Goal: Information Seeking & Learning: Check status

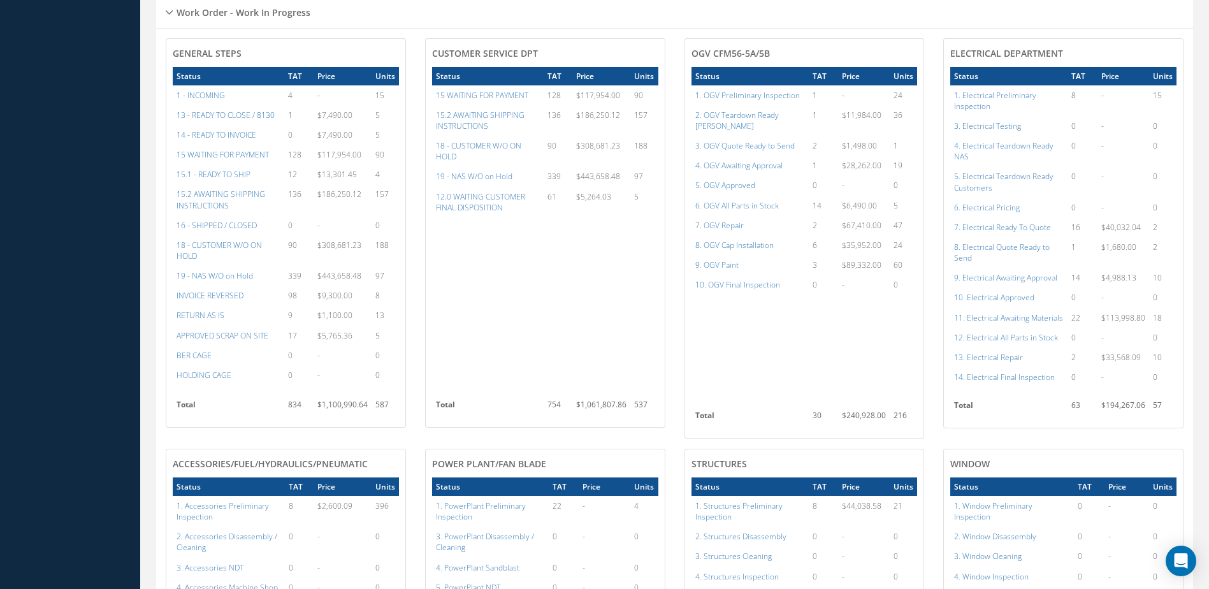
scroll to position [598, 0]
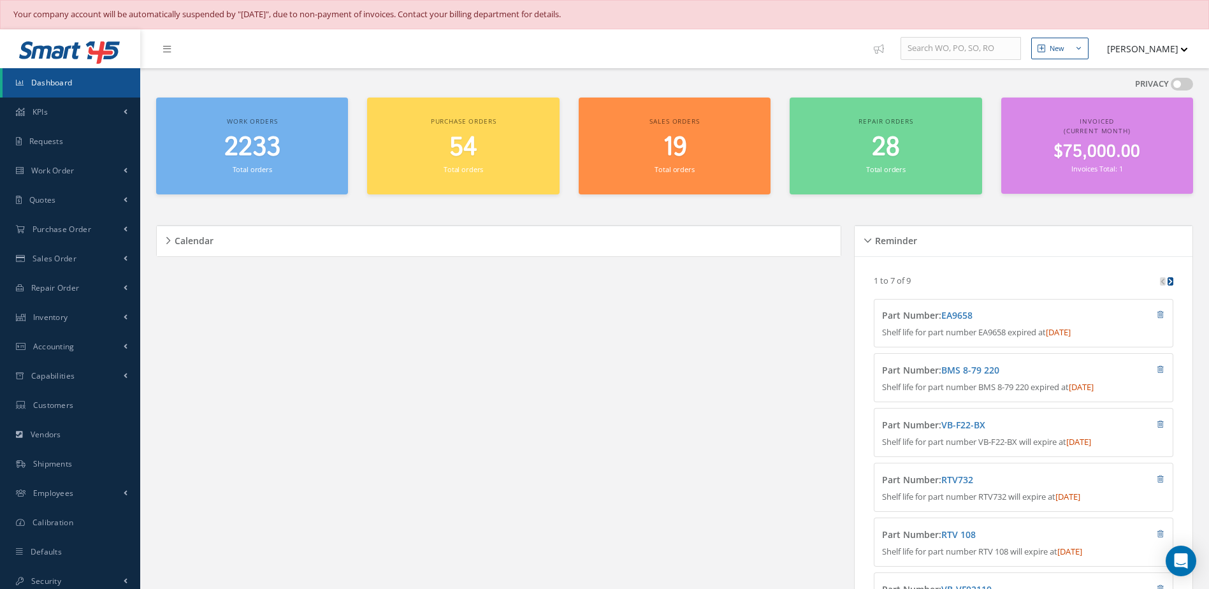
scroll to position [701, 0]
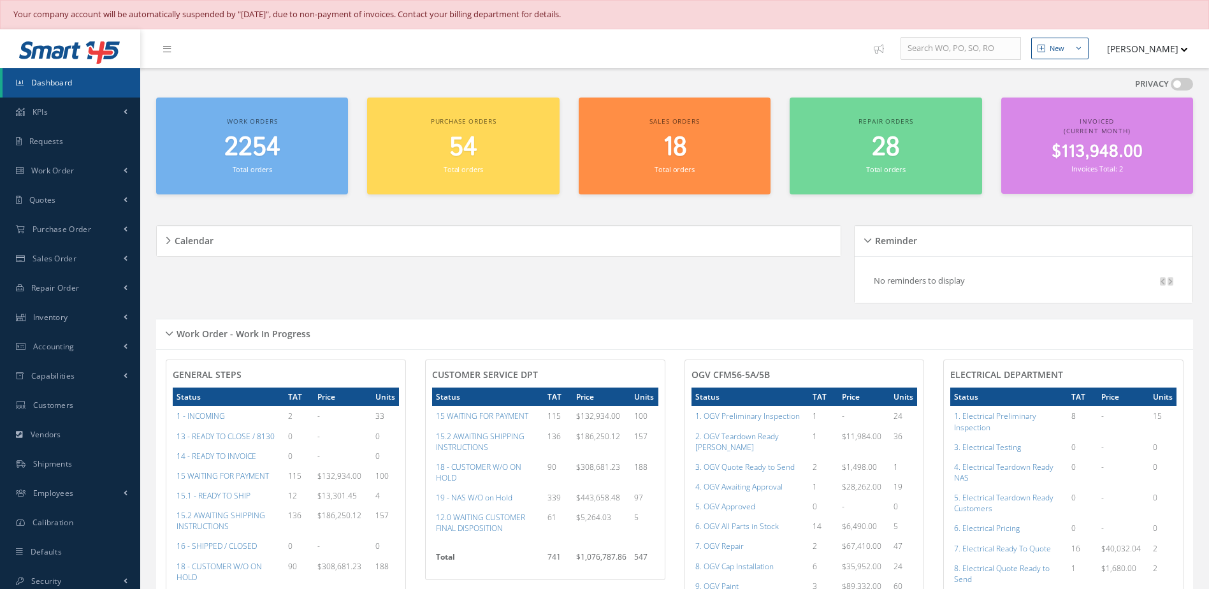
scroll to position [29, 0]
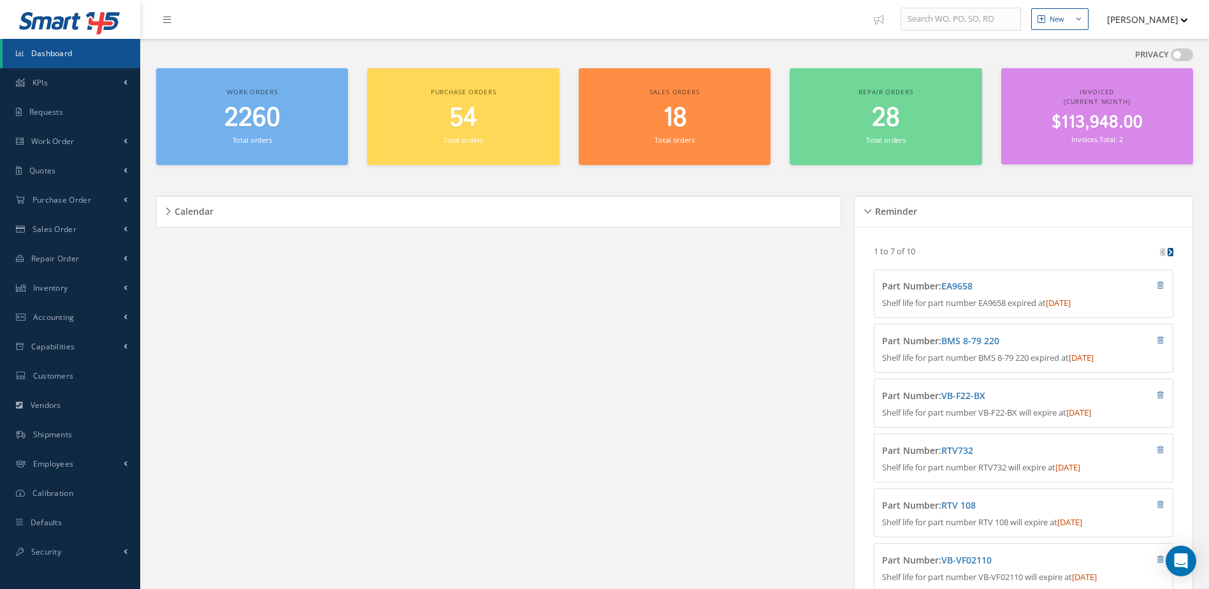
scroll to position [29, 0]
click at [259, 131] on span "2260" at bounding box center [252, 118] width 56 height 36
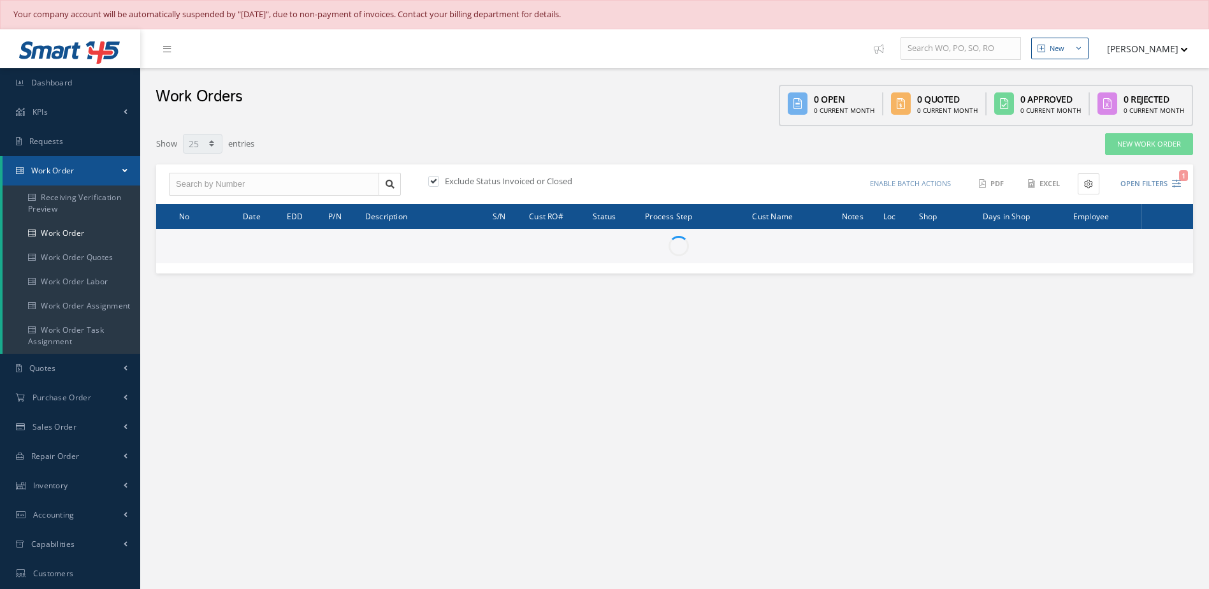
select select "25"
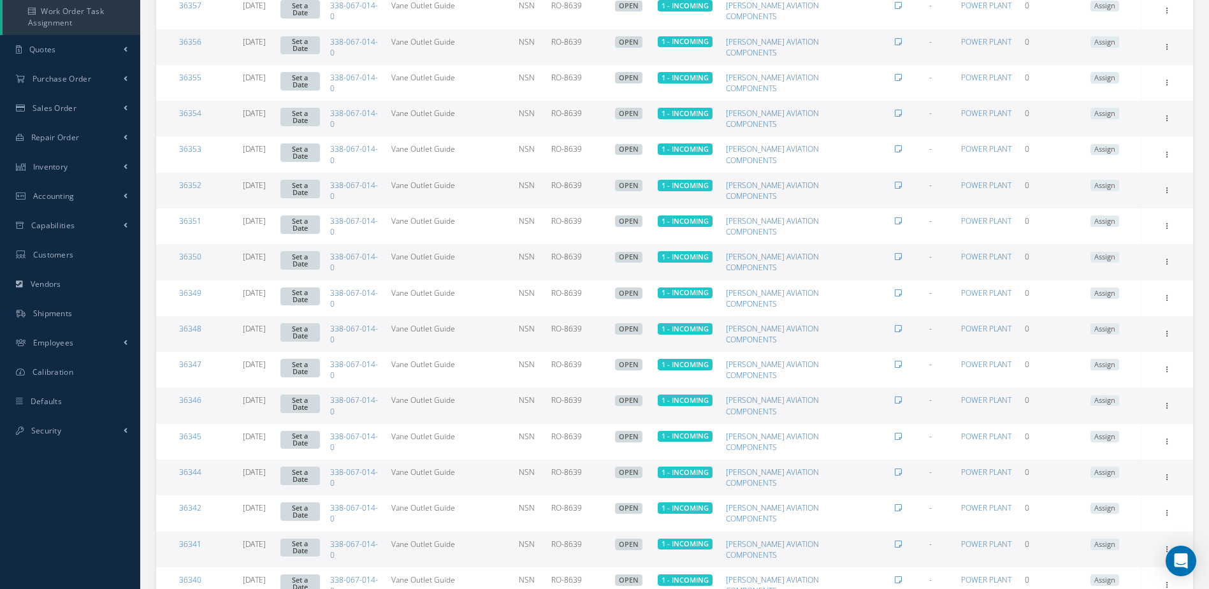
scroll to position [437, 0]
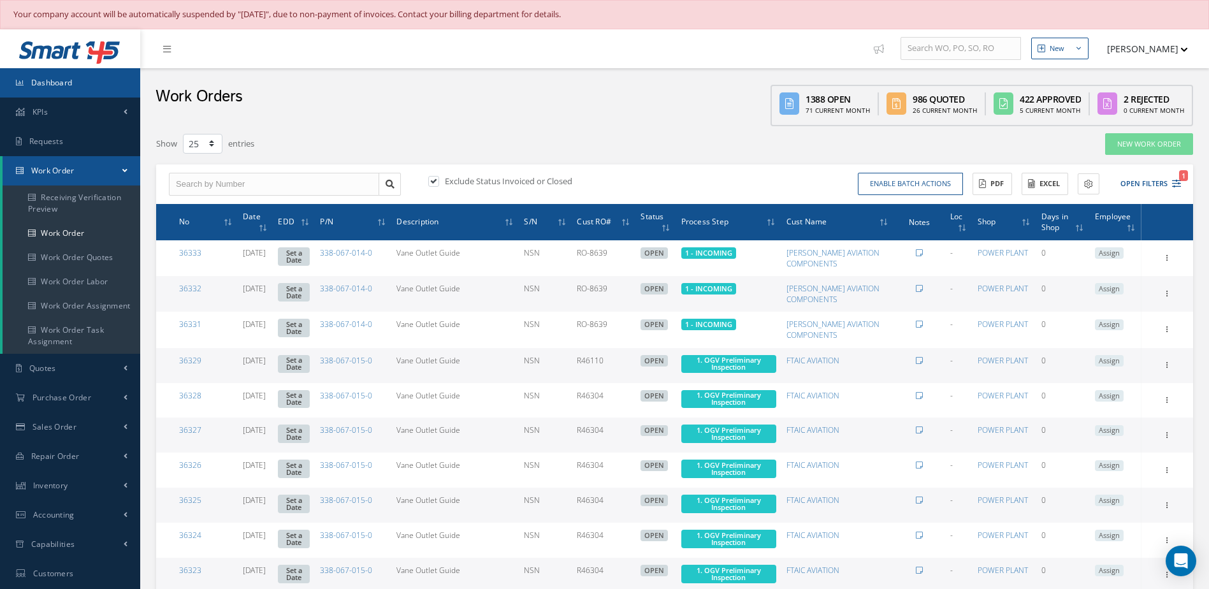
click at [122, 80] on link "Dashboard" at bounding box center [70, 82] width 140 height 29
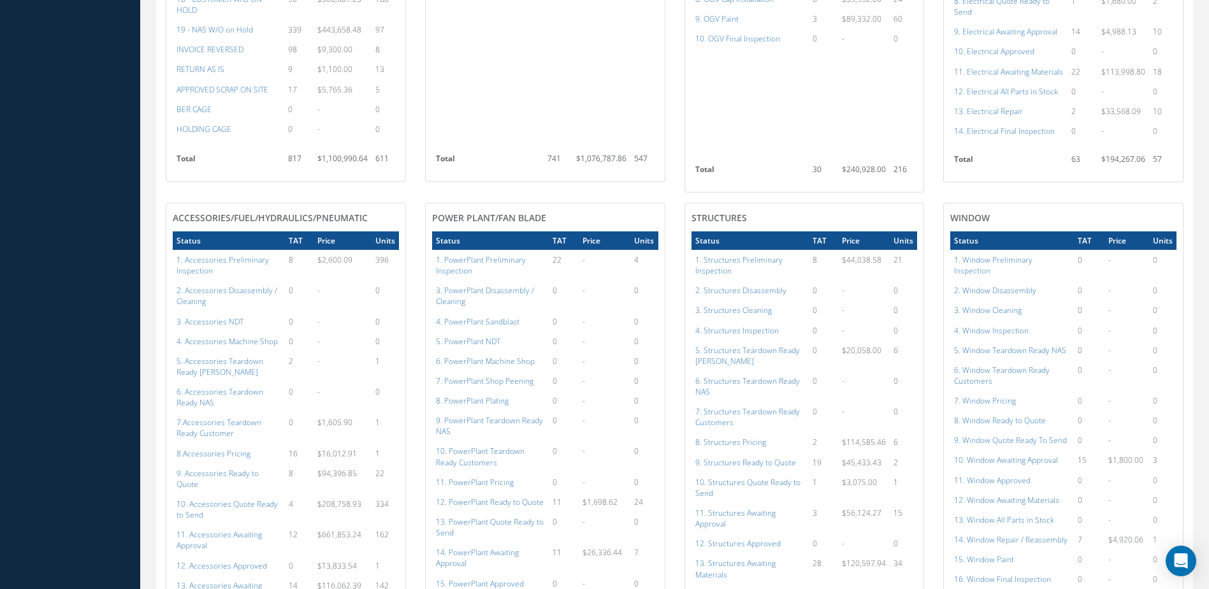
scroll to position [1147, 0]
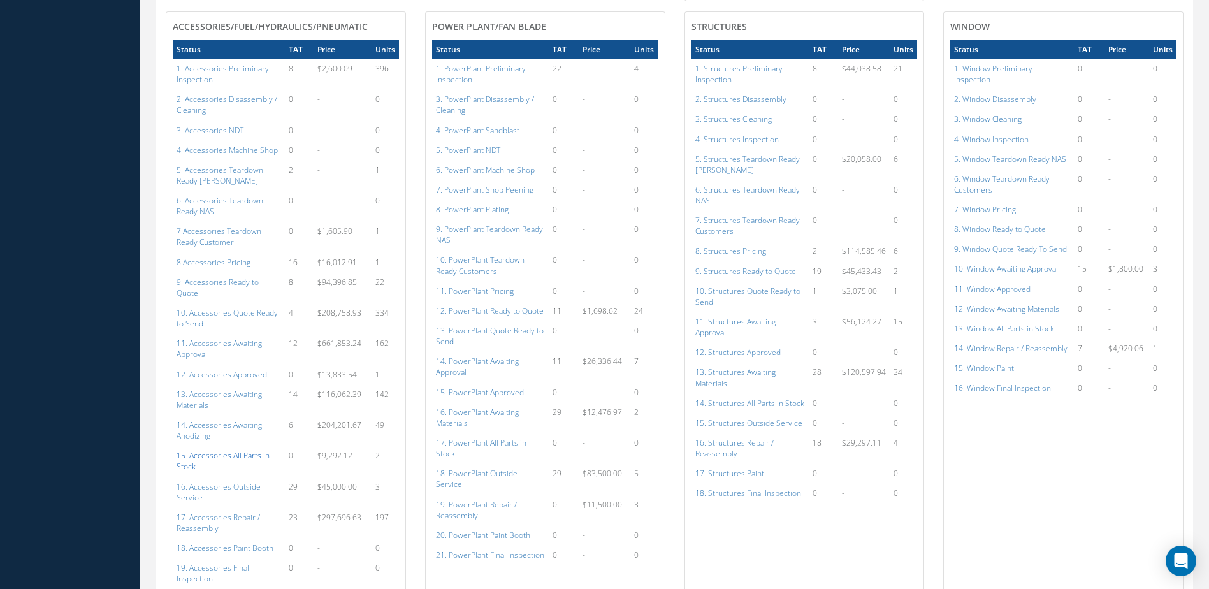
click at [219, 450] on a=115&excludeInternalCustomer=false&excludeInvoicedOrClosed=true&shop_id=14&filtersHidded"] "15. Accessories All Parts in Stock" at bounding box center [223, 461] width 93 height 22
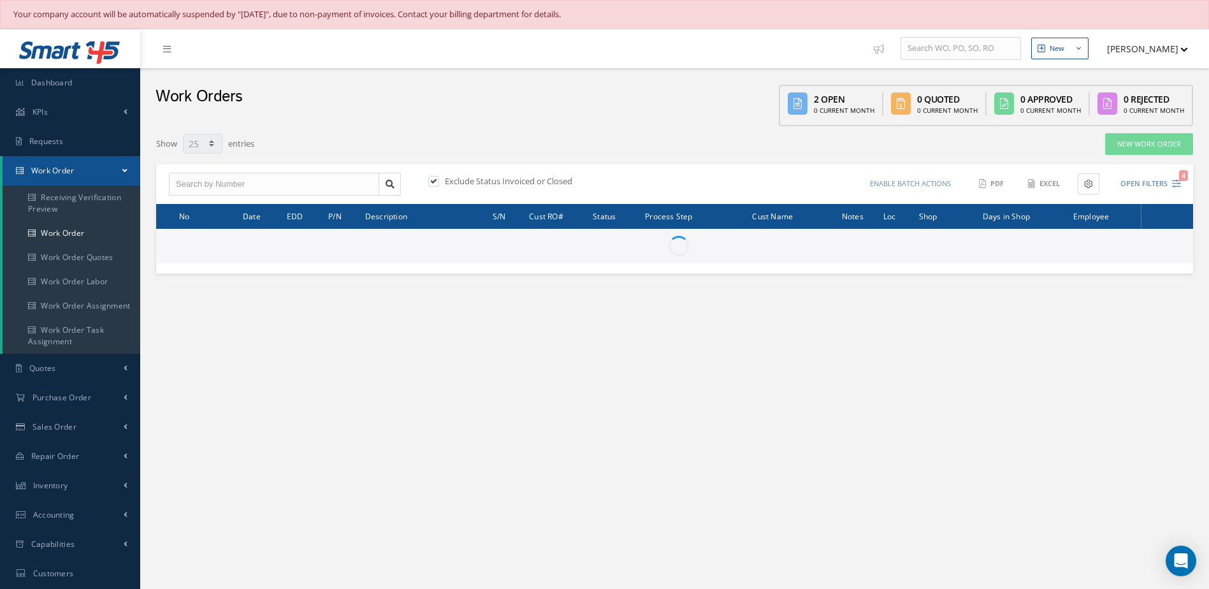
select select "25"
type input "All Work Request"
type input "All Work Performed"
type input "All Status"
type input "WO Part Status"
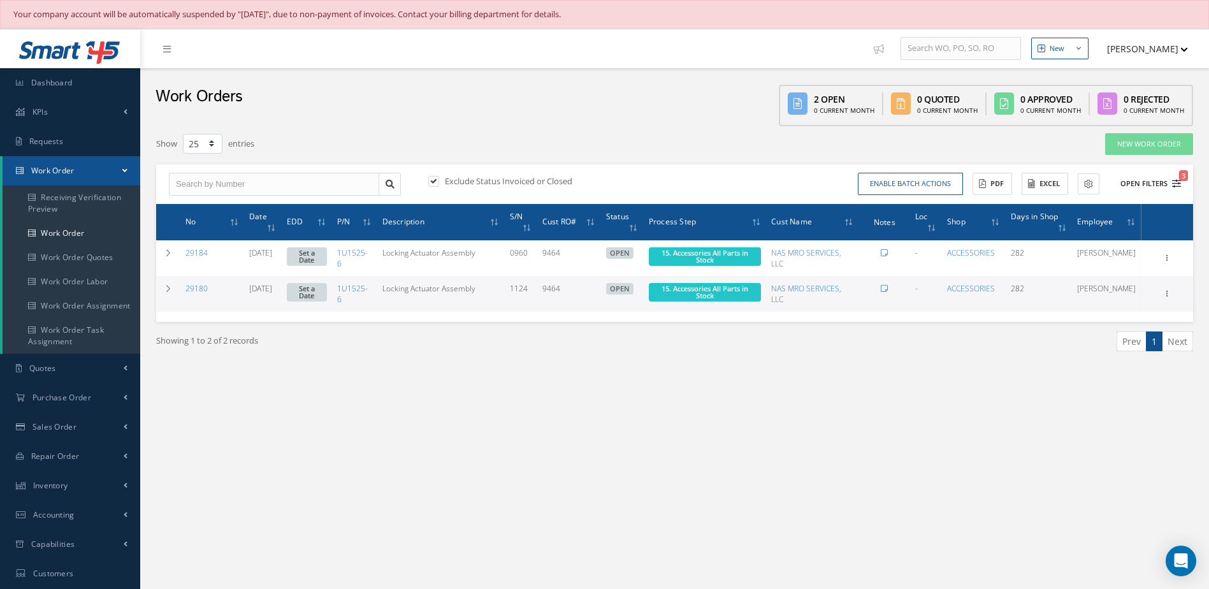
click at [1143, 176] on button "Open Filters 3" at bounding box center [1145, 183] width 72 height 21
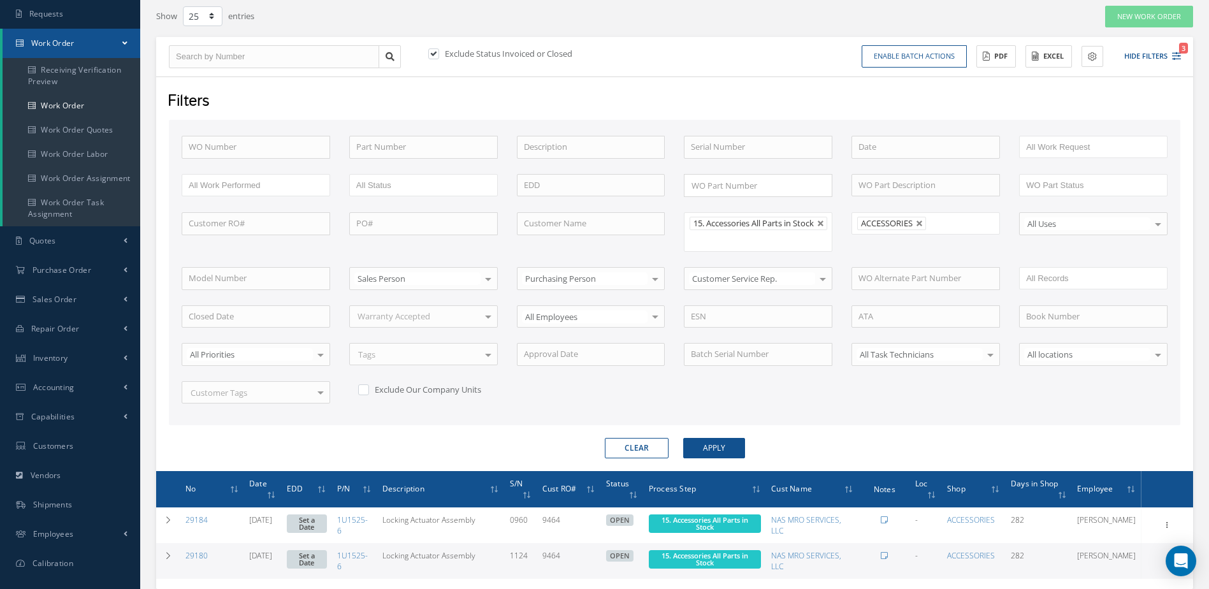
scroll to position [223, 0]
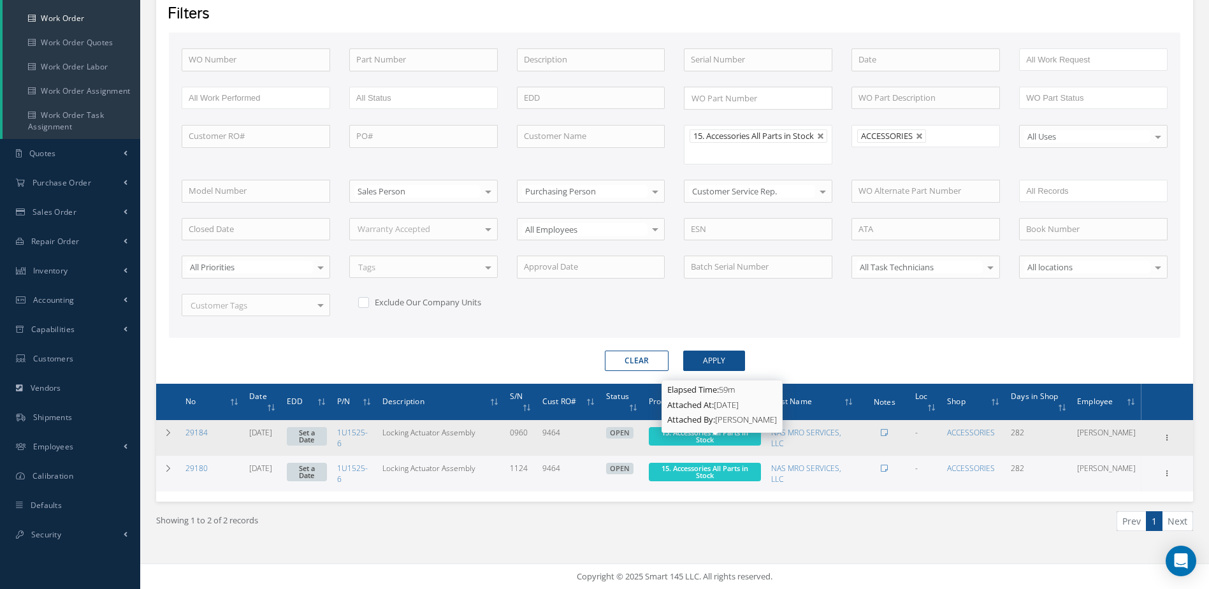
click at [714, 429] on span "15. Accessories All Parts in Stock" at bounding box center [704, 436] width 87 height 17
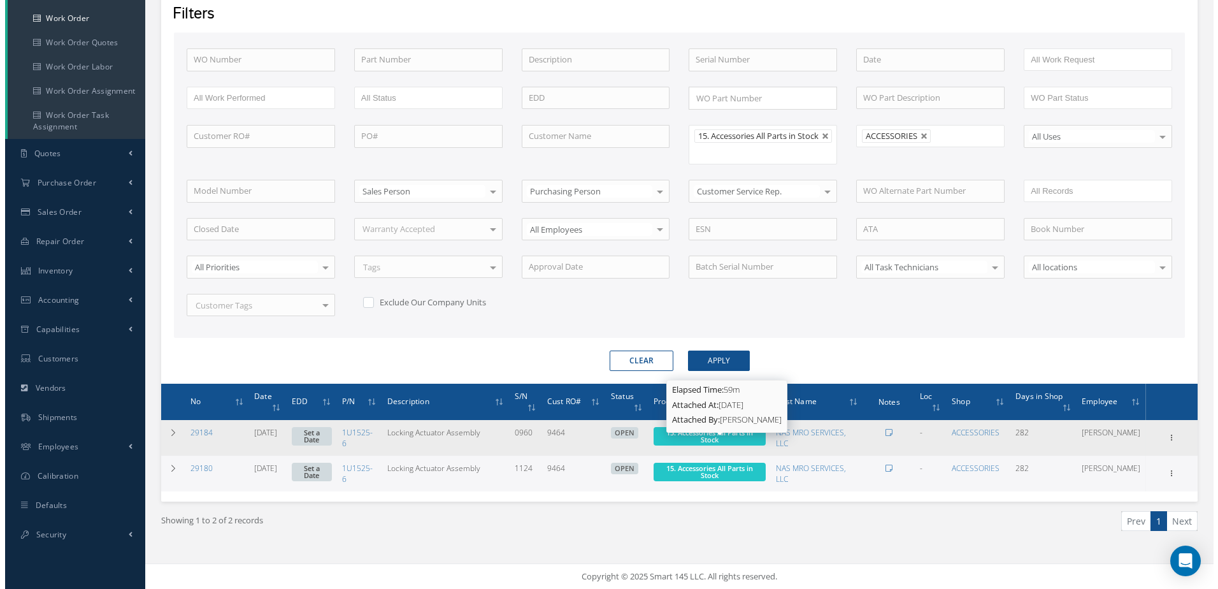
scroll to position [215, 0]
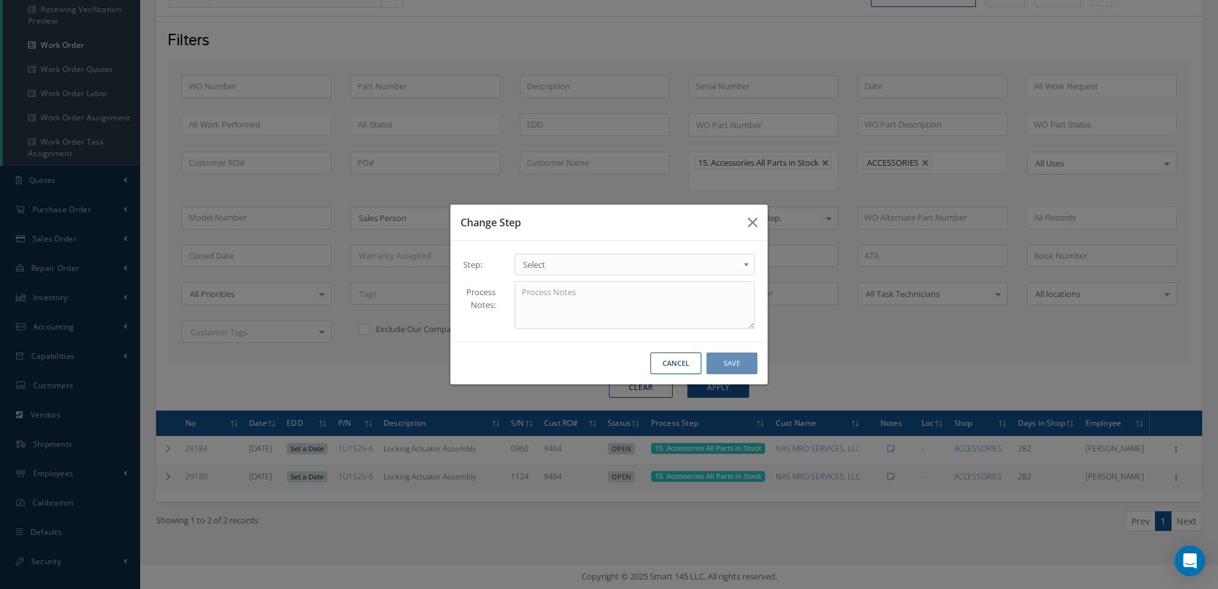
click at [612, 268] on span "Select" at bounding box center [630, 264] width 215 height 15
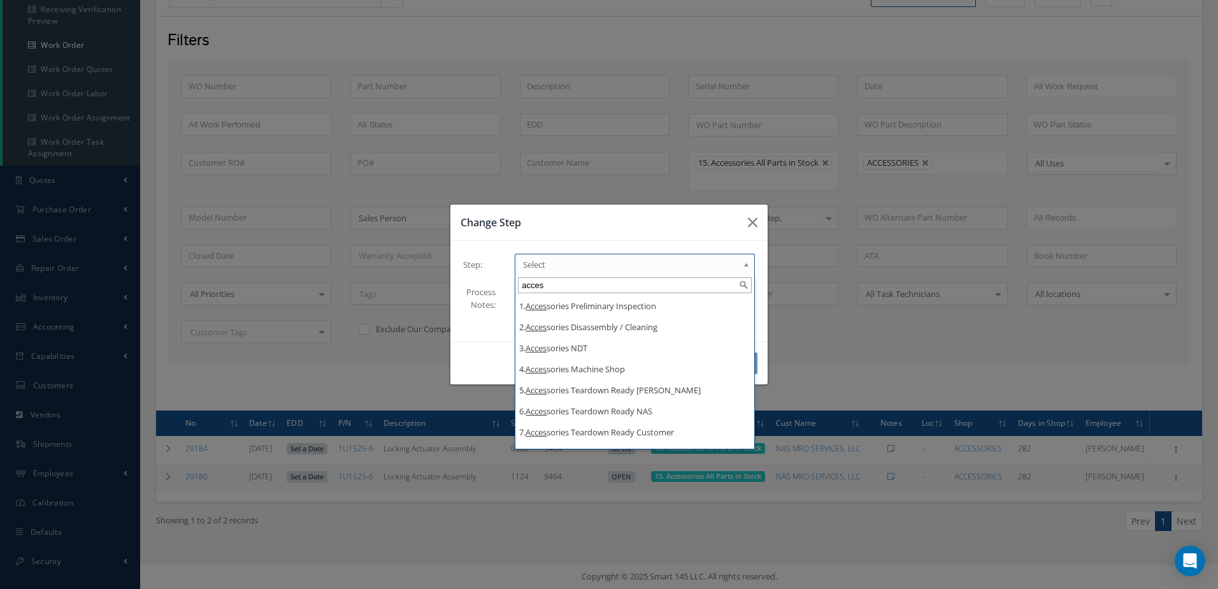
type input "acces"
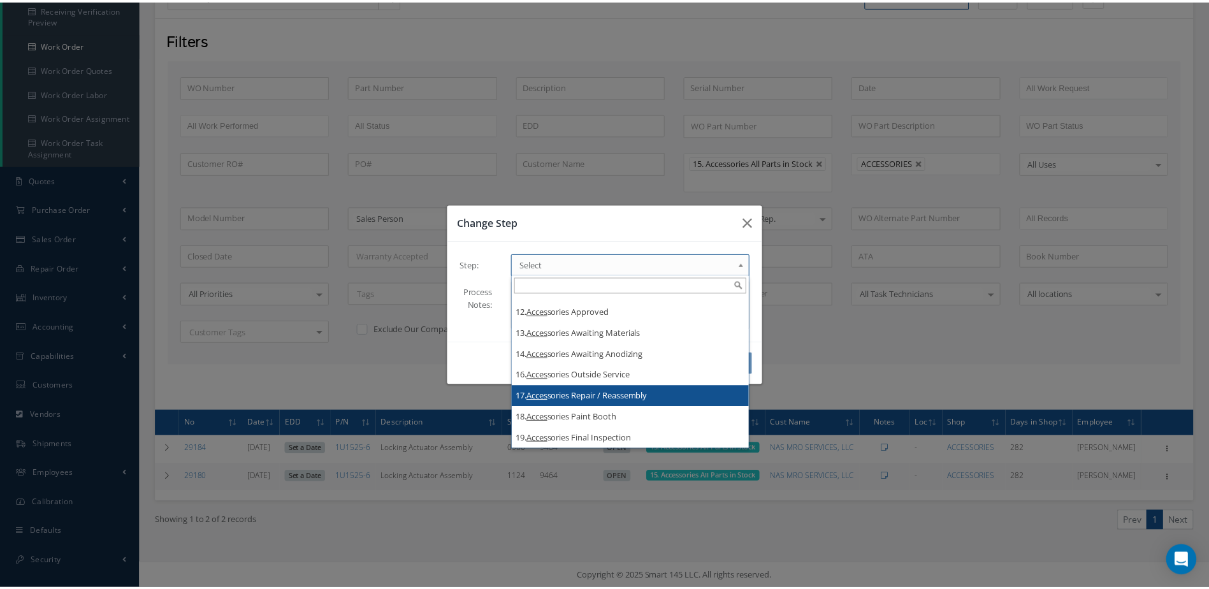
scroll to position [0, 0]
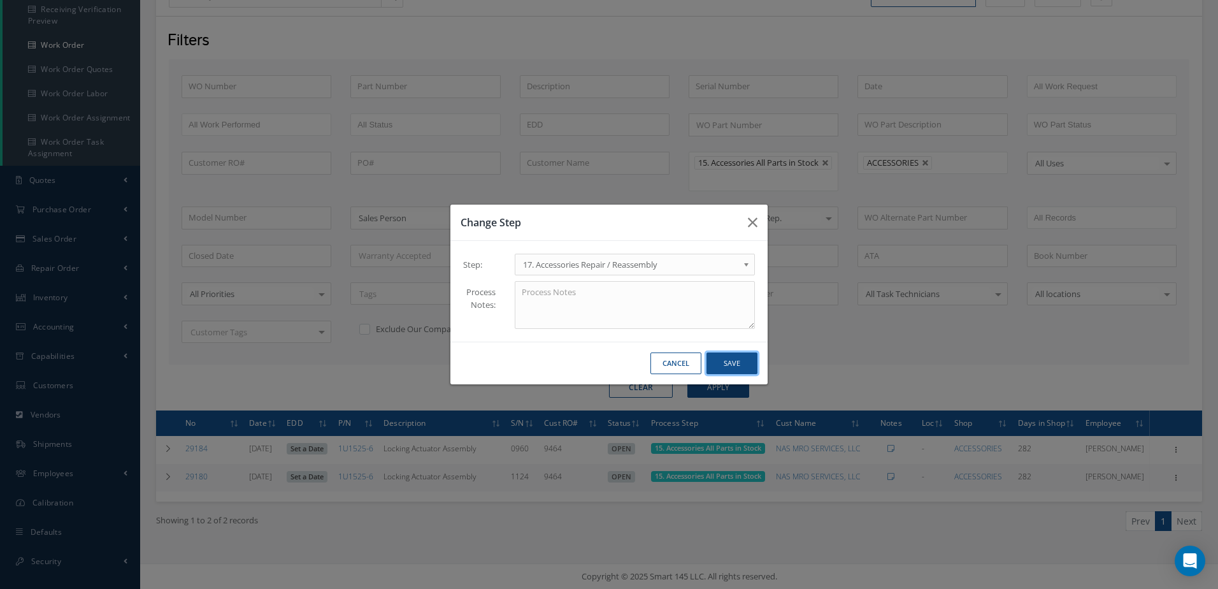
click at [729, 368] on button "Save" at bounding box center [732, 363] width 51 height 22
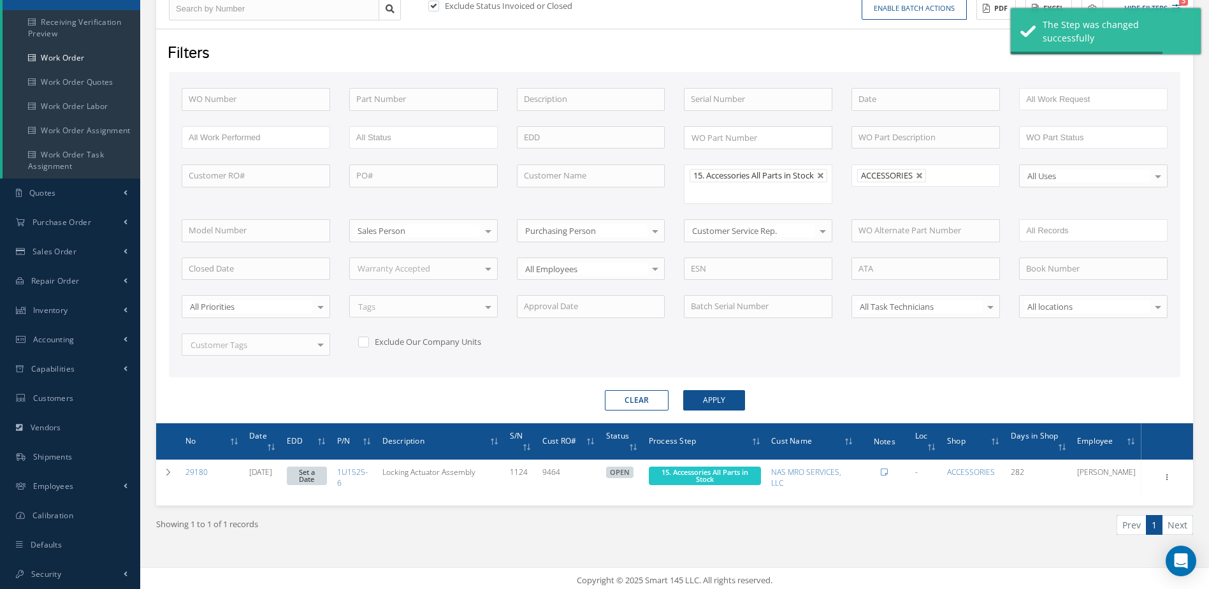
scroll to position [187, 0]
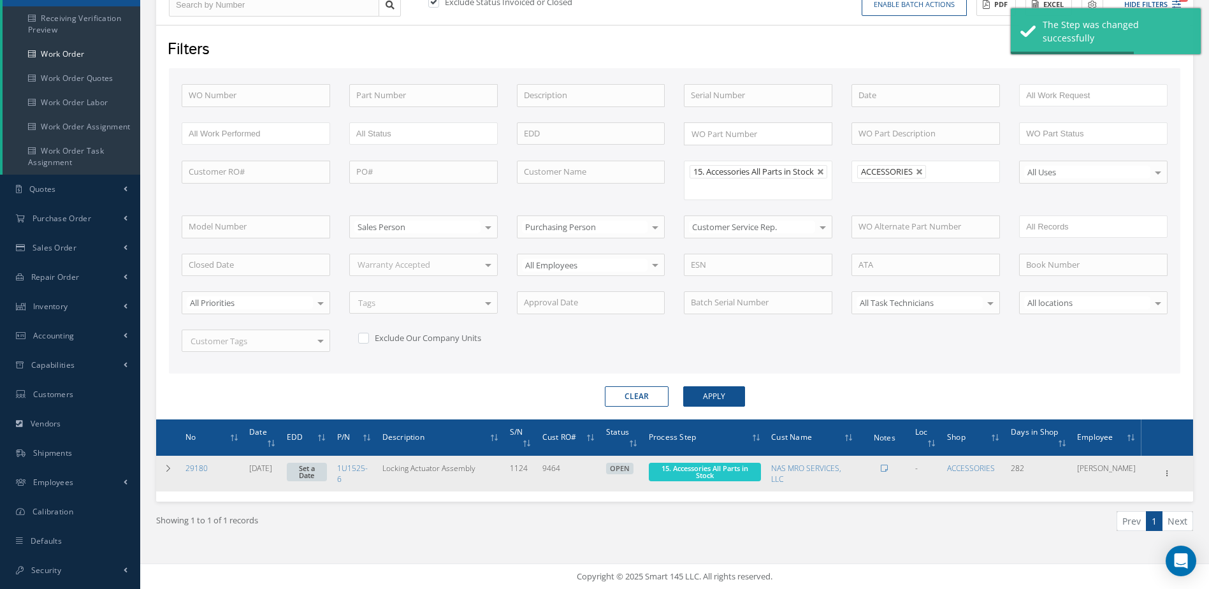
click at [733, 477] on span "15. Accessories All Parts in Stock" at bounding box center [705, 472] width 112 height 18
click at [716, 474] on span "15. Accessories All Parts in Stock" at bounding box center [704, 471] width 87 height 17
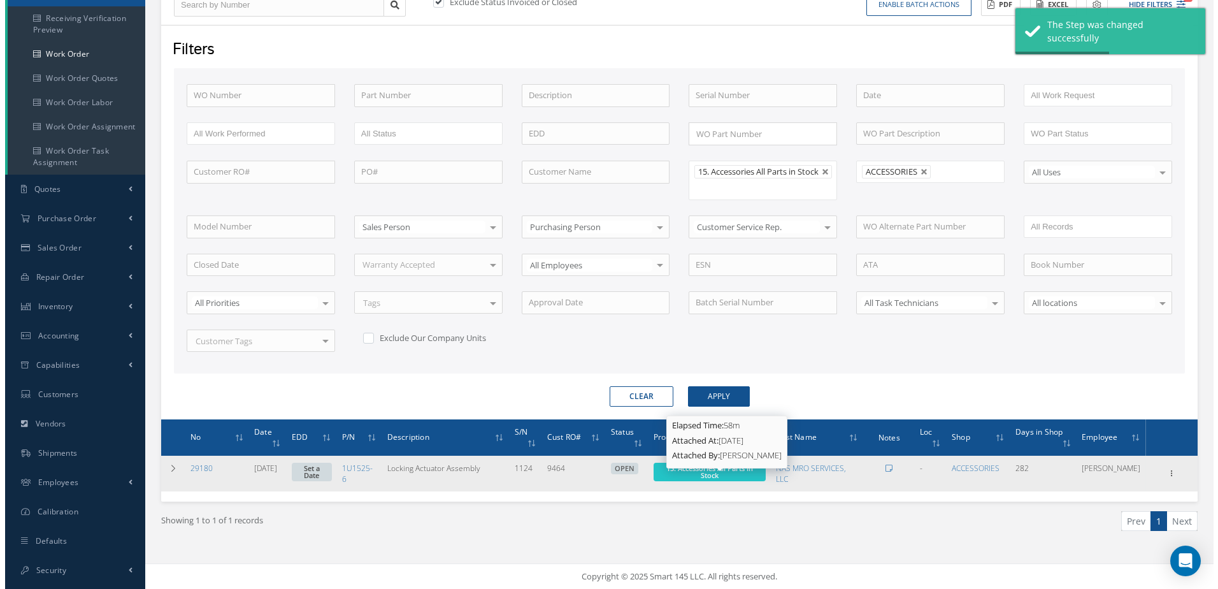
scroll to position [179, 0]
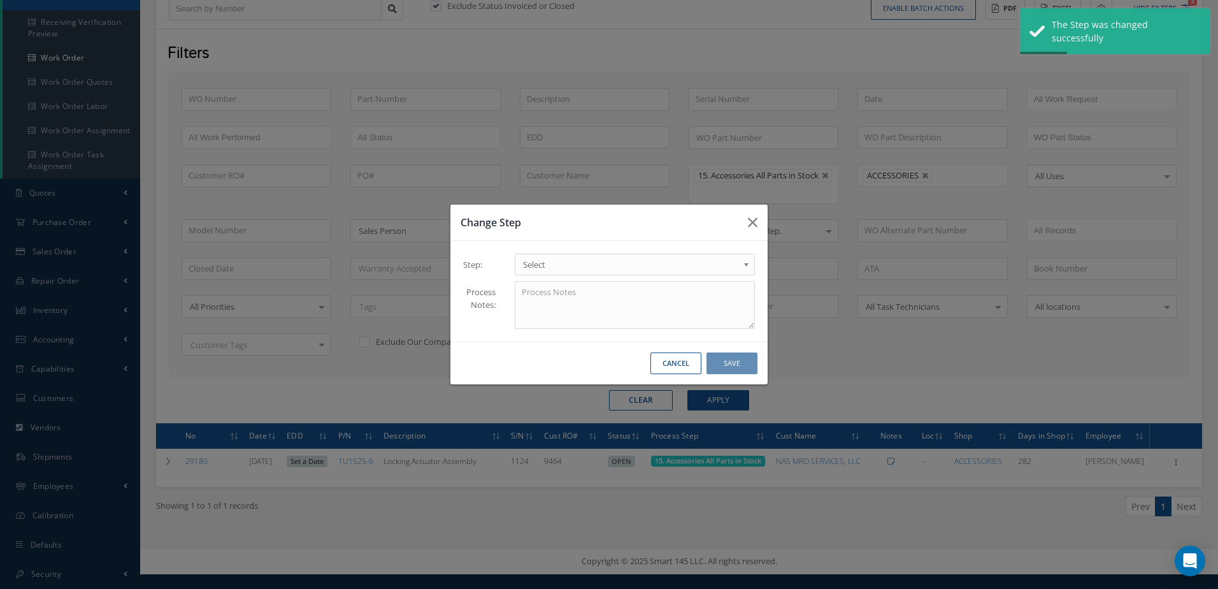
click at [647, 270] on span "Select" at bounding box center [630, 264] width 215 height 15
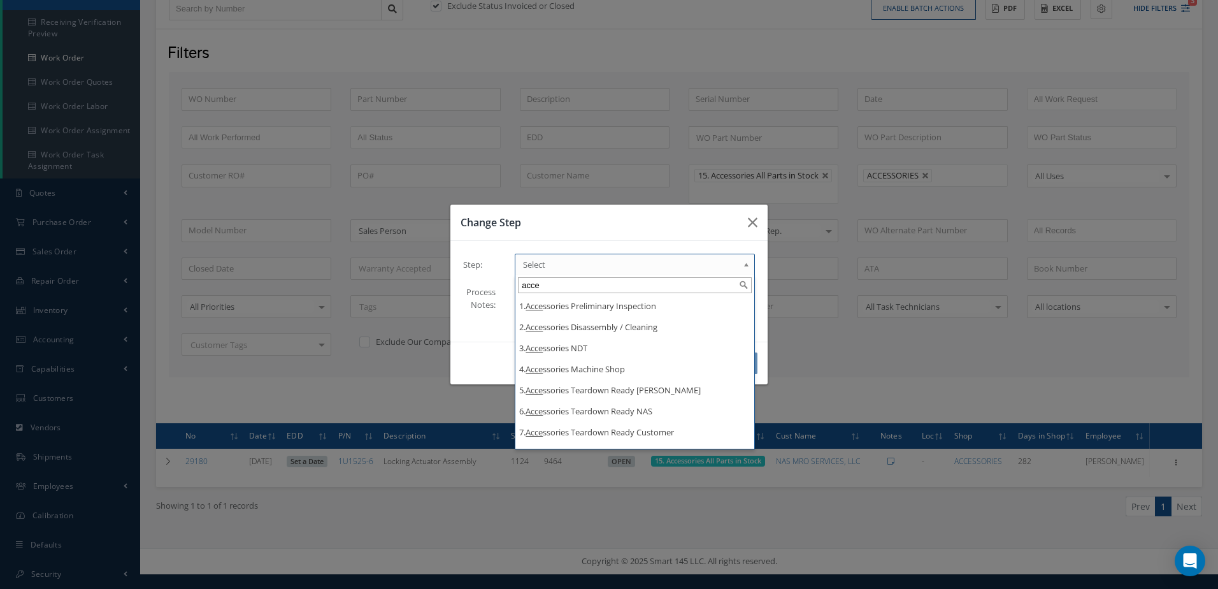
type input "acce"
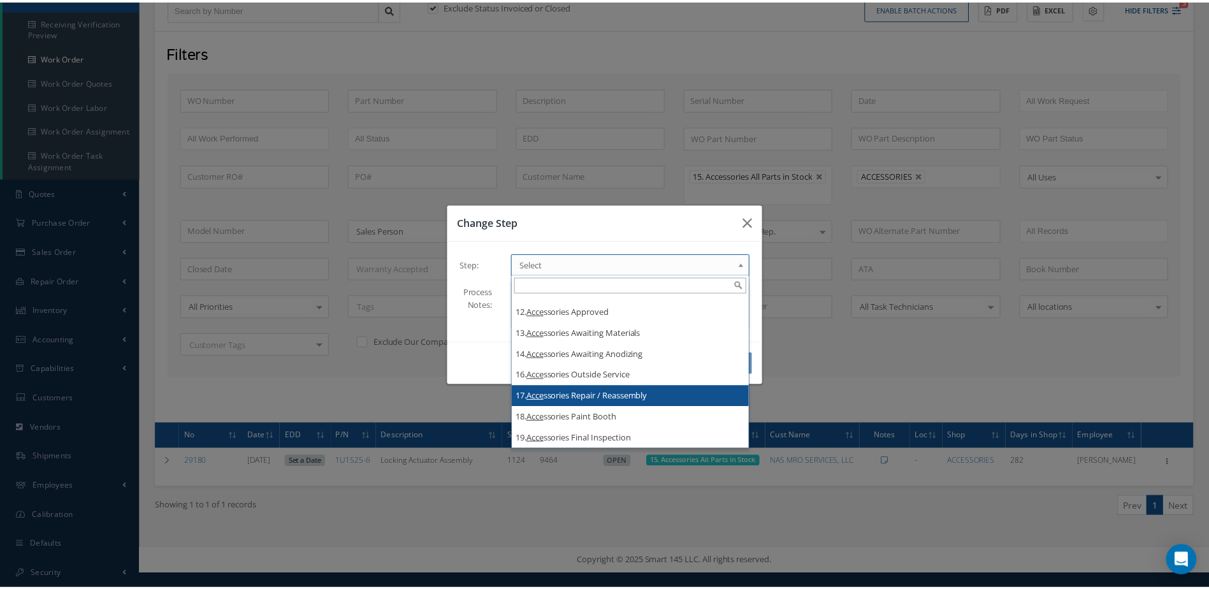
scroll to position [0, 0]
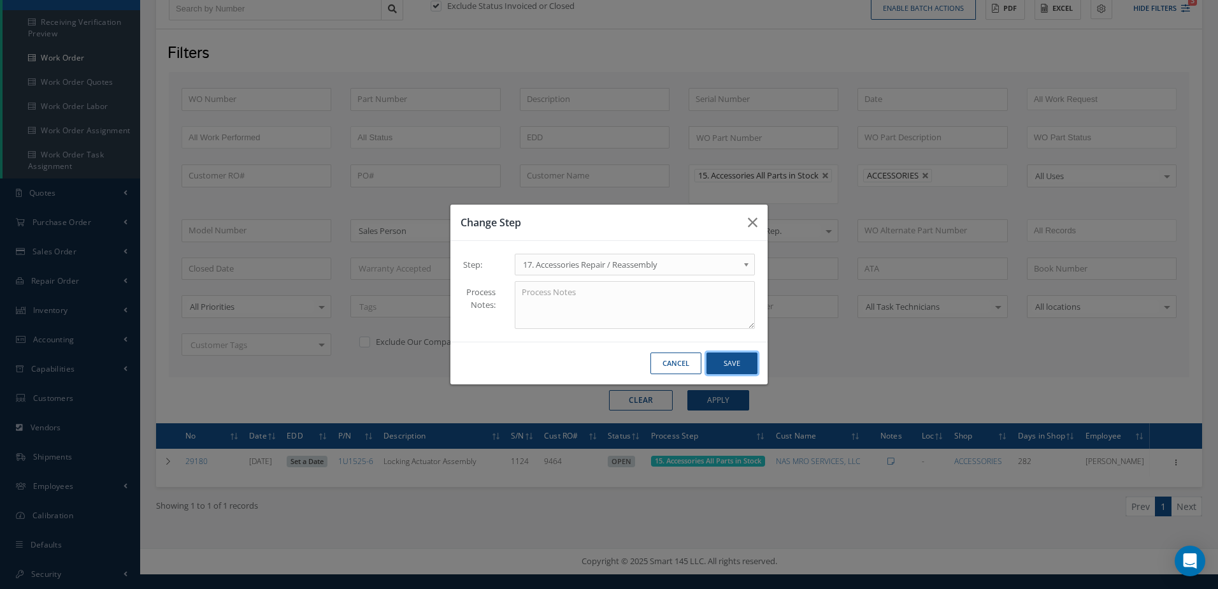
click at [744, 358] on button "Save" at bounding box center [732, 363] width 51 height 22
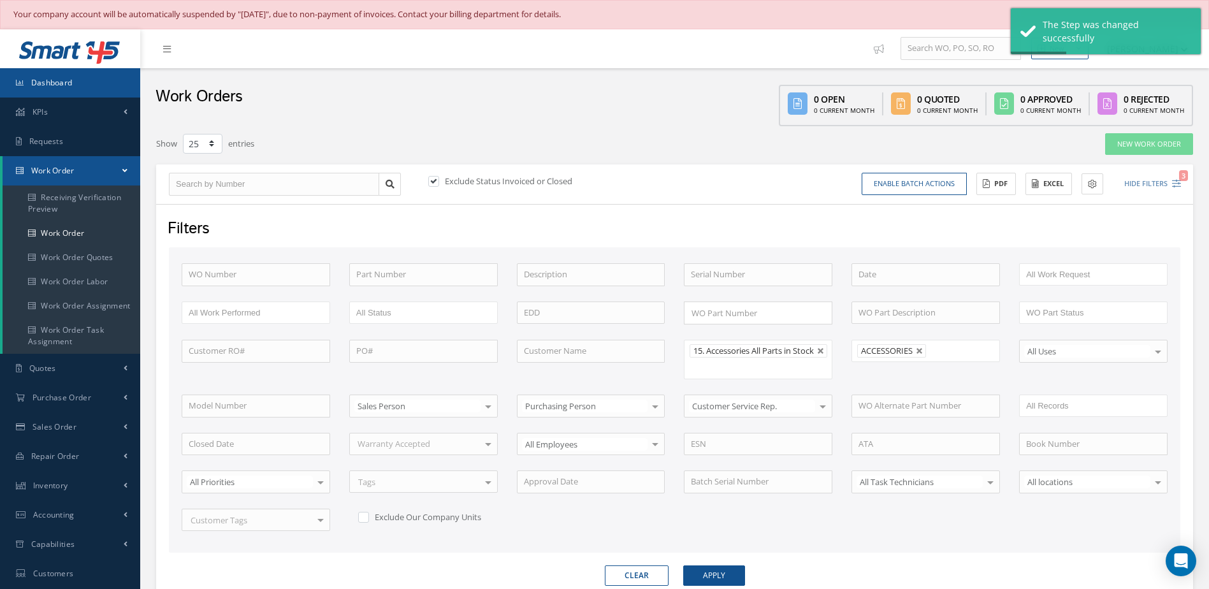
click at [69, 85] on span "Dashboard" at bounding box center [51, 82] width 41 height 11
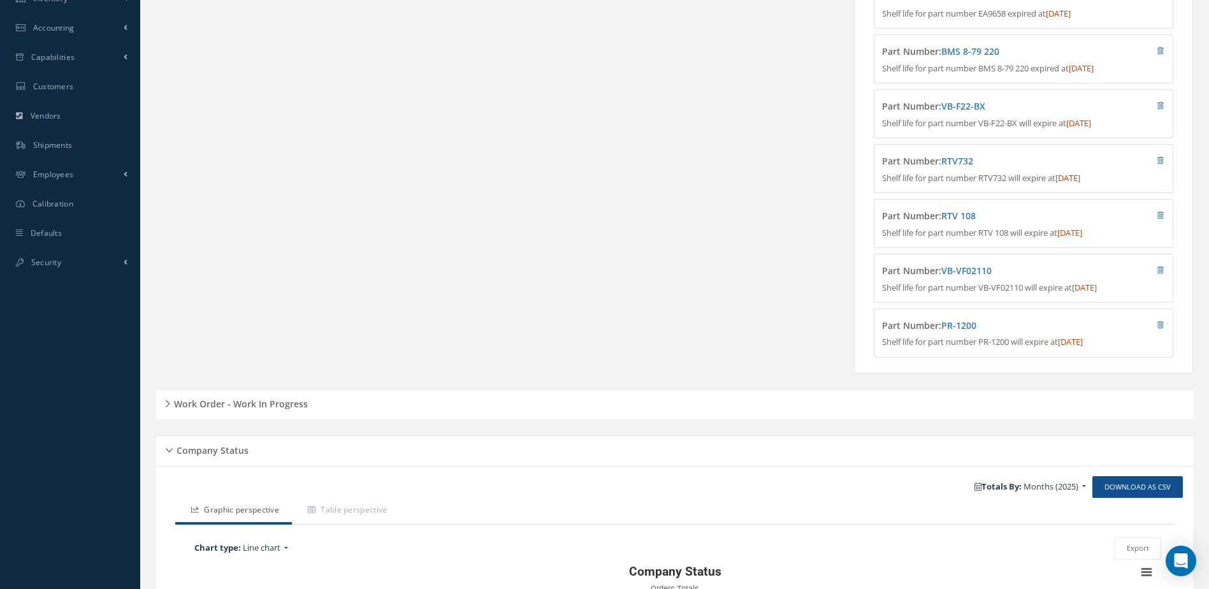
scroll to position [617, 0]
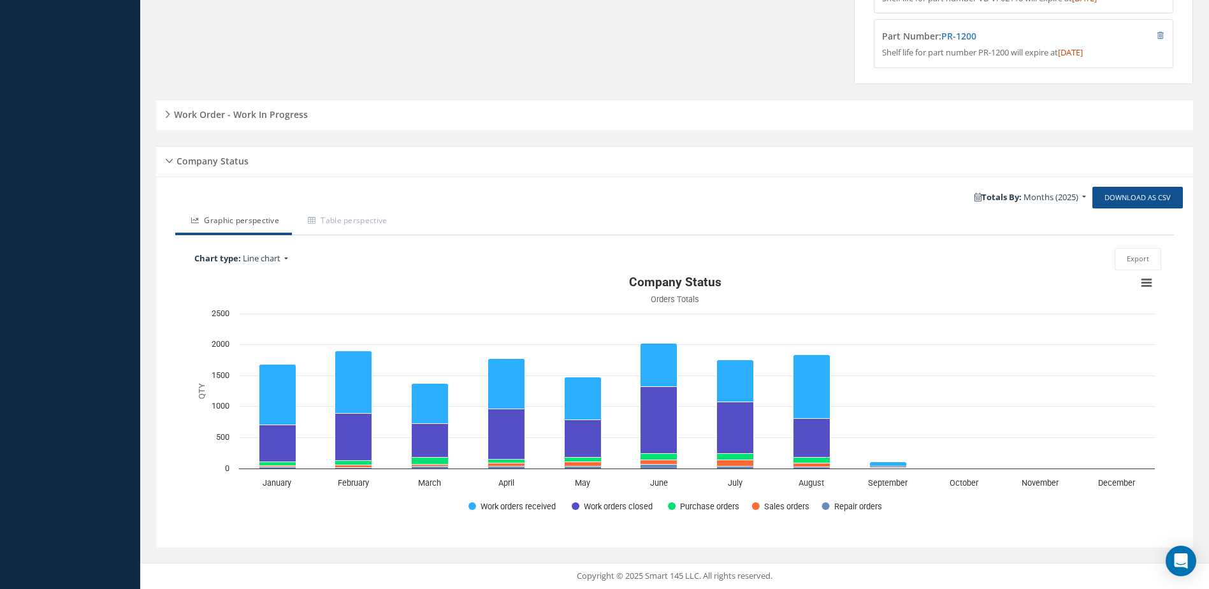
click at [286, 113] on h5 "Work Order - Work In Progress" at bounding box center [239, 112] width 138 height 15
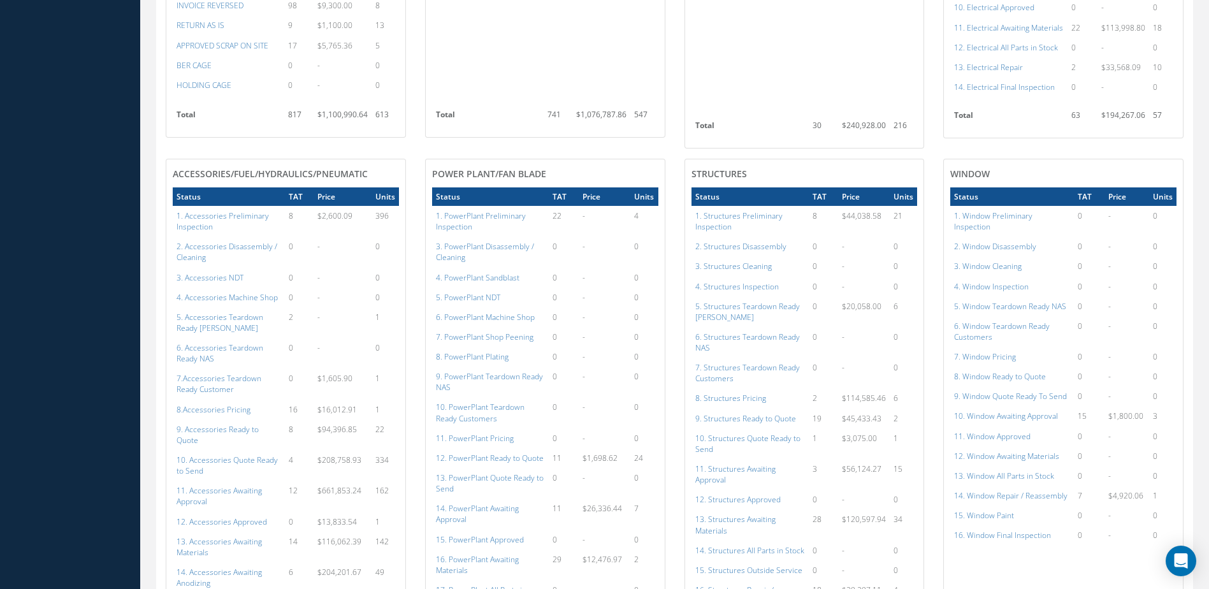
scroll to position [745, 0]
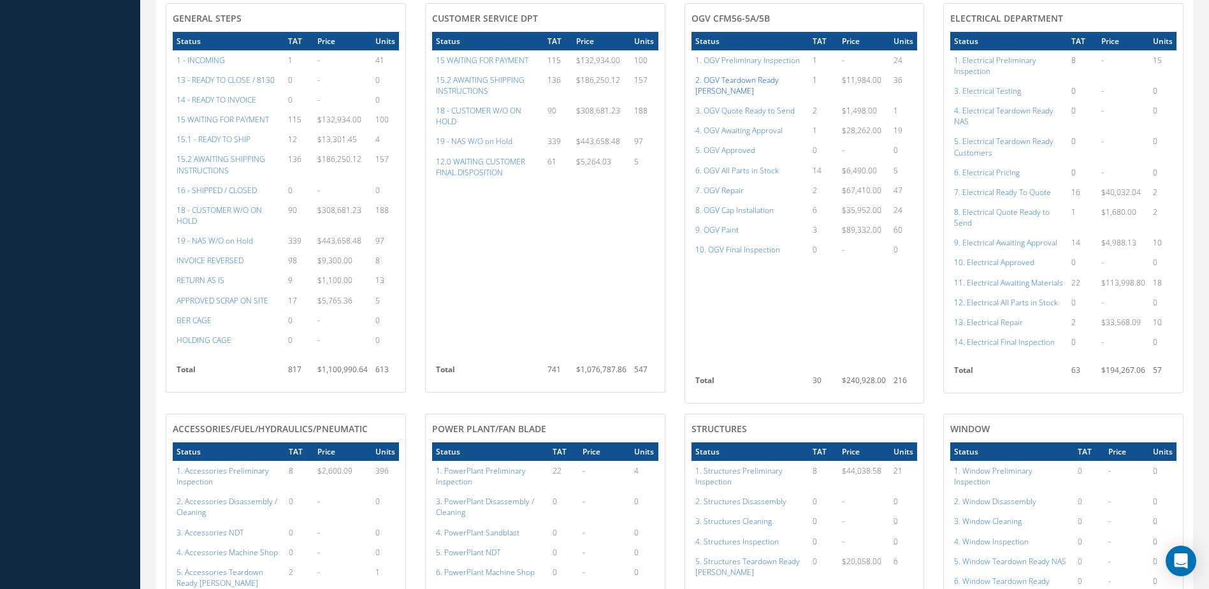
click at [744, 87] on a=75&excludeInternalCustomer=false&excludeInvoicedOrClosed=true&shop_id=15&filtersHidded"] "2. OGV Teardown Ready [PERSON_NAME]" at bounding box center [736, 86] width 83 height 22
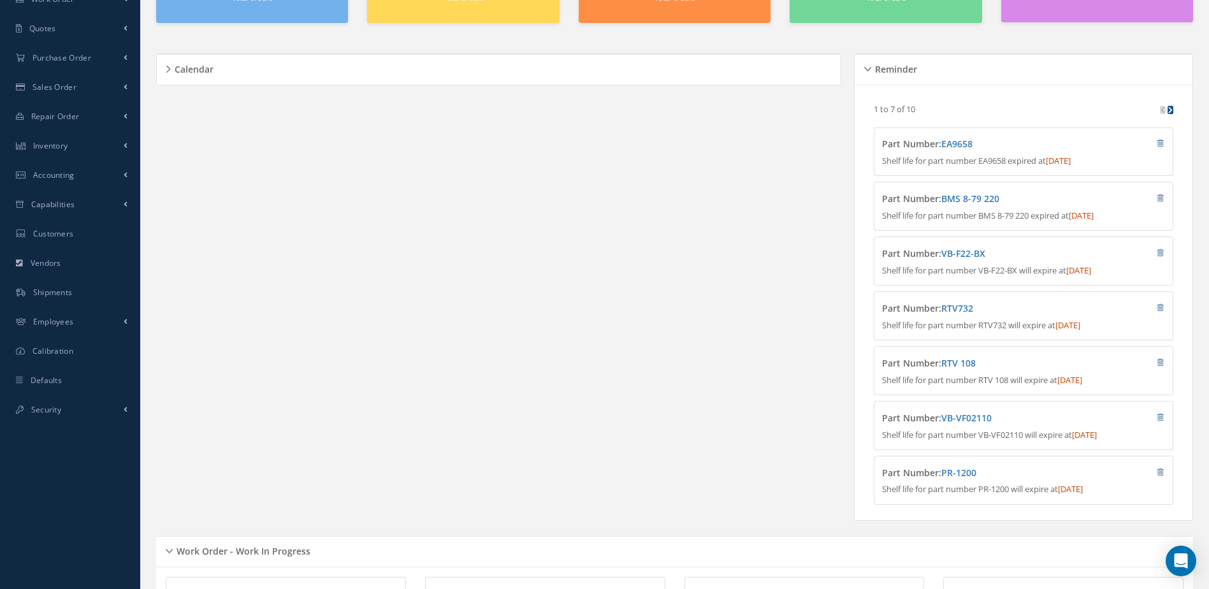
scroll to position [0, 0]
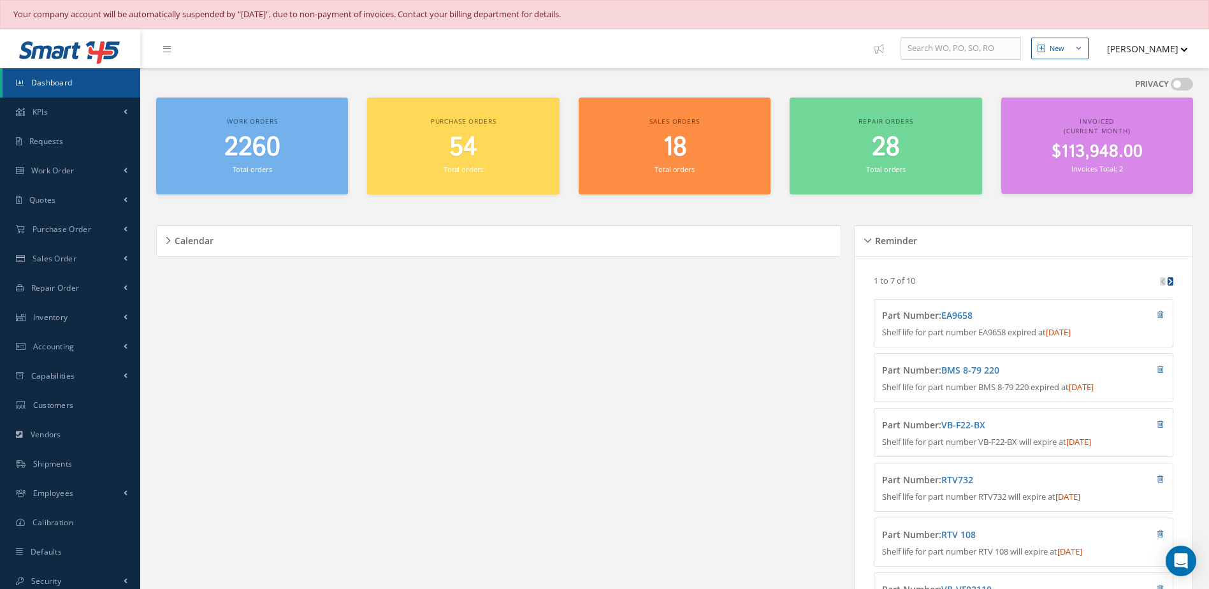
click at [91, 90] on link "Dashboard" at bounding box center [72, 82] width 138 height 29
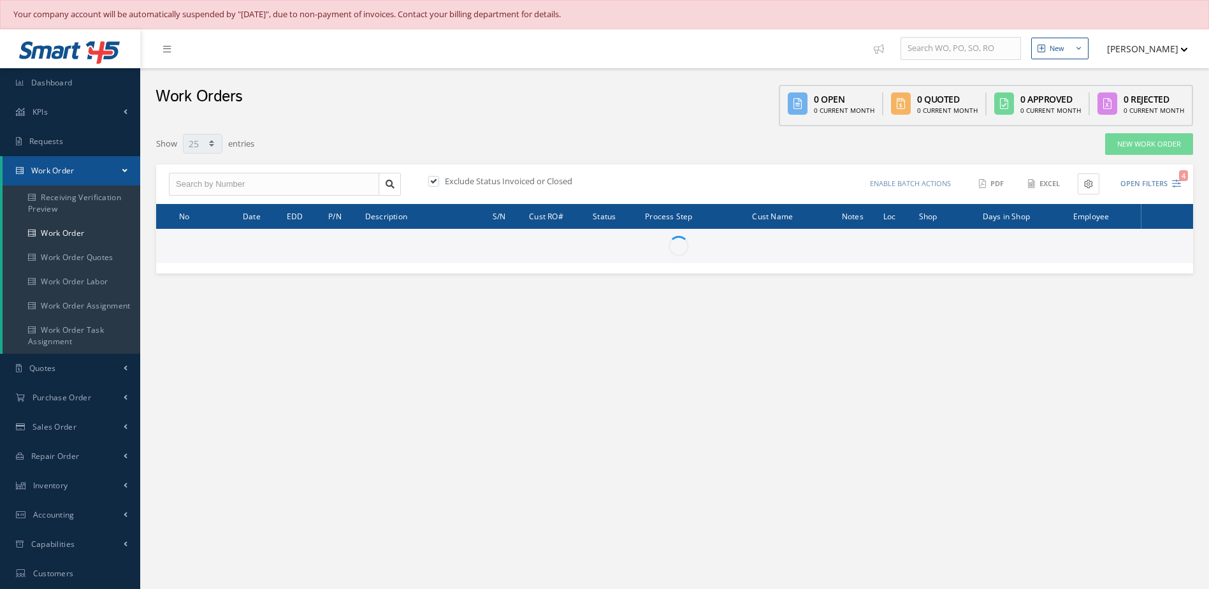
select select "25"
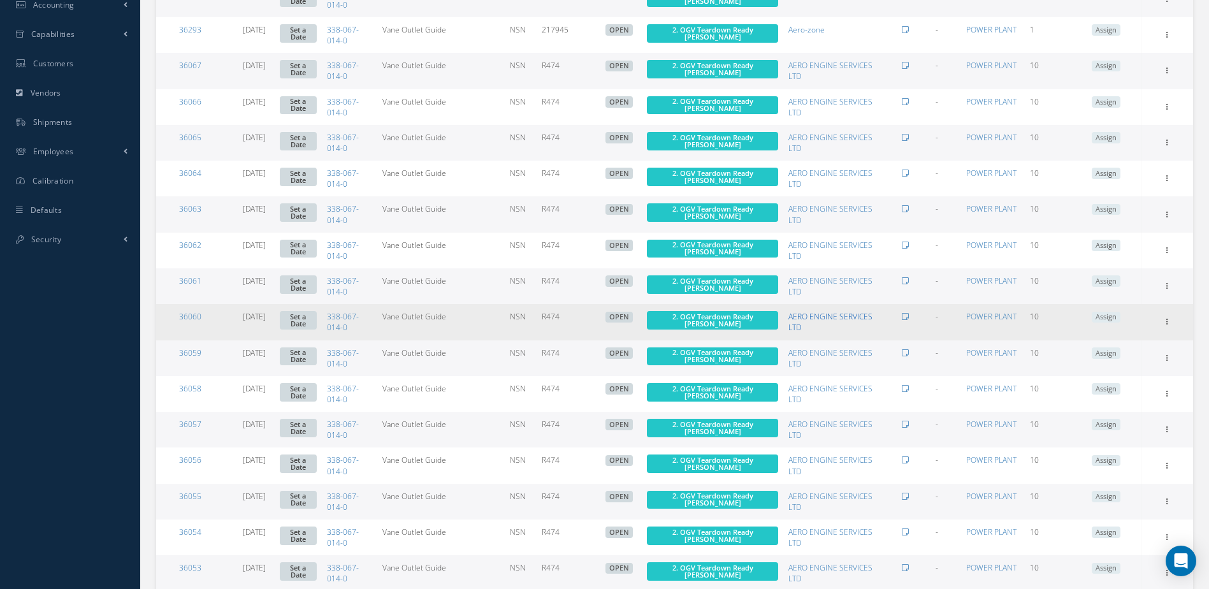
scroll to position [645, 0]
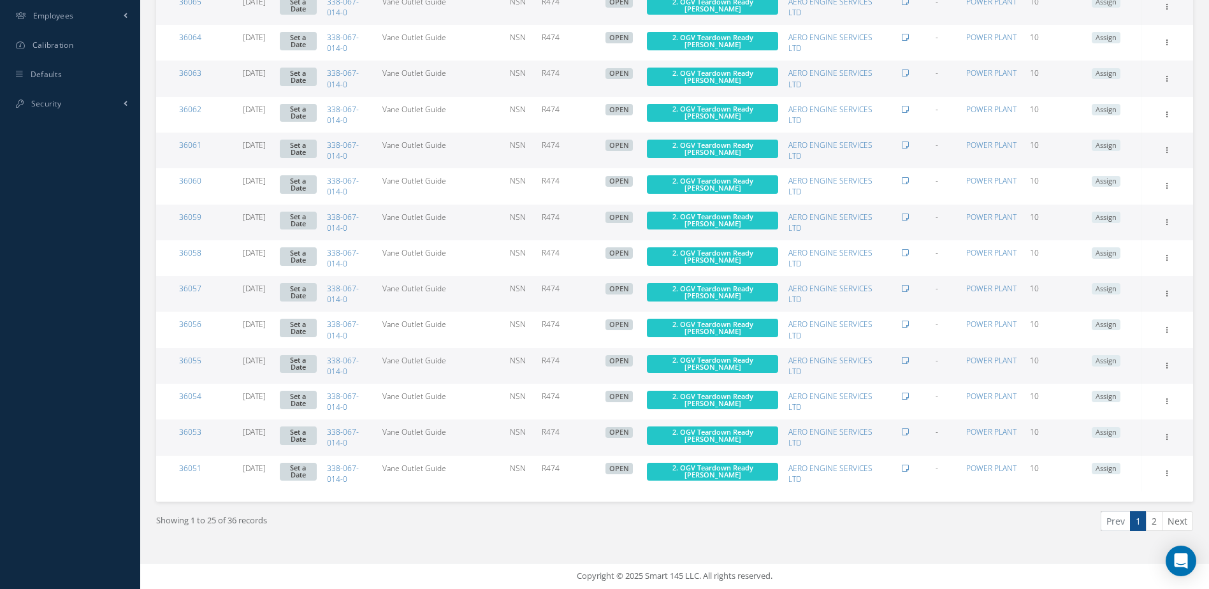
click link "2"
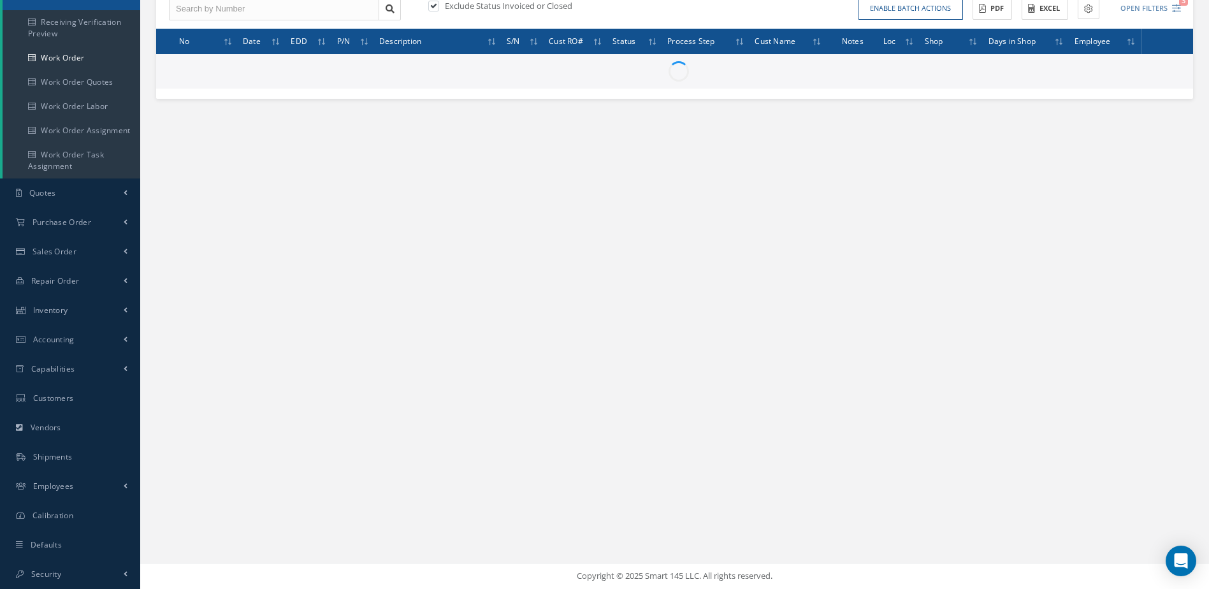
scroll to position [175, 0]
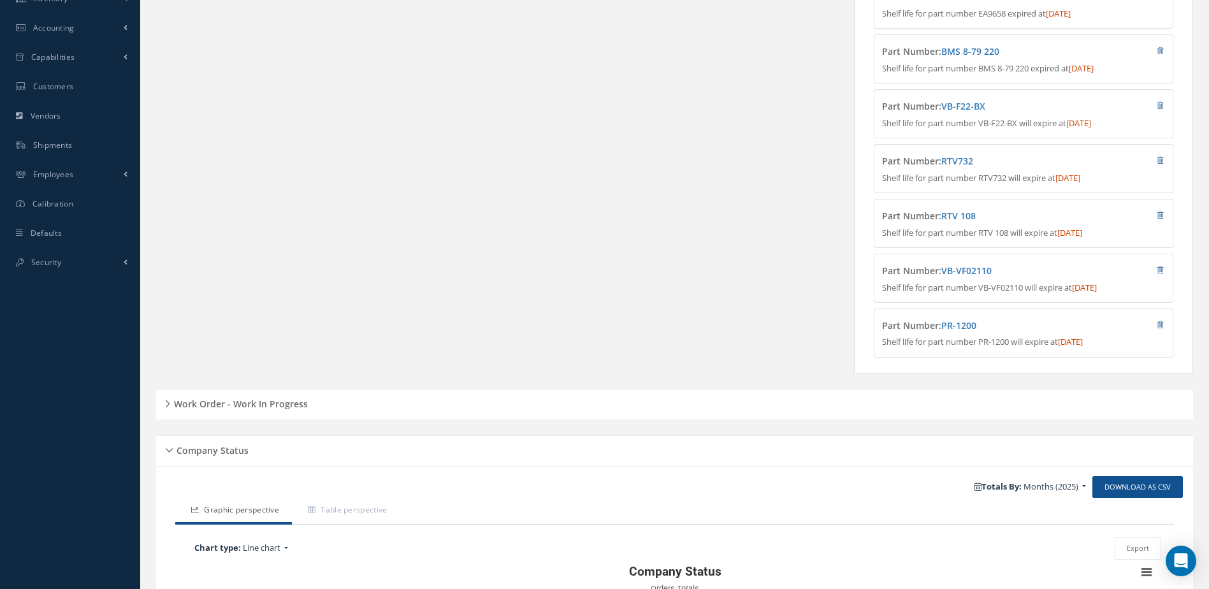
scroll to position [617, 0]
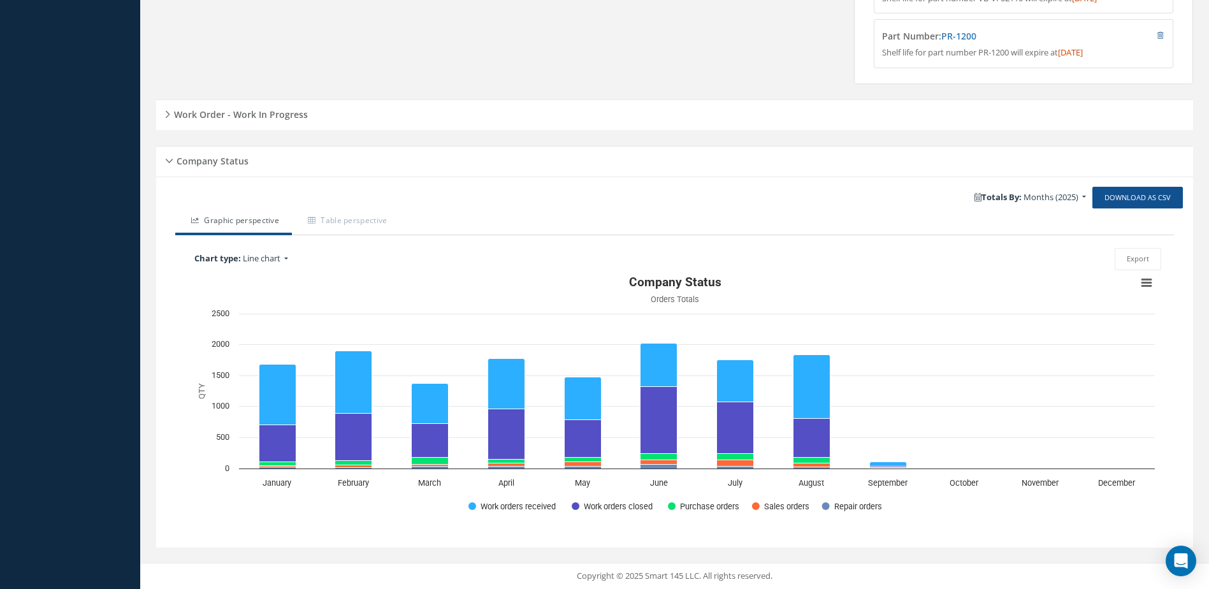
click at [293, 122] on div "Work Order - Work In Progress" at bounding box center [674, 115] width 1037 height 20
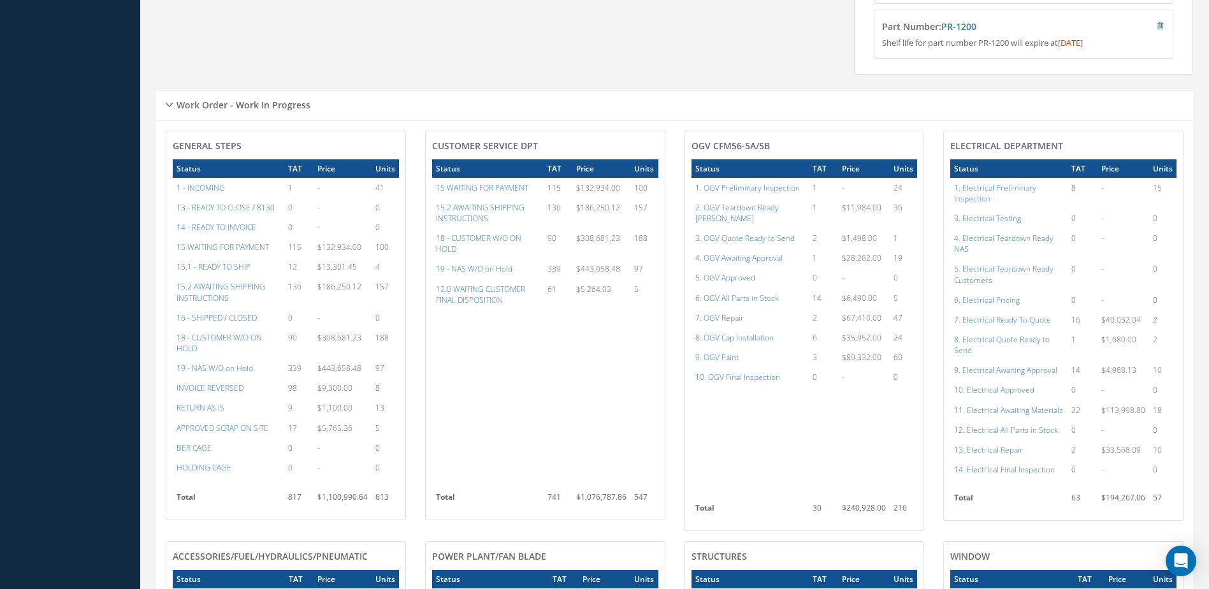
scroll to position [872, 0]
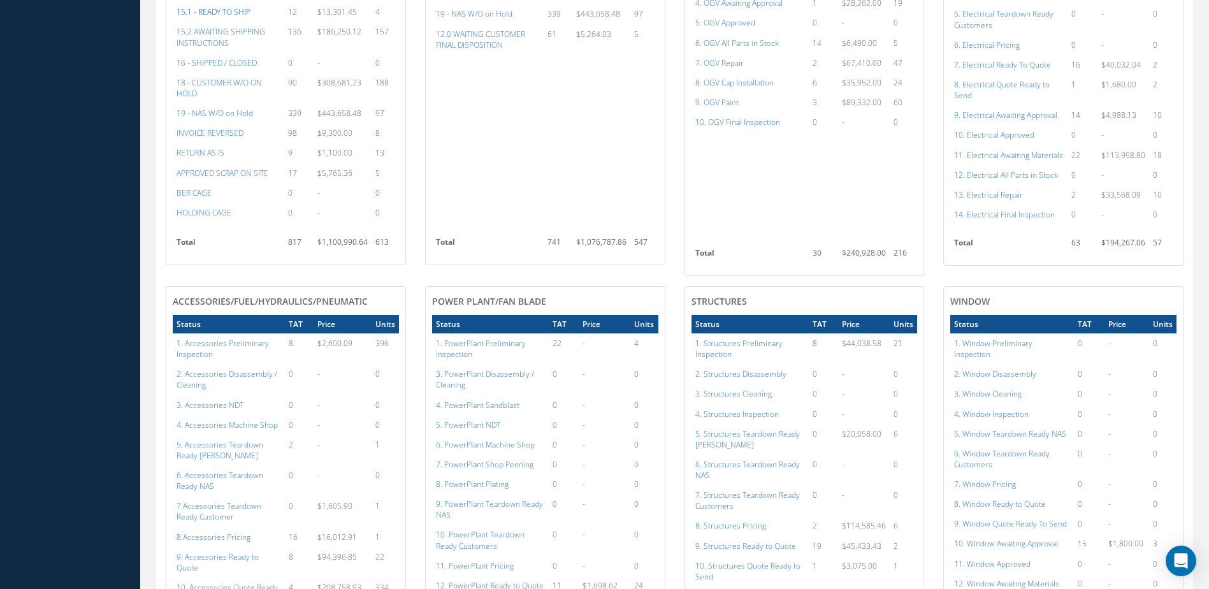
click at [237, 17] on a=12&excludeInternalCustomer=false&excludeInvoicedOrClosed=false&&filtersHidded"] "15.1 - READY TO SHIP" at bounding box center [214, 11] width 74 height 11
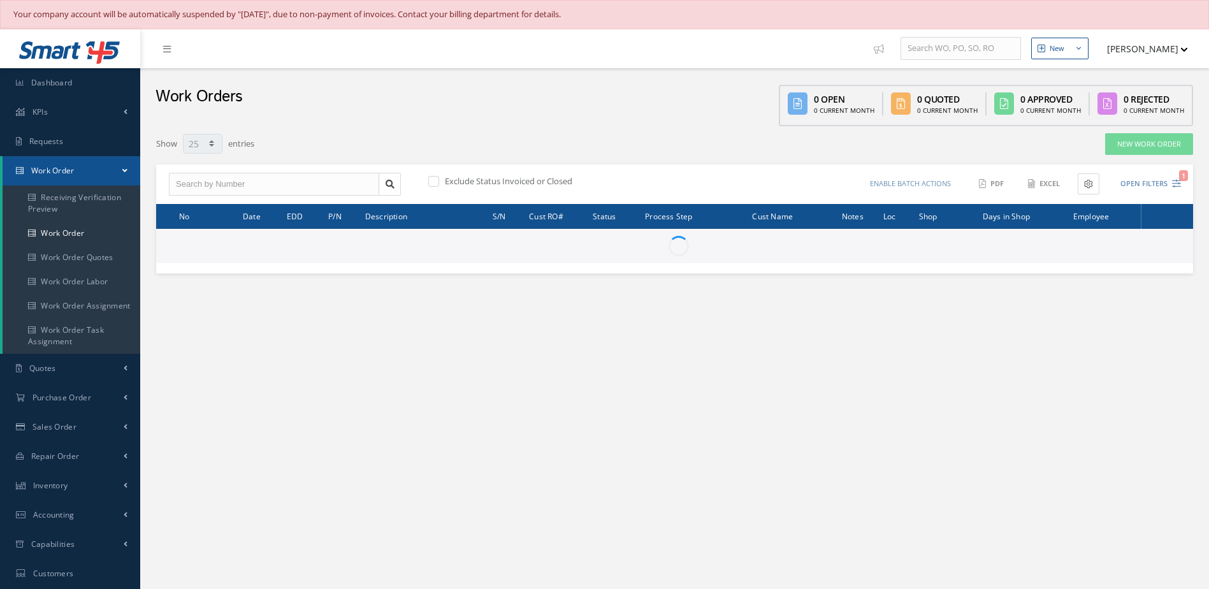
select select "25"
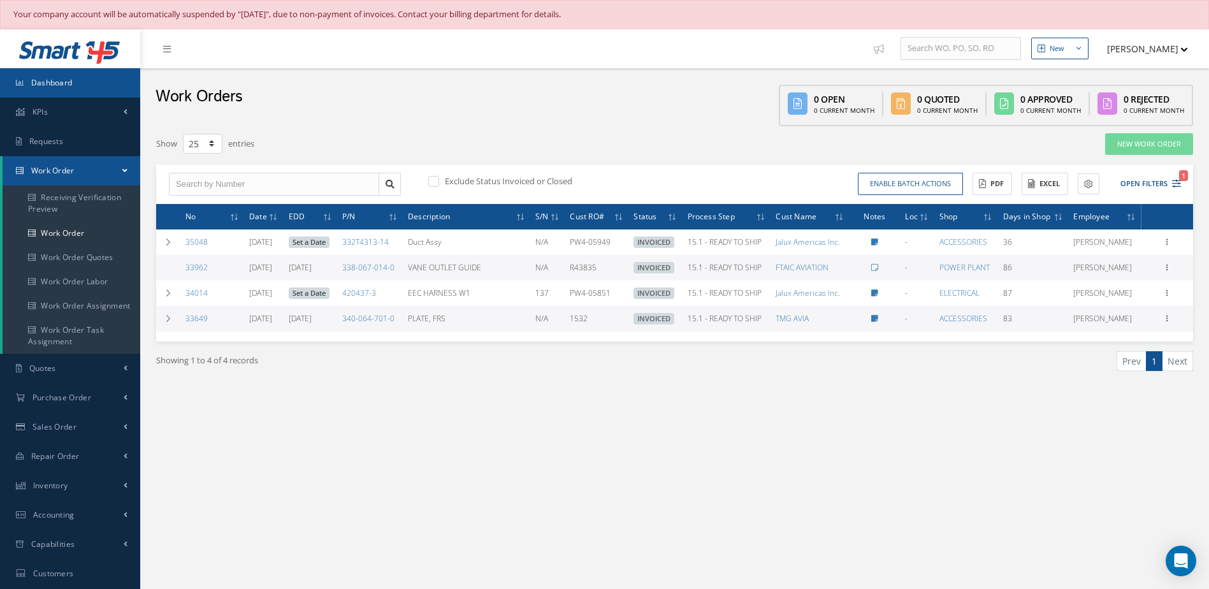
click at [46, 87] on span "Dashboard" at bounding box center [51, 82] width 41 height 11
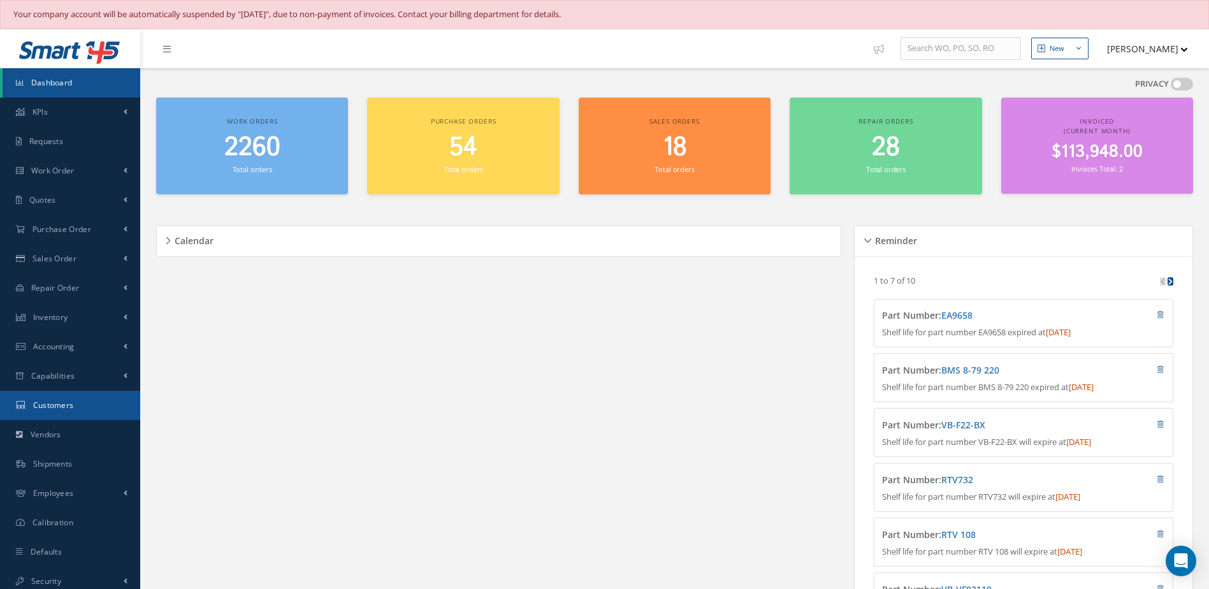
click at [43, 401] on span "Customers" at bounding box center [53, 405] width 41 height 11
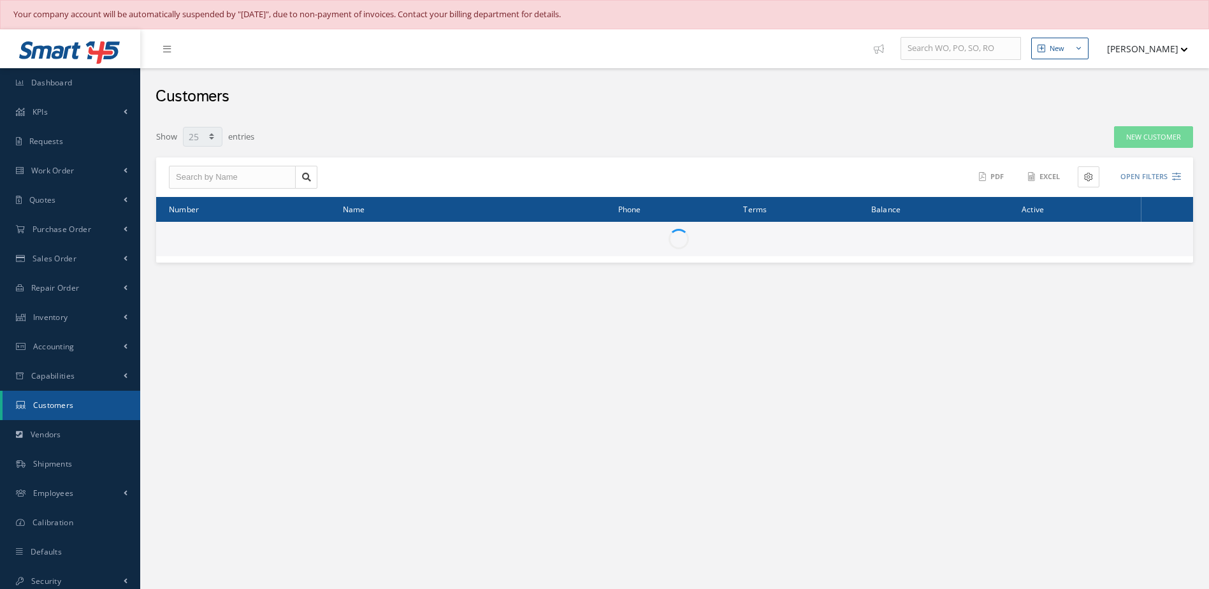
select select "25"
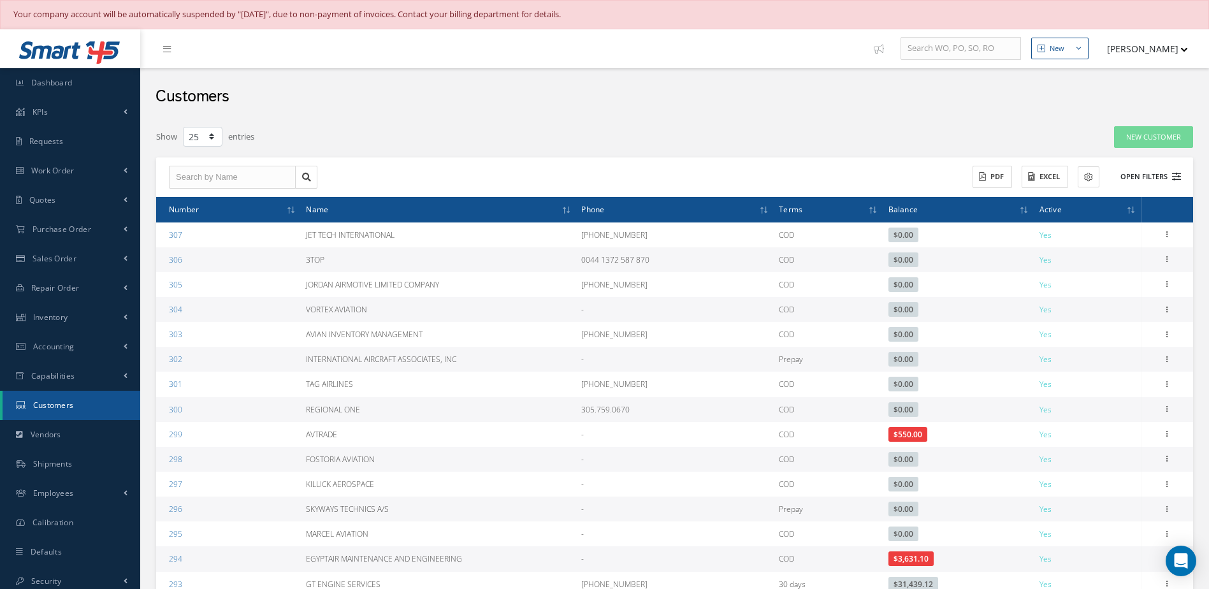
click at [1146, 177] on button "Open Filters" at bounding box center [1145, 176] width 72 height 21
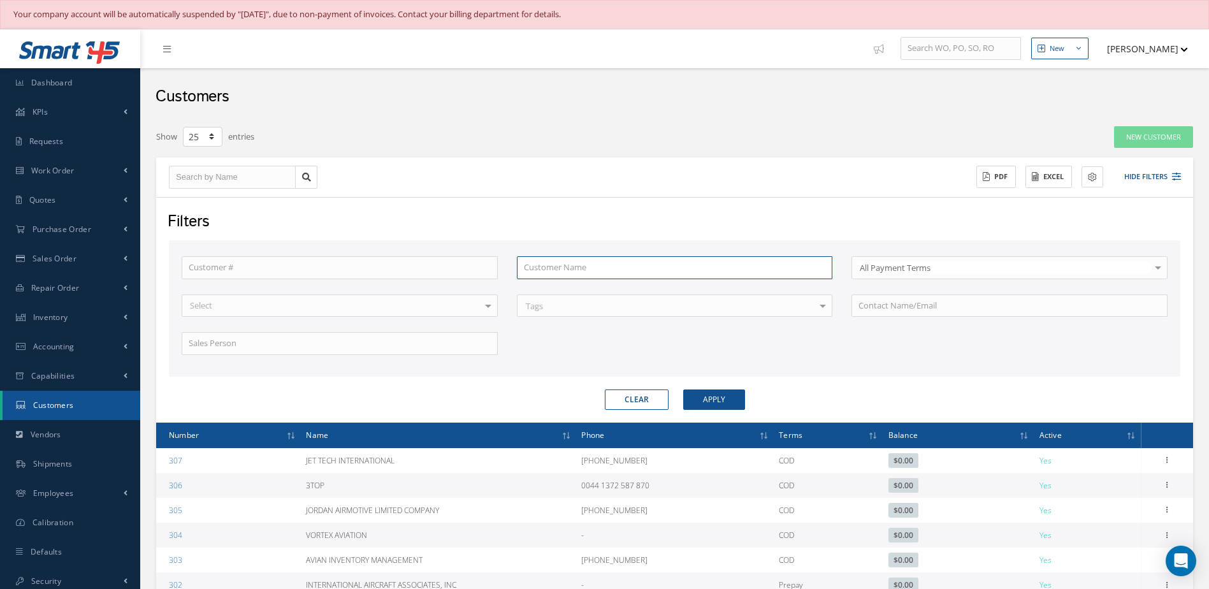
click at [538, 268] on input "text" at bounding box center [675, 267] width 316 height 23
type input "a"
type input "ae"
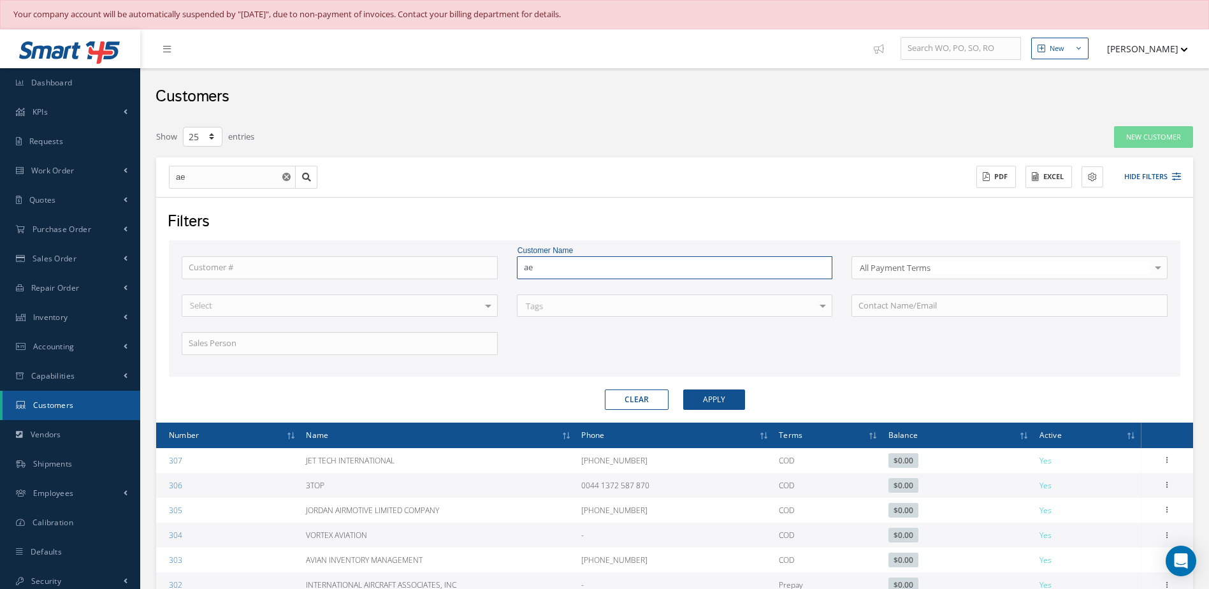
type input "aer"
type input "aero"
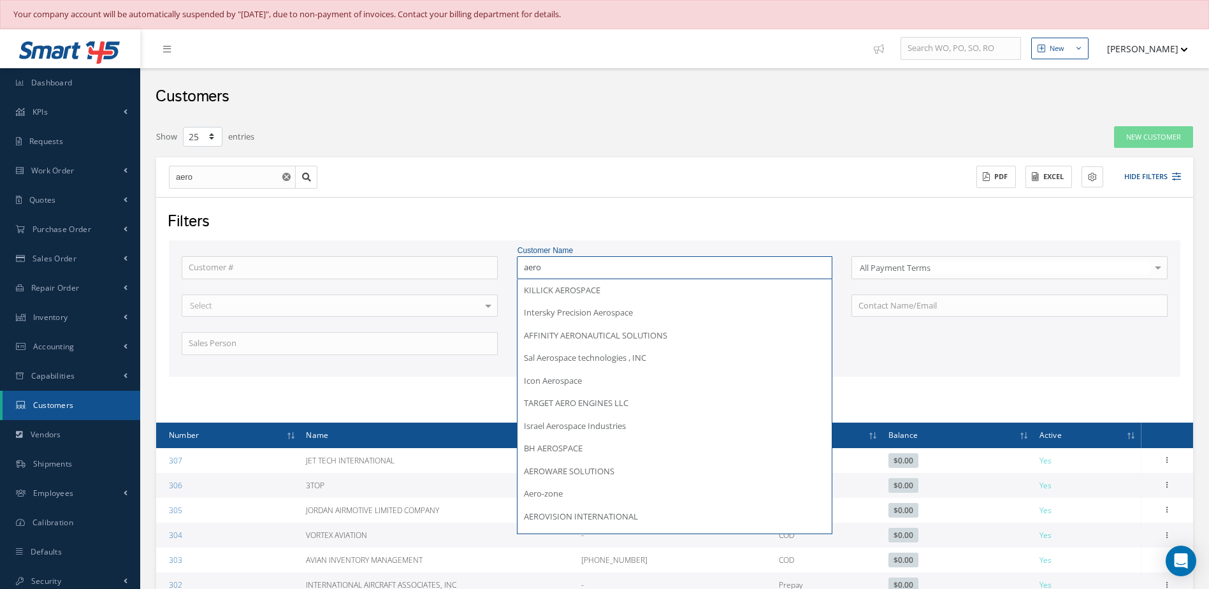
type input "aero-"
type input "aero-z"
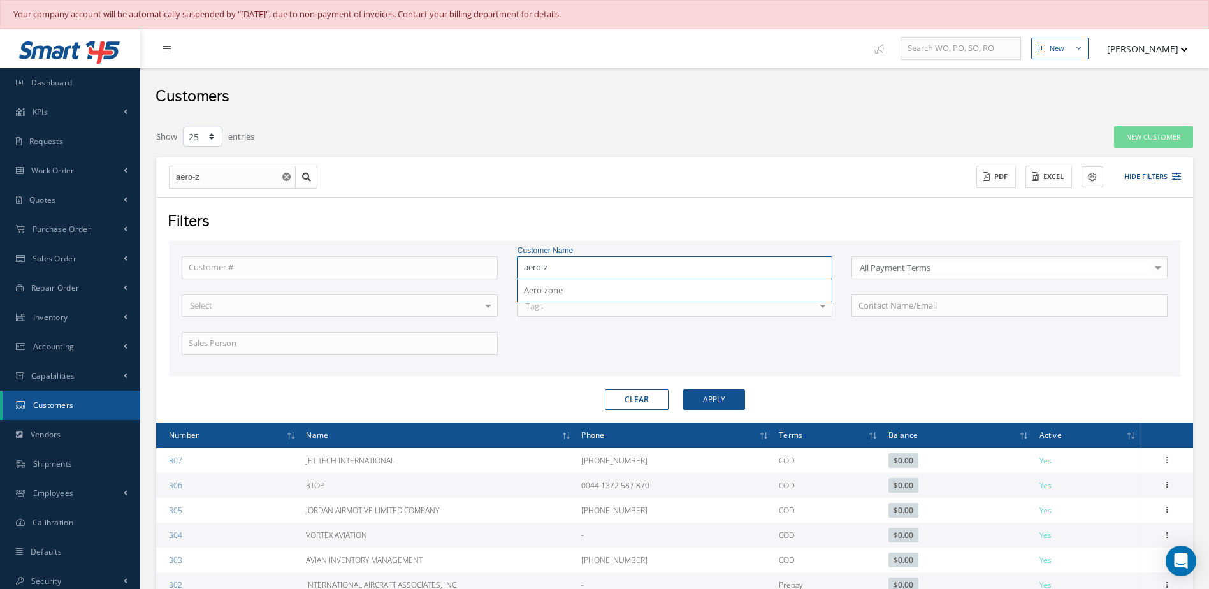
type input "aero-zo"
type input "aero-zon"
type input "aero-zone"
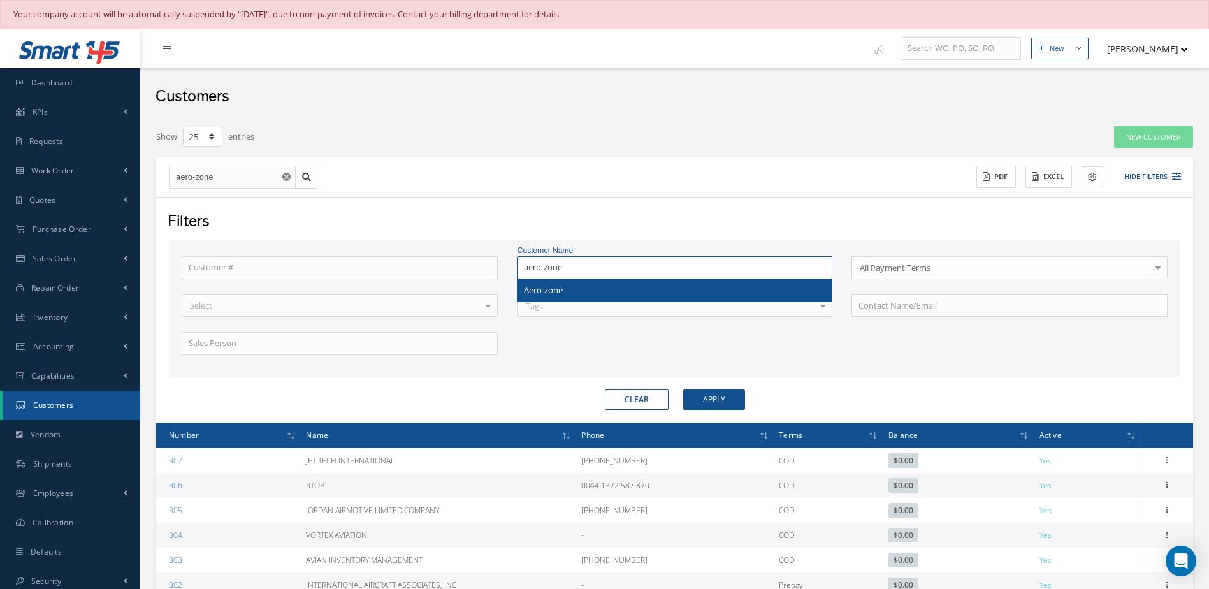
type input "aero-zone"
click at [551, 290] on span "Aero-zone" at bounding box center [543, 289] width 39 height 11
type input "Aero-zone"
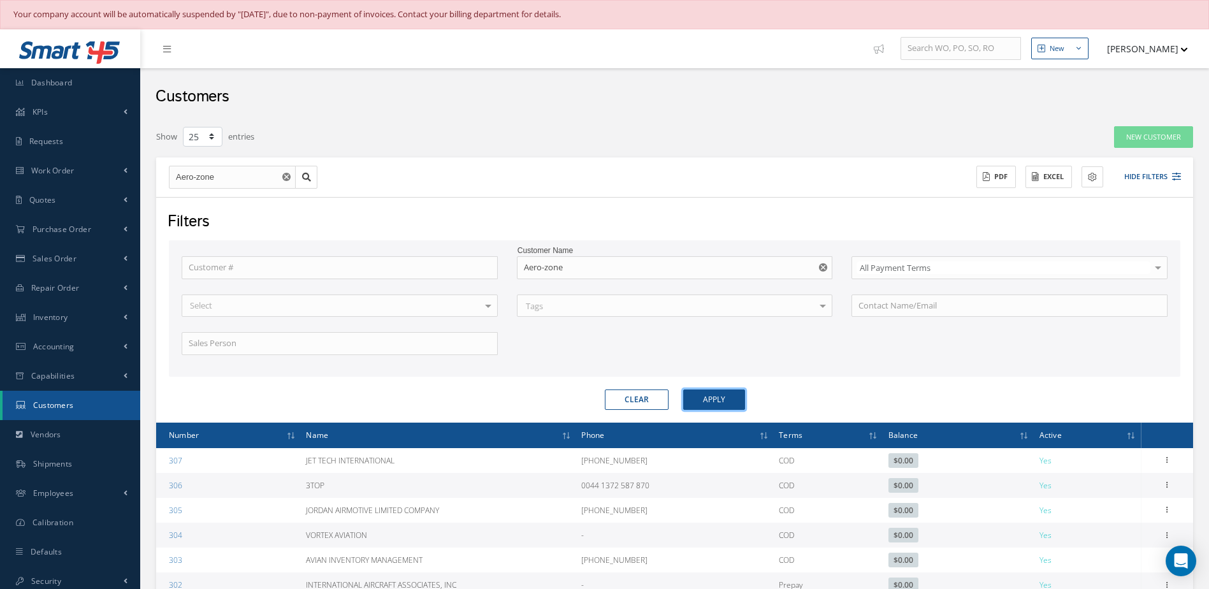
click at [698, 400] on button "Apply" at bounding box center [714, 399] width 62 height 20
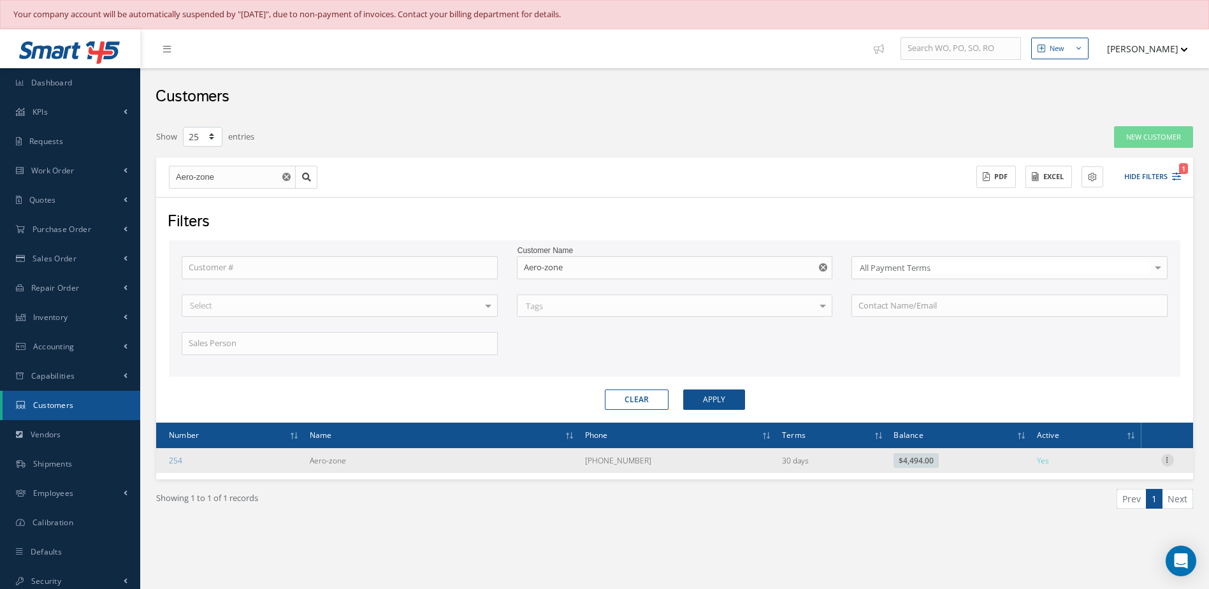
click at [1167, 463] on icon at bounding box center [1167, 459] width 13 height 10
click at [1095, 489] on link "Edit" at bounding box center [1108, 485] width 101 height 17
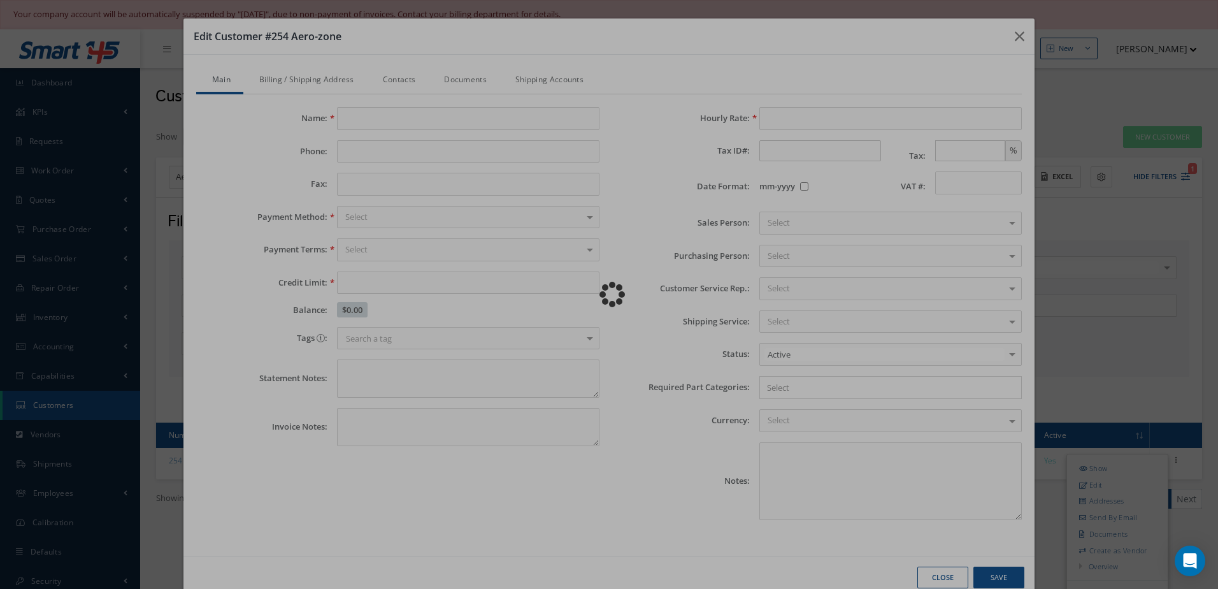
type input "Aero-zone"
type input "480-926-7118"
type input "50000.00"
type input "100.00"
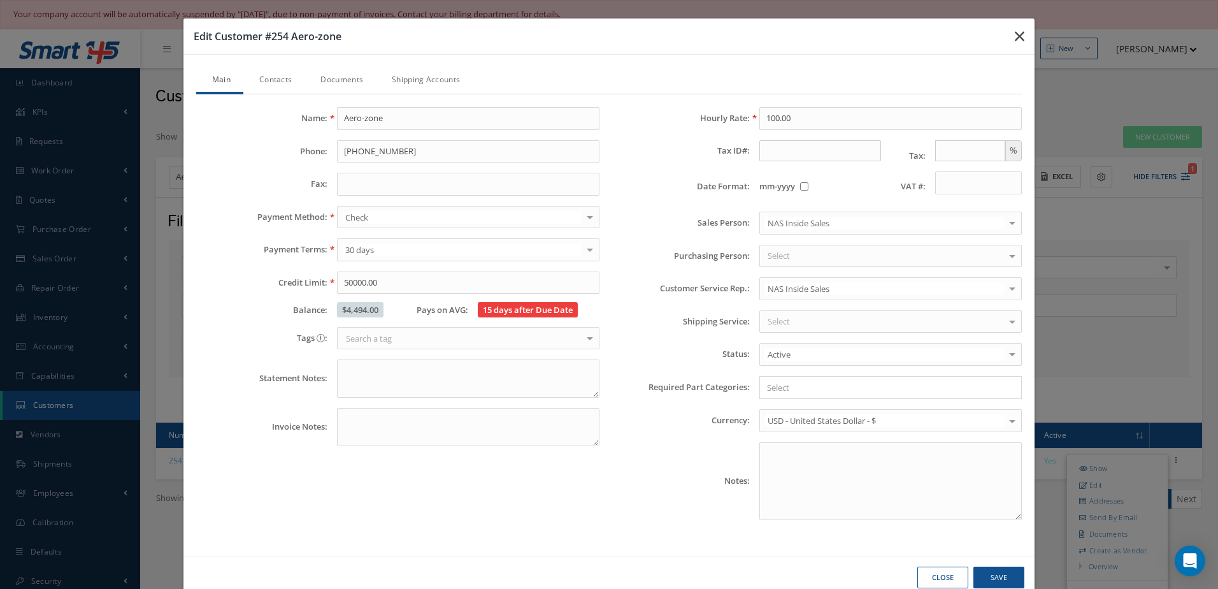
click at [1015, 32] on icon "button" at bounding box center [1020, 36] width 10 height 15
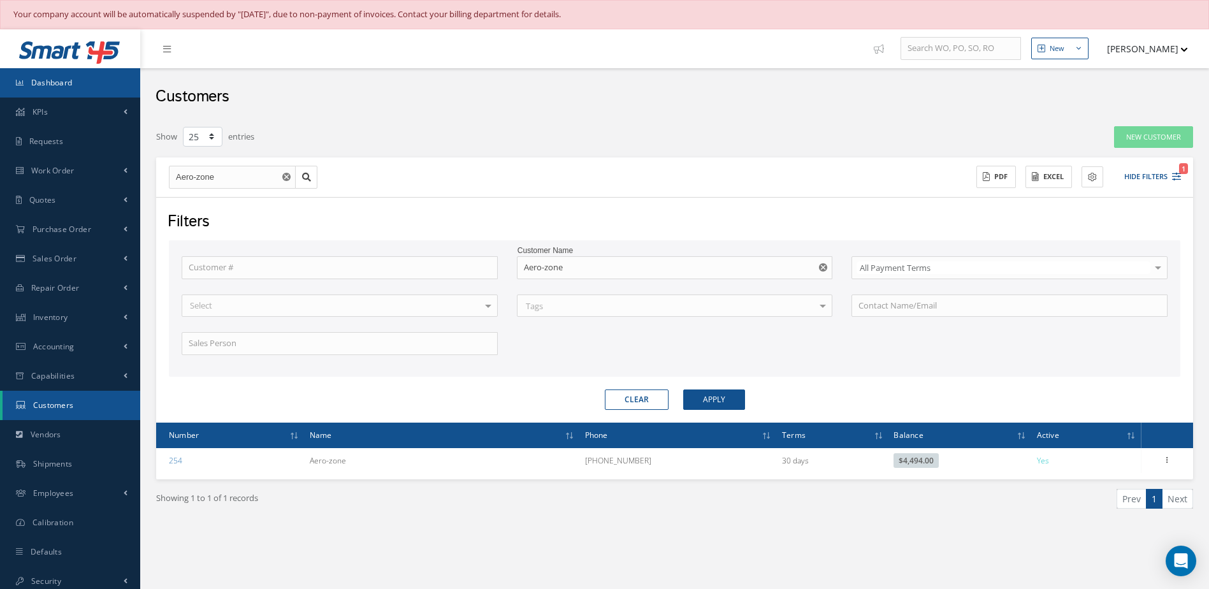
click at [97, 88] on link "Dashboard" at bounding box center [70, 82] width 140 height 29
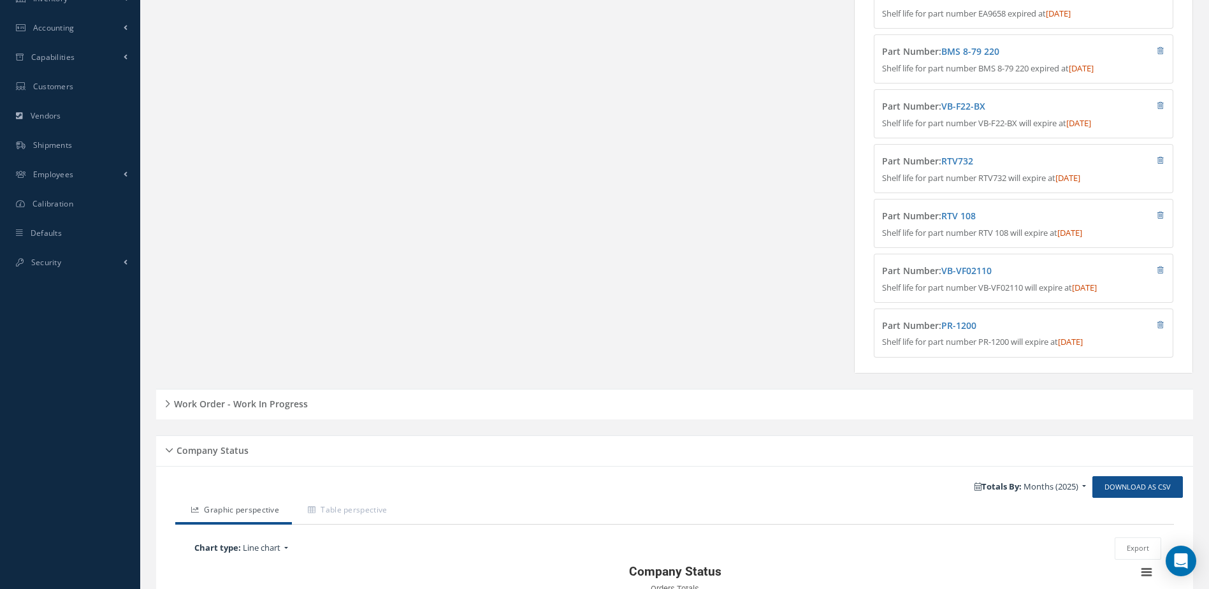
scroll to position [617, 0]
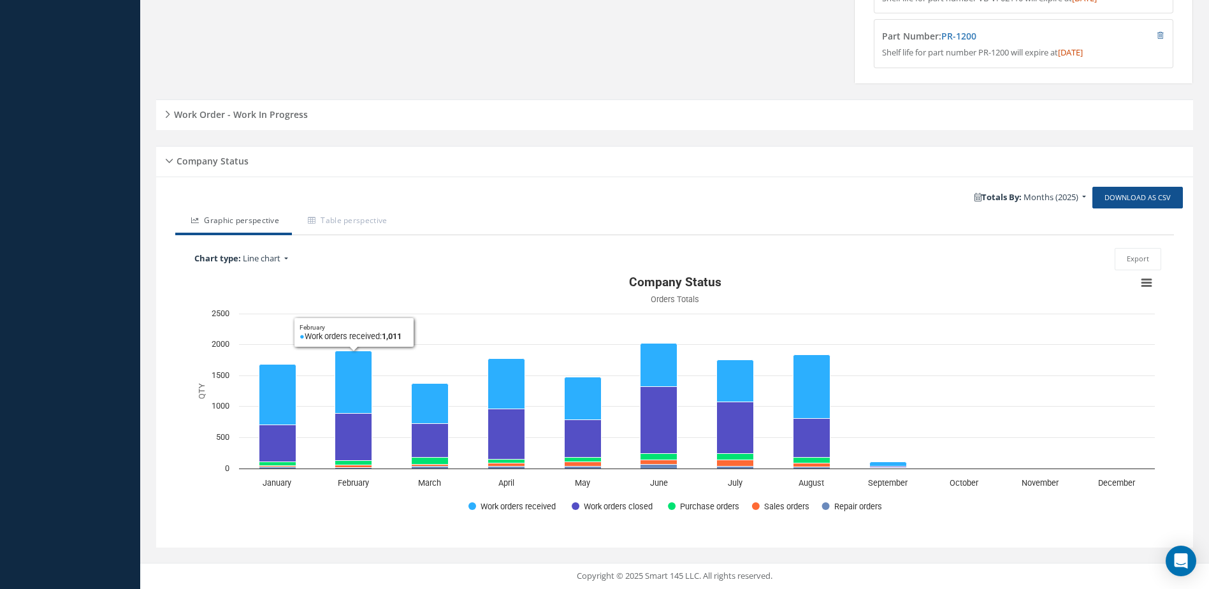
click at [270, 126] on div "Work Order - Work In Progress" at bounding box center [674, 114] width 1037 height 31
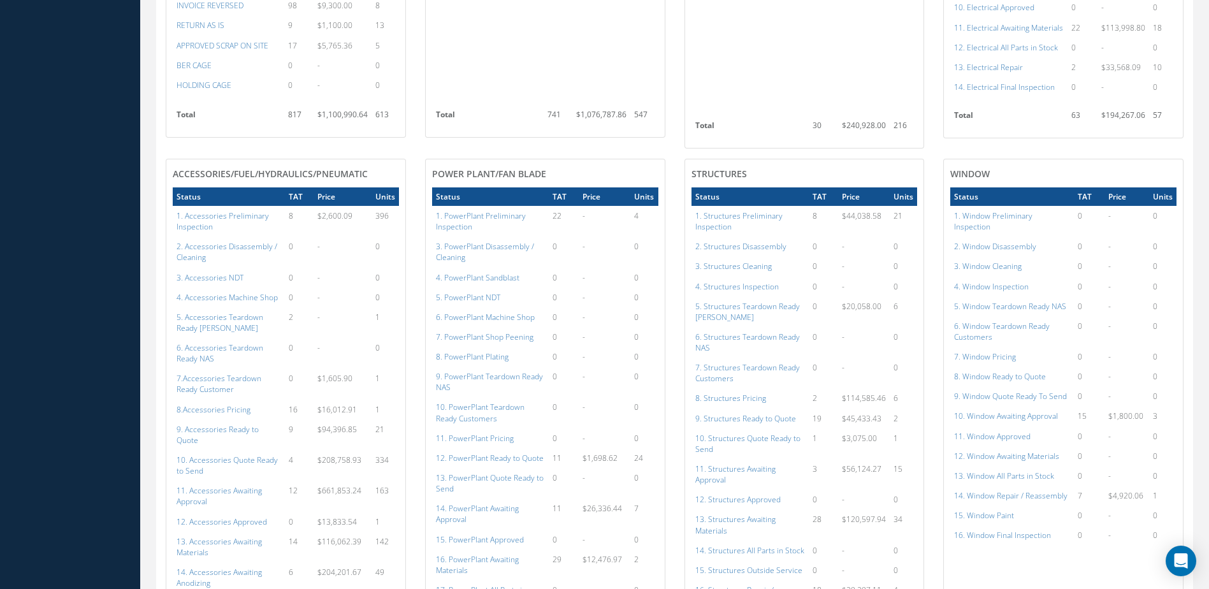
scroll to position [745, 0]
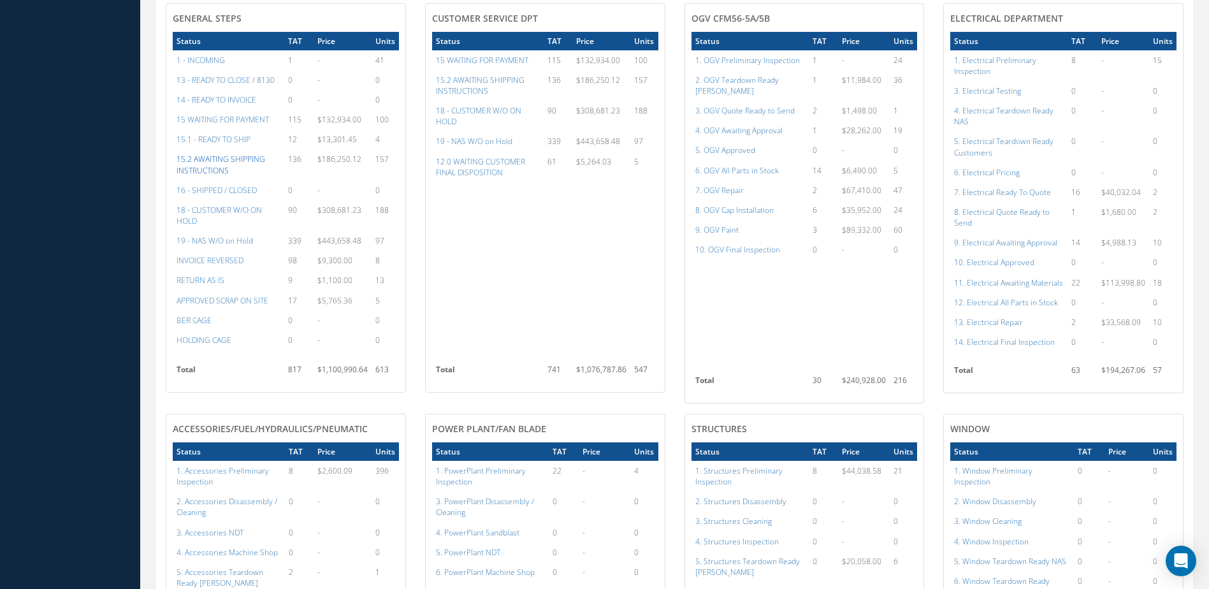
click at [242, 169] on a=62&excludeInternalCustomer=false&excludeInvoicedOrClosed=true&&filtersHidded"] "15.2 AWAITING SHIPPING INSTRUCTIONS" at bounding box center [221, 165] width 89 height 22
click at [226, 122] on td "15 WAITING FOR PAYMENT" at bounding box center [229, 120] width 112 height 20
click at [227, 125] on a=59&excludeInternalCustomer=false&excludeInvoicedOrClosed=true&&filtersHidded"] "15 WAITING FOR PAYMENT" at bounding box center [223, 119] width 92 height 11
click at [225, 173] on a=62&excludeInternalCustomer=false&excludeInvoicedOrClosed=true&&filtersHidded"] "15.2 AWAITING SHIPPING INSTRUCTIONS" at bounding box center [221, 165] width 89 height 22
click at [212, 125] on a=59&excludeInternalCustomer=false&excludeInvoicedOrClosed=true&&filtersHidded"] "15 WAITING FOR PAYMENT" at bounding box center [223, 119] width 92 height 11
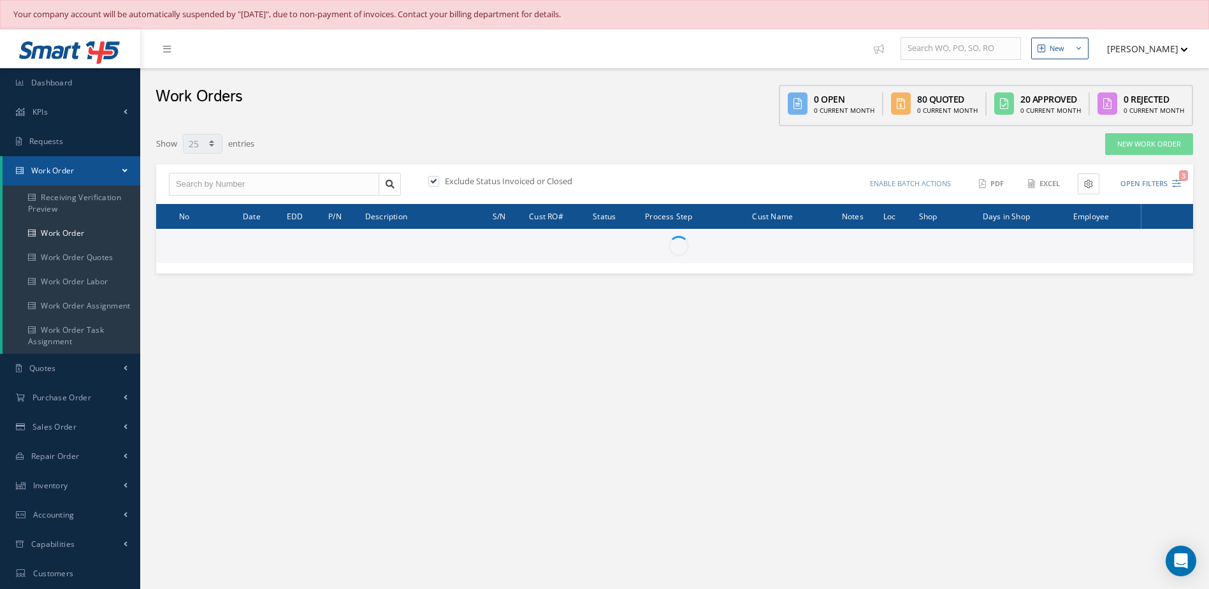
select select "25"
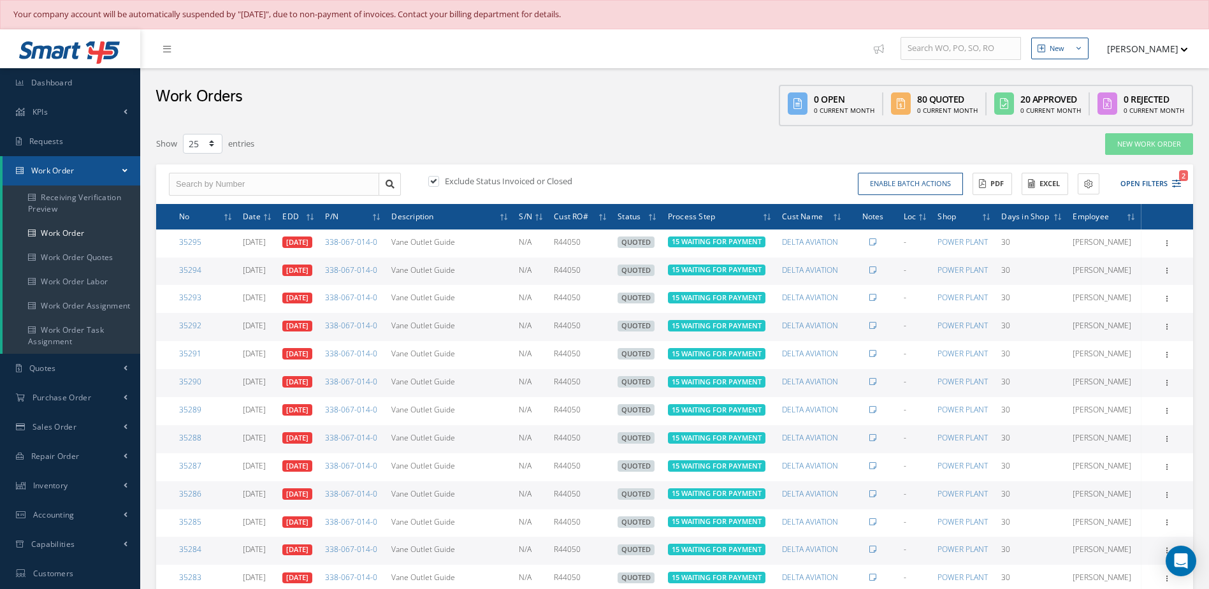
scroll to position [437, 0]
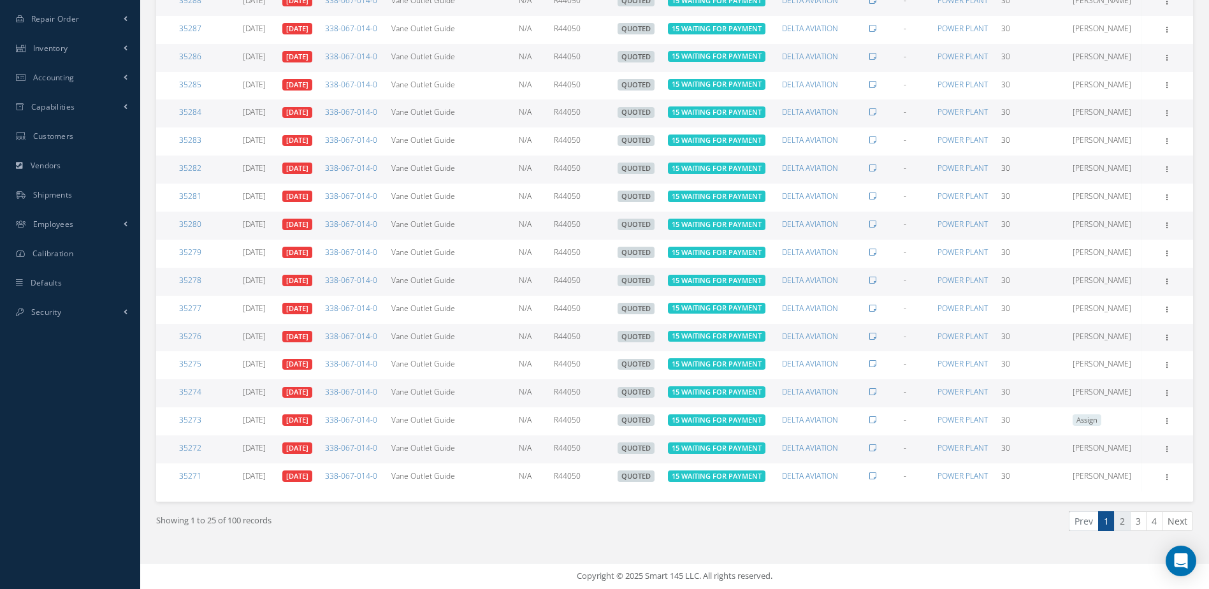
click at [1122, 522] on link "2" at bounding box center [1122, 521] width 17 height 20
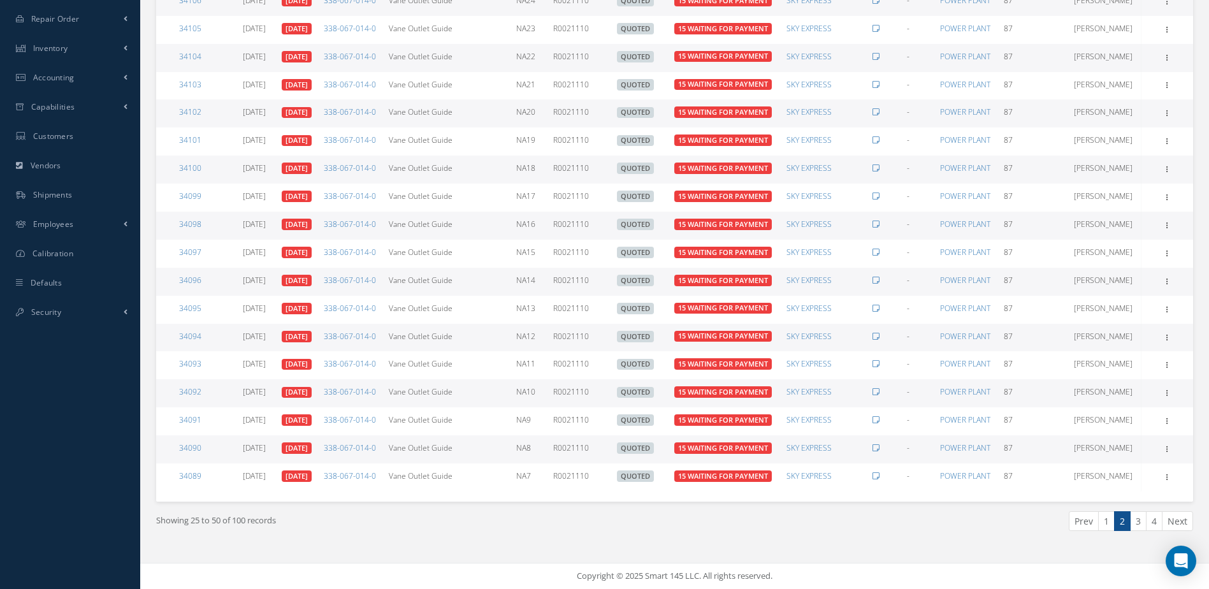
scroll to position [645, 0]
click at [1136, 526] on link "3" at bounding box center [1138, 521] width 17 height 20
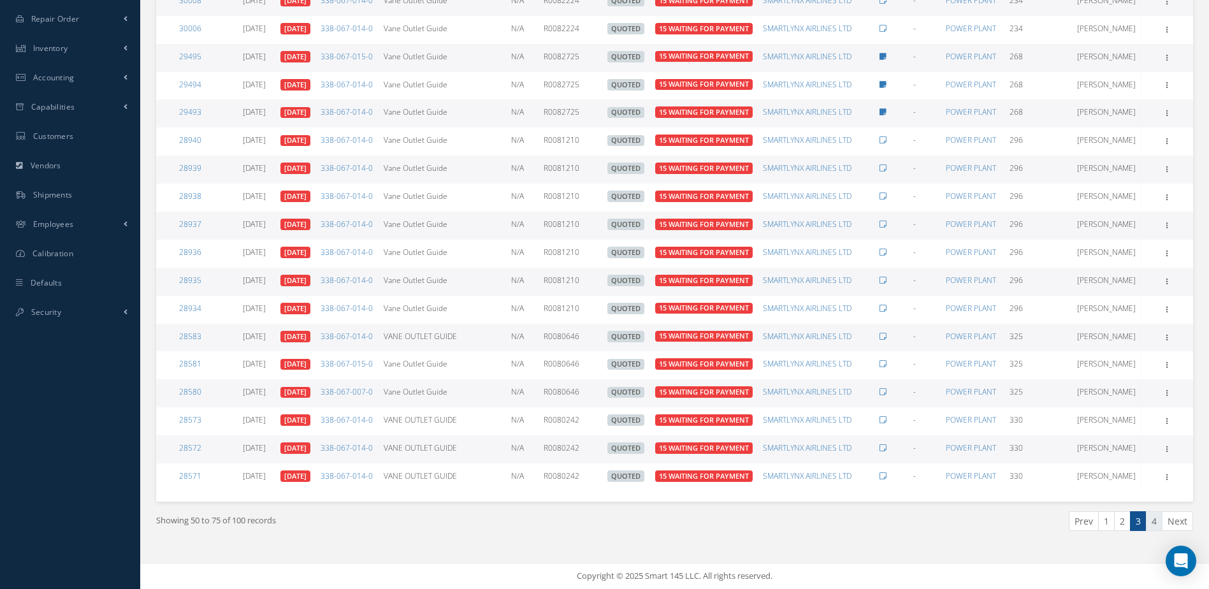
click at [1157, 523] on link "4" at bounding box center [1154, 521] width 17 height 20
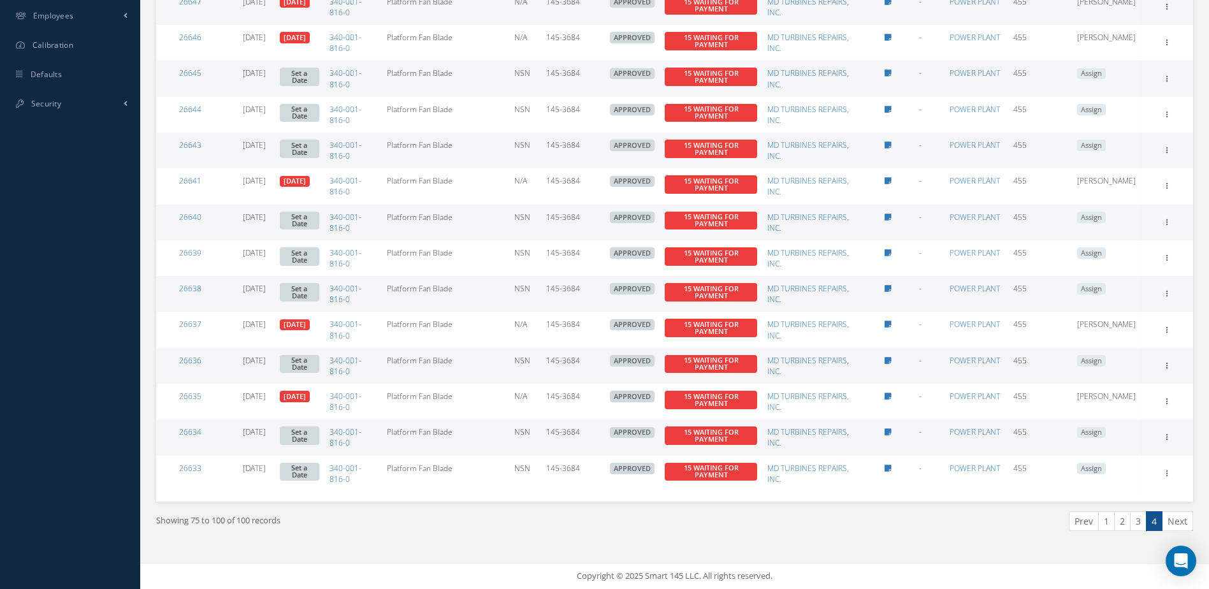
scroll to position [327, 0]
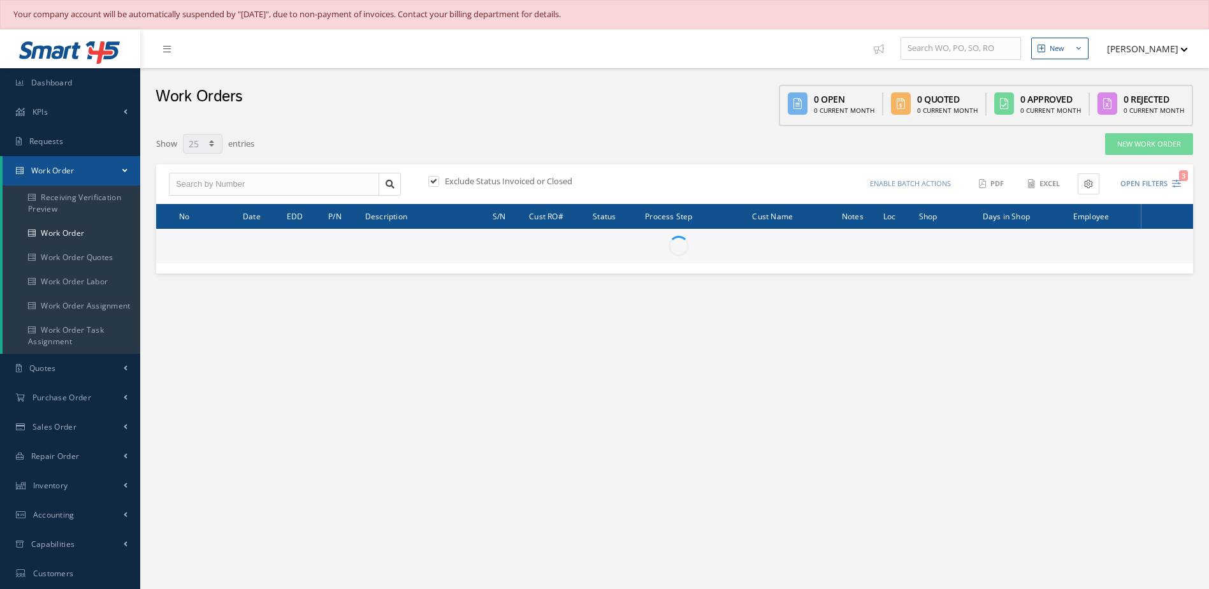
select select "25"
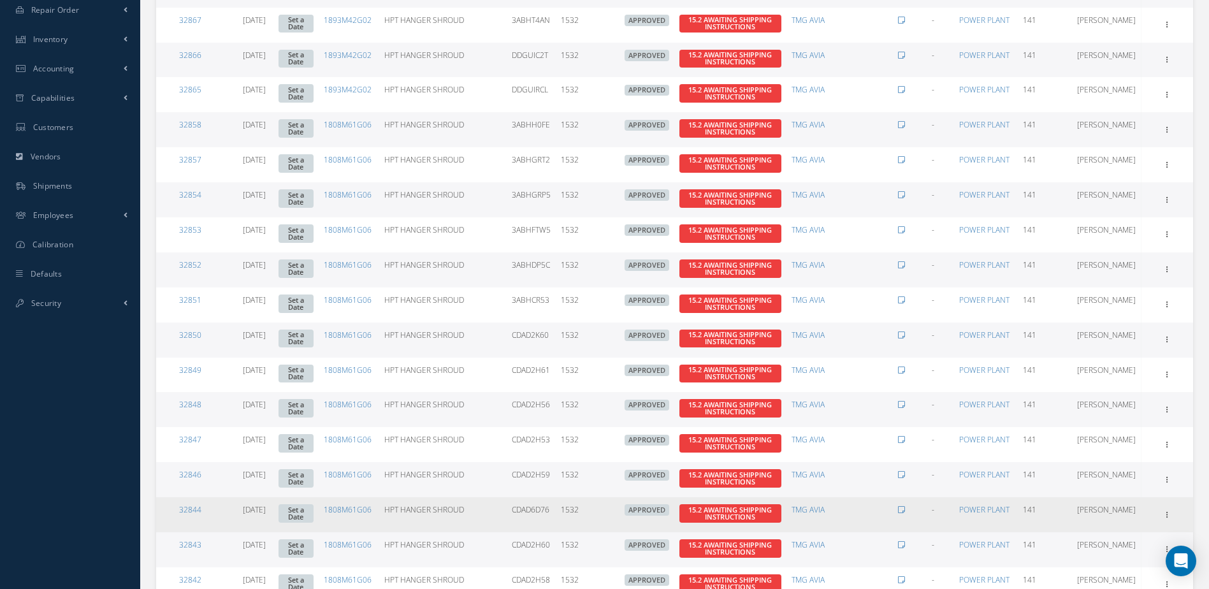
scroll to position [645, 0]
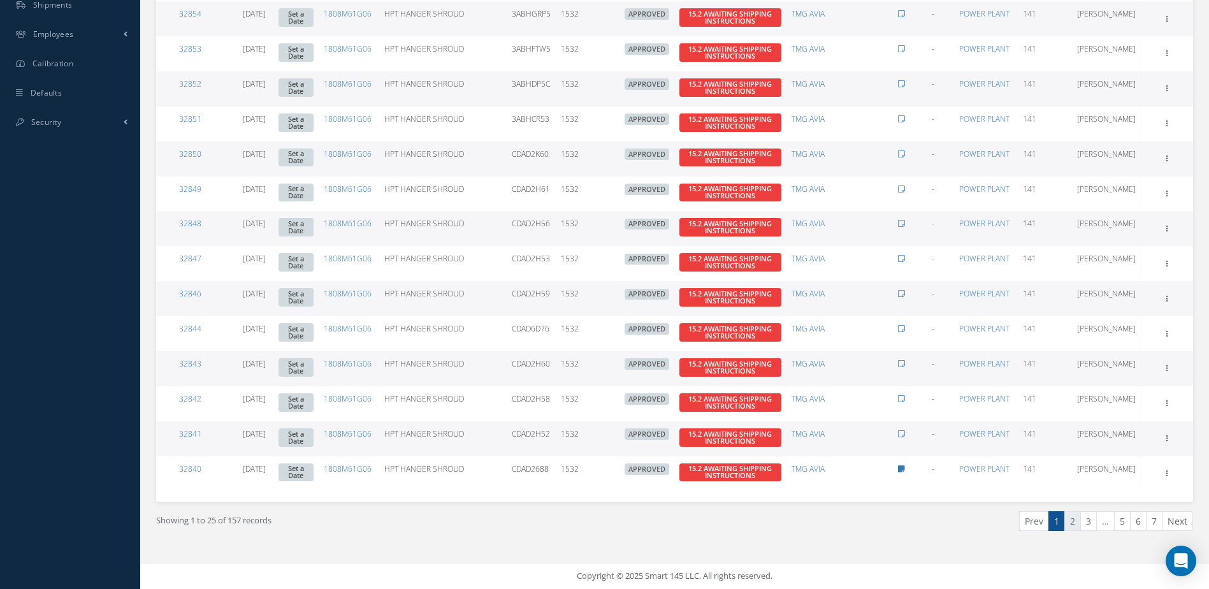
click at [1072, 522] on link "2" at bounding box center [1072, 521] width 17 height 20
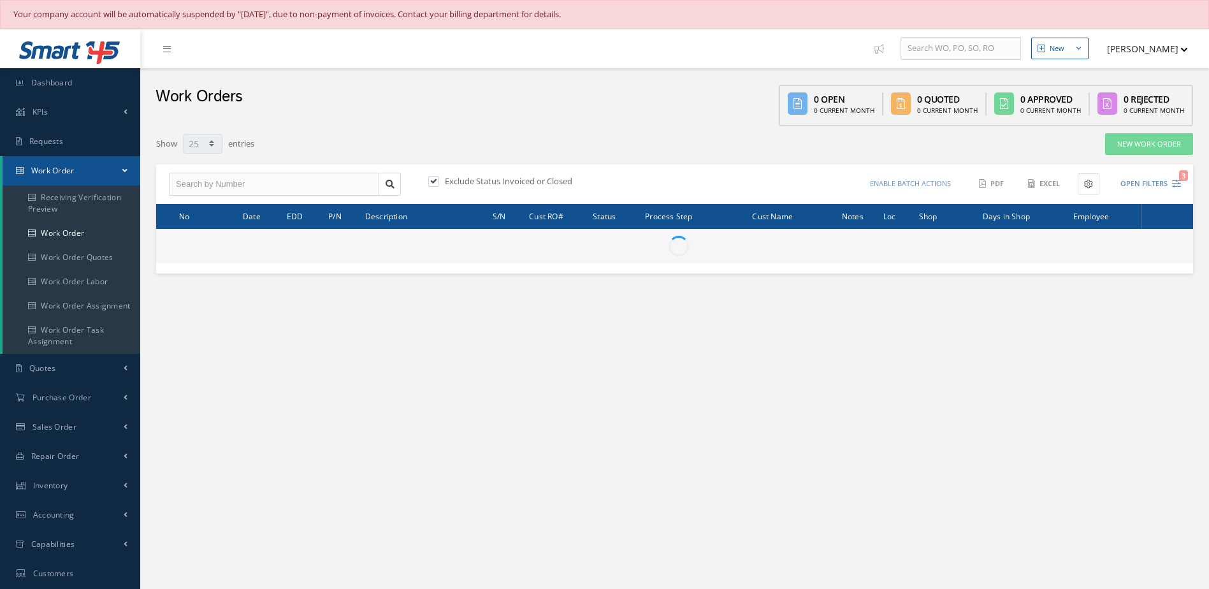
select select "25"
type input "All Work Request"
type input "All Work Performed"
type input "All Status"
type input "WO Part Status"
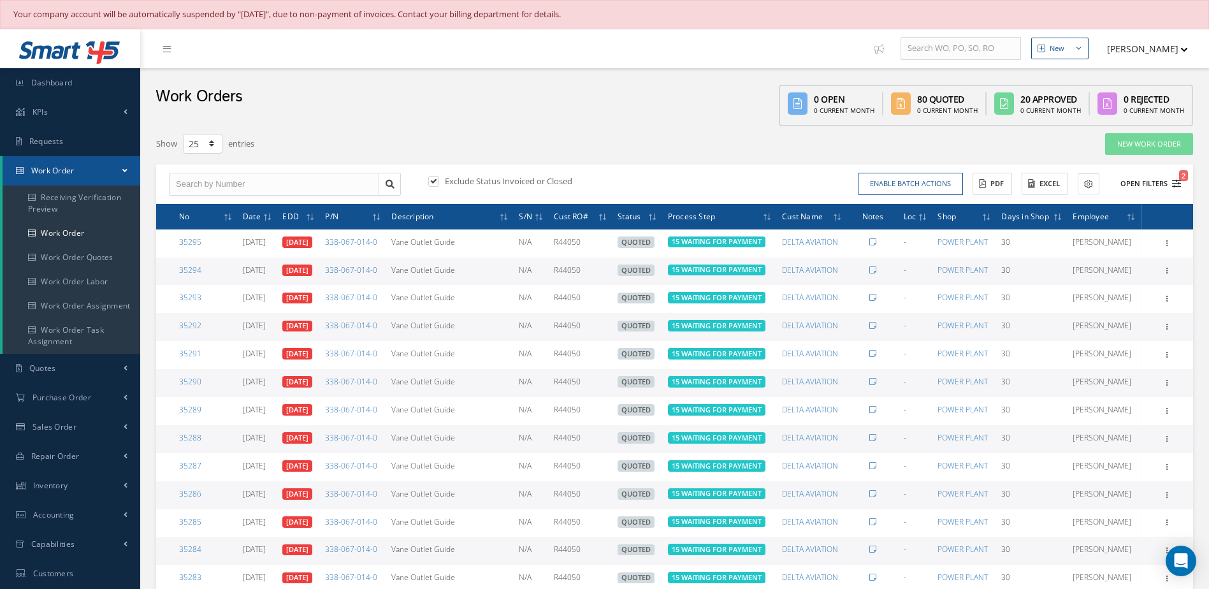
click at [1137, 183] on button "Open Filters 2" at bounding box center [1145, 183] width 72 height 21
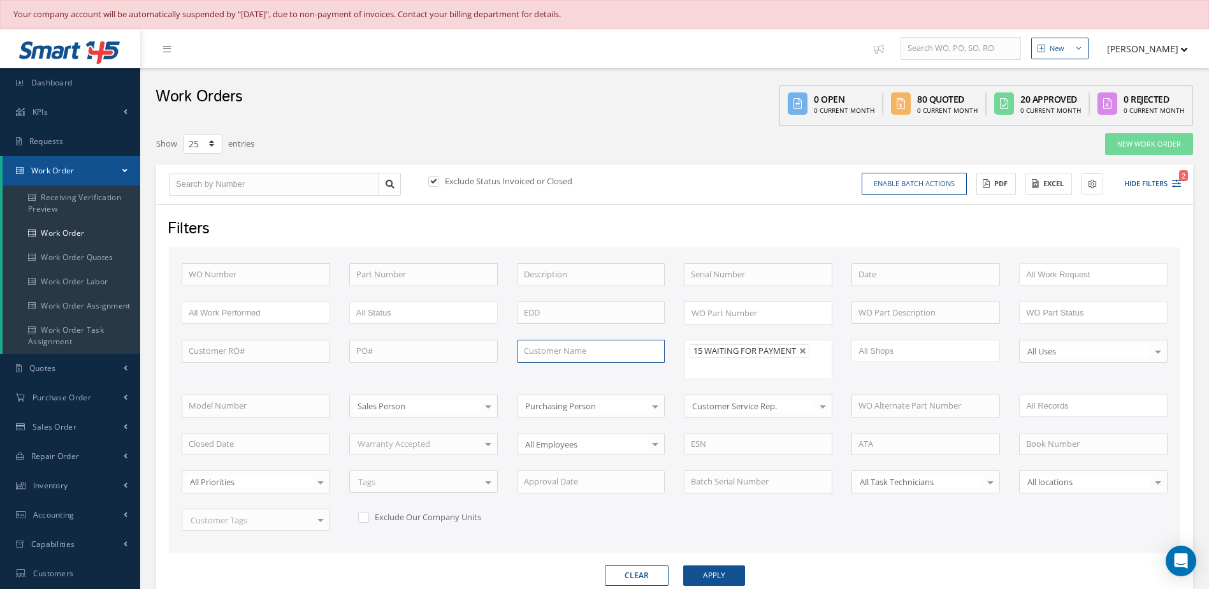
click at [556, 348] on input "text" at bounding box center [591, 351] width 148 height 23
click at [576, 371] on div "Aero-zone" at bounding box center [591, 374] width 134 height 13
type input "Aero-zone"
click at [726, 571] on button "Apply" at bounding box center [714, 575] width 62 height 20
click at [90, 87] on link "Dashboard" at bounding box center [70, 82] width 140 height 29
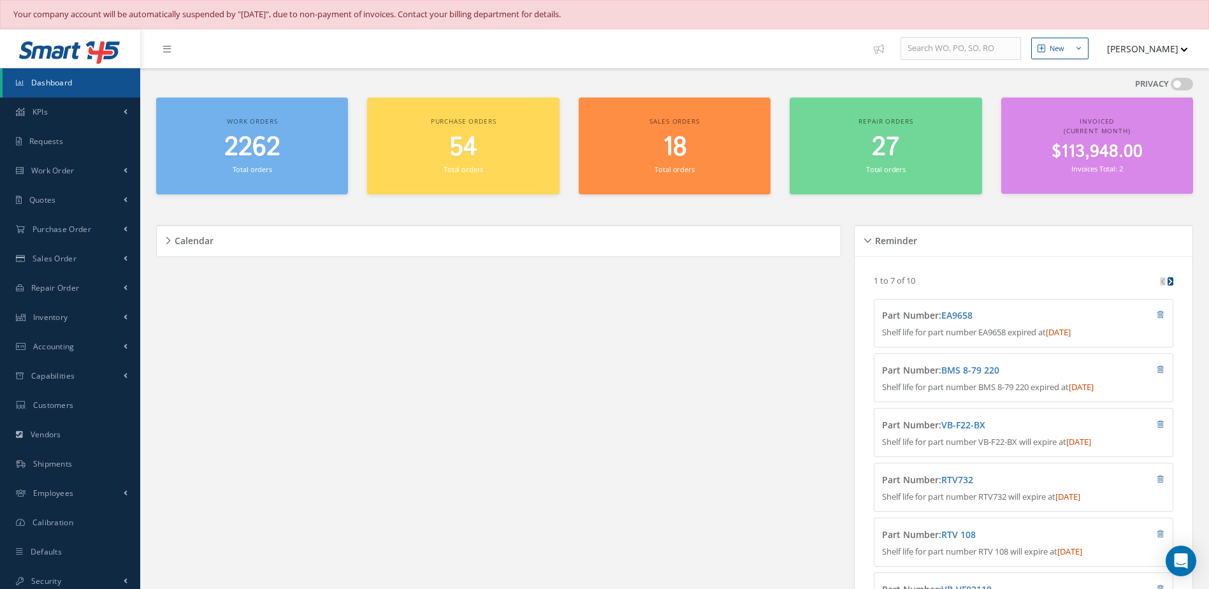
click at [253, 169] on small "Total orders" at bounding box center [253, 169] width 40 height 10
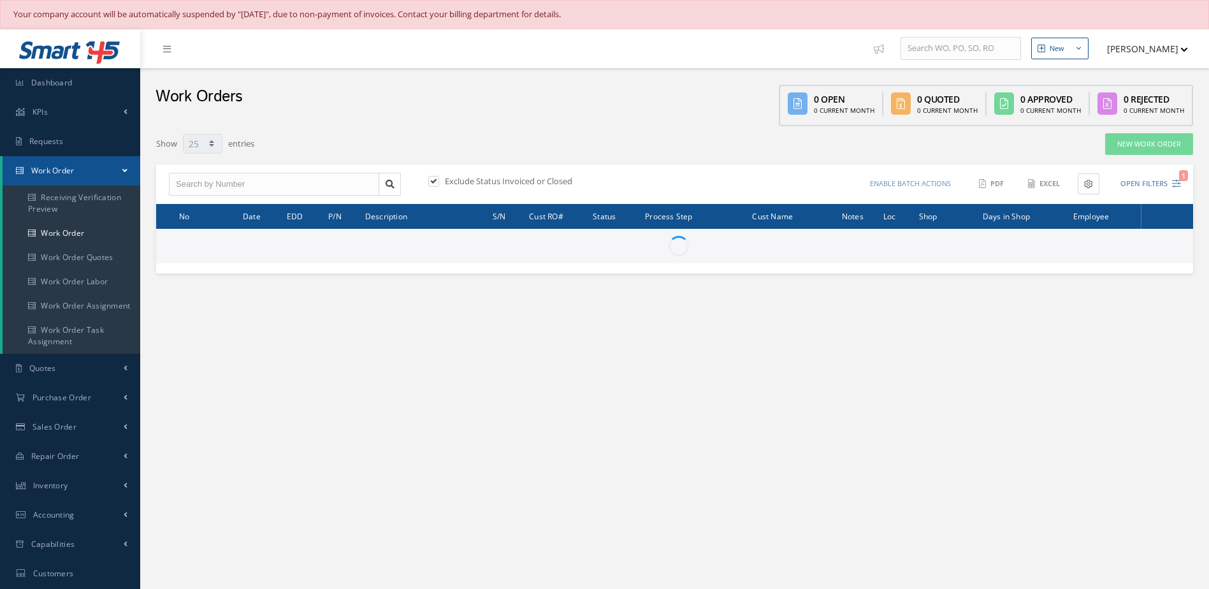
select select "25"
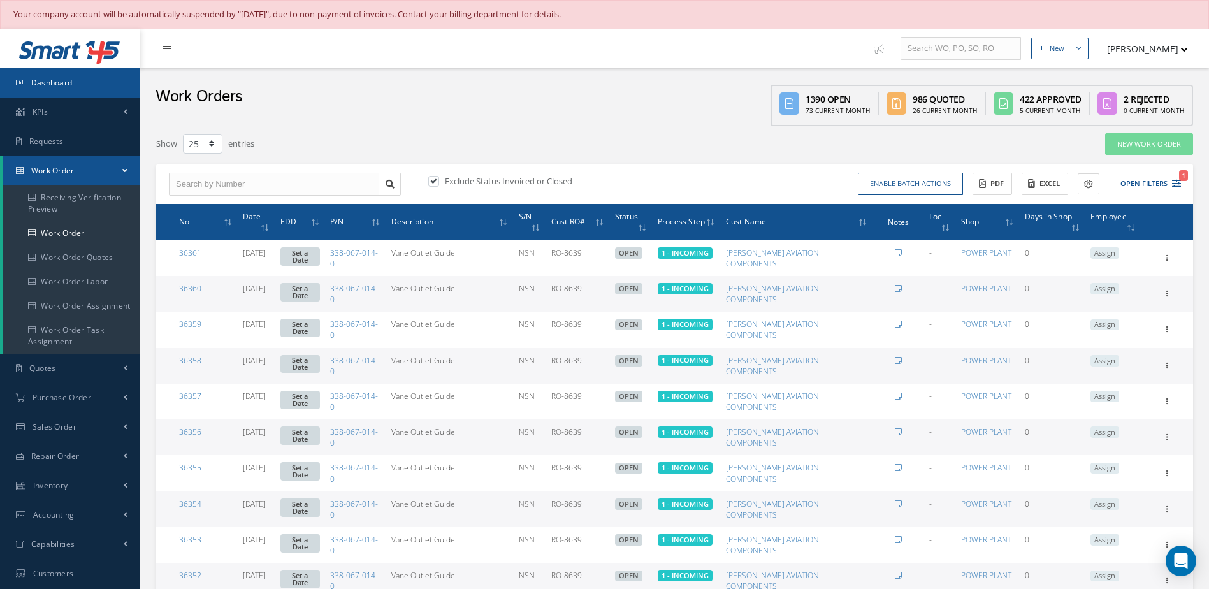
click at [50, 83] on span "Dashboard" at bounding box center [51, 82] width 41 height 11
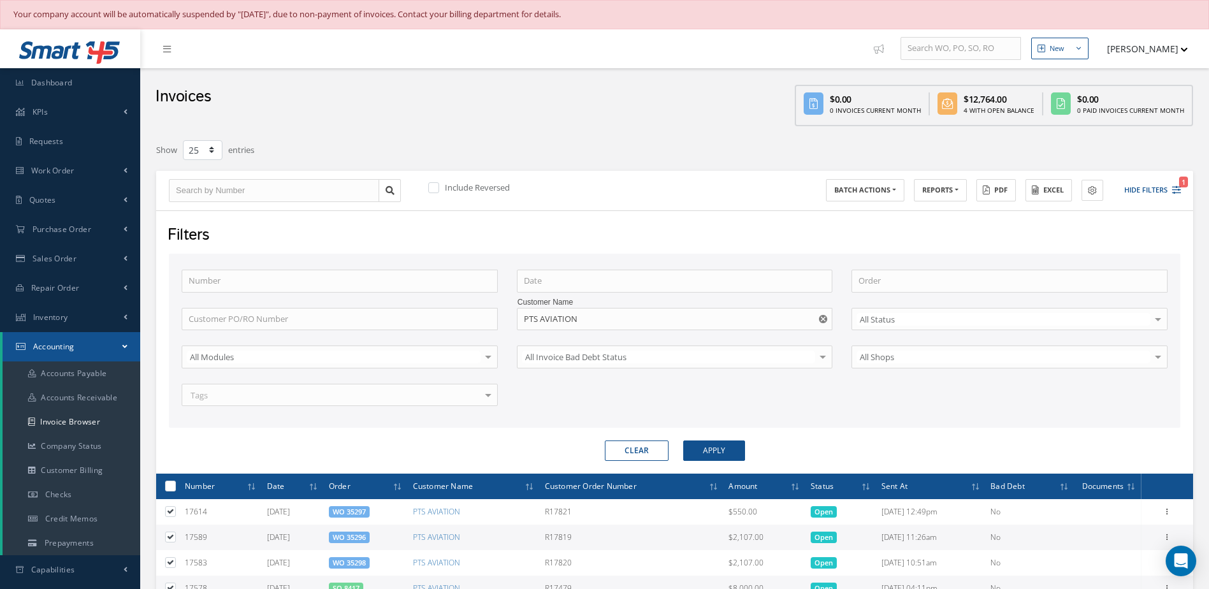
select select "25"
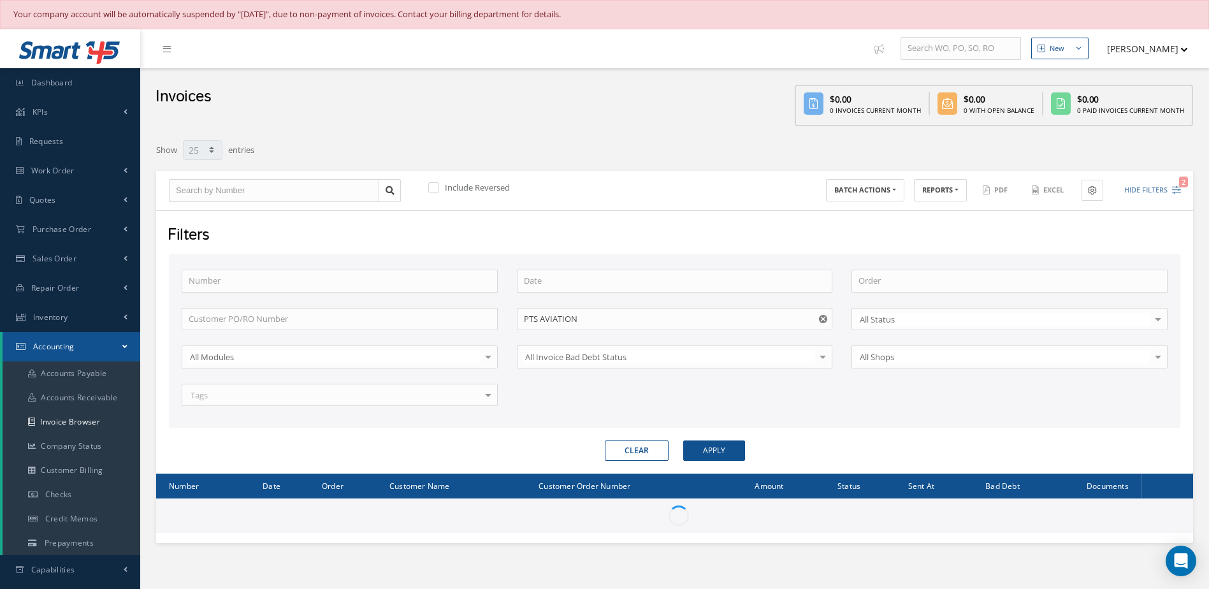
select select "25"
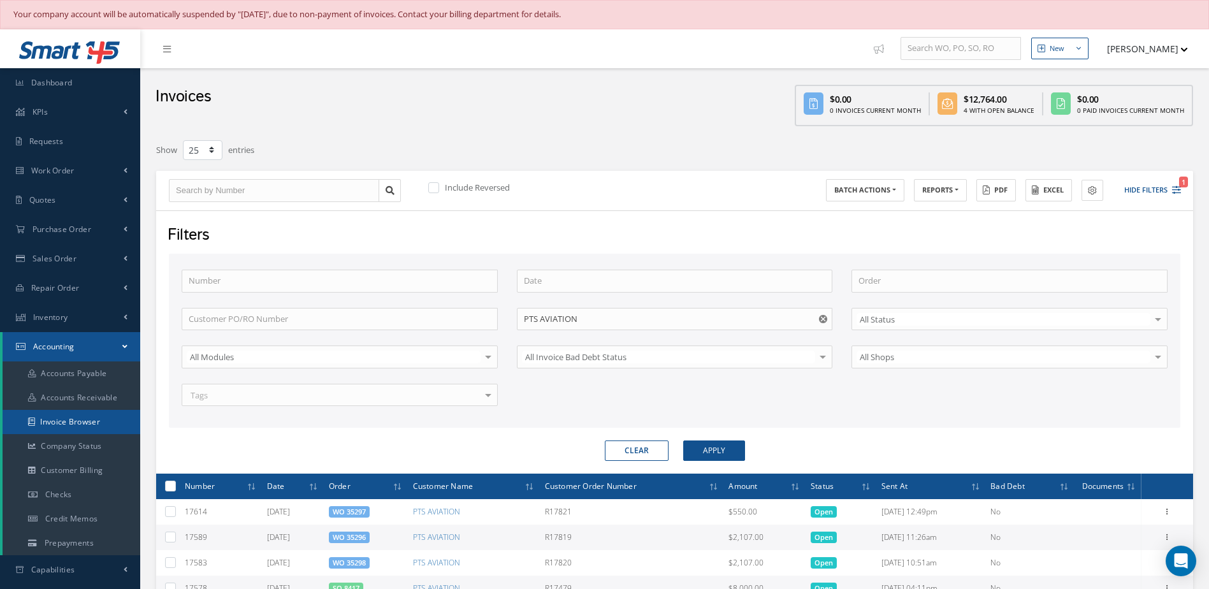
click at [87, 421] on link "Invoice Browser" at bounding box center [72, 422] width 138 height 24
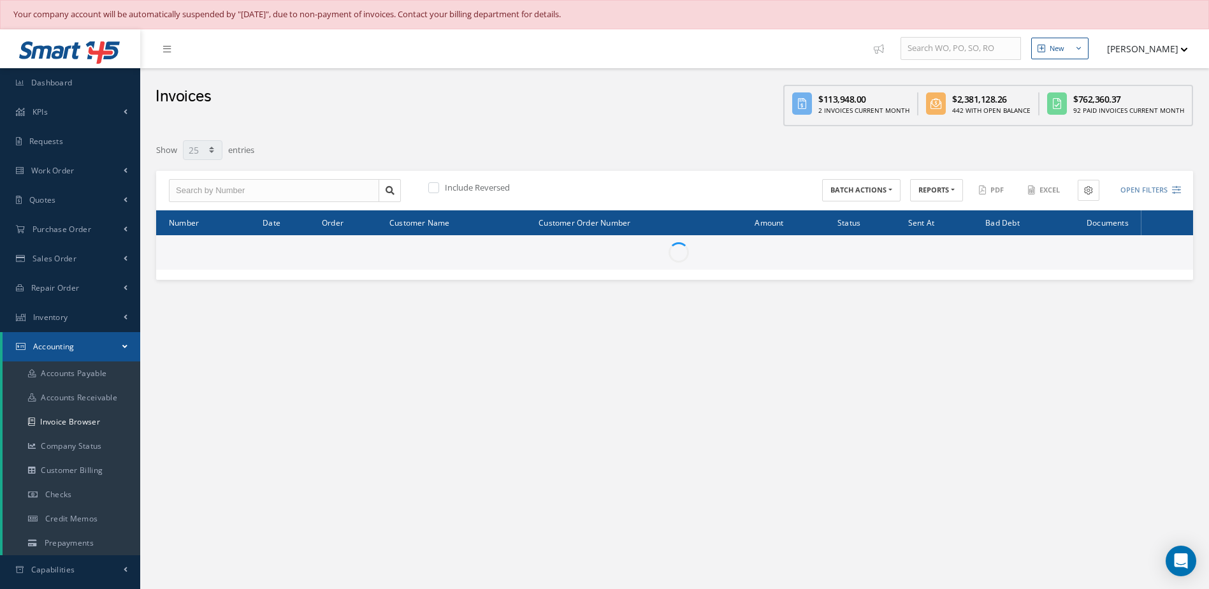
select select "25"
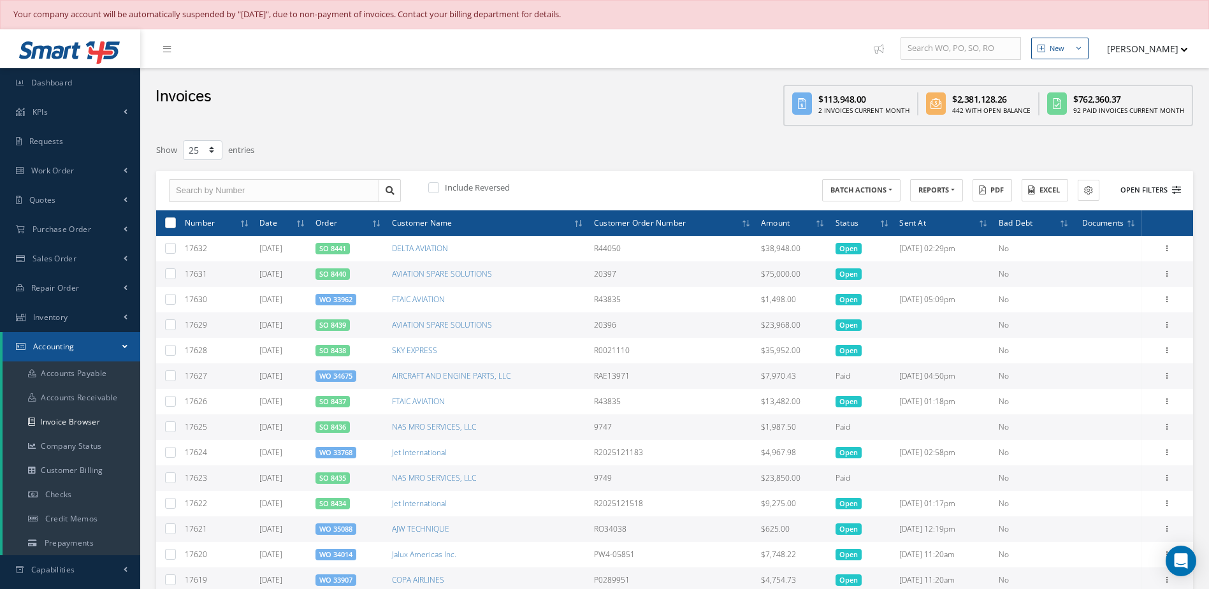
click at [1144, 190] on button "Open Filters" at bounding box center [1145, 190] width 72 height 21
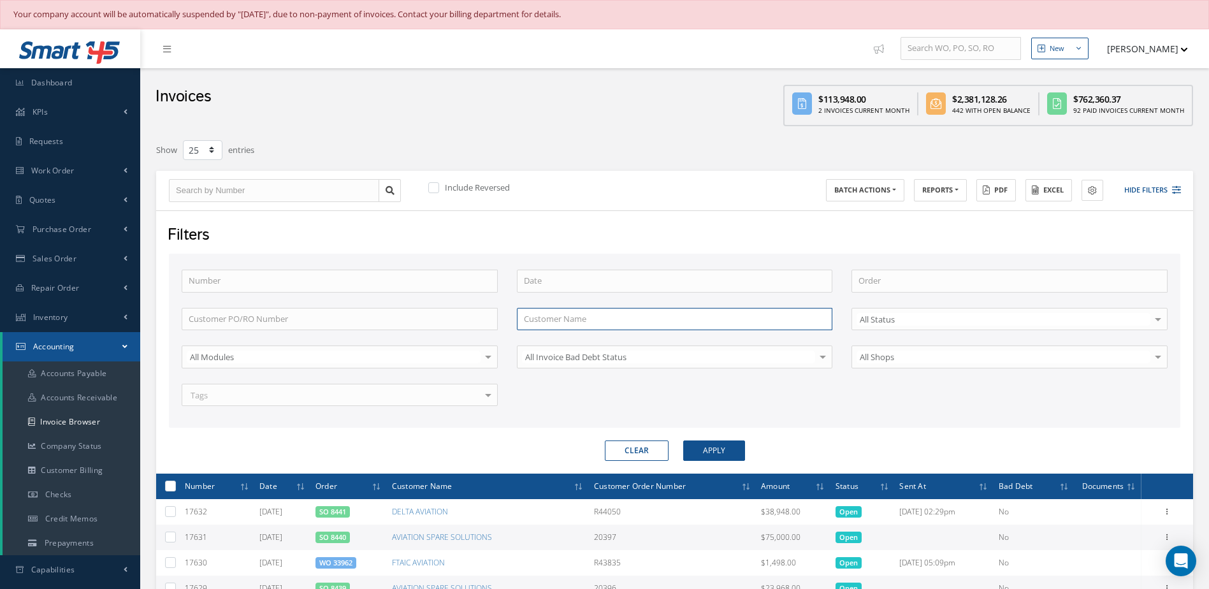
click at [587, 321] on input "text" at bounding box center [675, 319] width 316 height 23
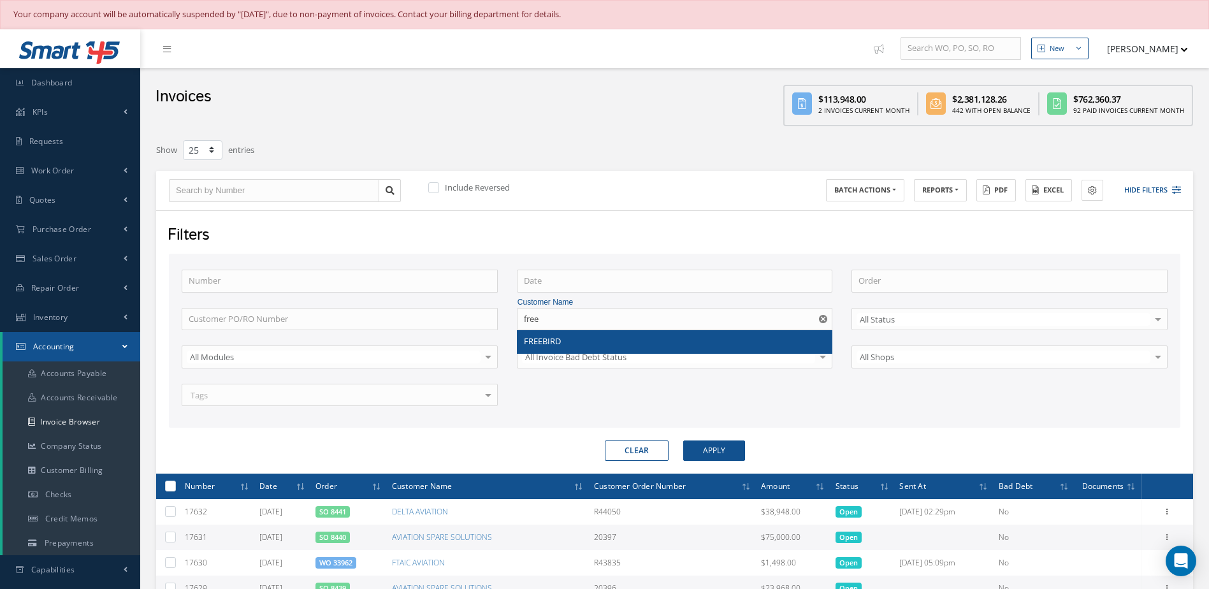
click at [554, 343] on span "FREEBIRD" at bounding box center [542, 340] width 37 height 11
type input "FREEBIRD"
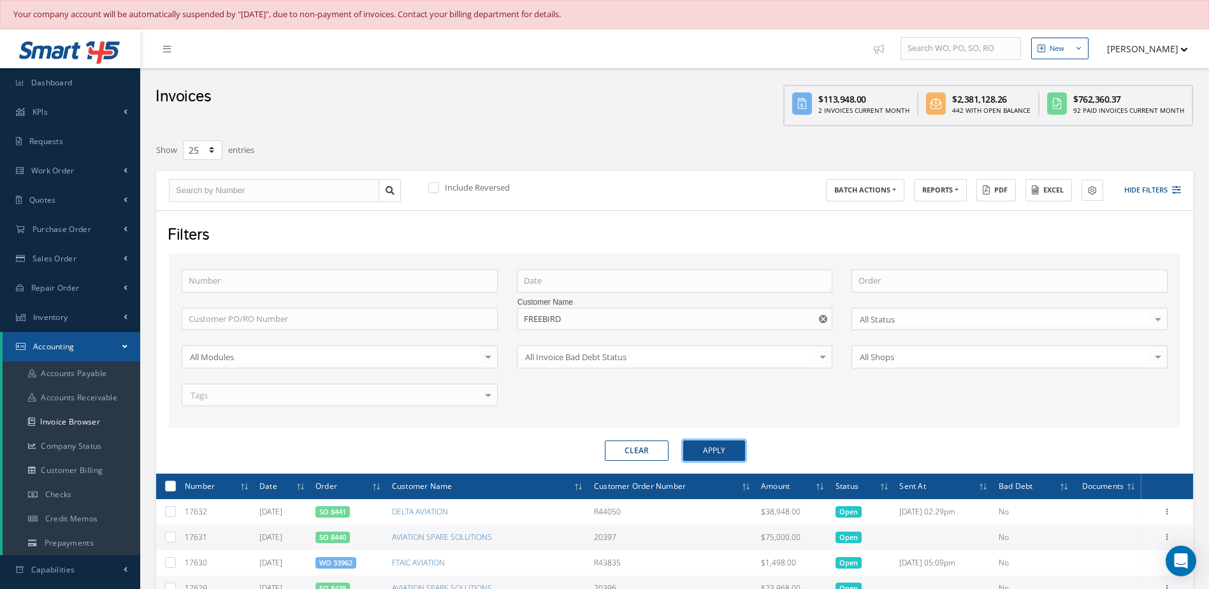
click at [709, 457] on button "Apply" at bounding box center [714, 450] width 62 height 20
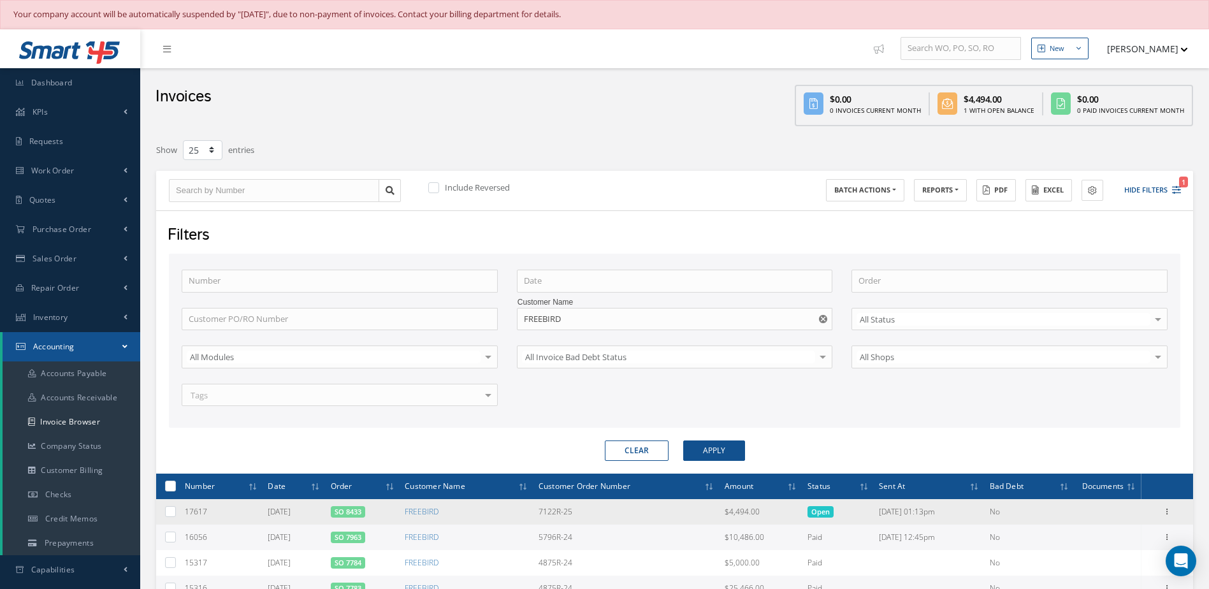
drag, startPoint x: 1166, startPoint y: 509, endPoint x: 1131, endPoint y: 498, distance: 36.7
click at [1166, 509] on icon at bounding box center [1167, 510] width 13 height 10
click at [1098, 554] on link "Send By Email" at bounding box center [1108, 552] width 101 height 17
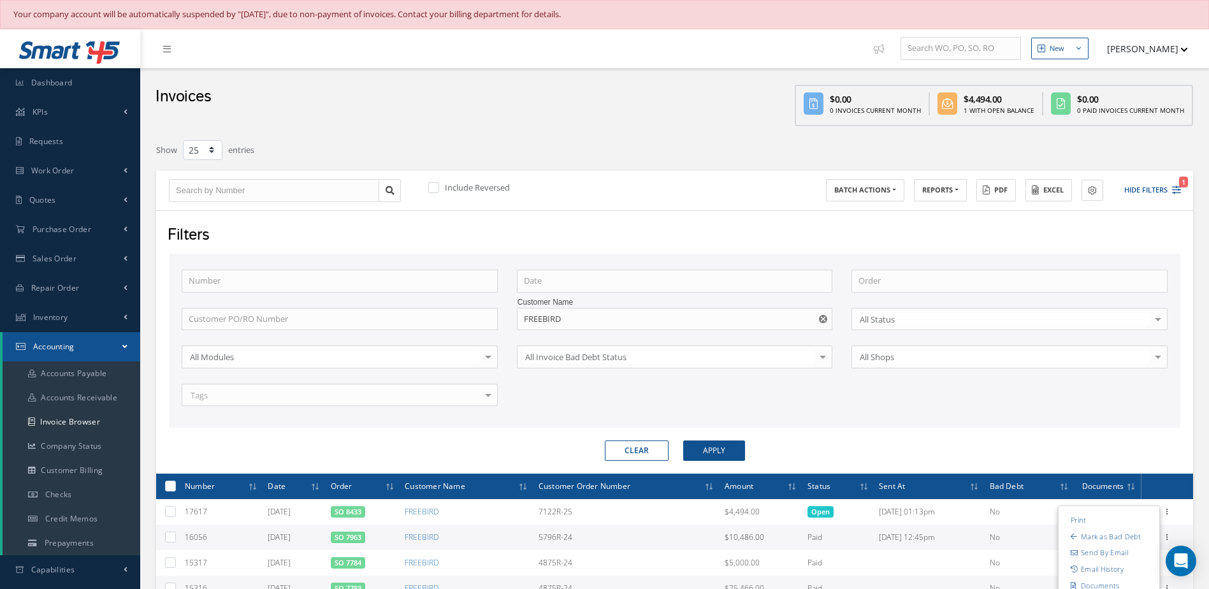
type input "Invoice for Sales Order 8433"
type textarea "Dear, Please find attached your invoice for Sales Order 8433. Please feel free …"
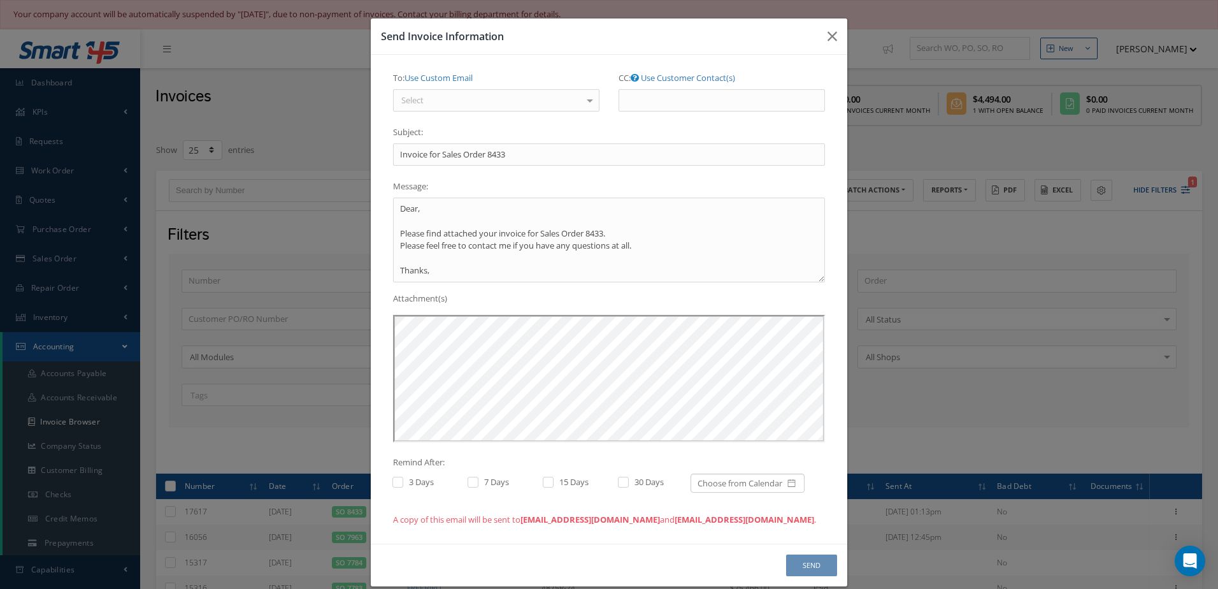
click at [518, 103] on div "Select" at bounding box center [496, 100] width 206 height 23
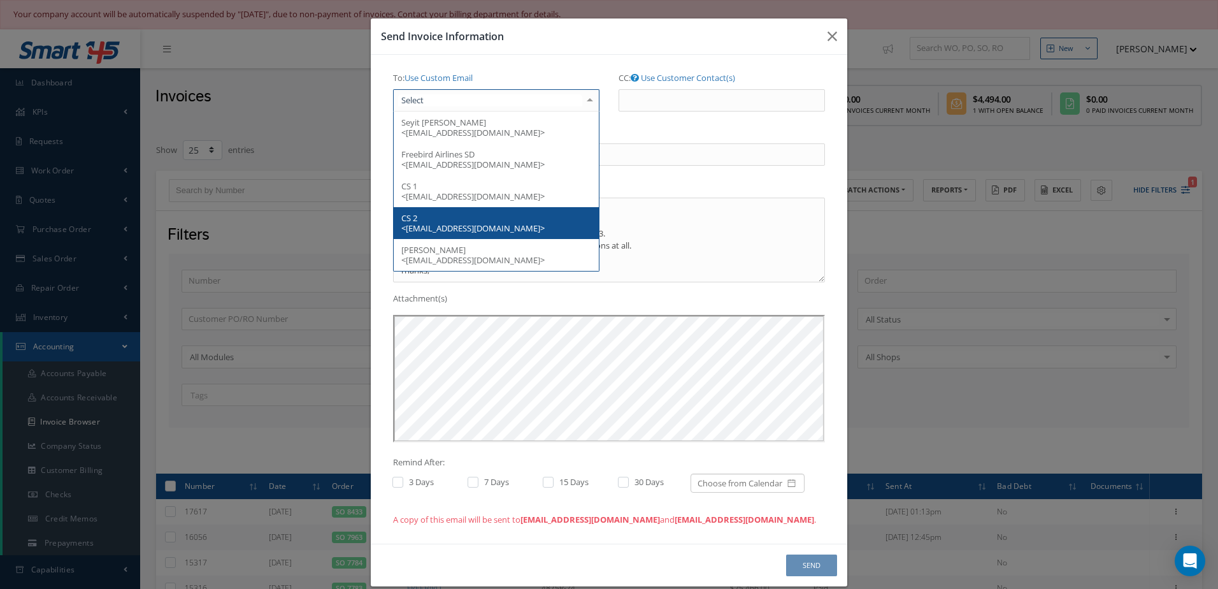
click at [435, 220] on span "CS 2 <avasquez@nasmro.com>" at bounding box center [496, 223] width 205 height 32
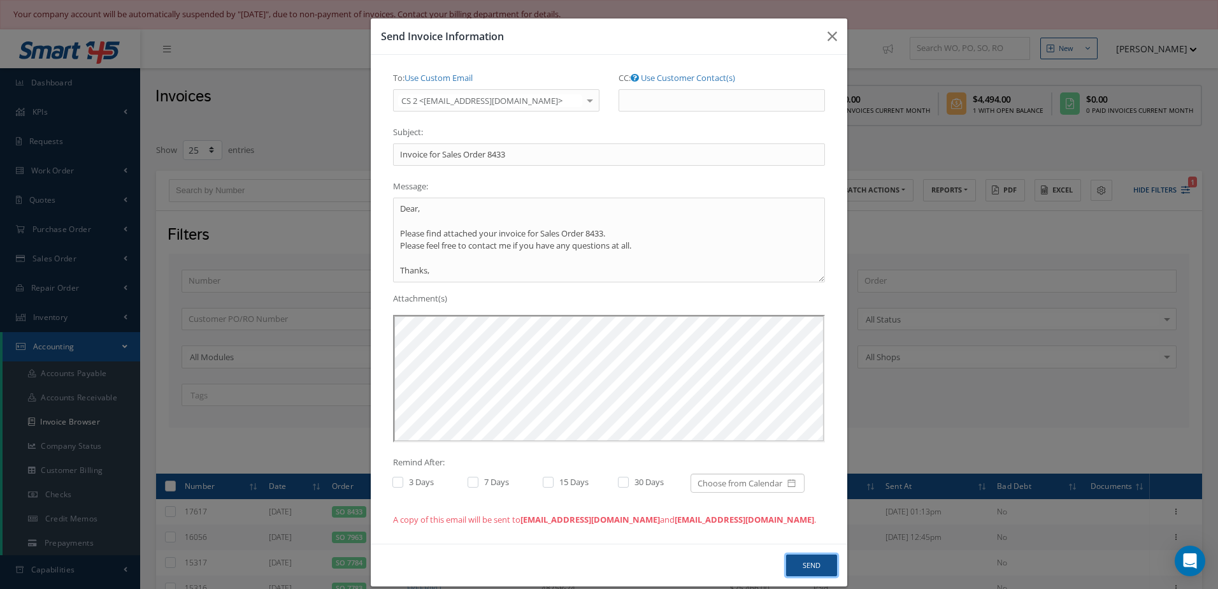
click at [820, 562] on button "Send" at bounding box center [811, 565] width 51 height 22
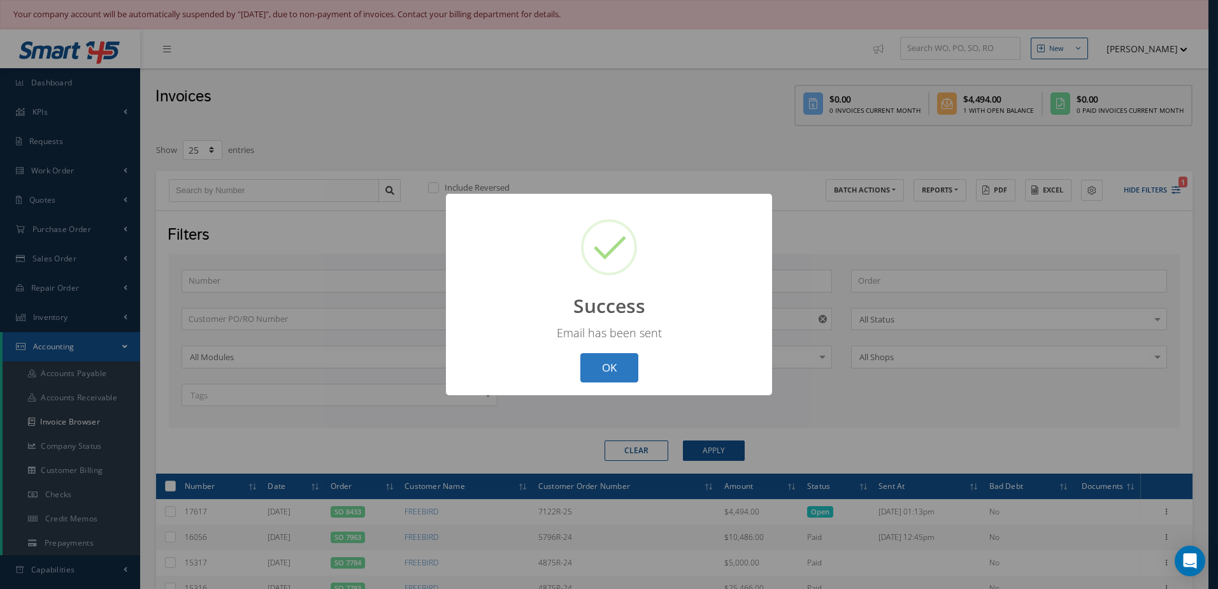
click at [612, 368] on button "OK" at bounding box center [609, 368] width 58 height 30
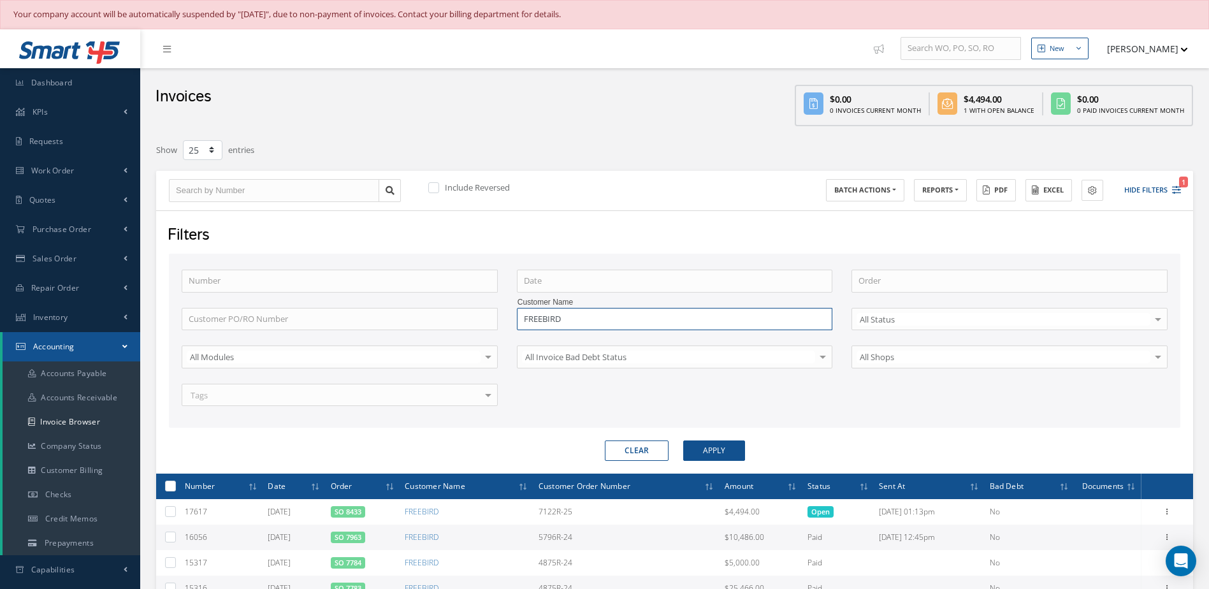
click at [650, 315] on input "FREEBIRD" at bounding box center [675, 319] width 316 height 23
type input "F"
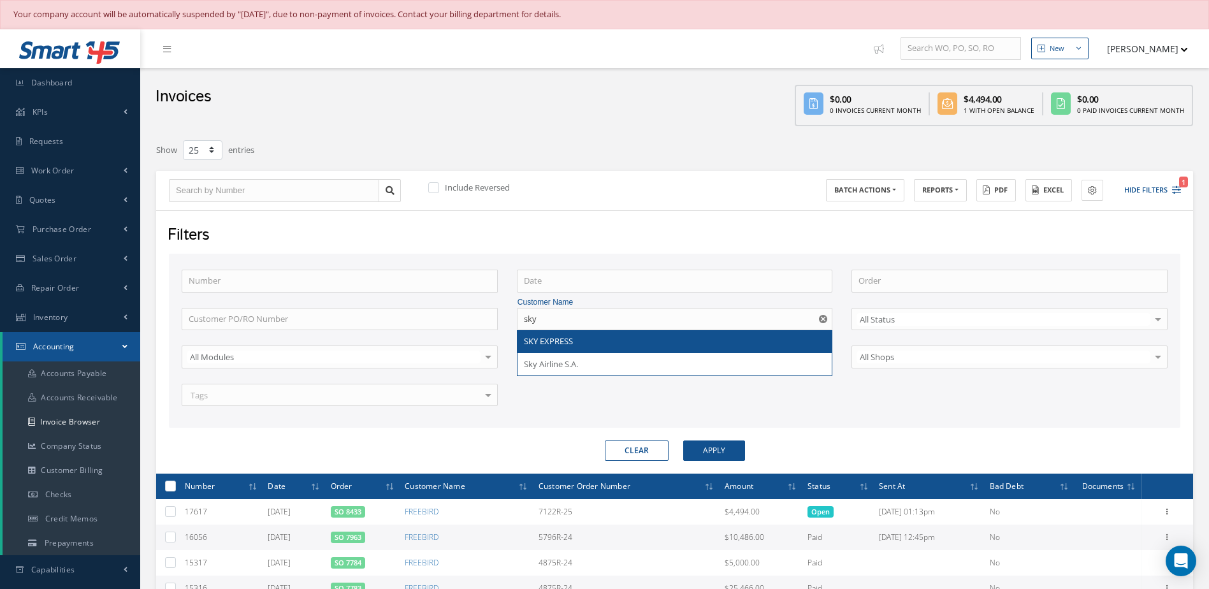
click at [597, 342] on div "SKY EXPRESS" at bounding box center [675, 341] width 302 height 13
type input "SKY EXPRESS"
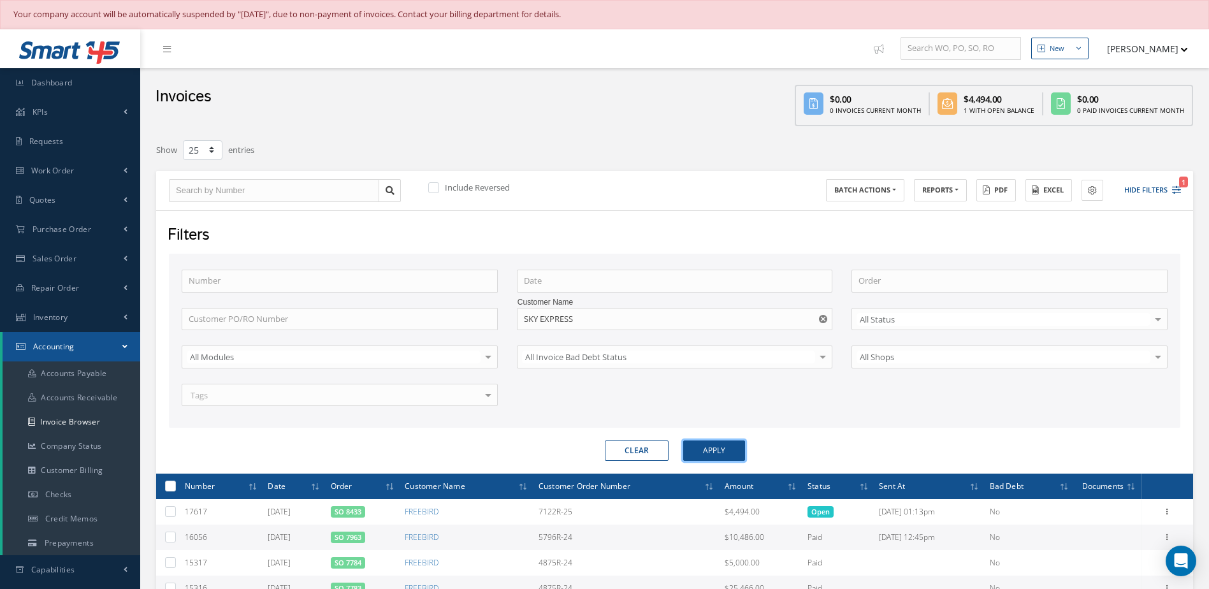
click at [739, 458] on button "Apply" at bounding box center [714, 450] width 62 height 20
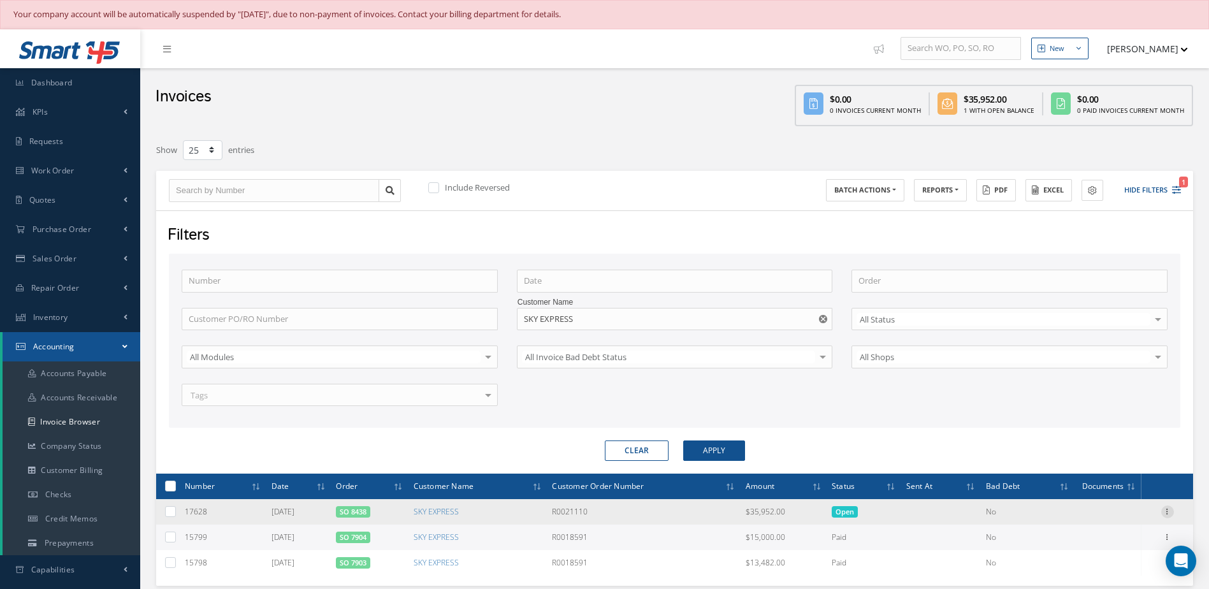
click at [1167, 507] on icon at bounding box center [1167, 510] width 13 height 10
click at [1085, 549] on link "Send By Email" at bounding box center [1108, 552] width 101 height 17
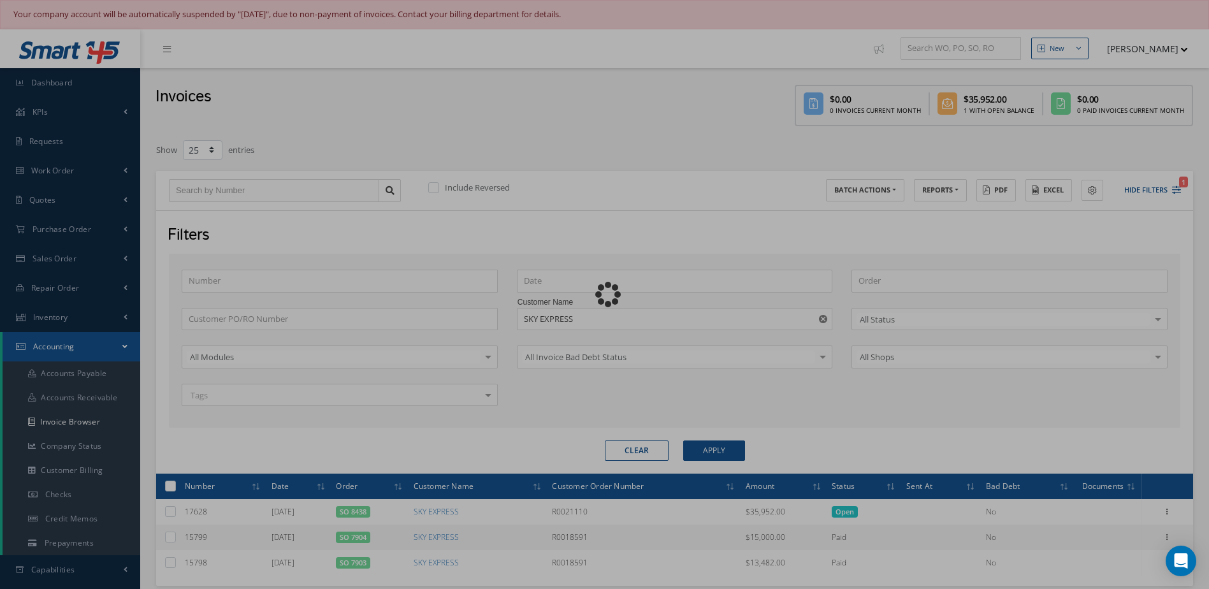
type input "Invoice for Sales Order 8438"
type textarea "Dear, Please find attached your invoice for Sales Order 8438. Please feel free …"
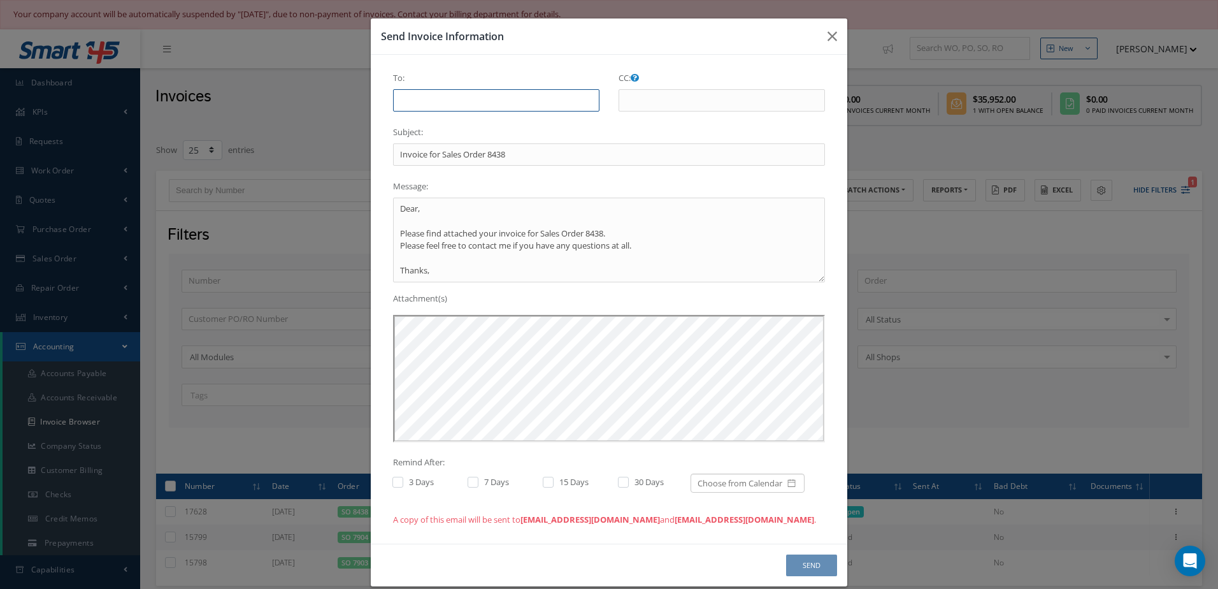
click at [441, 97] on input "To:" at bounding box center [496, 100] width 206 height 23
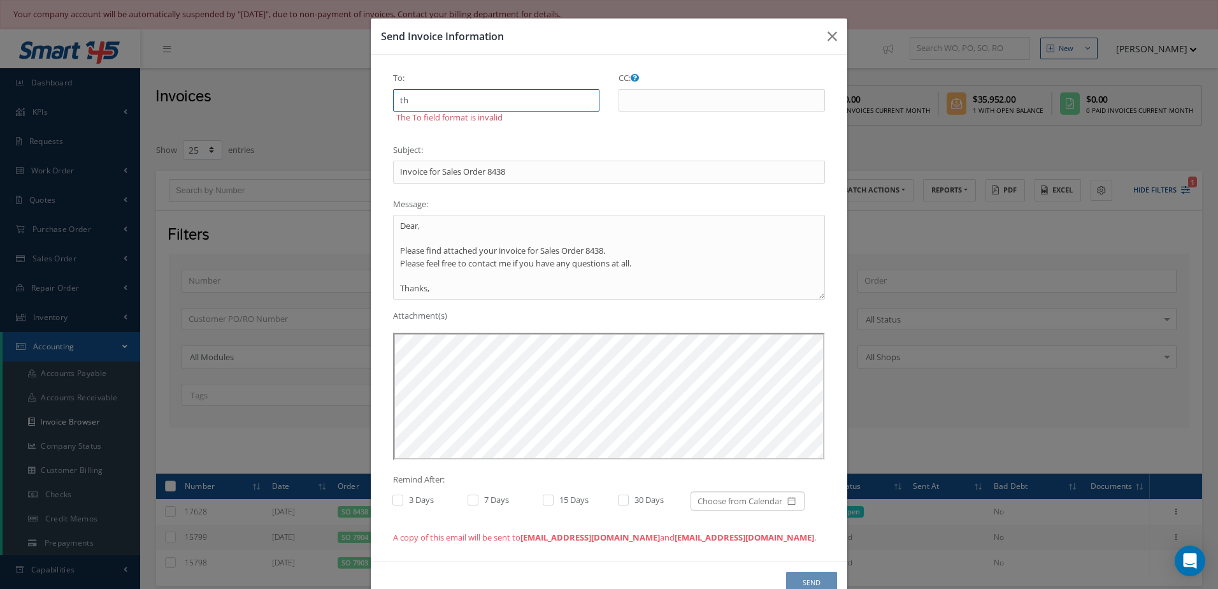
type input "t"
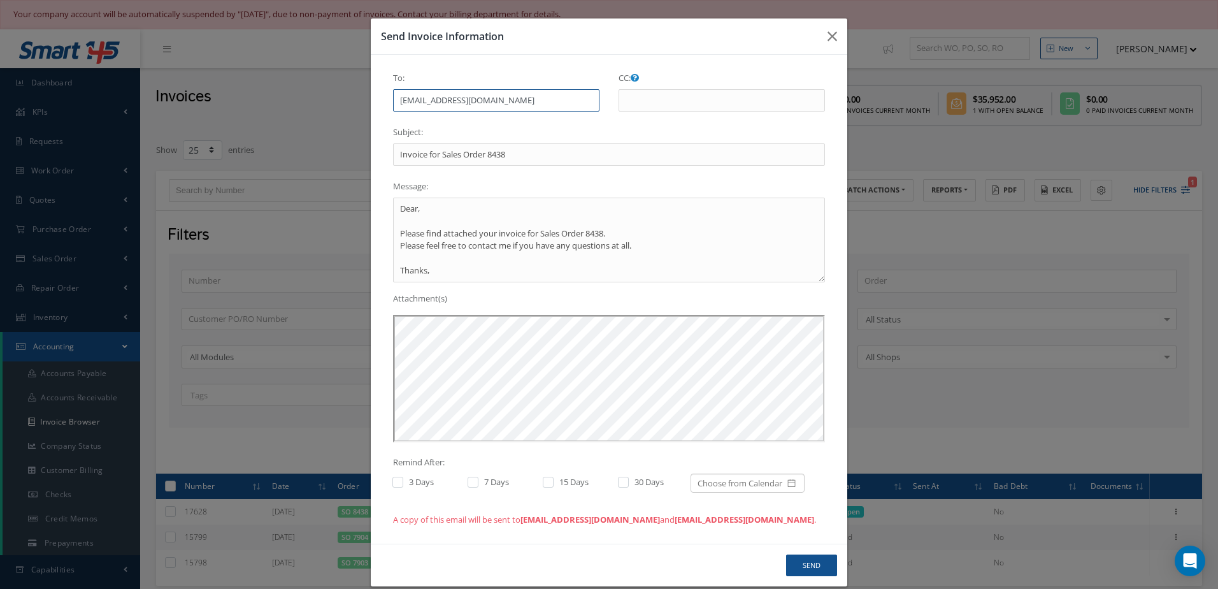
type input "tsocorro@nasmro.com"
click at [798, 570] on button "Send" at bounding box center [811, 565] width 51 height 22
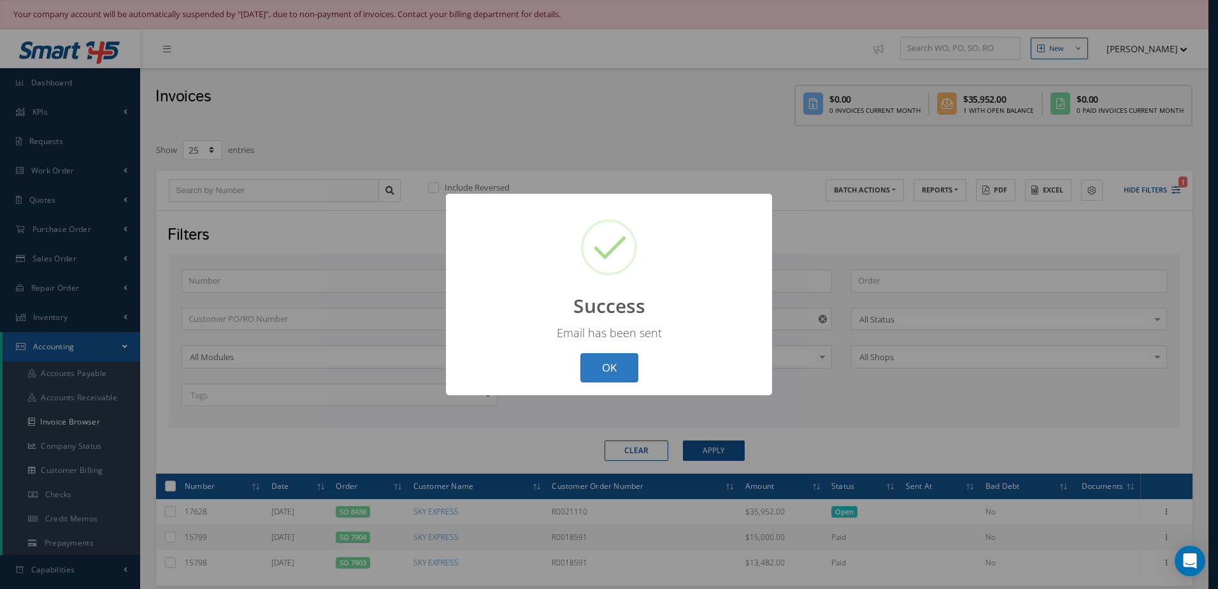
click at [623, 357] on button "OK" at bounding box center [609, 368] width 58 height 30
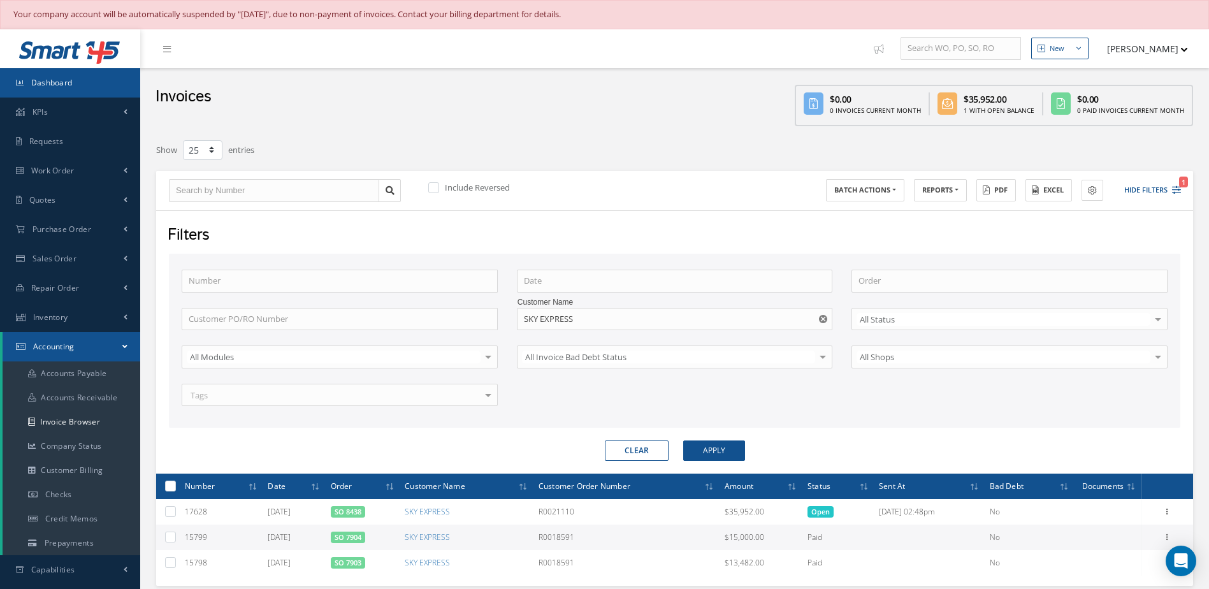
click at [89, 90] on link "Dashboard" at bounding box center [70, 82] width 140 height 29
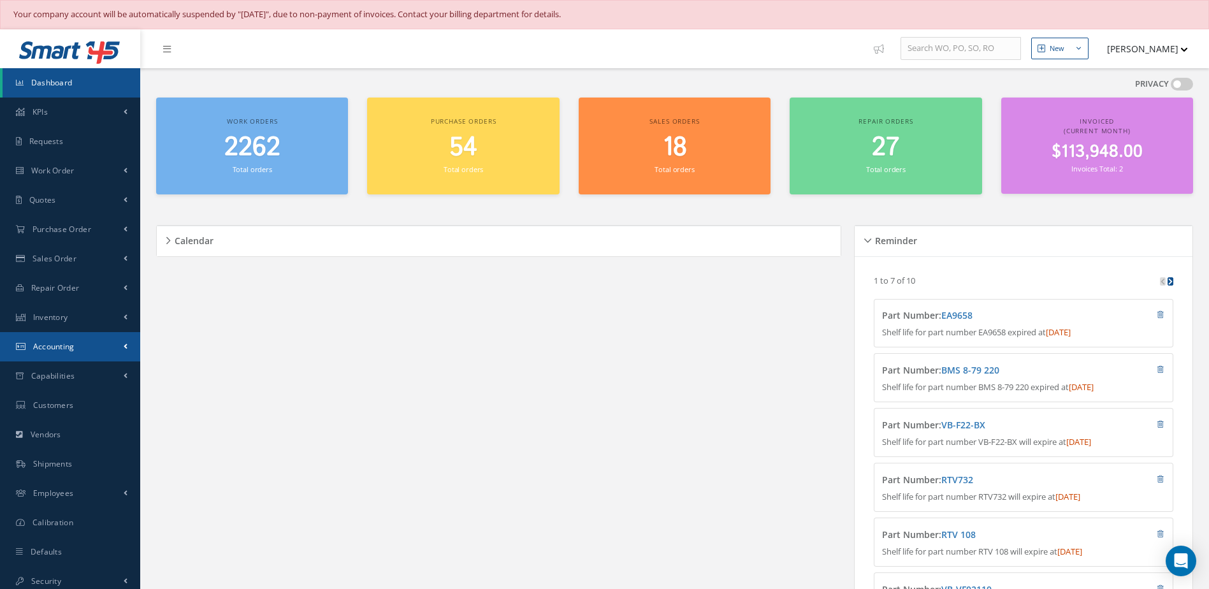
click at [73, 352] on link "Accounting" at bounding box center [70, 346] width 140 height 29
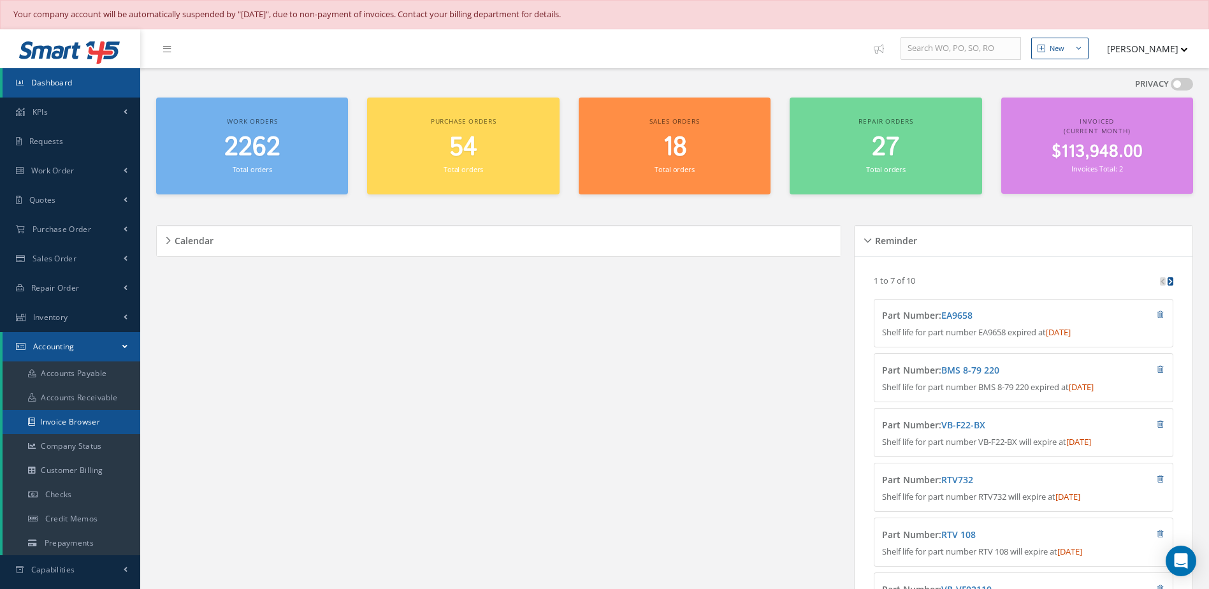
click at [75, 420] on link "Invoice Browser" at bounding box center [72, 422] width 138 height 24
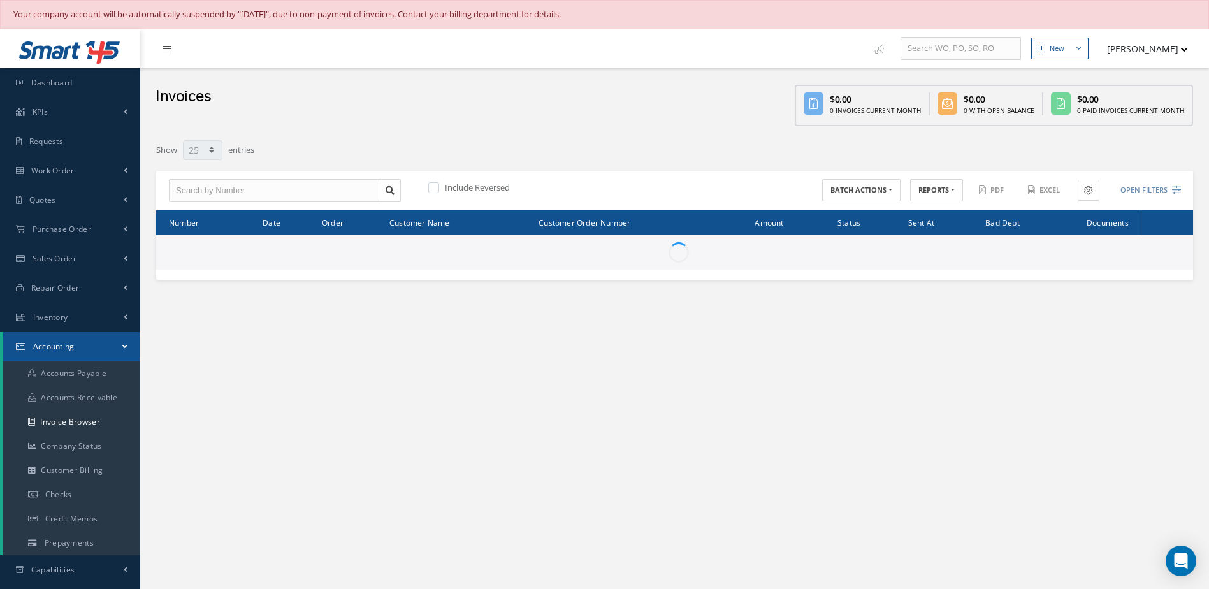
select select "25"
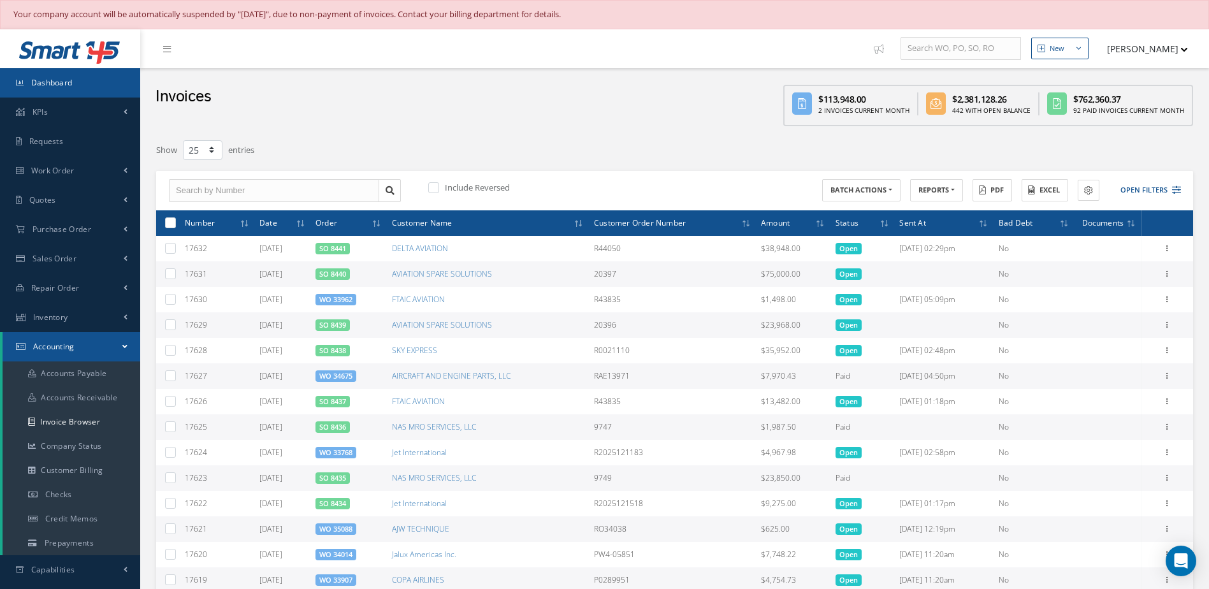
click at [63, 76] on link "Dashboard" at bounding box center [70, 82] width 140 height 29
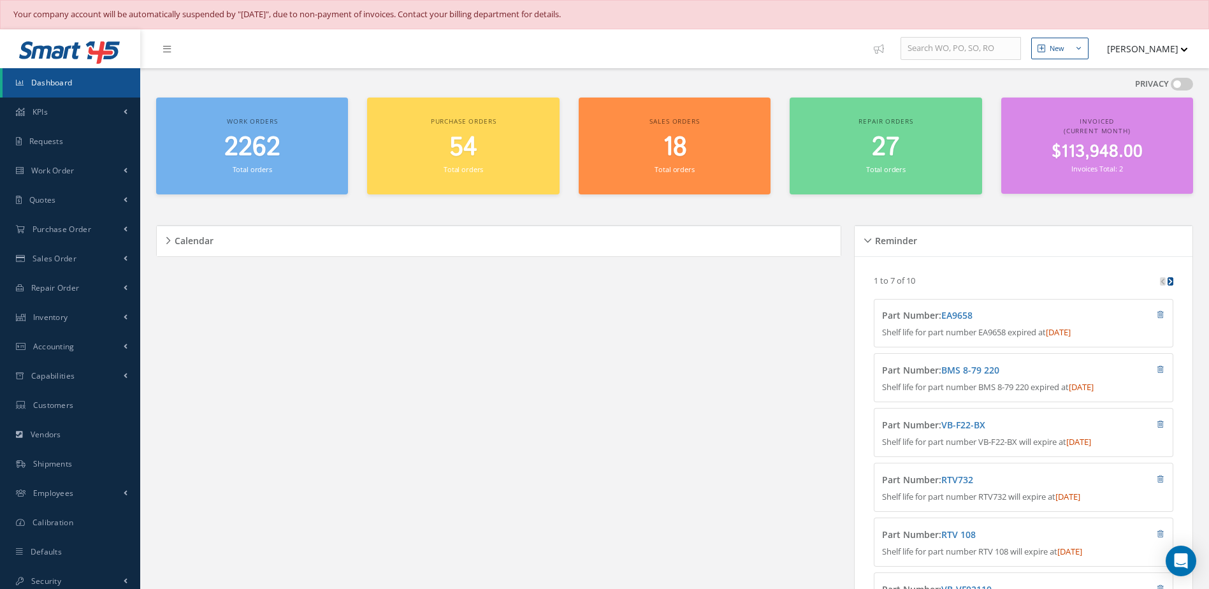
click at [52, 90] on link "Dashboard" at bounding box center [72, 82] width 138 height 29
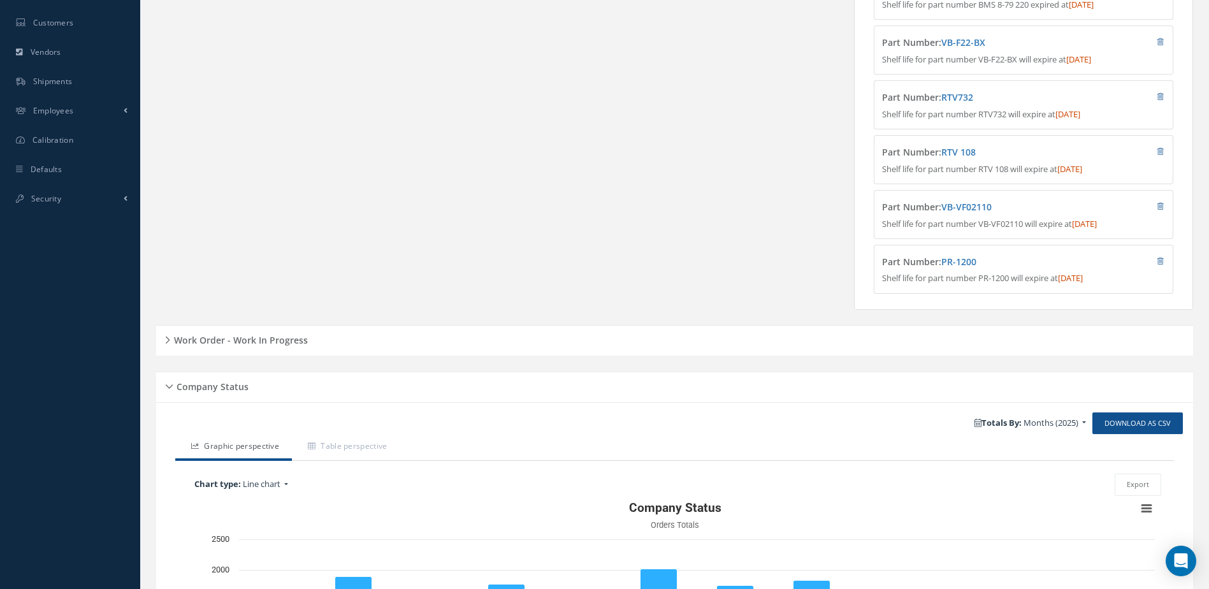
scroll to position [617, 0]
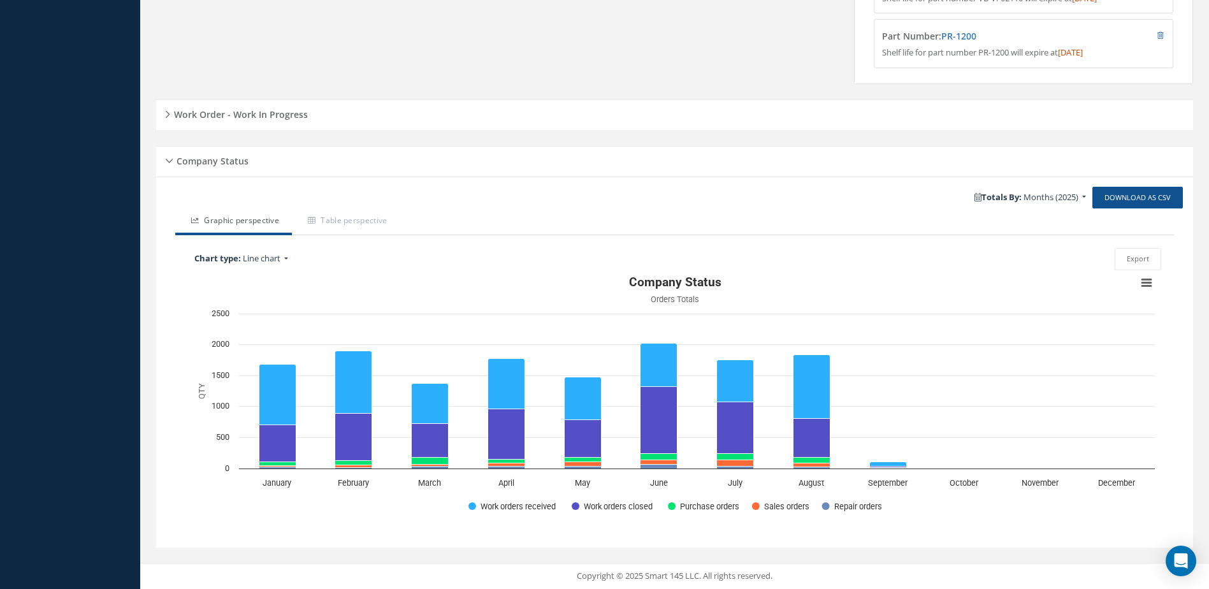
click at [238, 115] on h5 "Work Order - Work In Progress" at bounding box center [239, 112] width 138 height 15
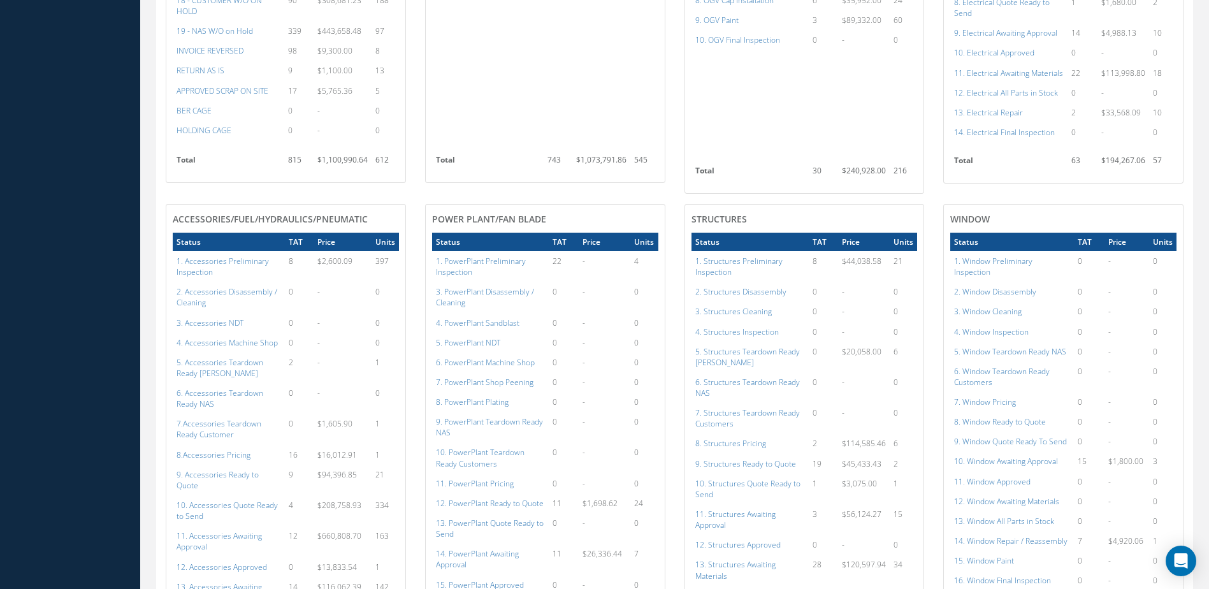
scroll to position [1146, 0]
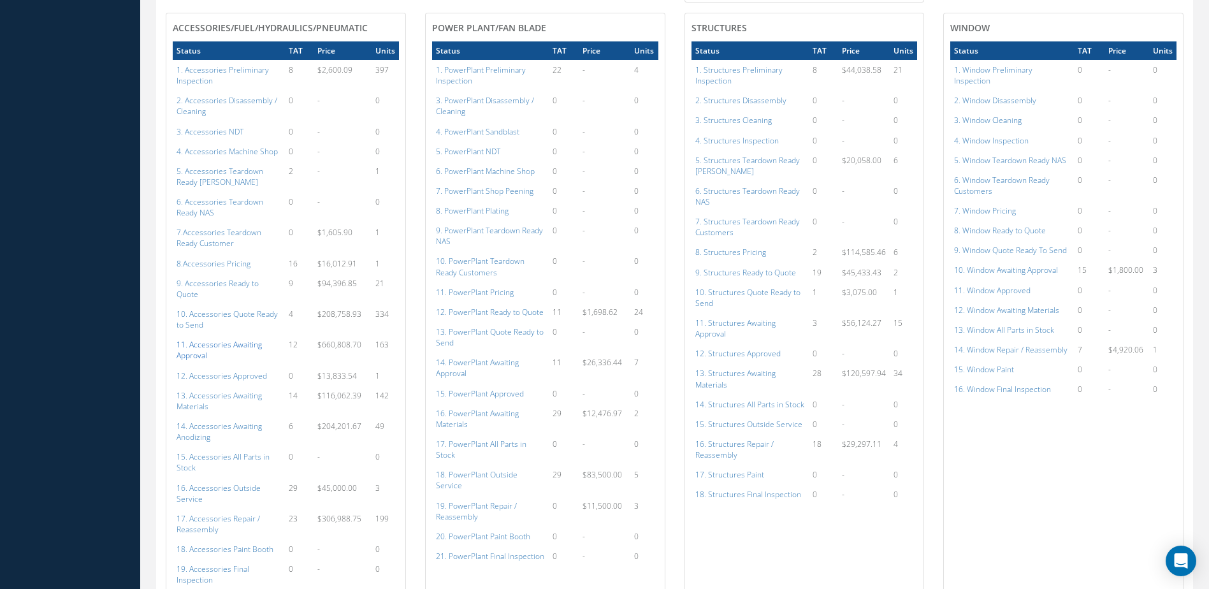
click at [233, 339] on a=111&excludeInternalCustomer=false&excludeInvoicedOrClosed=true&shop_id=14&filtersHidded"] "11. Accessories Awaiting Approval" at bounding box center [219, 350] width 85 height 22
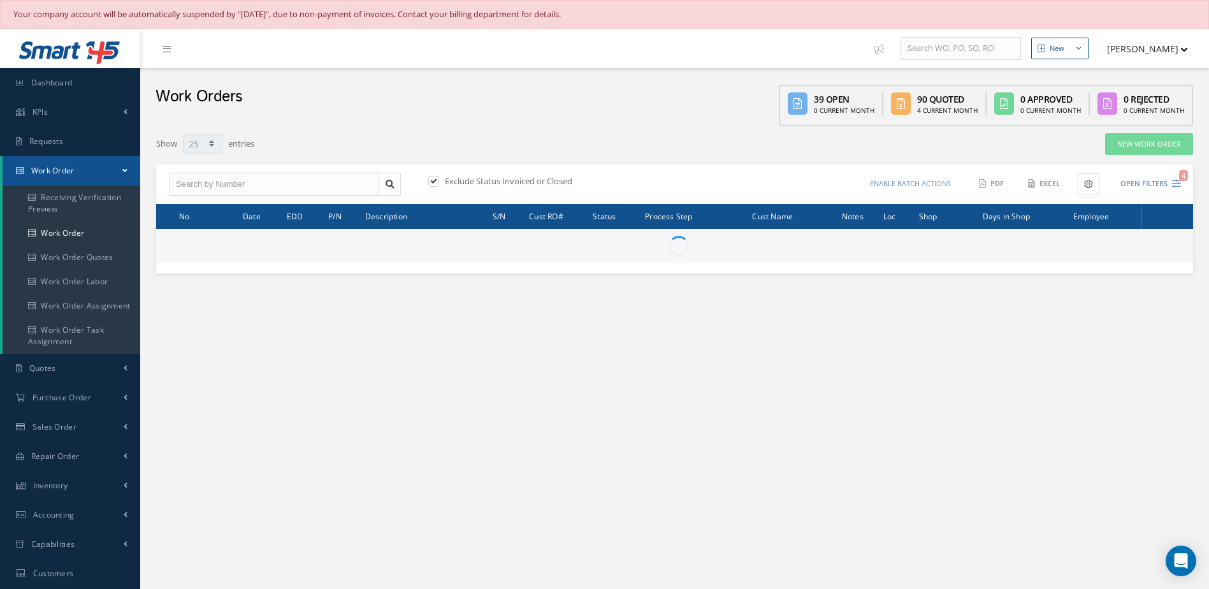
select select "25"
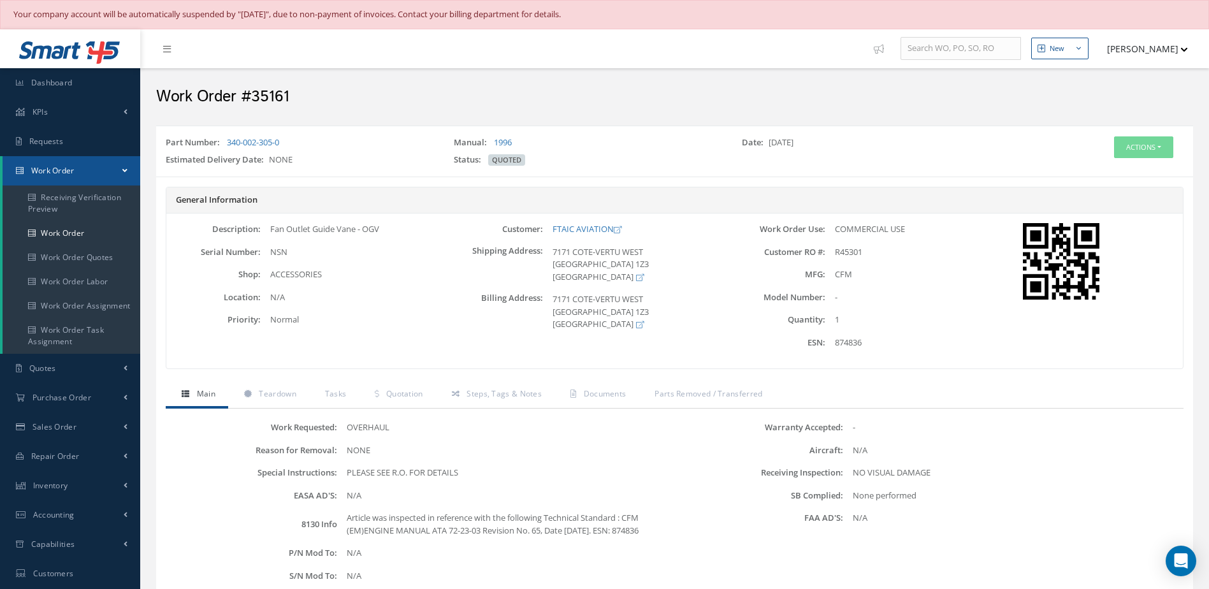
scroll to position [257, 0]
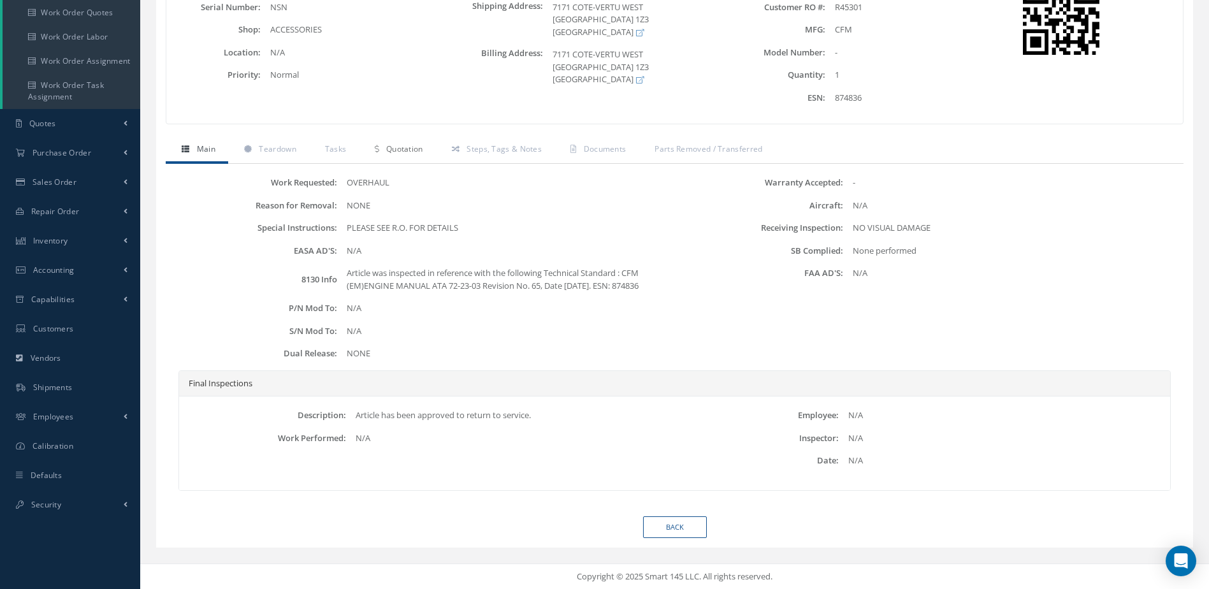
click at [400, 143] on span "Quotation" at bounding box center [404, 148] width 37 height 11
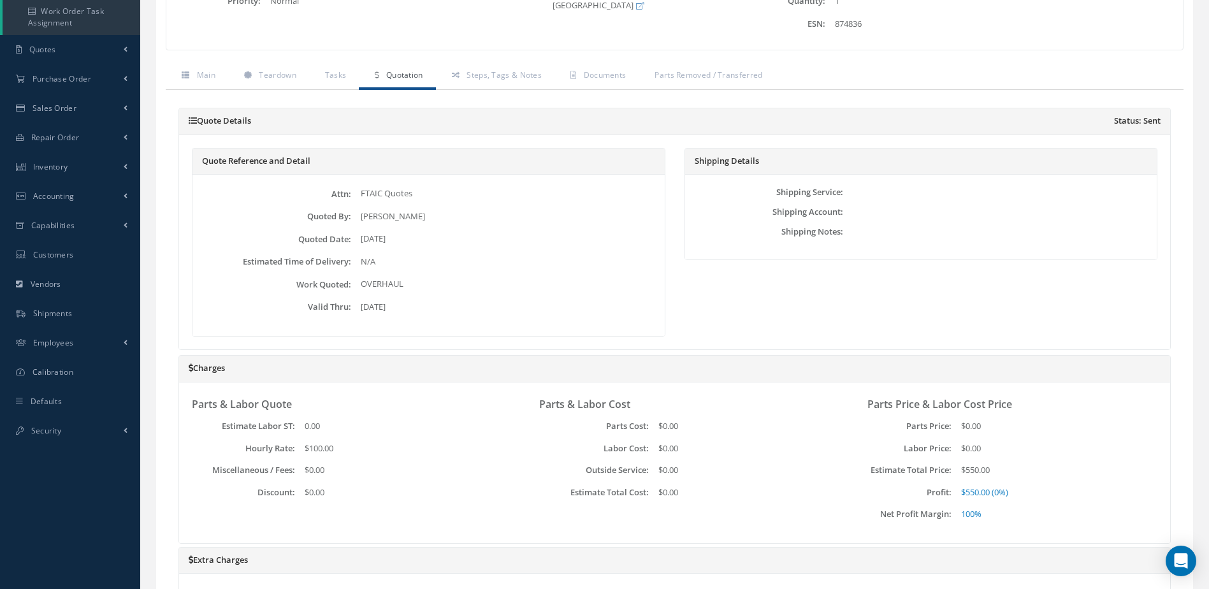
scroll to position [560, 0]
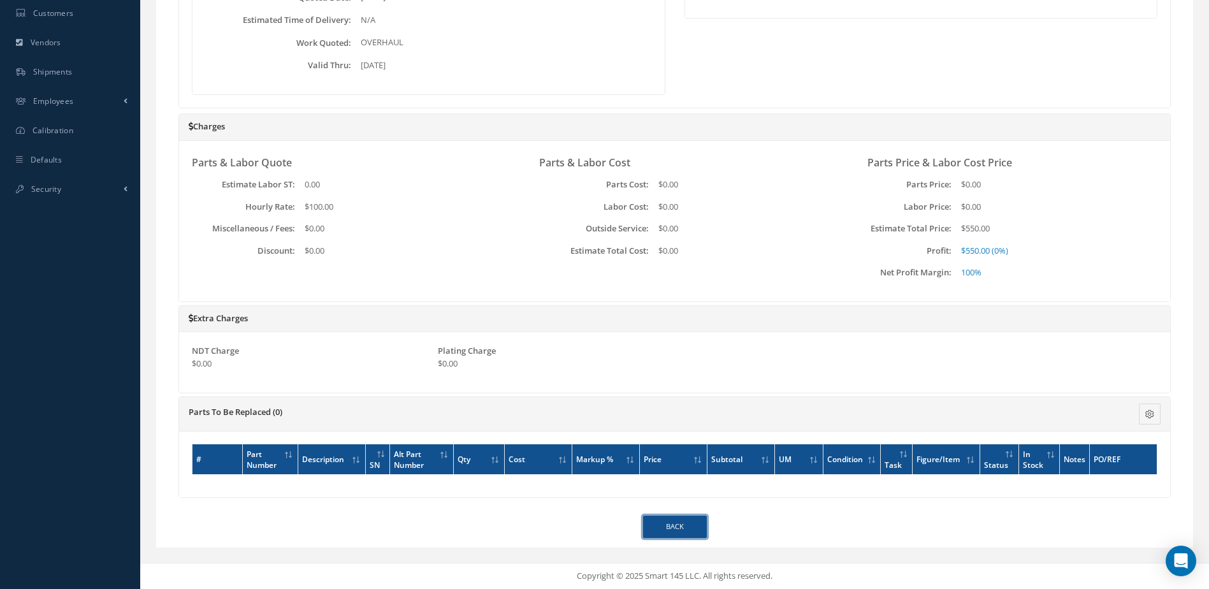
click at [676, 527] on link "Back" at bounding box center [675, 526] width 64 height 22
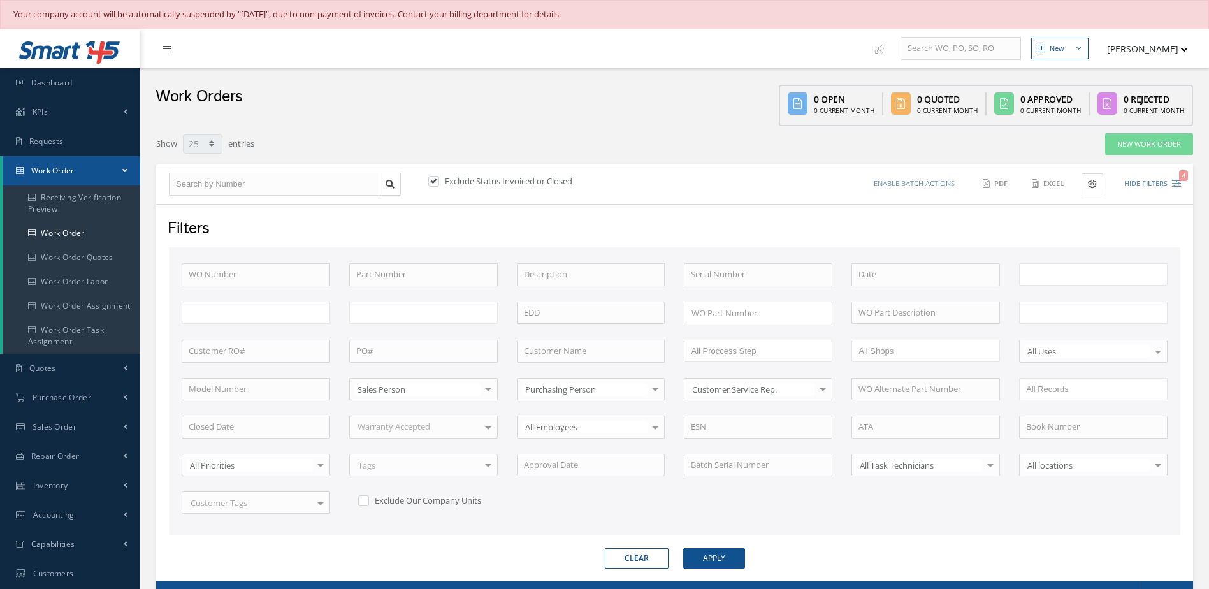
select select "25"
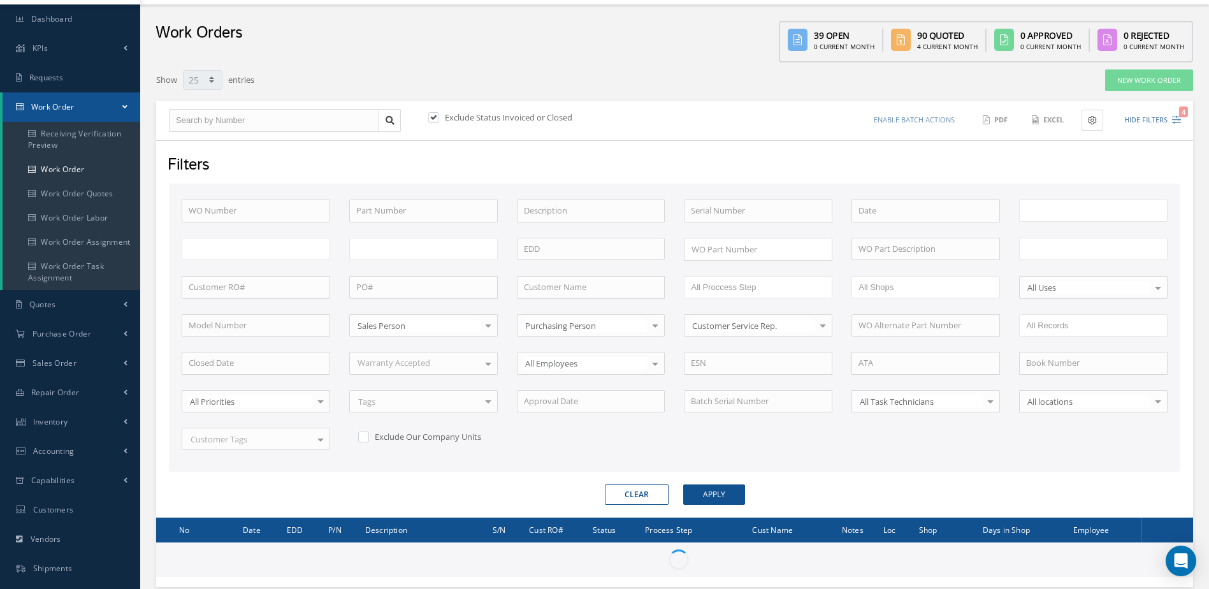
scroll to position [175, 0]
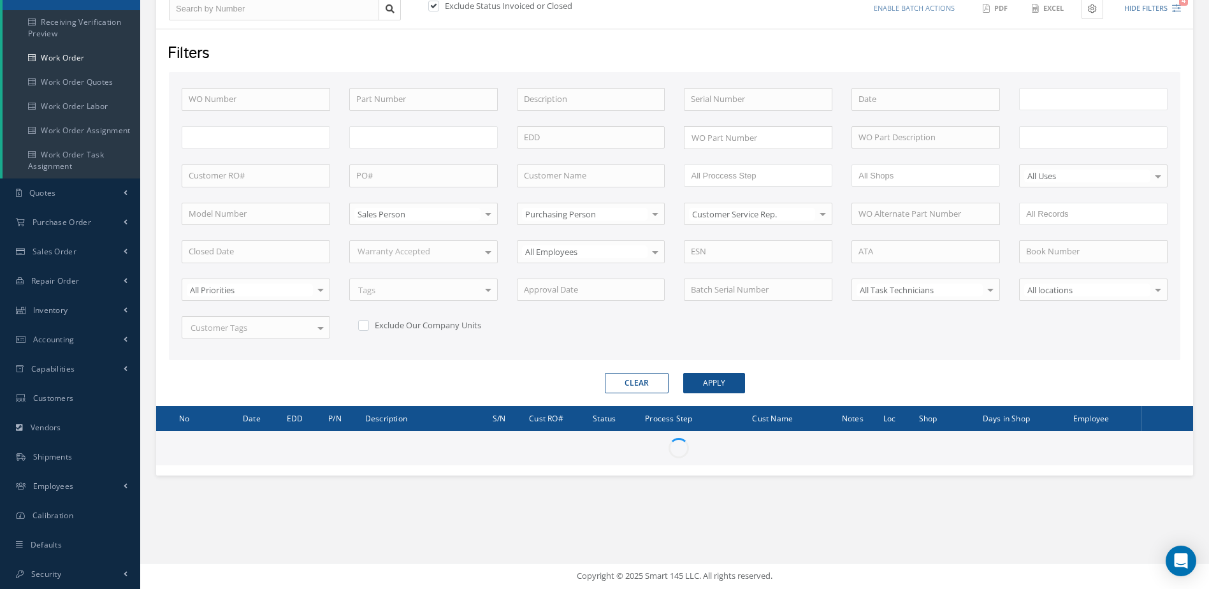
type input "All Work Request"
type input "All Work Performed"
type input "All Status"
type input "WO Part Status"
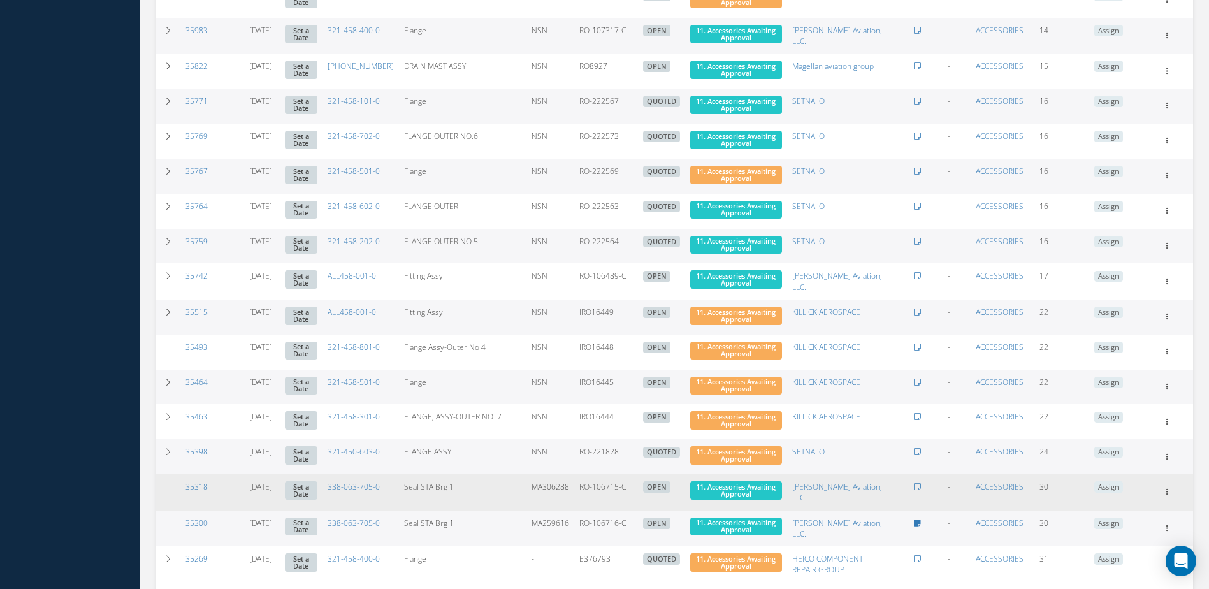
scroll to position [1048, 0]
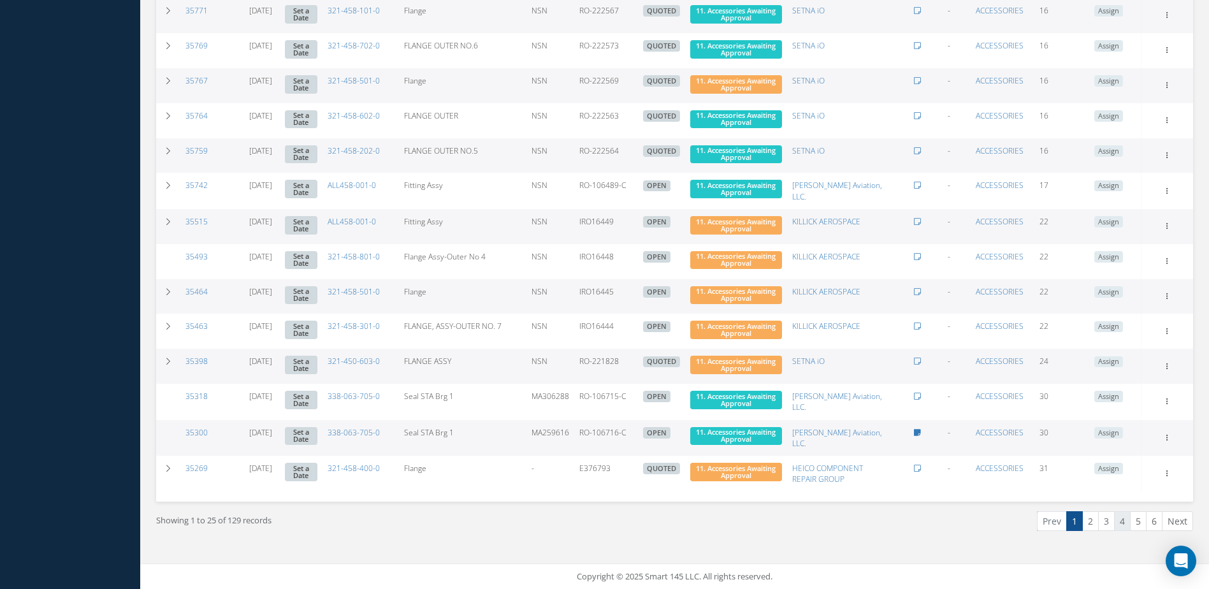
click at [1126, 519] on link "4" at bounding box center [1122, 521] width 17 height 20
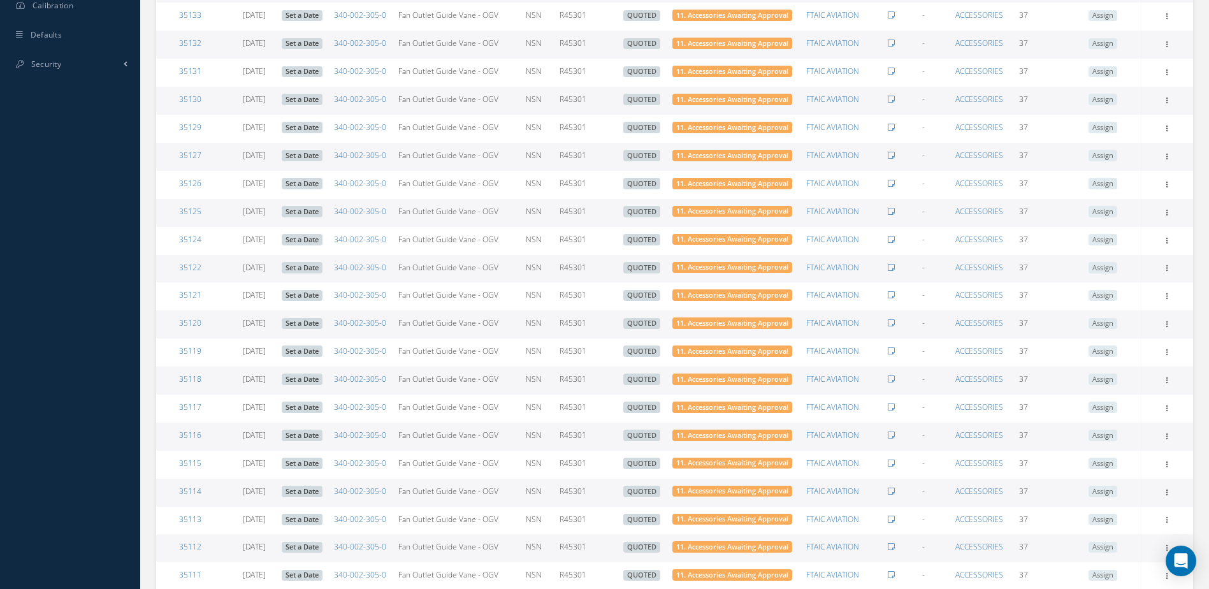
scroll to position [840, 0]
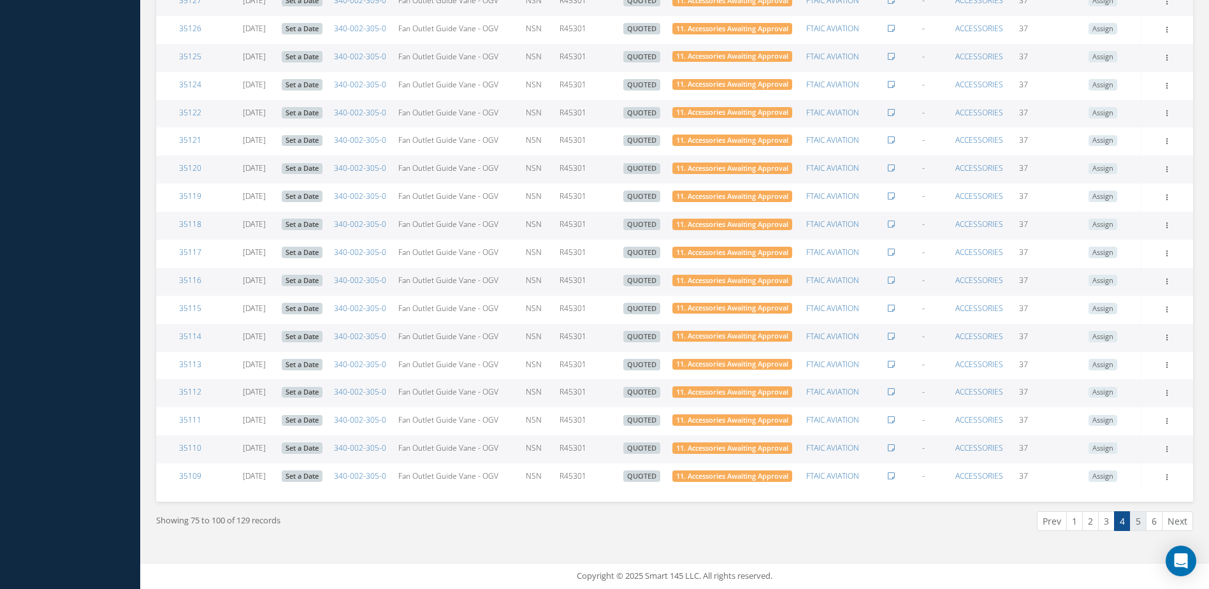
click at [1140, 527] on link "5" at bounding box center [1138, 521] width 17 height 20
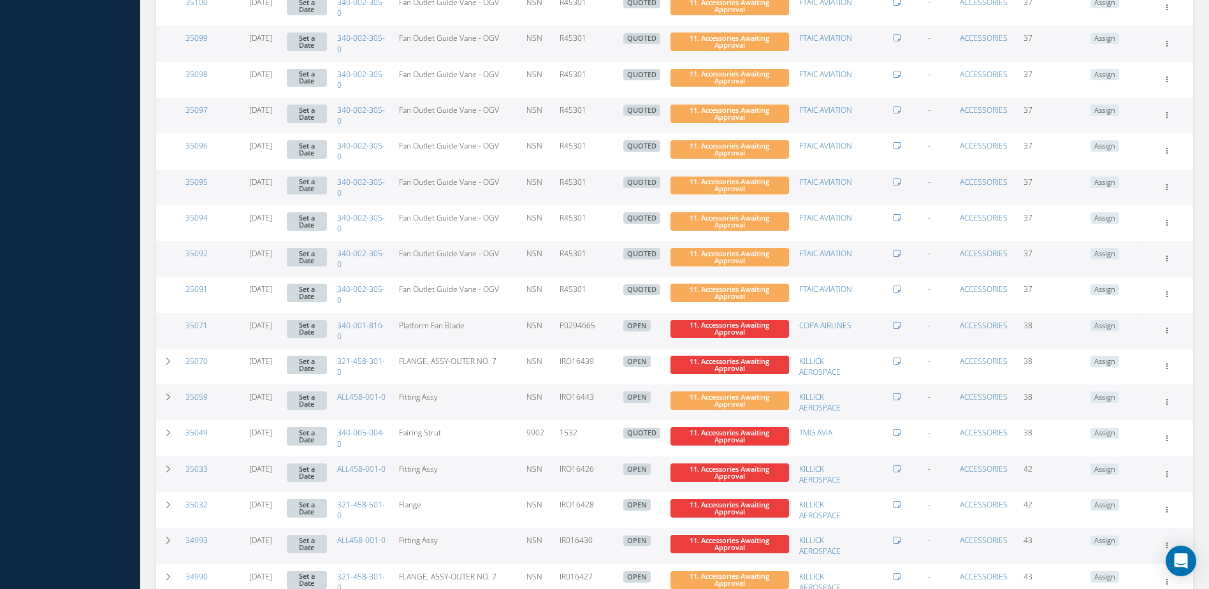
scroll to position [1048, 0]
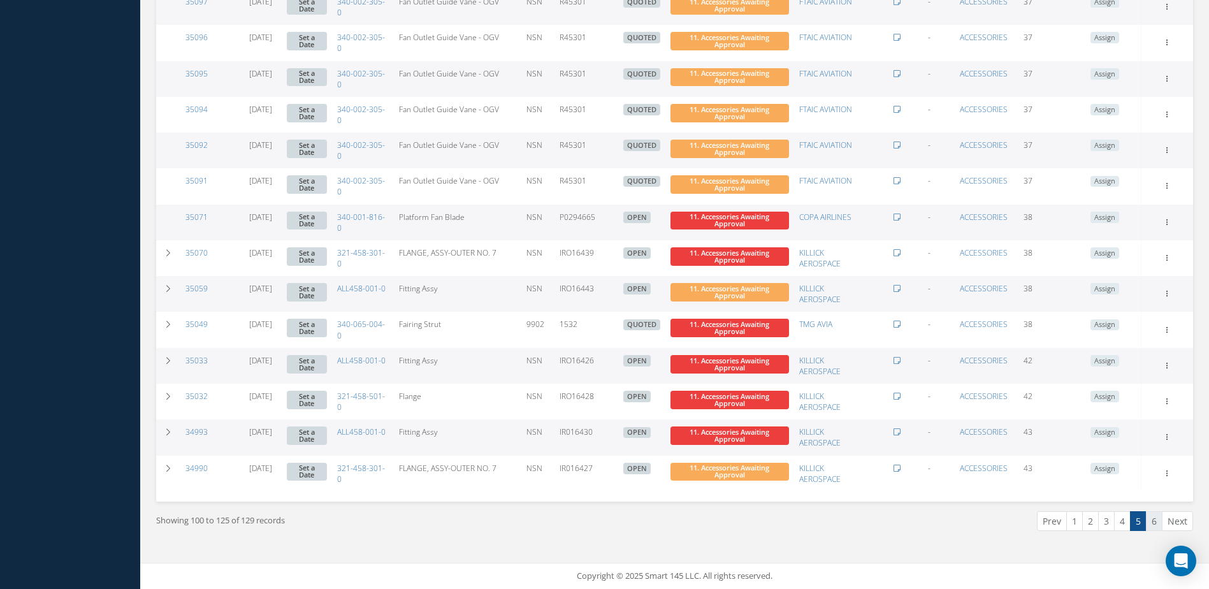
click at [1153, 519] on link "6" at bounding box center [1154, 521] width 17 height 20
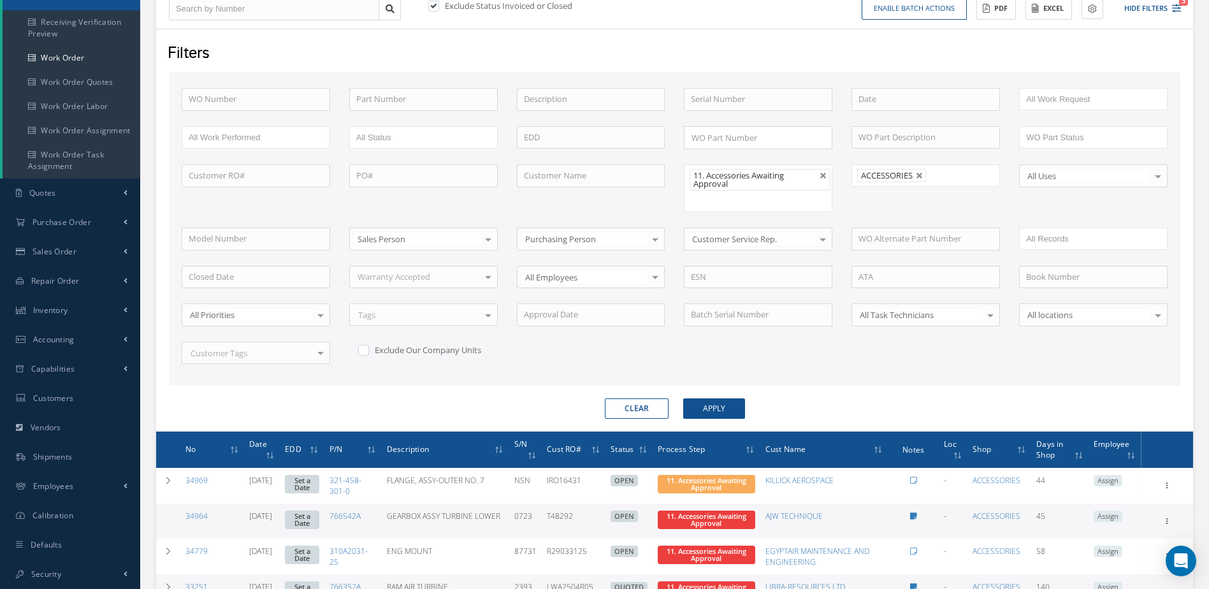
scroll to position [293, 0]
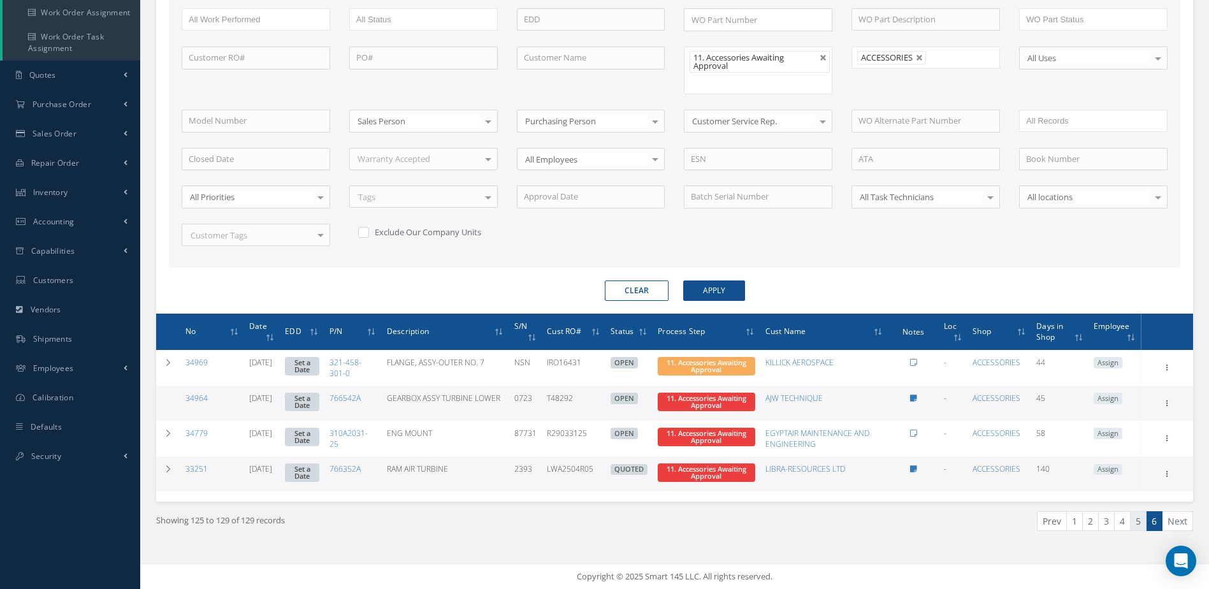
click at [1140, 525] on link "5" at bounding box center [1138, 521] width 17 height 20
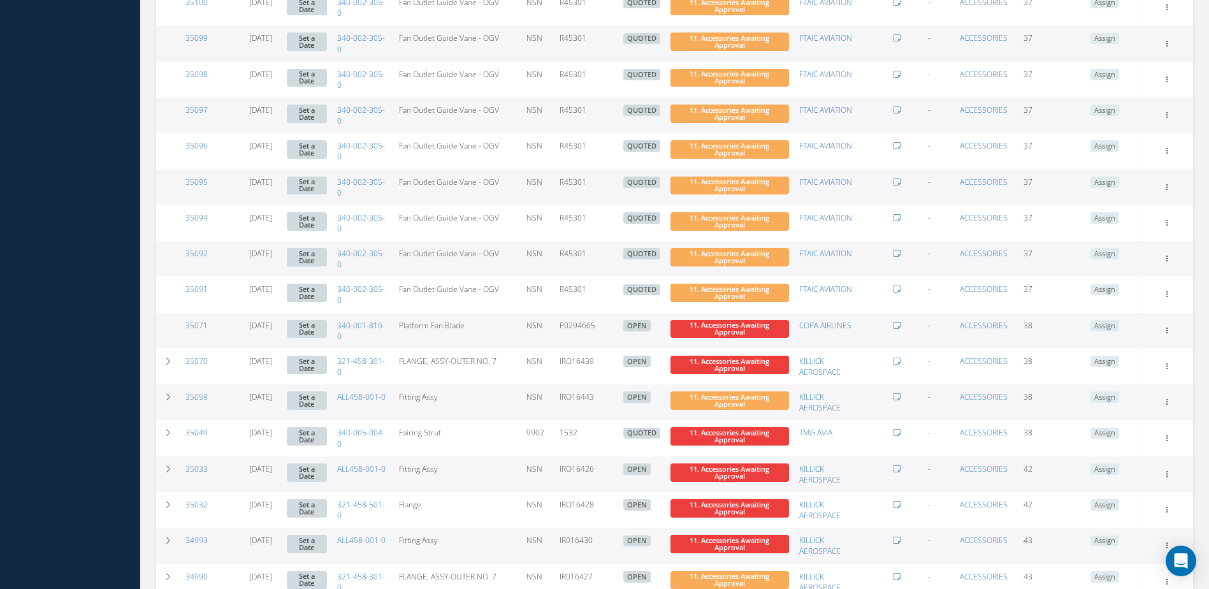
scroll to position [1048, 0]
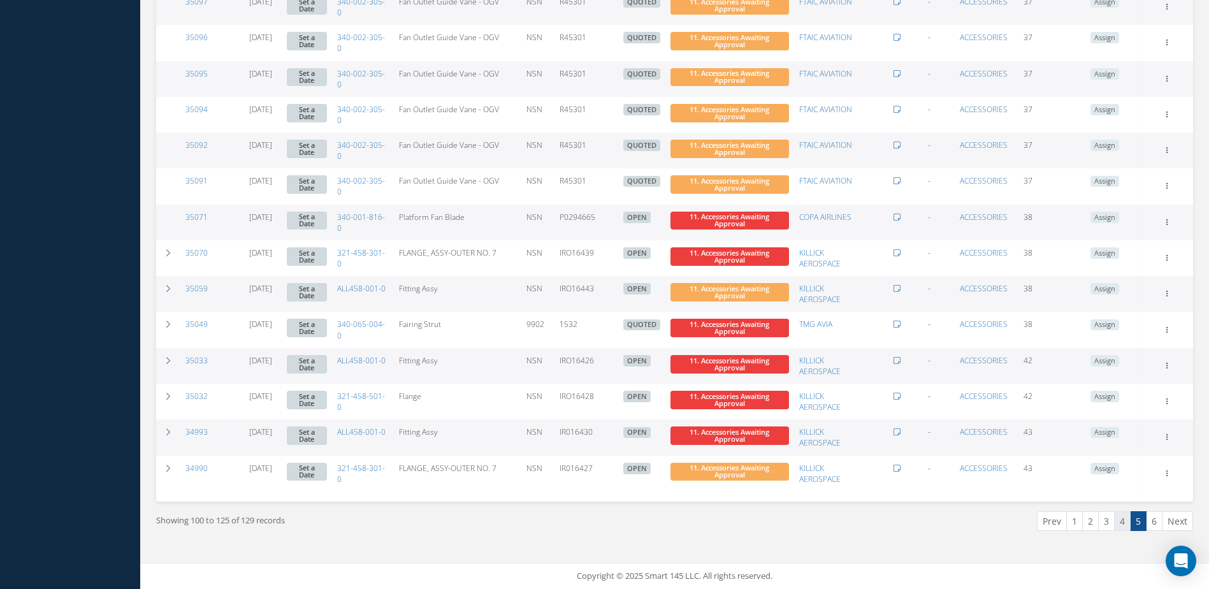
click at [1124, 524] on link "4" at bounding box center [1122, 521] width 17 height 20
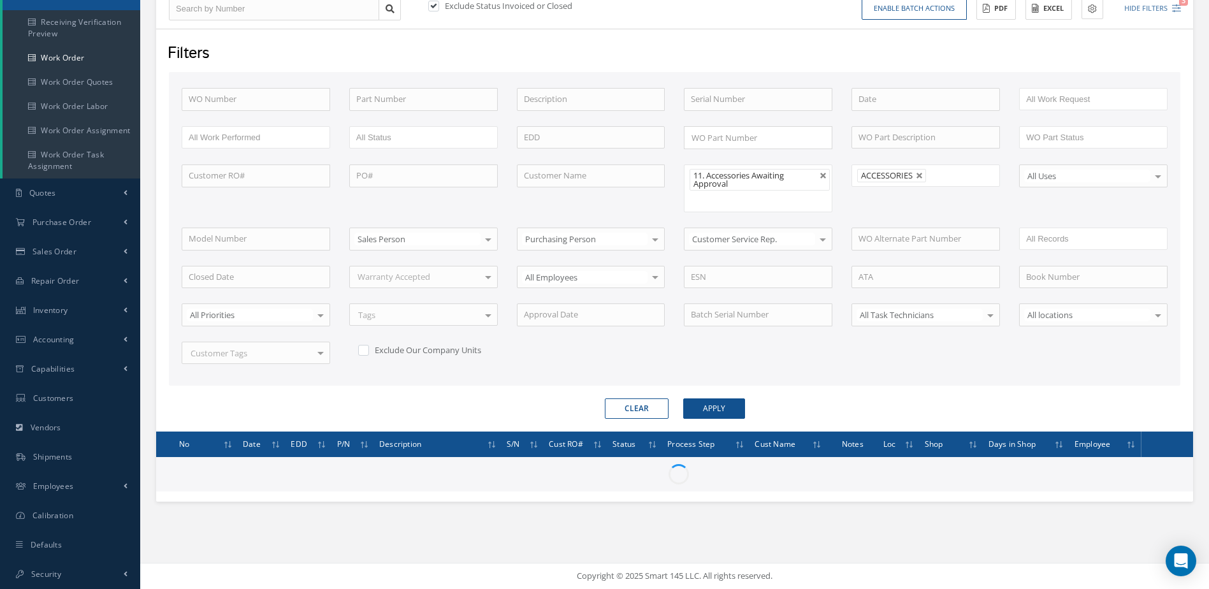
scroll to position [175, 0]
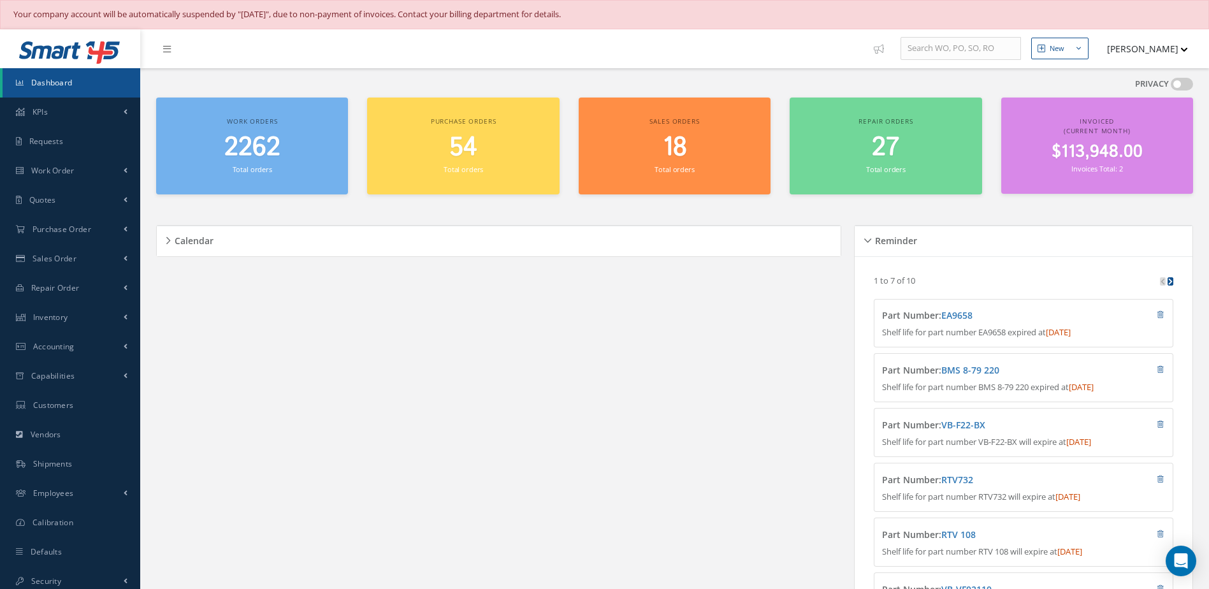
click at [70, 82] on span "Dashboard" at bounding box center [51, 82] width 41 height 11
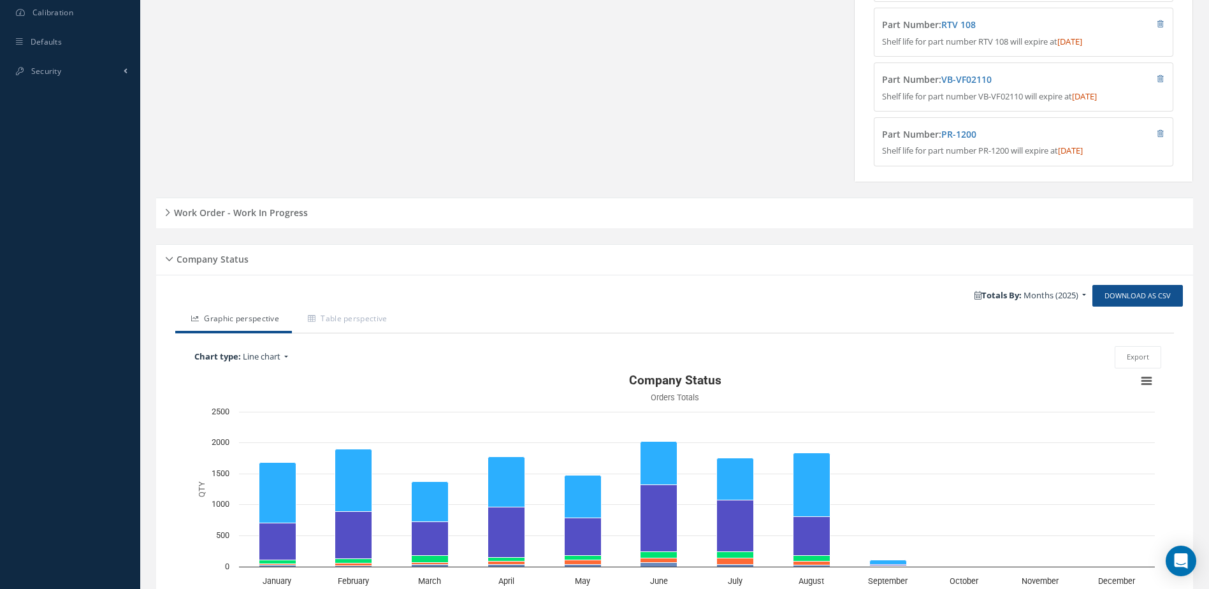
scroll to position [573, 0]
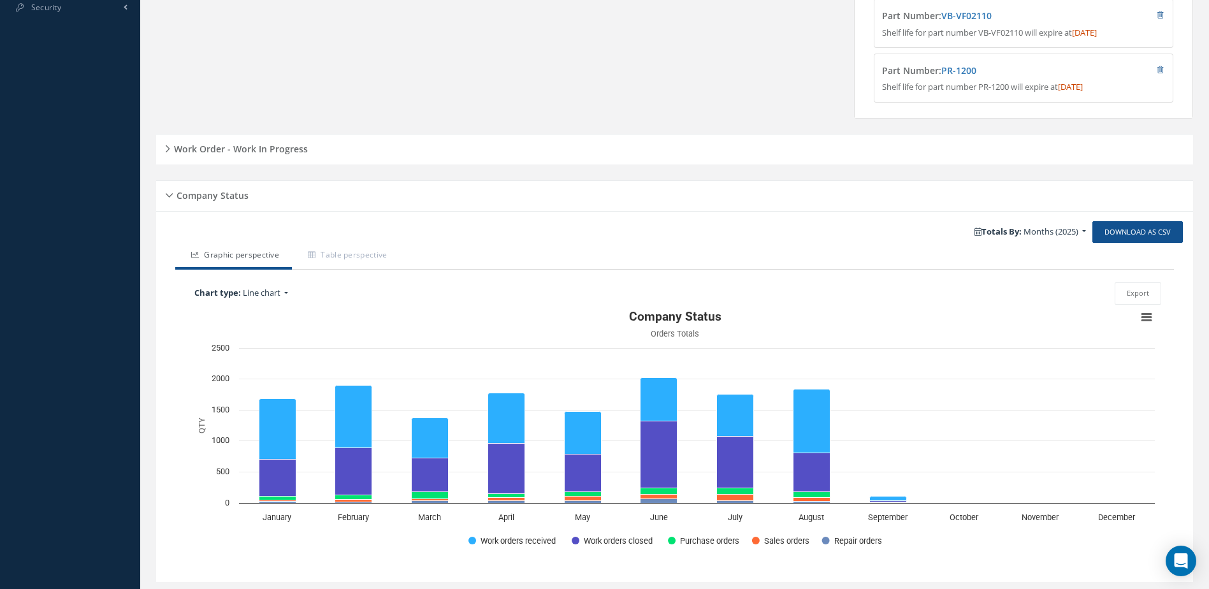
click at [269, 159] on div "Work Order - Work In Progress" at bounding box center [674, 150] width 1037 height 20
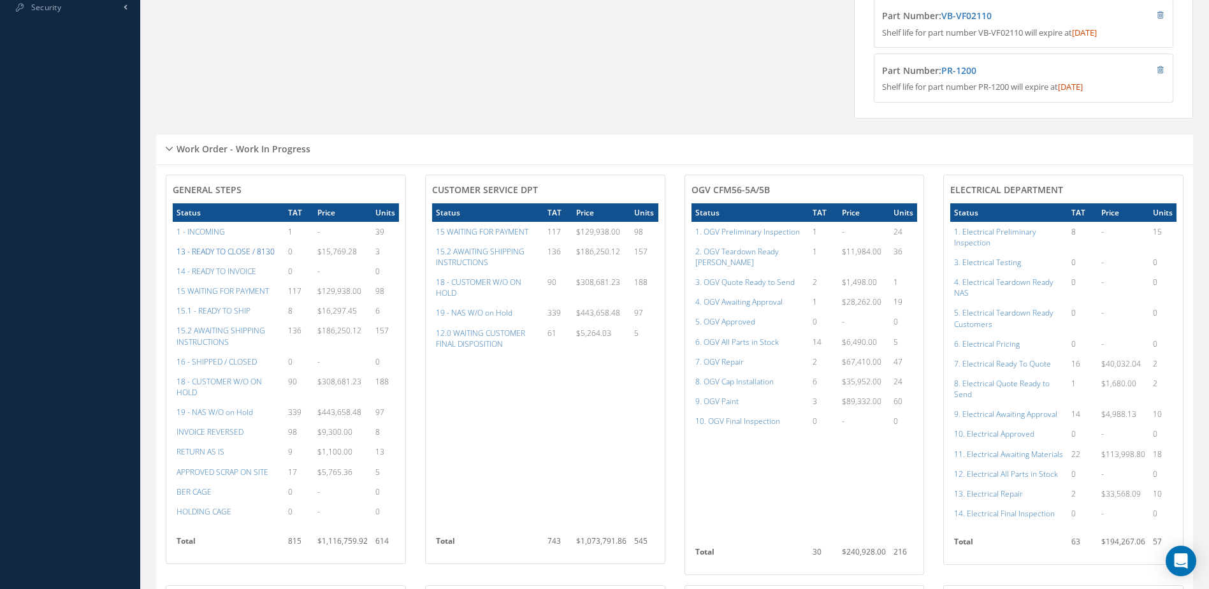
click at [245, 257] on a=20&excludeInternalCustomer=false&excludeInvoicedOrClosed=true&&filtersHidded"] "13 - READY TO CLOSE / 8130" at bounding box center [226, 251] width 98 height 11
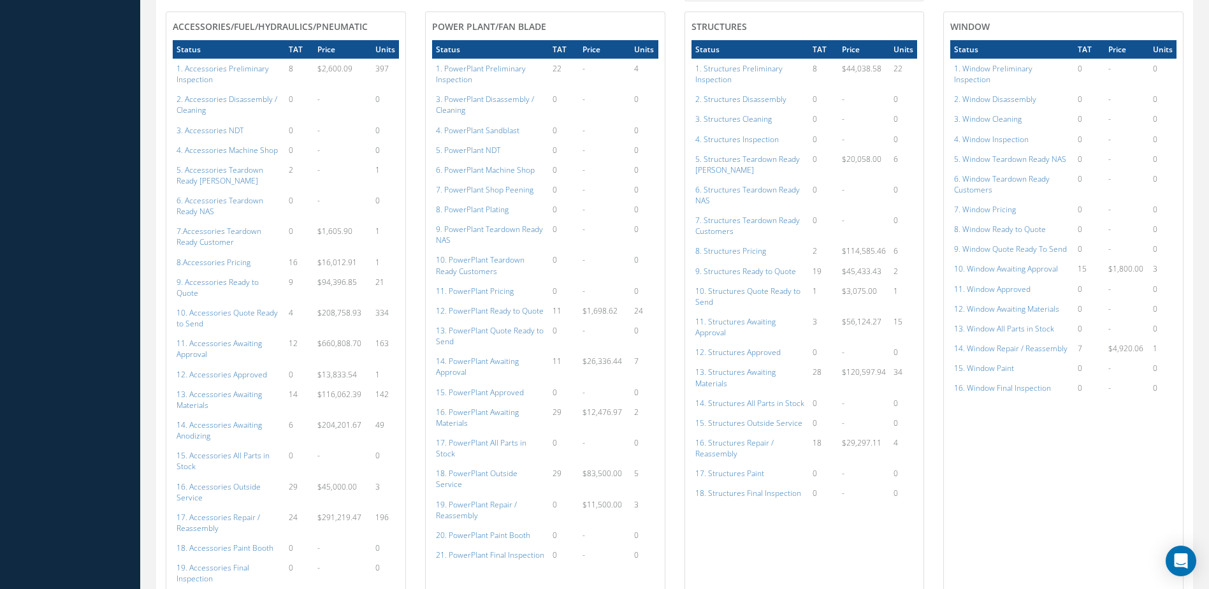
scroll to position [892, 0]
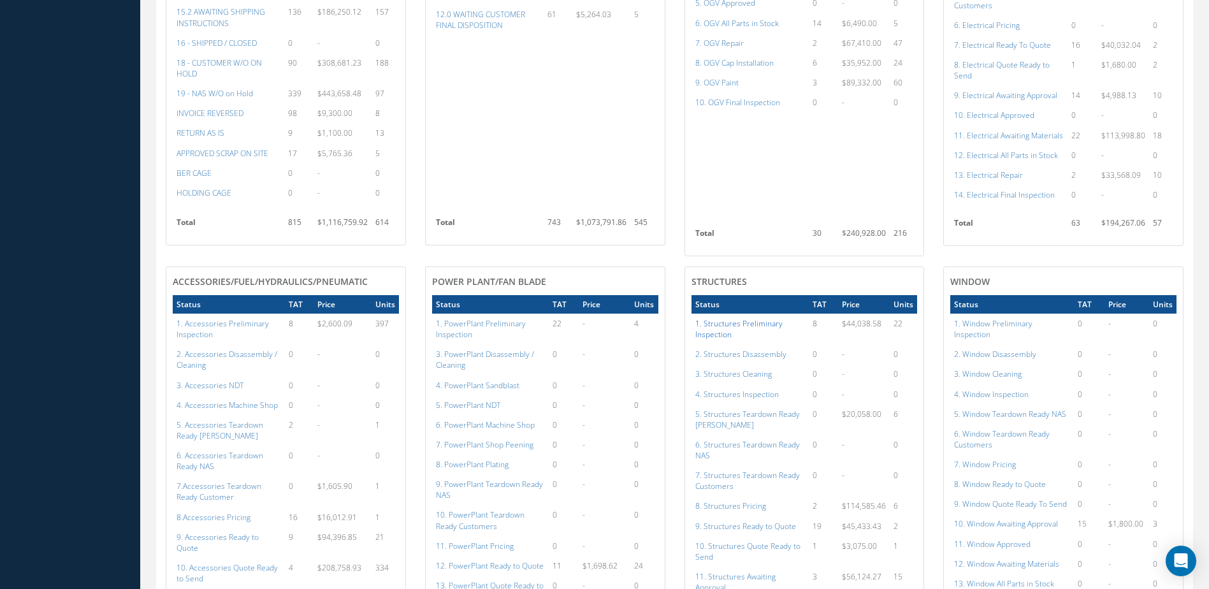
click at [746, 321] on a=141&excludeInternalCustomer=false&excludeInvoicedOrClosed=true&shop_id=3&filtersHidded"] "1. Structures Preliminary Inspection" at bounding box center [738, 329] width 87 height 22
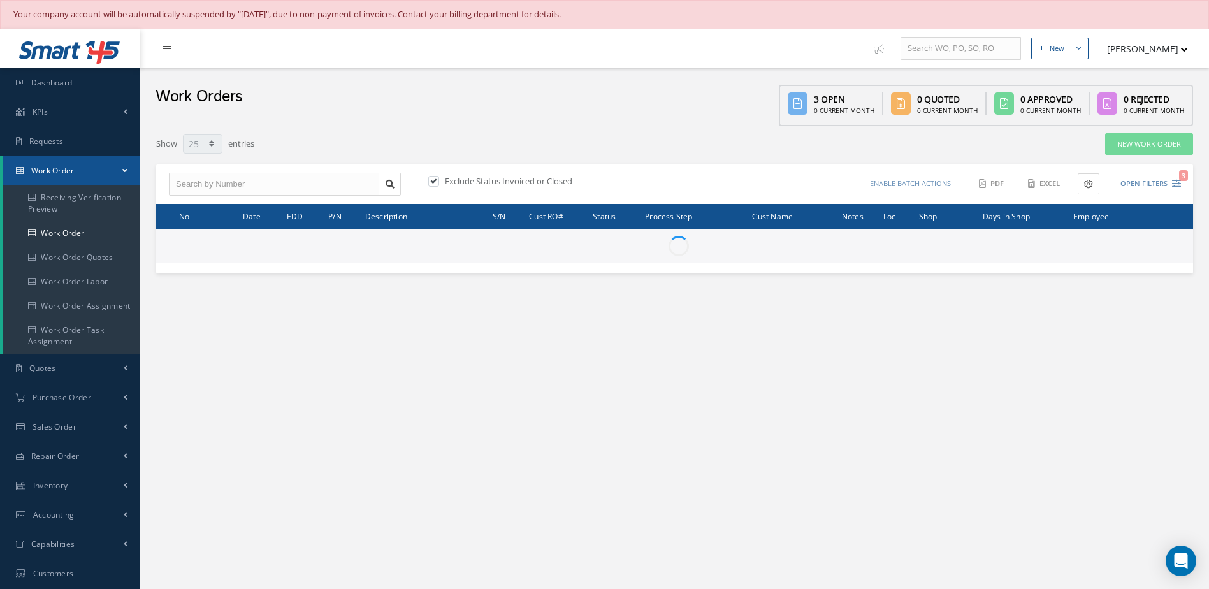
select select "25"
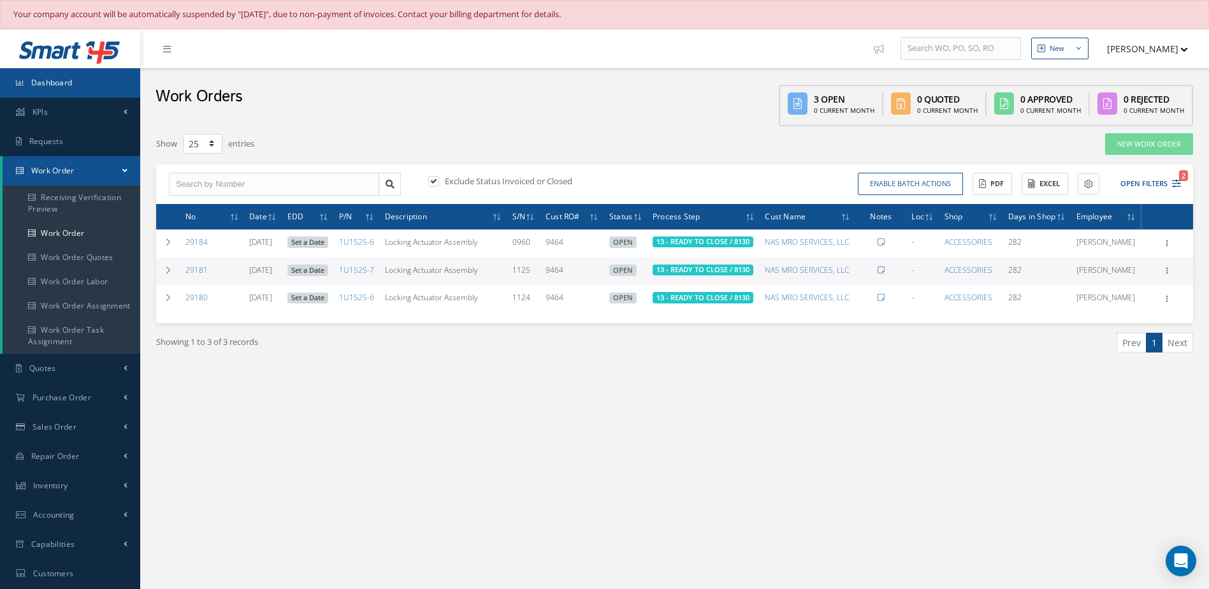
click at [82, 85] on link "Dashboard" at bounding box center [70, 82] width 140 height 29
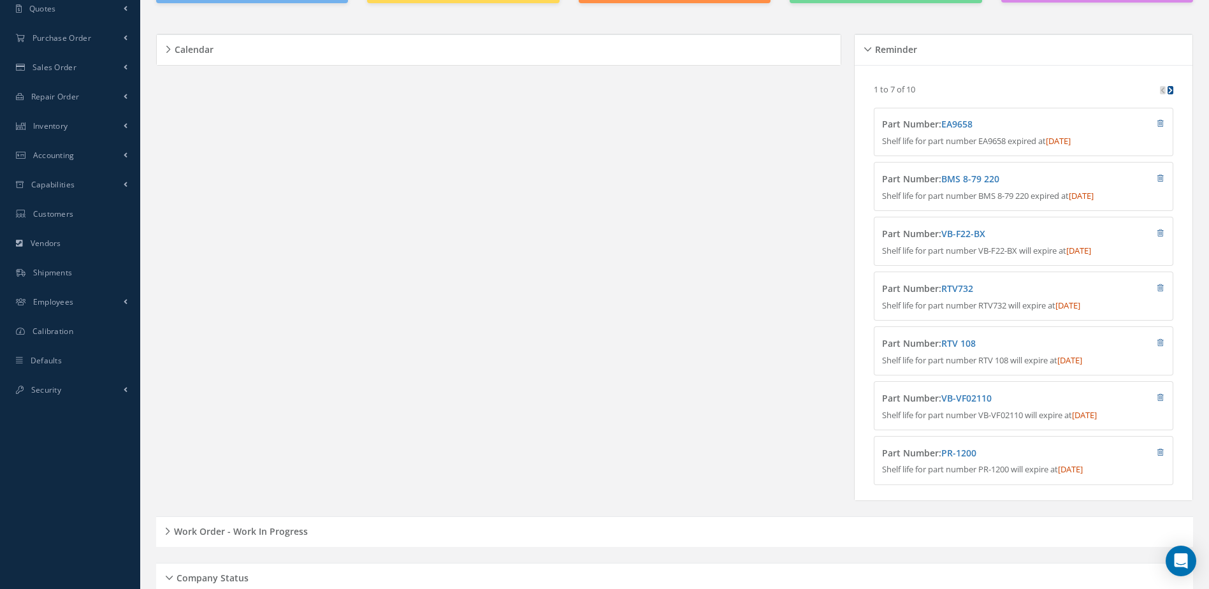
scroll to position [319, 0]
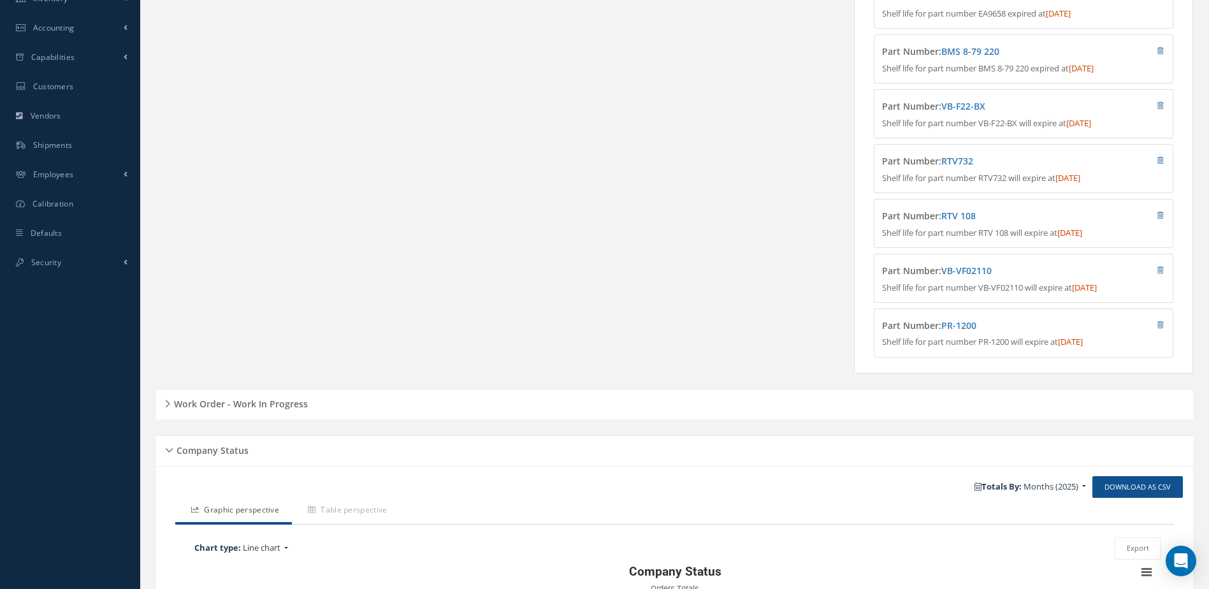
click at [277, 410] on h5 "Work Order - Work In Progress" at bounding box center [239, 401] width 138 height 15
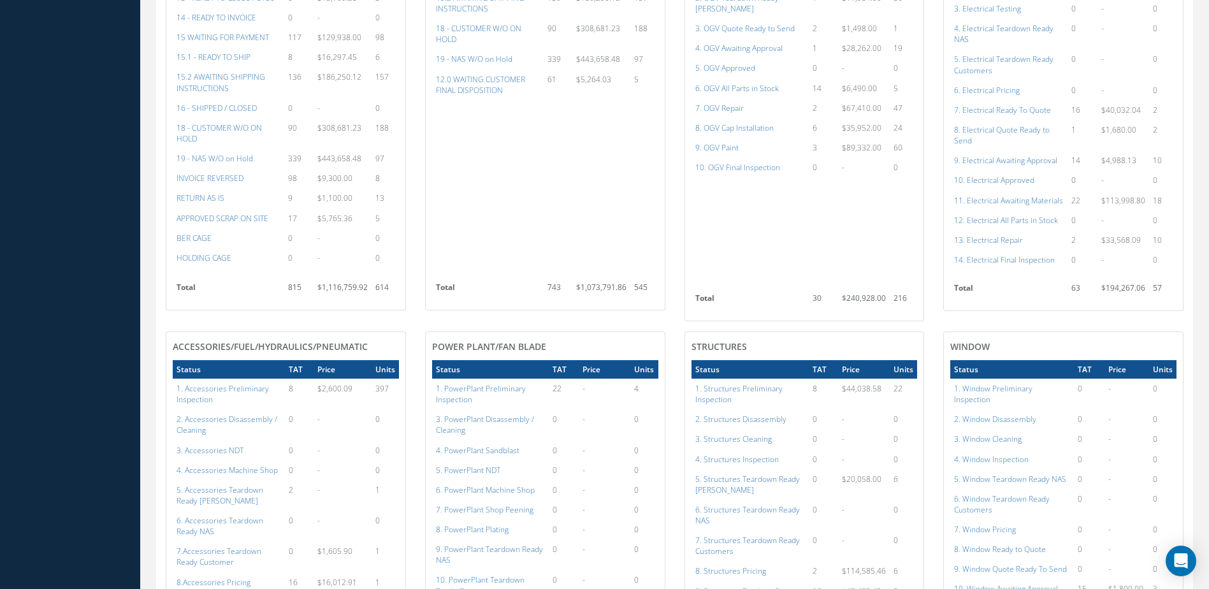
scroll to position [1146, 0]
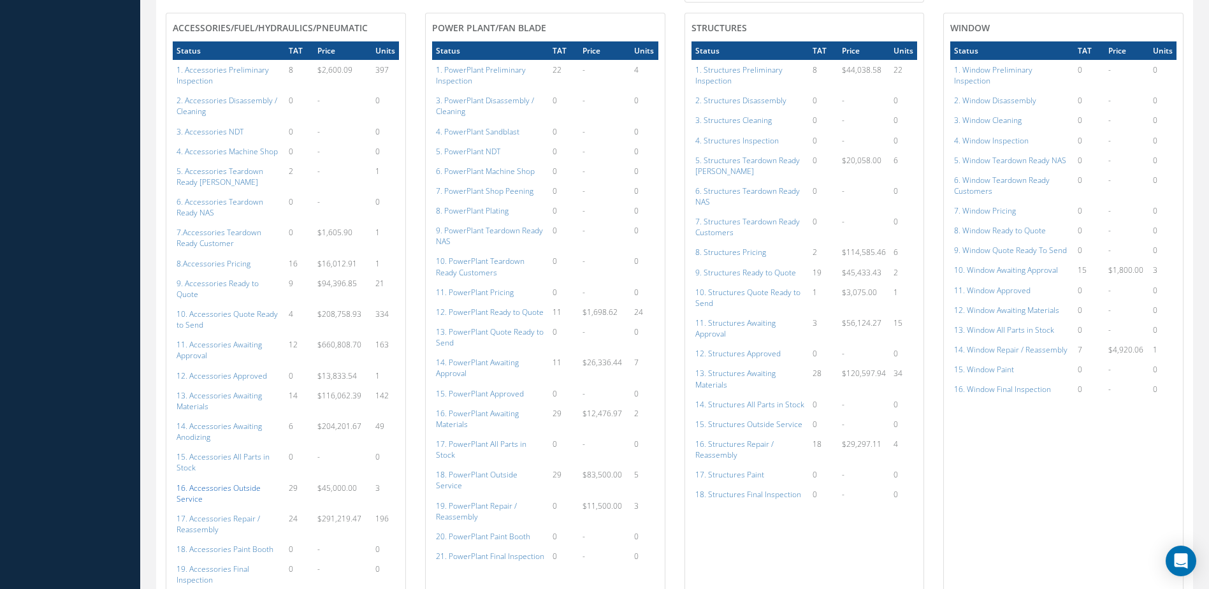
click at [234, 482] on a=116&excludeInternalCustomer=false&excludeInvoicedOrClosed=true&shop_id=14&filtersHidded"] "16. Accessories Outside Service" at bounding box center [219, 493] width 84 height 22
click at [222, 370] on a=112&excludeInternalCustomer=false&excludeInvoicedOrClosed=true&shop_id=14&filtersHidded"] "12. Accessories Approved" at bounding box center [222, 375] width 90 height 11
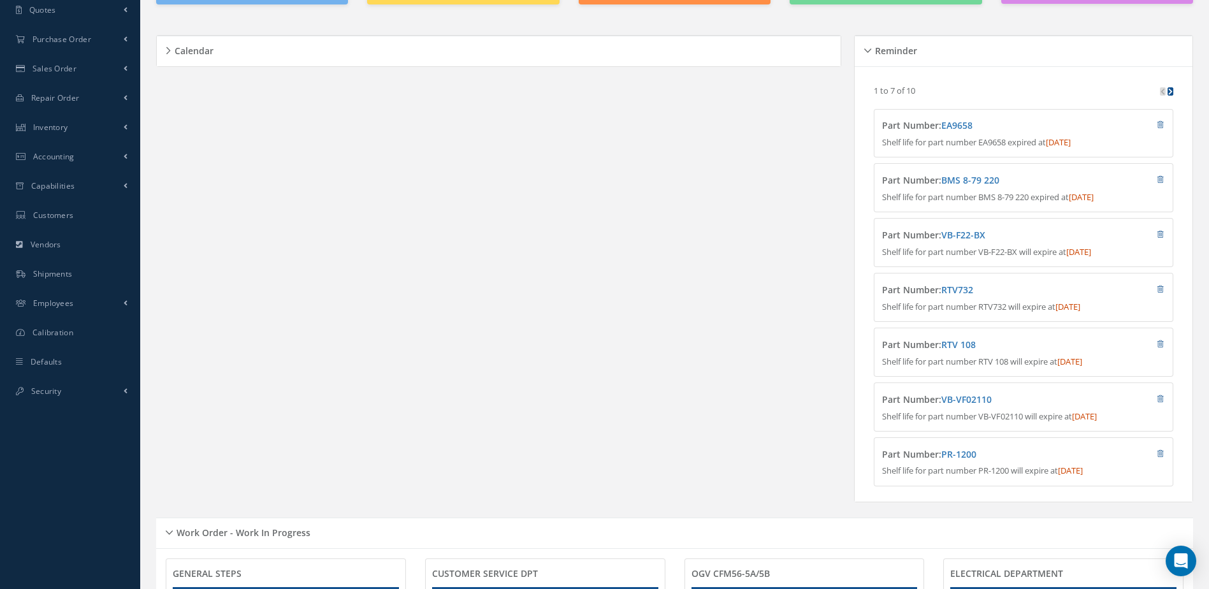
scroll to position [0, 0]
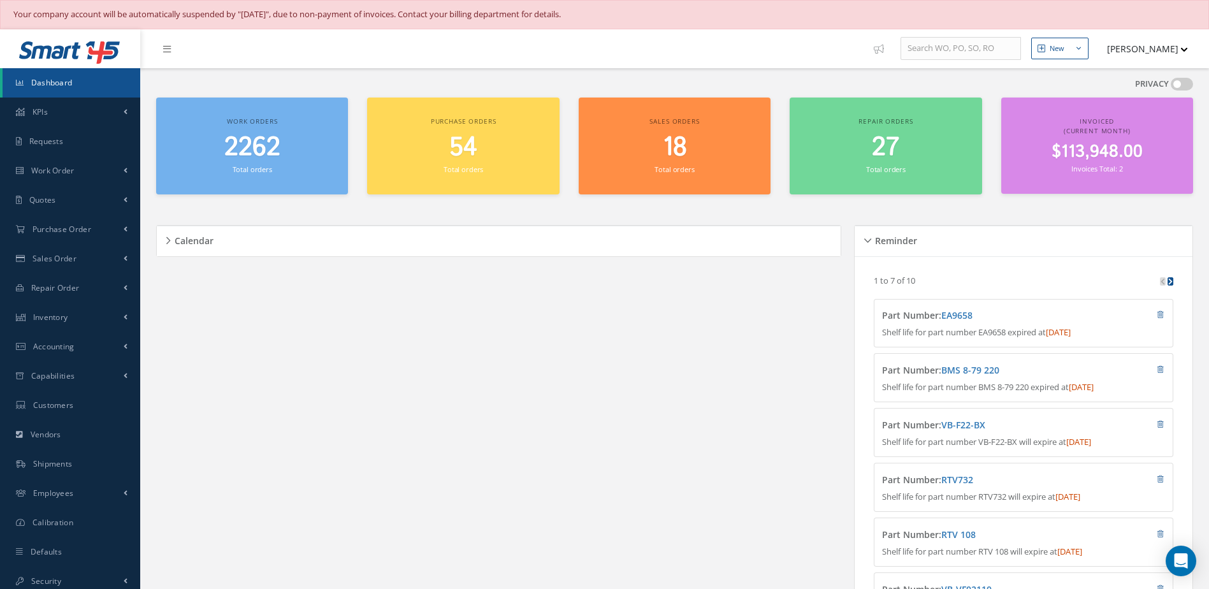
click at [271, 157] on span "2262" at bounding box center [252, 147] width 56 height 36
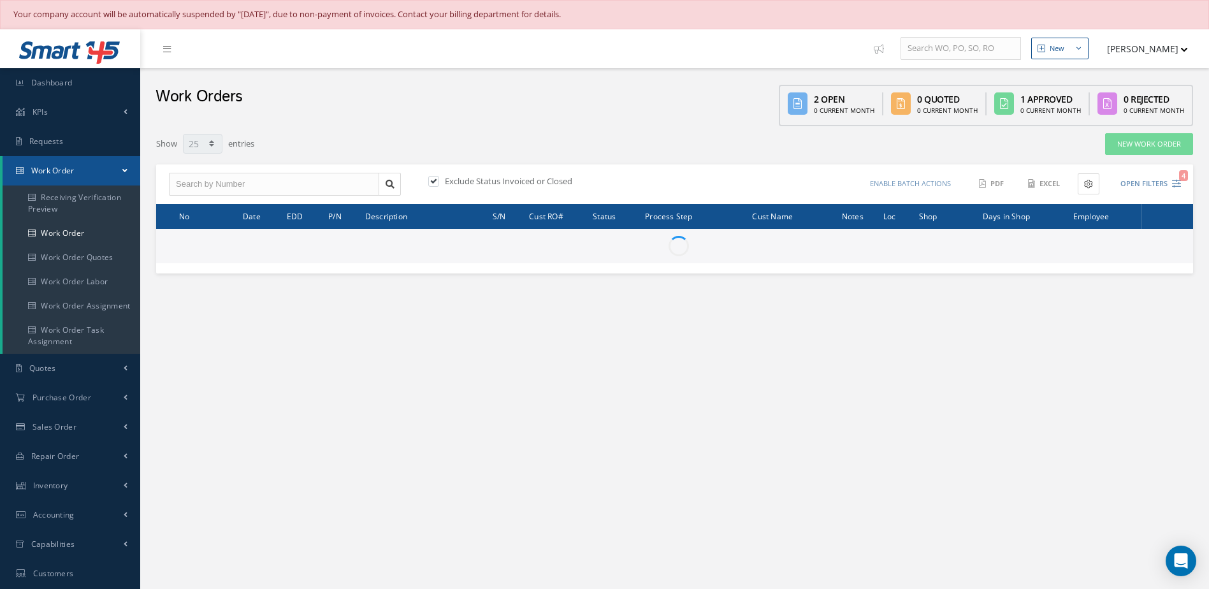
select select "25"
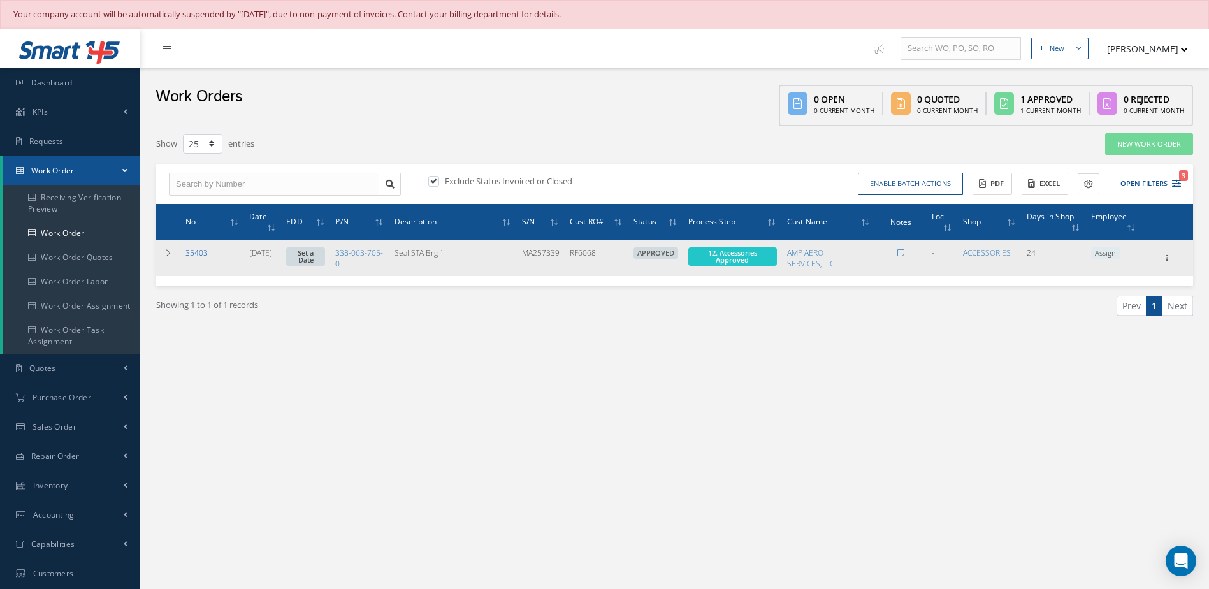
click at [188, 247] on link "35403" at bounding box center [196, 252] width 22 height 11
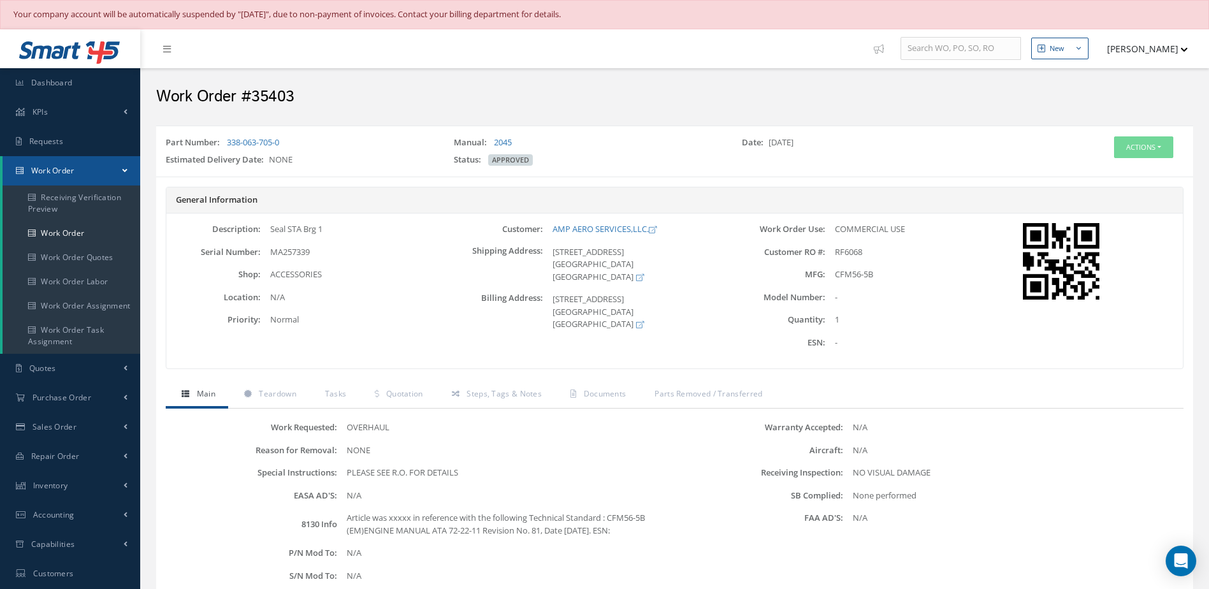
scroll to position [245, 0]
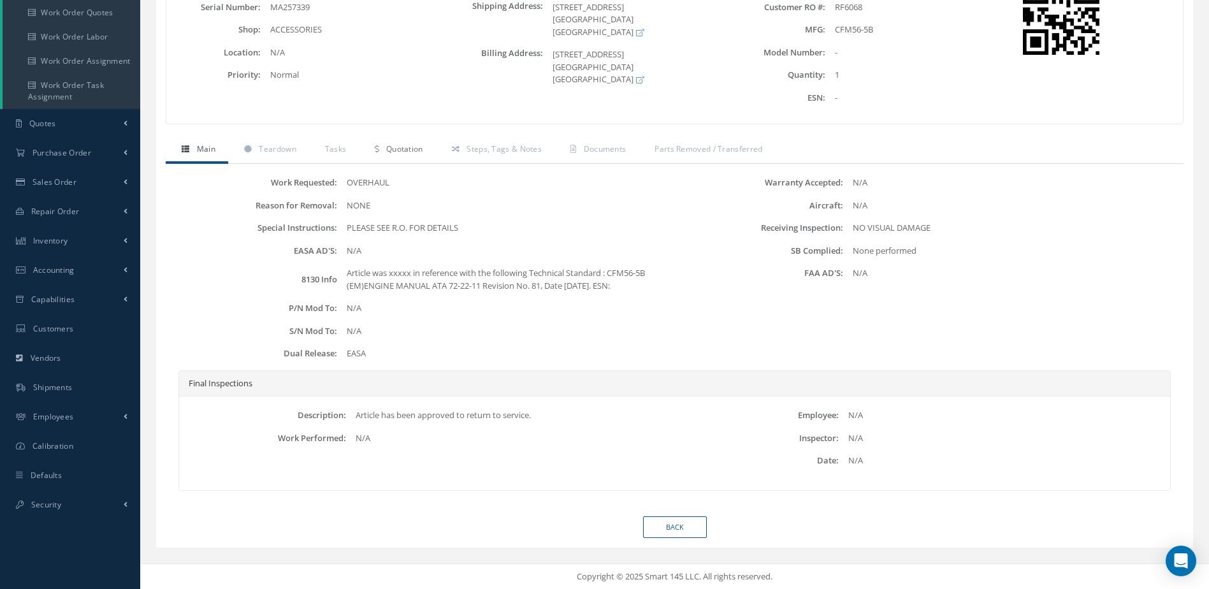
click at [395, 153] on span "Quotation" at bounding box center [404, 148] width 37 height 11
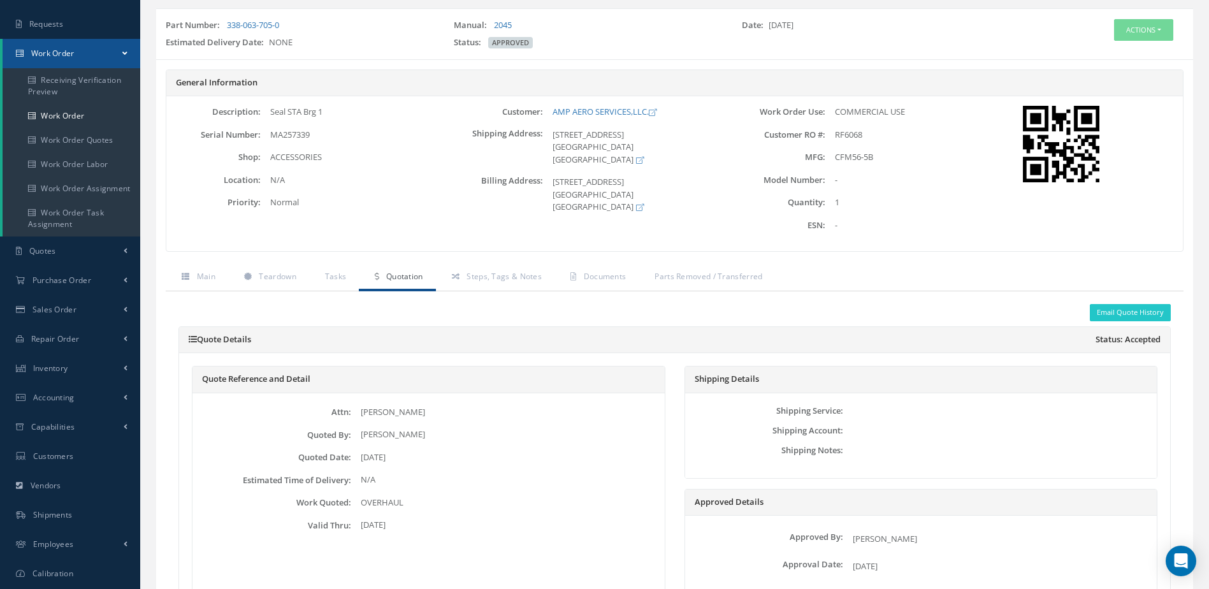
scroll to position [0, 0]
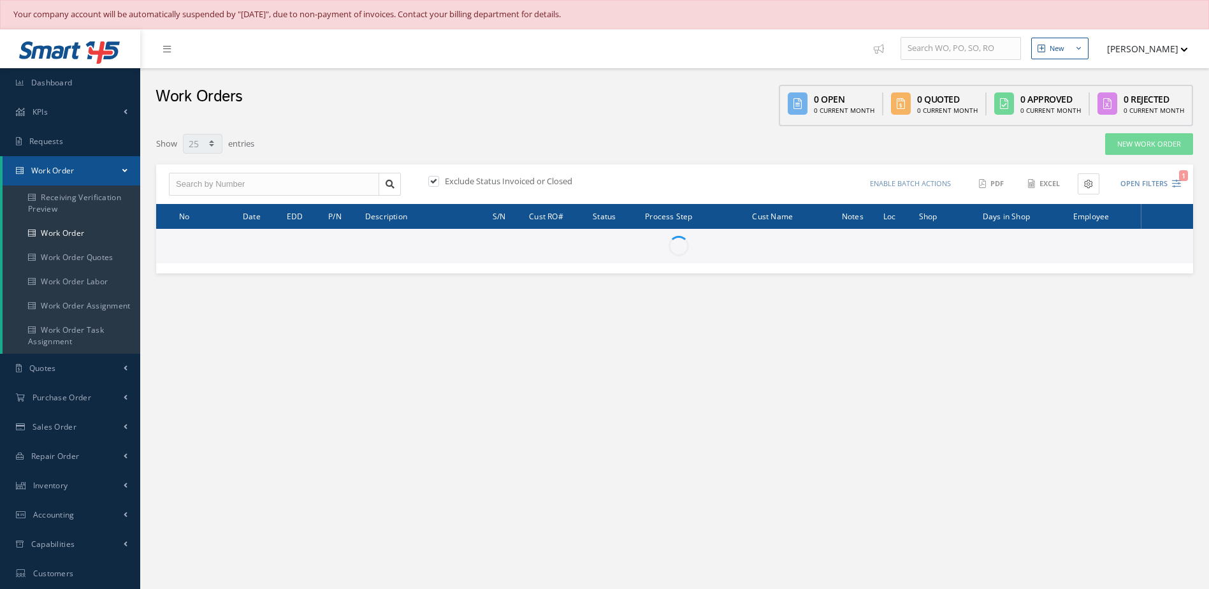
select select "25"
type input "All Work Request"
type input "All Work Performed"
type input "All Status"
type input "WO Part Status"
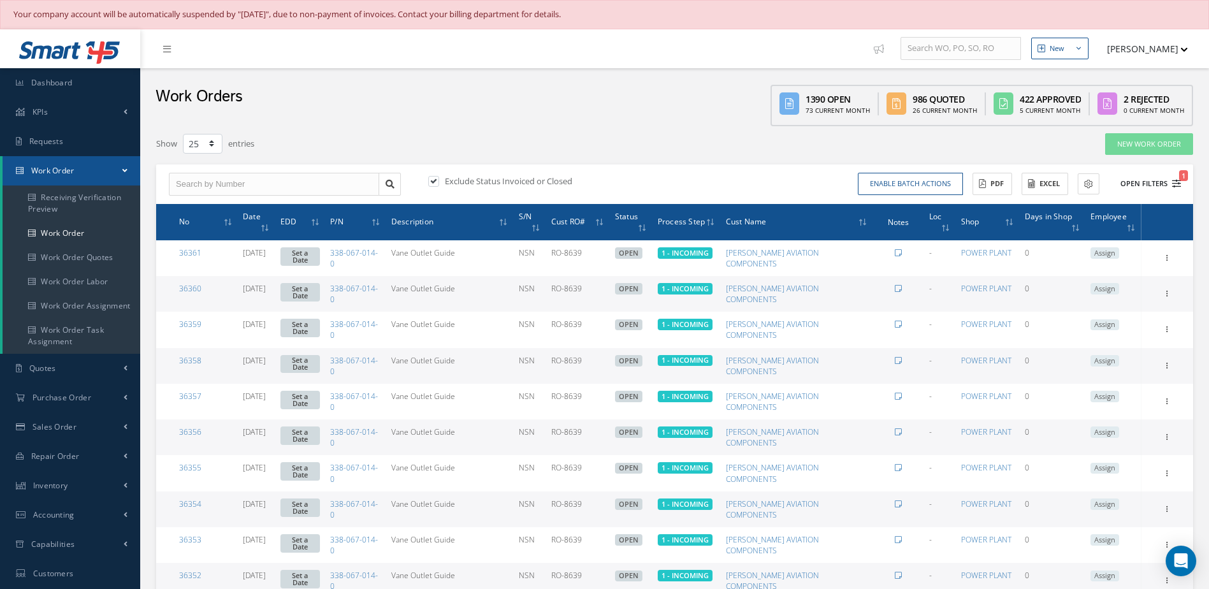
click at [1139, 184] on button "Open Filters 1" at bounding box center [1145, 183] width 72 height 21
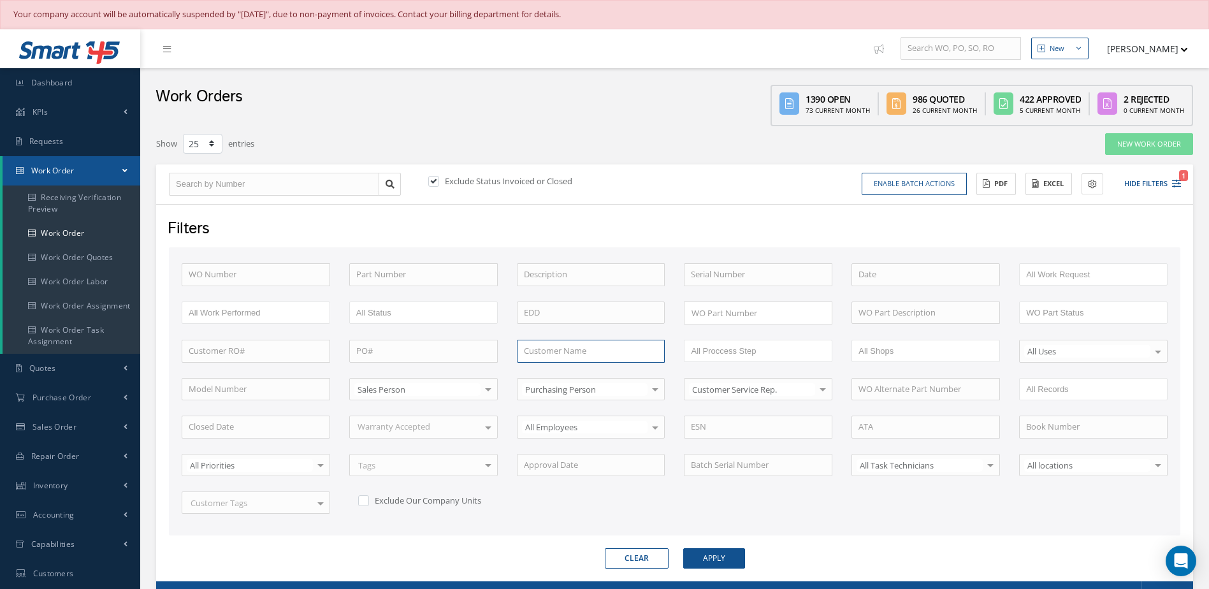
click at [570, 357] on input "text" at bounding box center [591, 351] width 148 height 23
type input "fourwinds"
click at [683, 548] on button "Apply" at bounding box center [714, 558] width 62 height 20
click at [695, 552] on button "Apply" at bounding box center [714, 558] width 62 height 20
click at [89, 81] on link "Dashboard" at bounding box center [70, 82] width 140 height 29
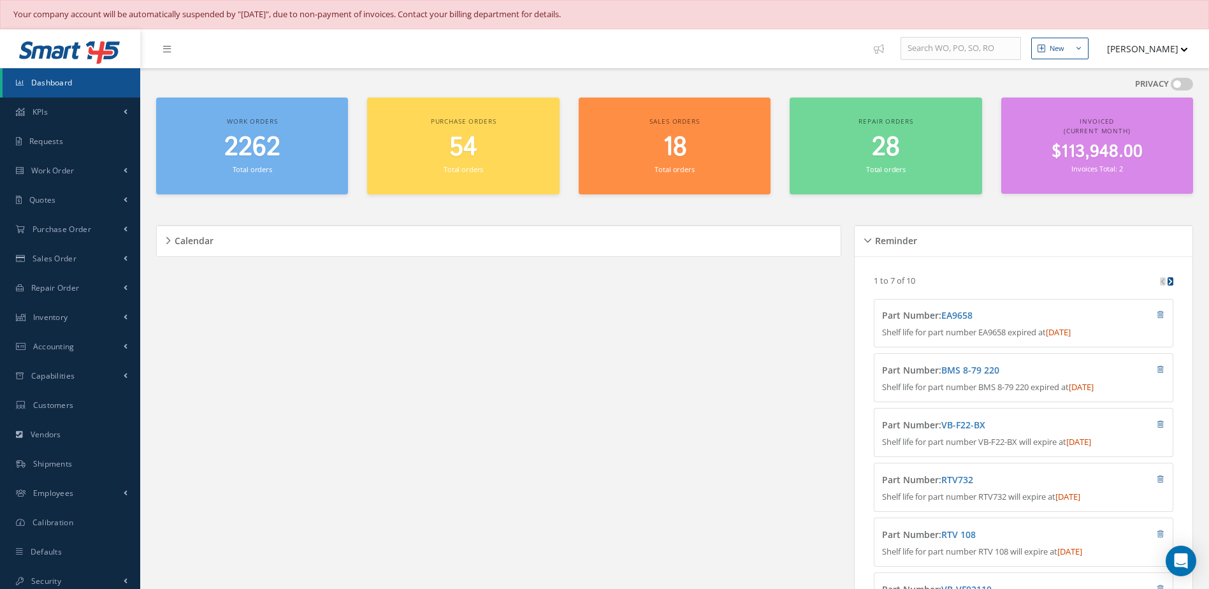
click at [266, 156] on span "2262" at bounding box center [252, 147] width 56 height 36
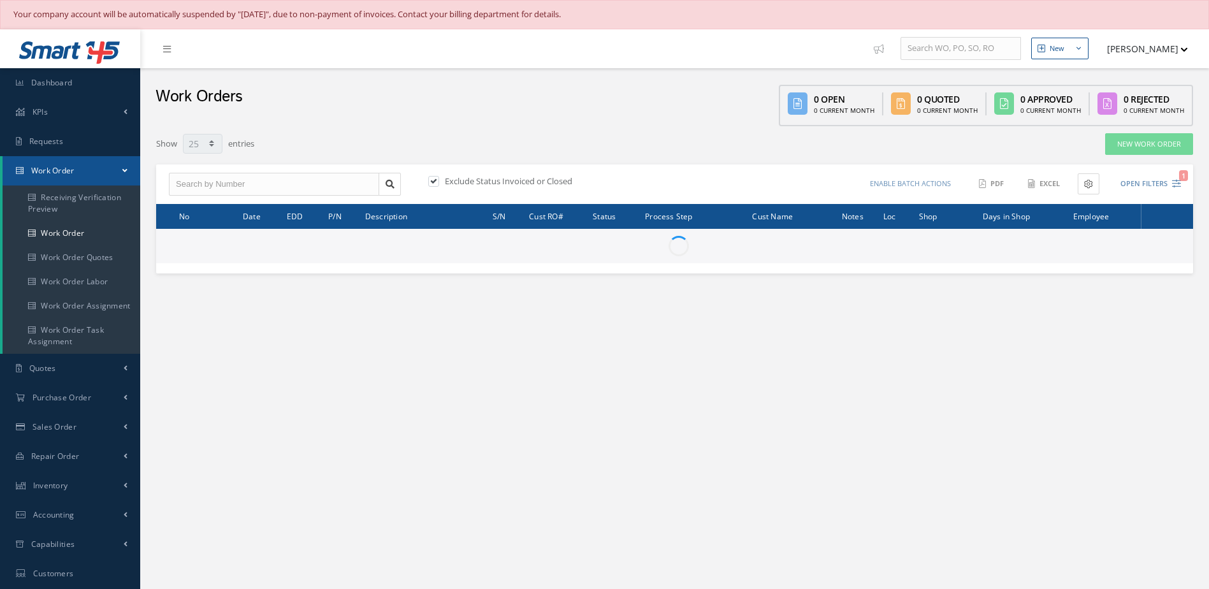
select select "25"
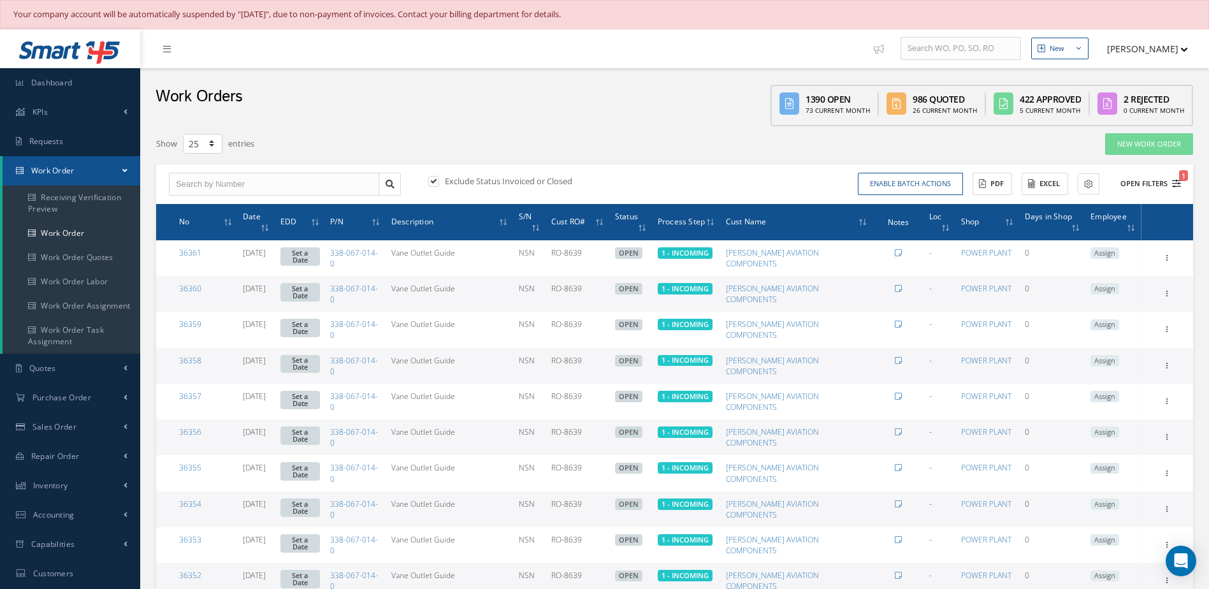
click at [1134, 184] on button "Open Filters 1" at bounding box center [1145, 183] width 72 height 21
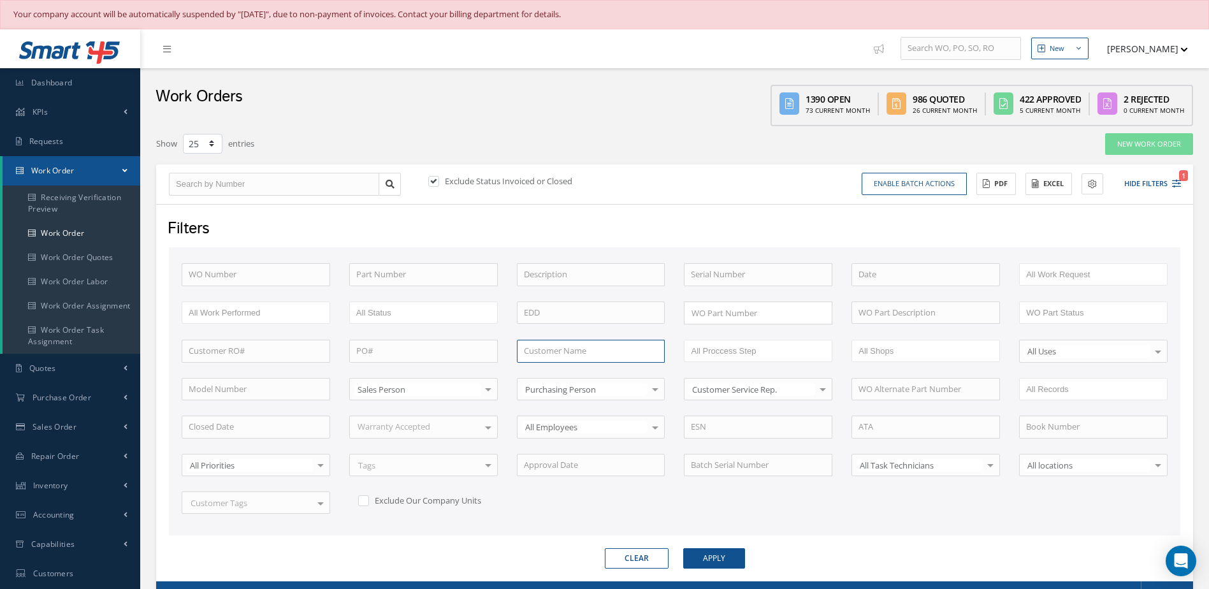
click at [553, 354] on input "text" at bounding box center [591, 351] width 148 height 23
type input "fourwinds"
click at [683, 548] on button "Apply" at bounding box center [714, 558] width 62 height 20
click at [706, 558] on button "Apply" at bounding box center [714, 558] width 62 height 20
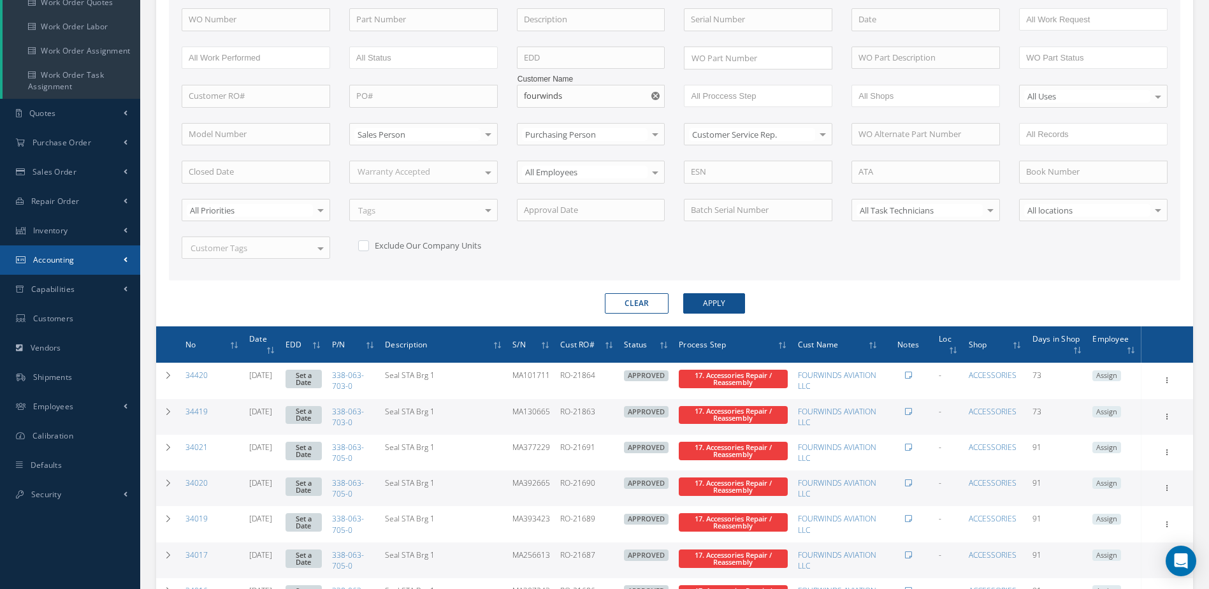
click at [71, 253] on link "Accounting" at bounding box center [70, 259] width 140 height 29
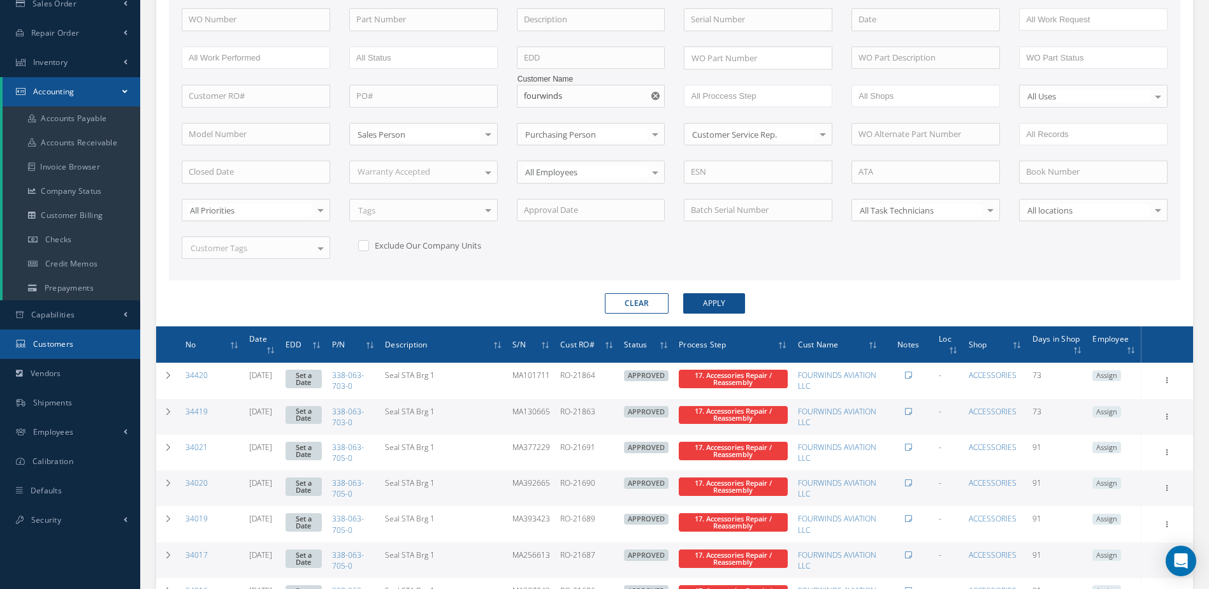
click at [77, 340] on link "Customers" at bounding box center [70, 343] width 140 height 29
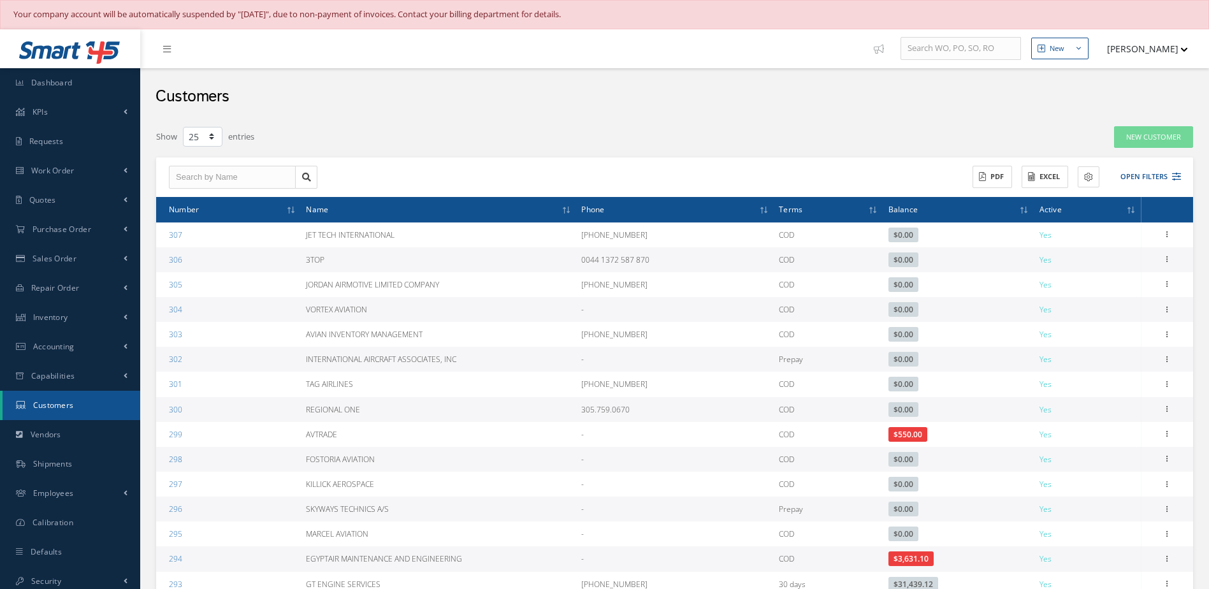
select select "25"
click at [1135, 181] on button "Open Filters" at bounding box center [1145, 176] width 72 height 21
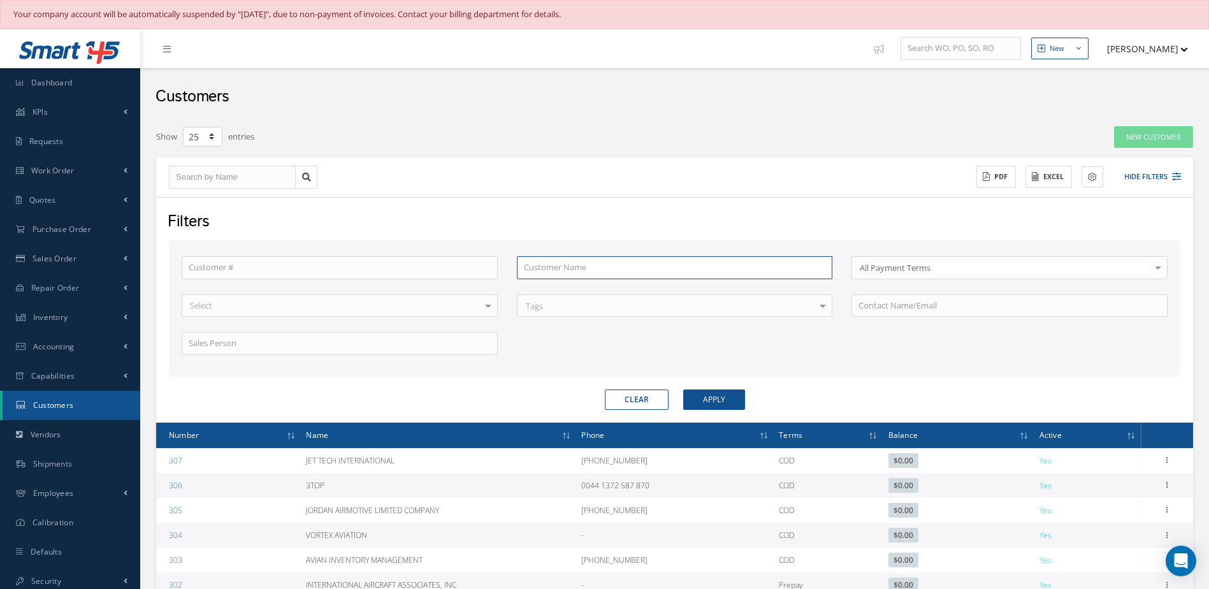
click at [630, 265] on input "text" at bounding box center [675, 267] width 316 height 23
type input "f"
type input "fo"
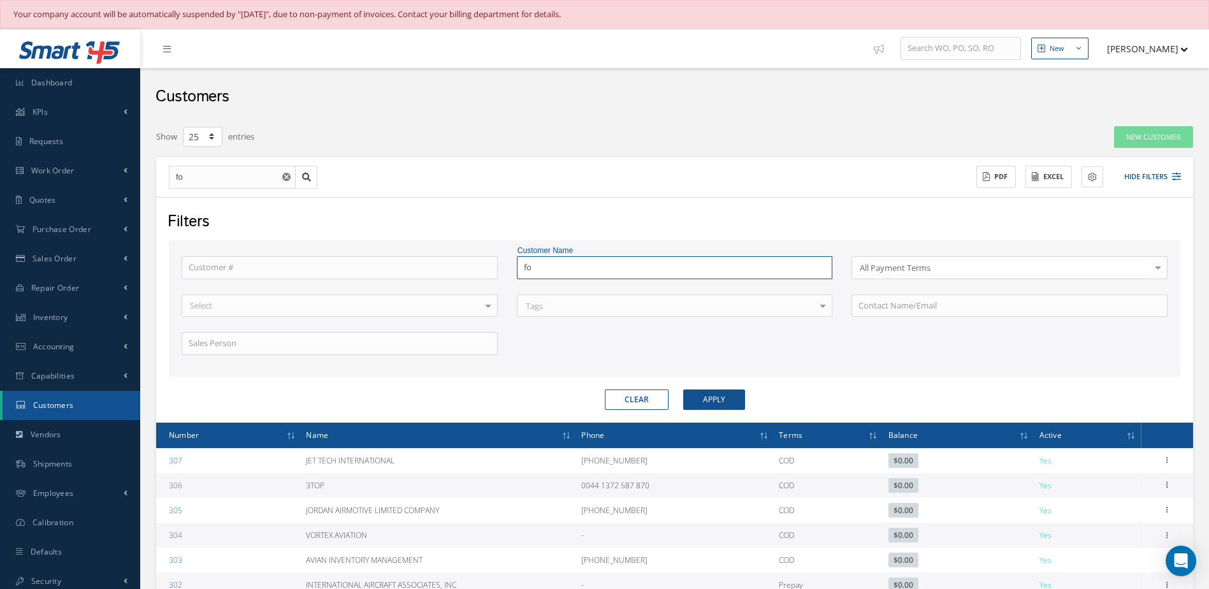
type input "fou"
type input "four"
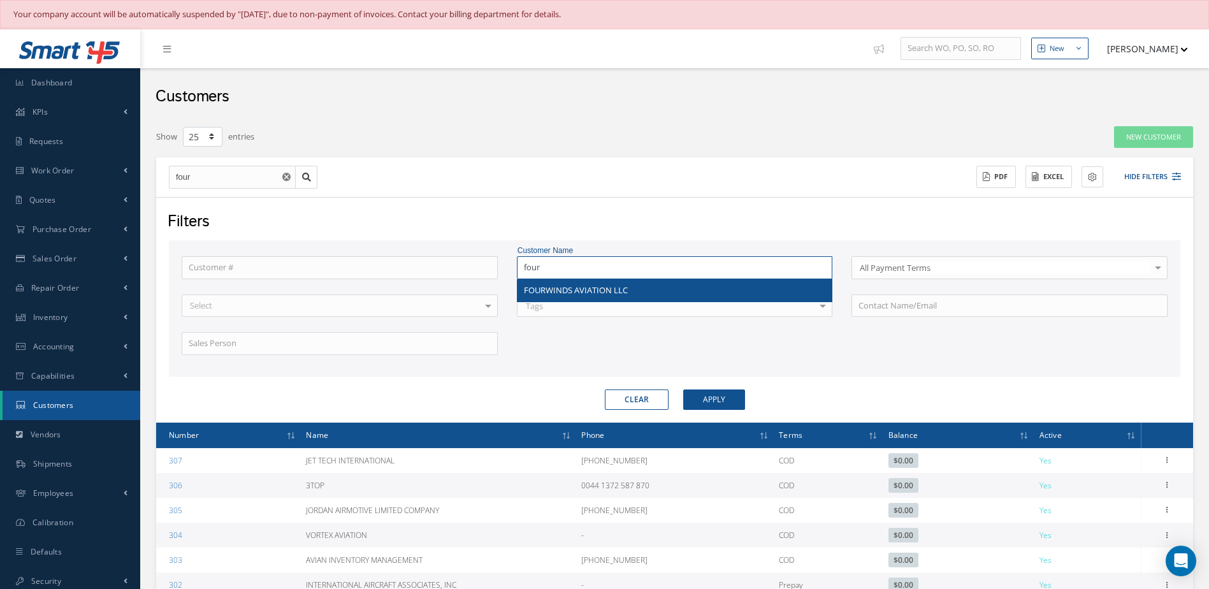
type input "four"
click at [563, 293] on span "FOURWINDS AVIATION LLC" at bounding box center [576, 289] width 104 height 11
type input "FOURWINDS AVIATION LLC"
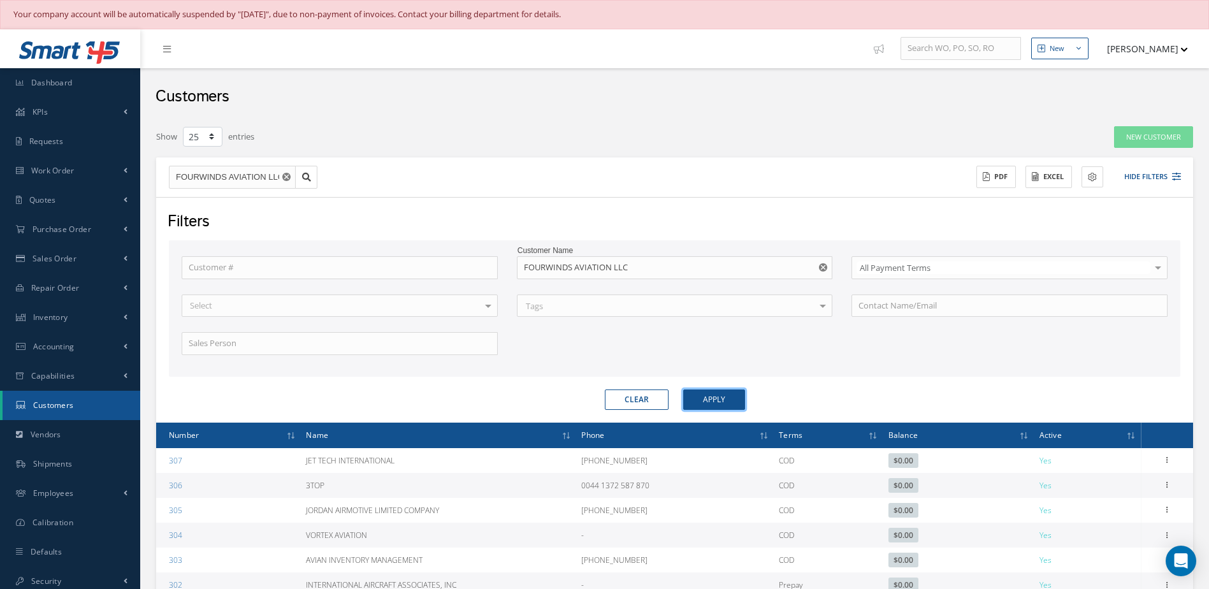
click at [714, 400] on button "Apply" at bounding box center [714, 399] width 62 height 20
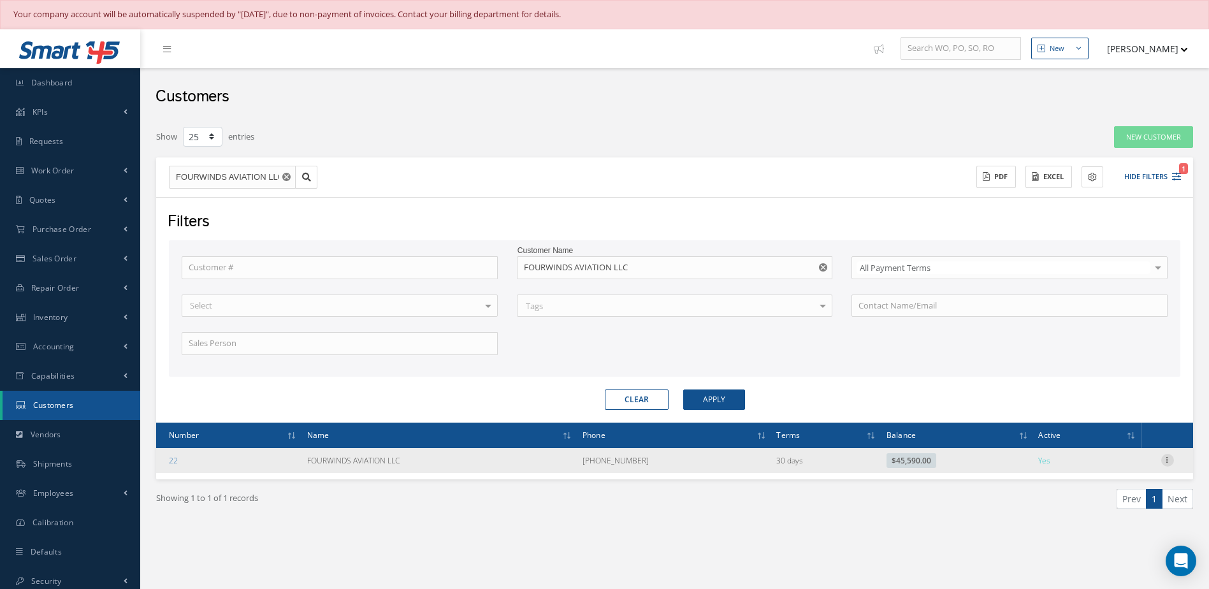
click at [1164, 461] on icon at bounding box center [1167, 459] width 13 height 10
click at [1103, 514] on link "Send By Email" at bounding box center [1108, 517] width 101 height 17
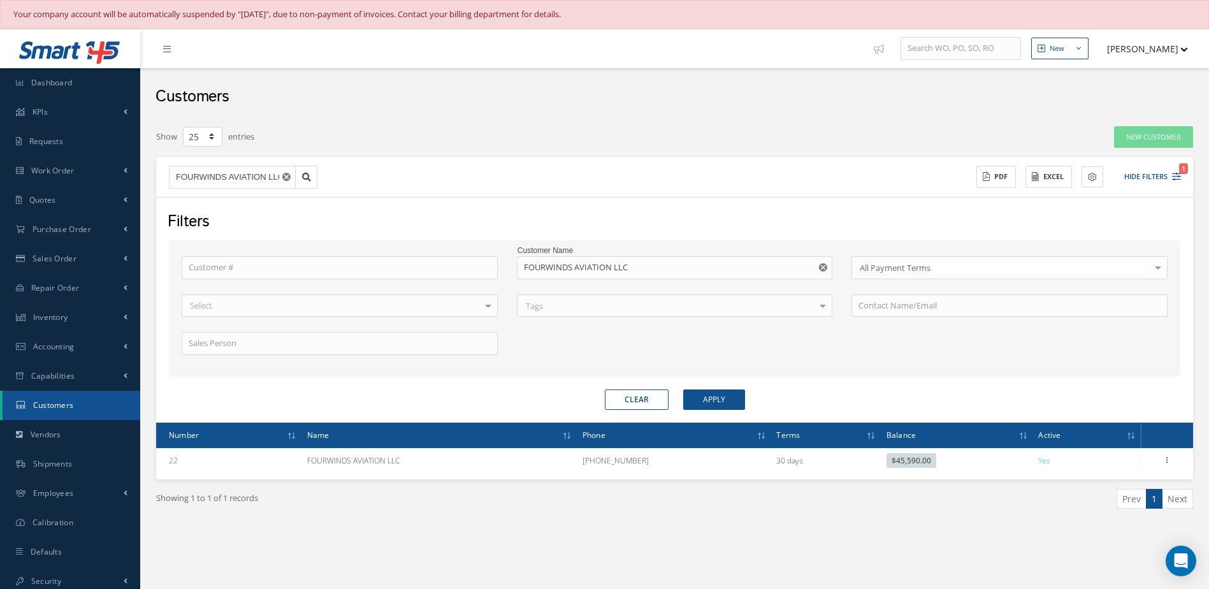
type input "Reports from Customer 22"
type textarea "Dear, Please find attached your Statement Reports of Customer 22. Please feel f…"
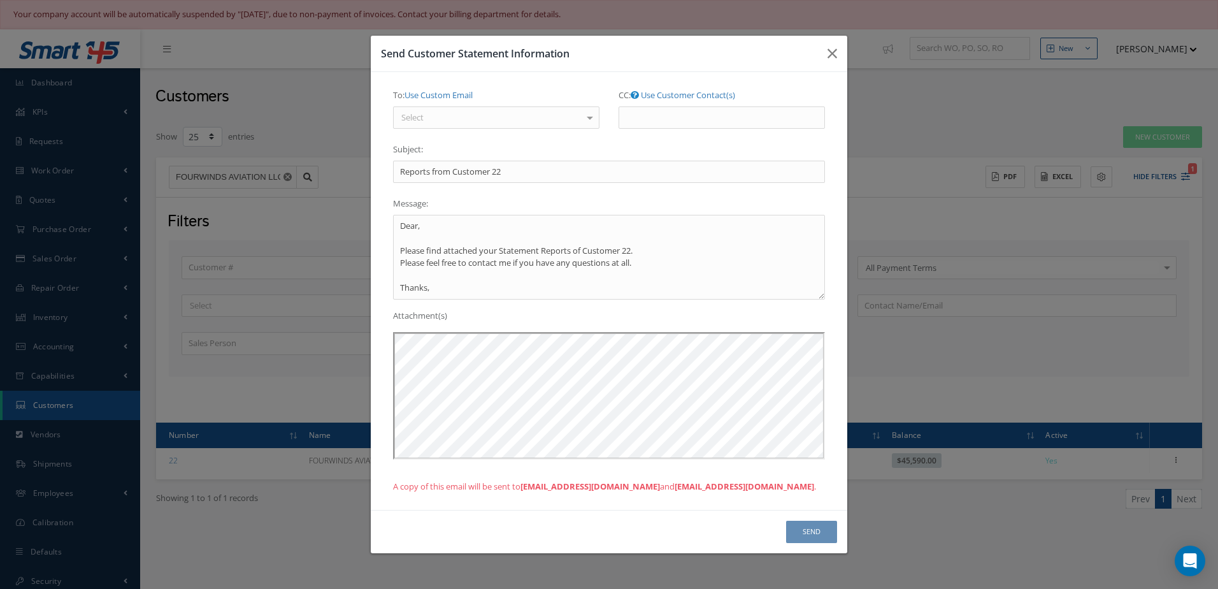
click at [546, 113] on div "Select" at bounding box center [496, 117] width 206 height 23
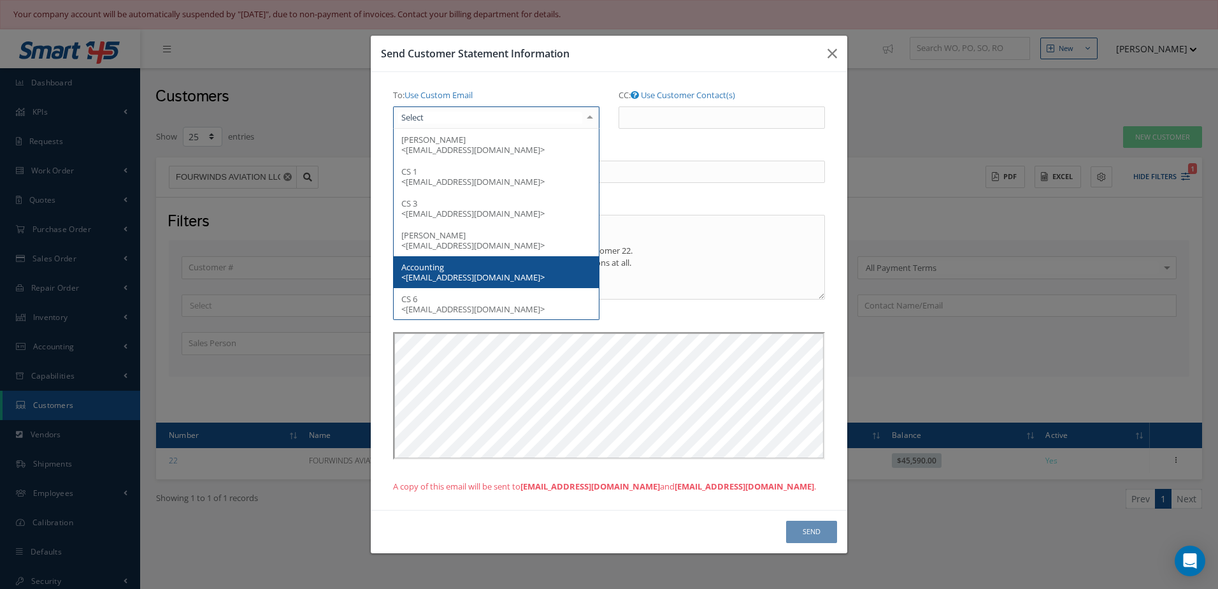
click at [528, 272] on span "Accounting <accountspayable@fourwindsaviation.com>" at bounding box center [472, 272] width 143 height 22
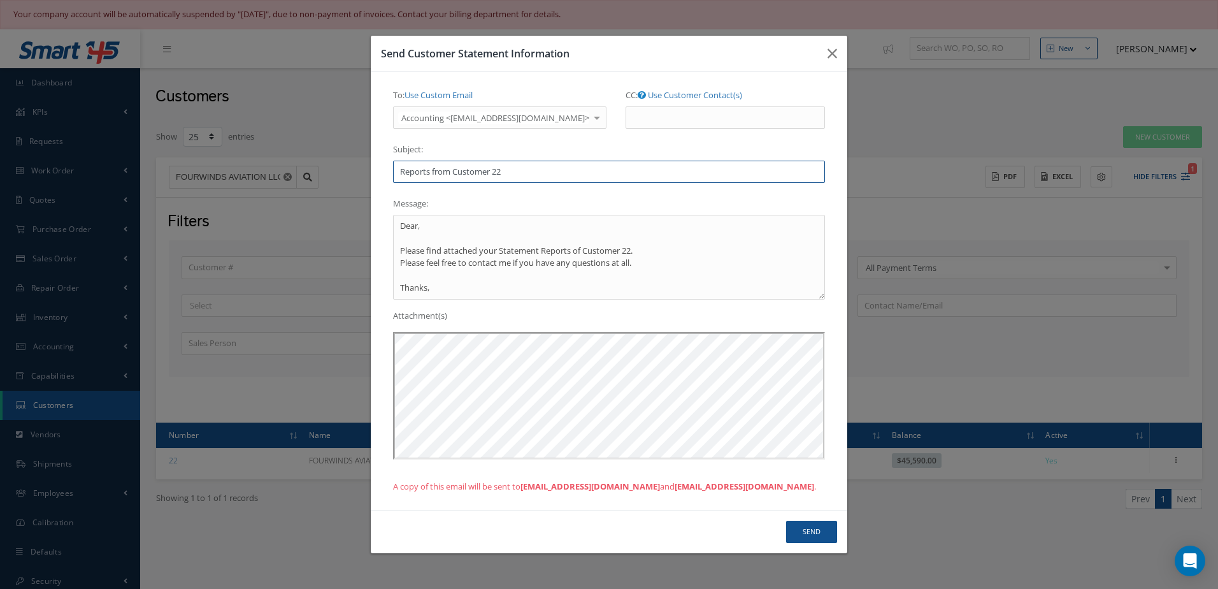
click at [505, 169] on input "Reports from Customer 22" at bounding box center [609, 172] width 432 height 23
type input "R"
type input "*** Statement ****"
click at [805, 526] on button "Send" at bounding box center [811, 532] width 51 height 22
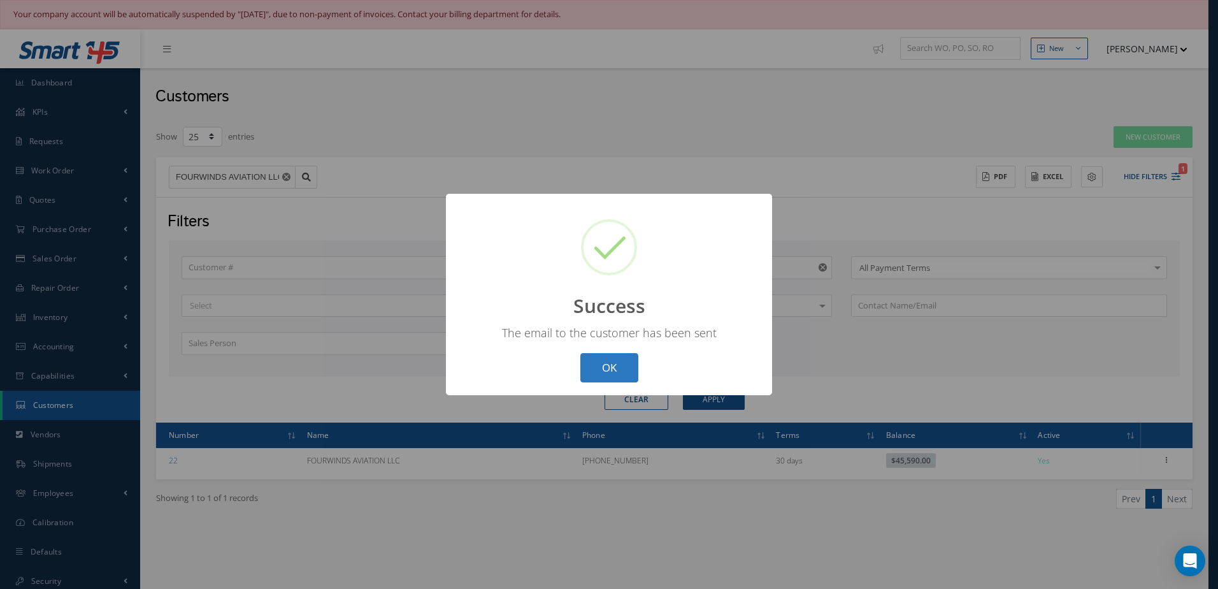
click at [624, 377] on button "OK" at bounding box center [609, 368] width 58 height 30
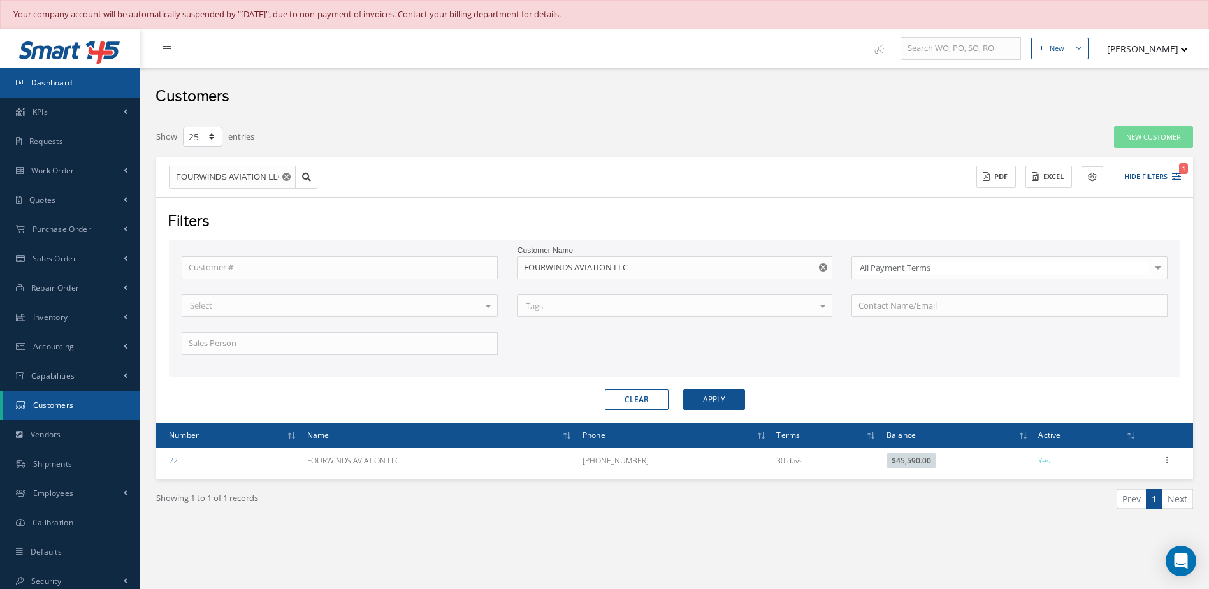
click at [66, 90] on link "Dashboard" at bounding box center [70, 82] width 140 height 29
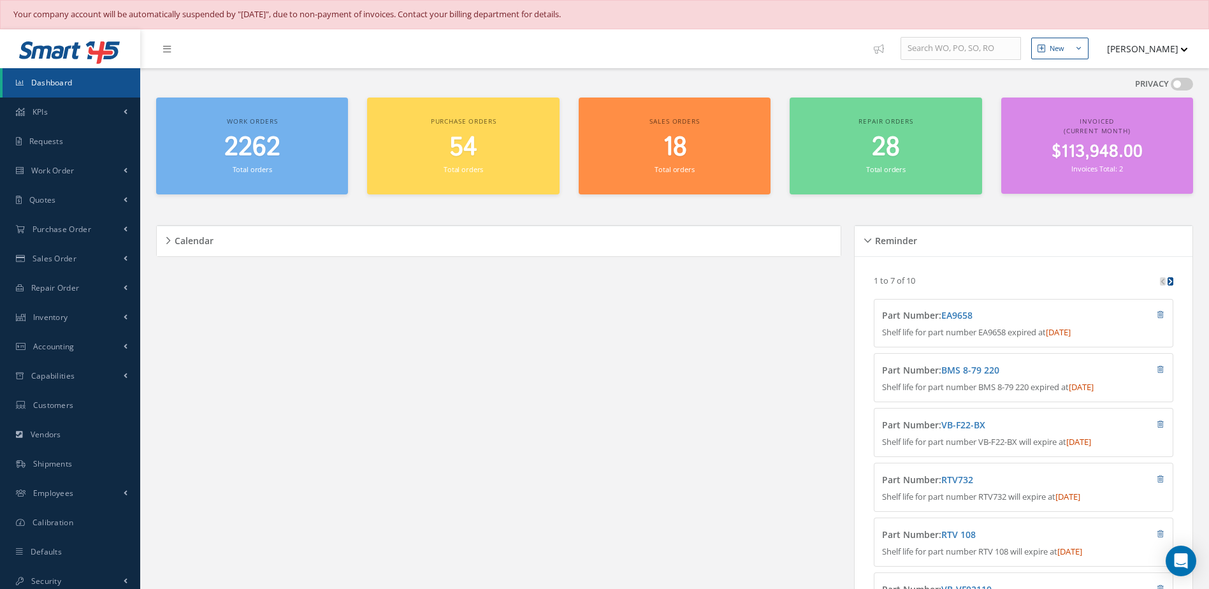
click at [260, 156] on span "2262" at bounding box center [252, 147] width 56 height 36
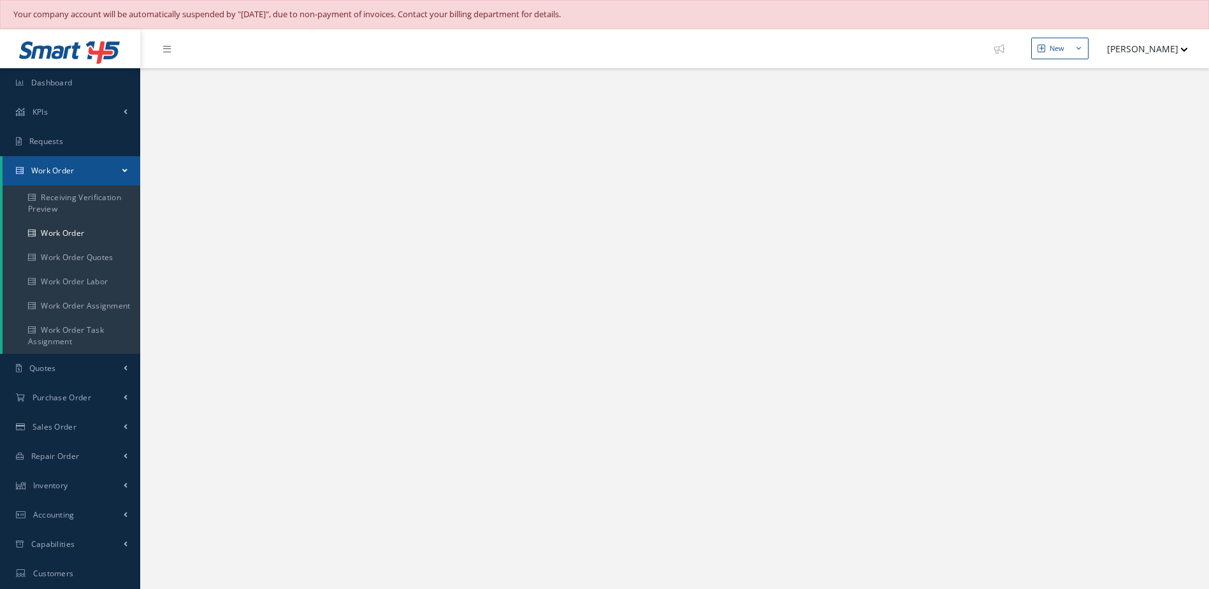
select select "25"
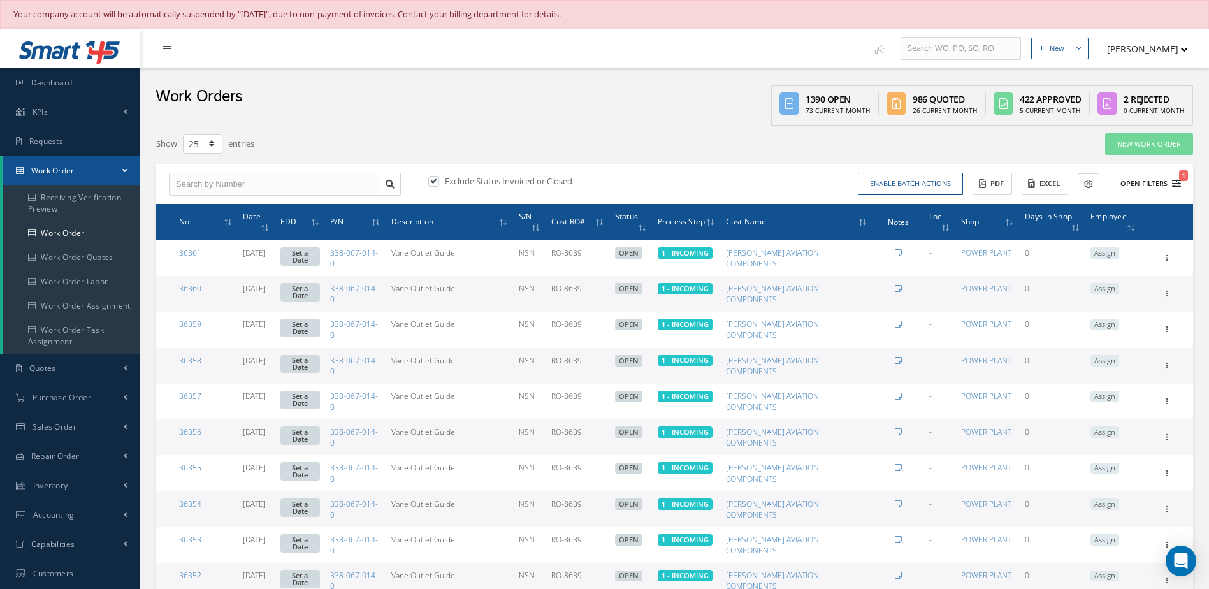
type input "All Work Request"
type input "All Work Performed"
type input "All Status"
type input "WO Part Status"
click at [1141, 184] on button "Open Filters 1" at bounding box center [1145, 183] width 72 height 21
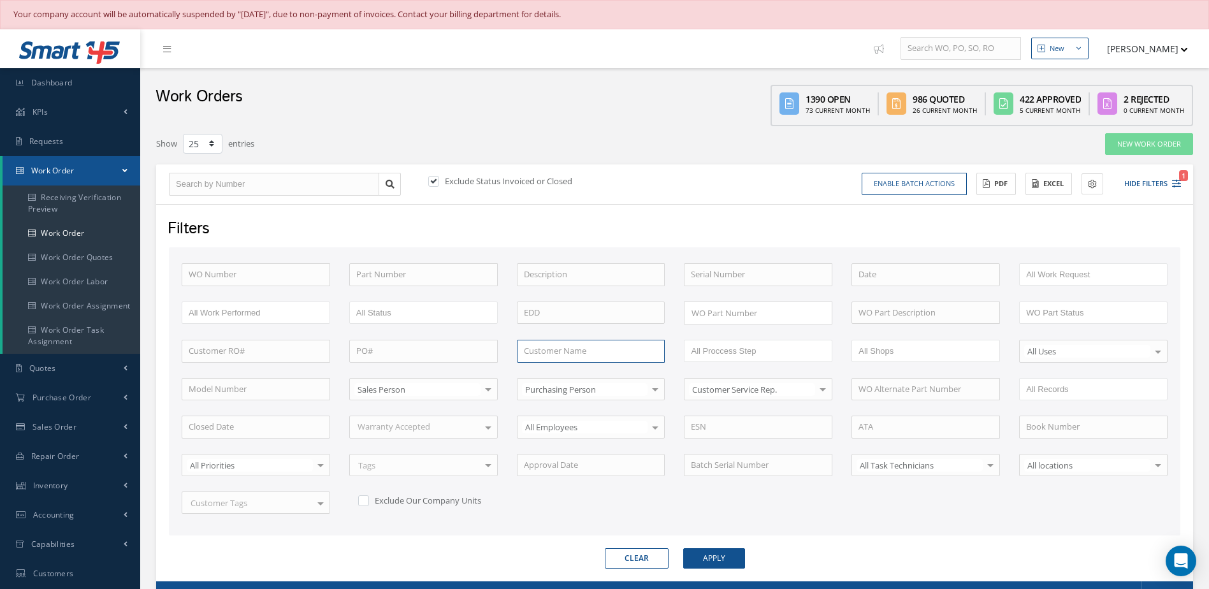
click at [562, 361] on input "text" at bounding box center [591, 351] width 148 height 23
click at [561, 381] on div "KILLICK AEROSPACE" at bounding box center [590, 374] width 147 height 23
type input "KILLICK AEROSPACE"
click at [709, 550] on button "Apply" at bounding box center [714, 558] width 62 height 20
click at [702, 557] on button "Apply" at bounding box center [714, 558] width 62 height 20
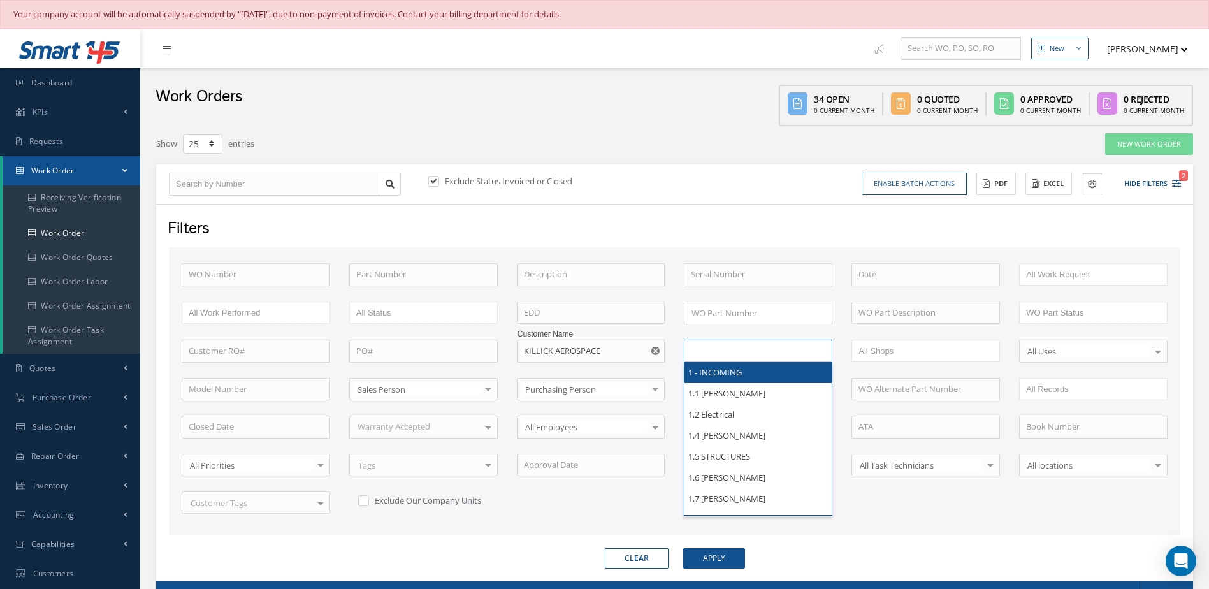
click at [781, 354] on ul at bounding box center [758, 351] width 148 height 22
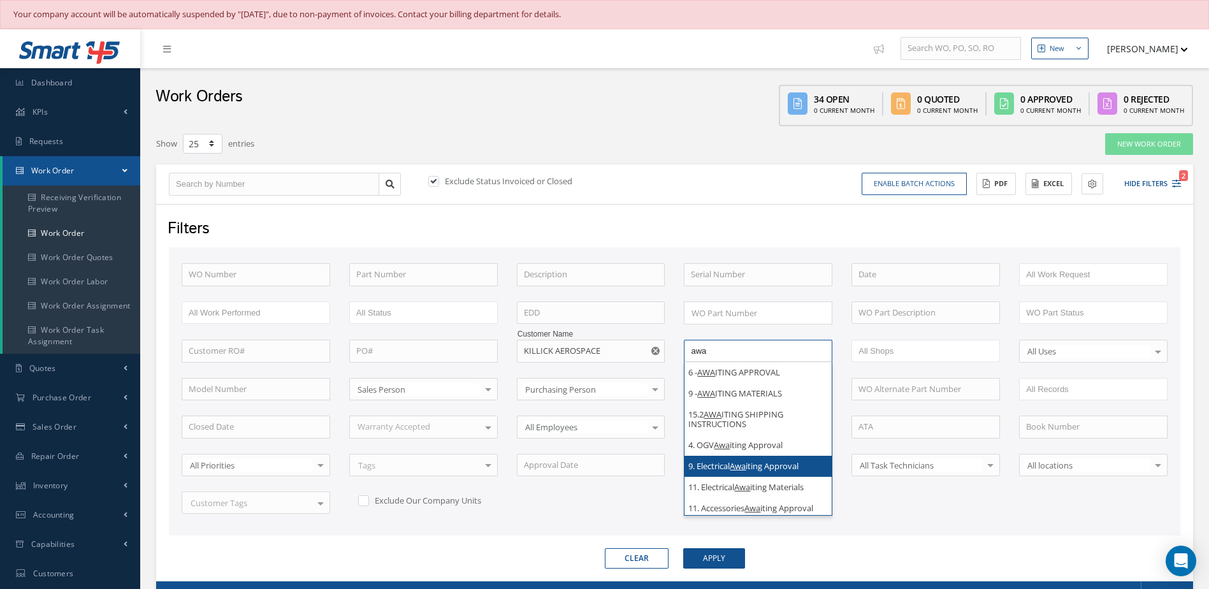
scroll to position [191, 0]
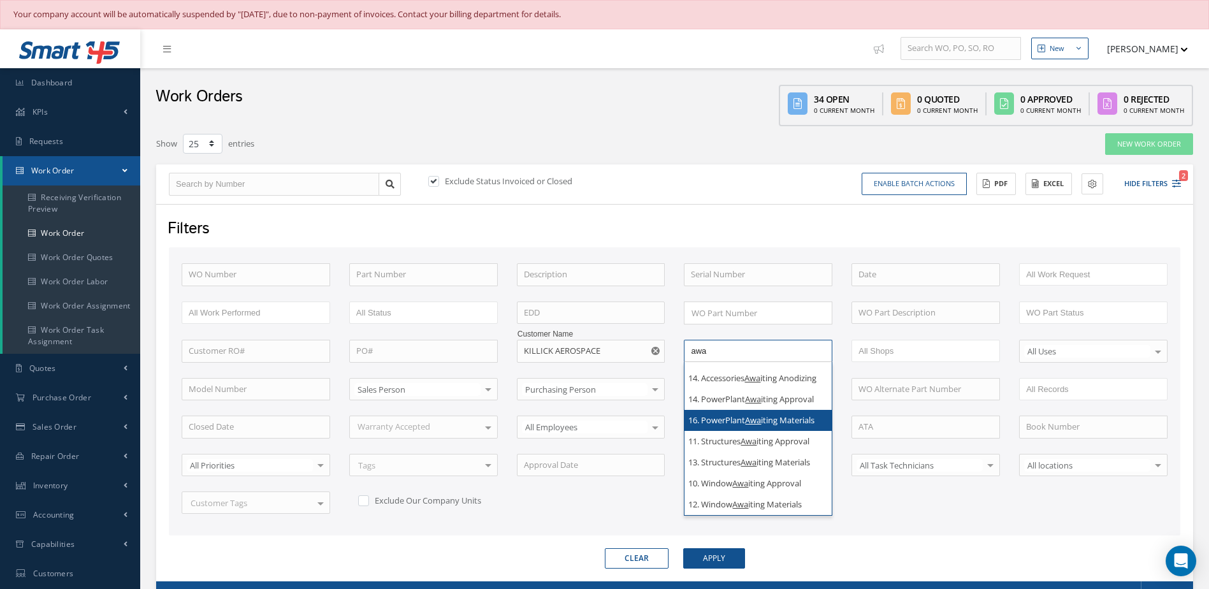
type input "awa"
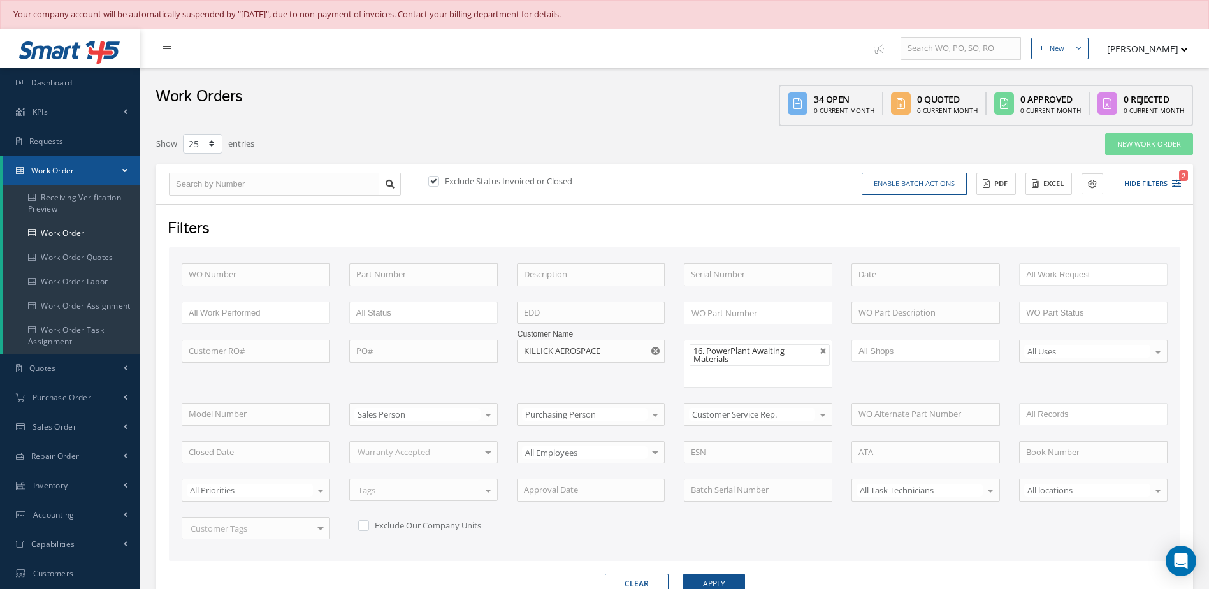
scroll to position [0, 0]
click at [823, 350] on link at bounding box center [823, 351] width 8 height 8
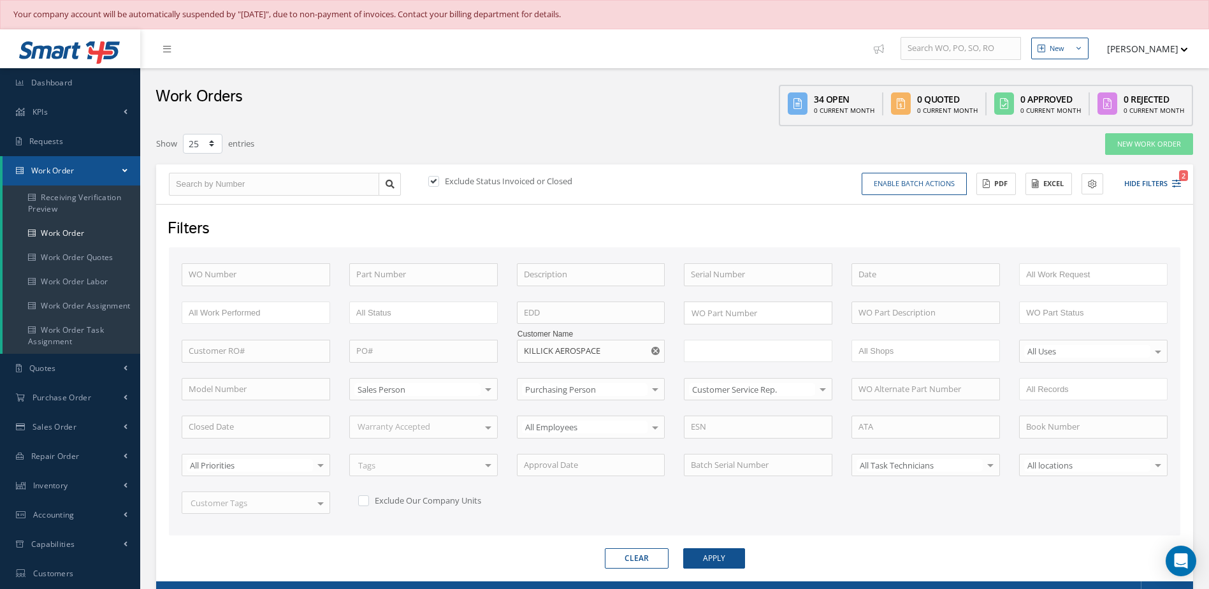
click at [788, 349] on ul at bounding box center [758, 351] width 148 height 22
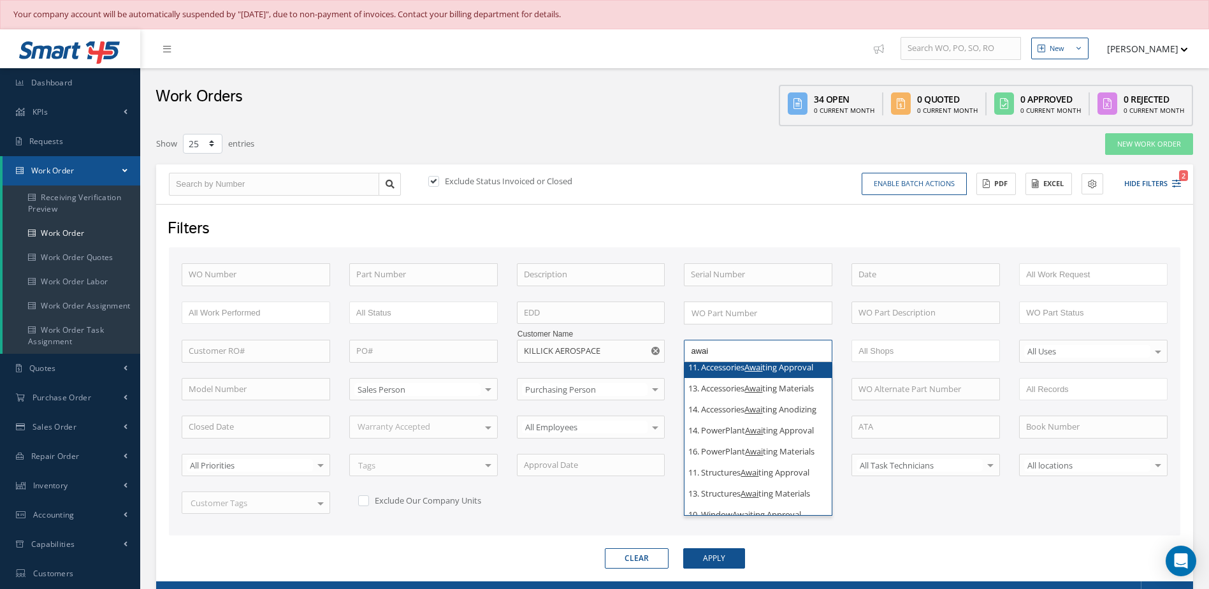
scroll to position [136, 0]
type input "awai"
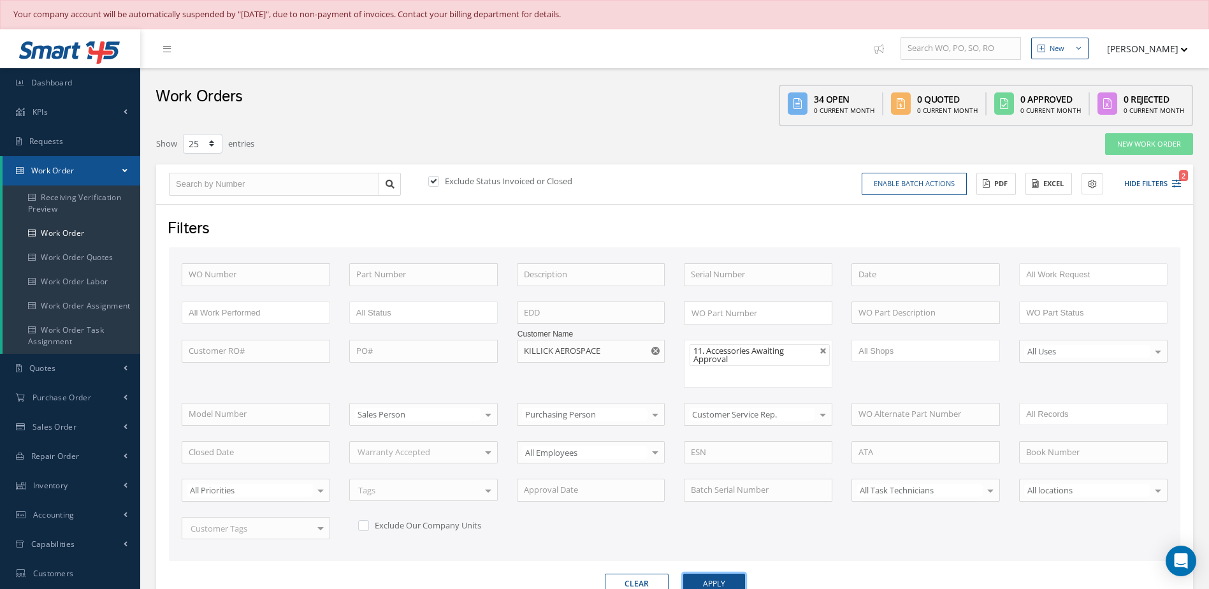
click at [720, 578] on button "Apply" at bounding box center [714, 583] width 62 height 20
click at [823, 348] on link at bounding box center [823, 351] width 8 height 8
type input "All Proccess Step"
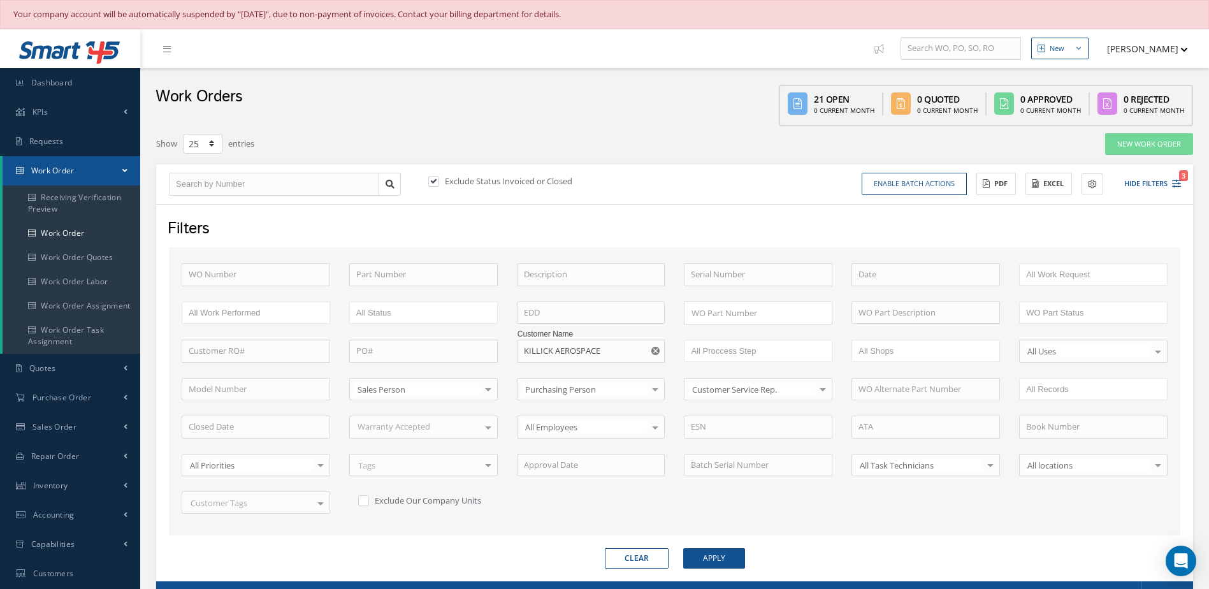
click at [649, 354] on button "button" at bounding box center [657, 351] width 16 height 23
click at [609, 354] on input "text" at bounding box center [591, 351] width 148 height 23
click at [584, 368] on span "AVIATION SPARE SOLUTIONS" at bounding box center [579, 373] width 111 height 11
type input "AVIATION SPARE SOLUTIONS"
click at [728, 556] on button "Apply" at bounding box center [714, 558] width 62 height 20
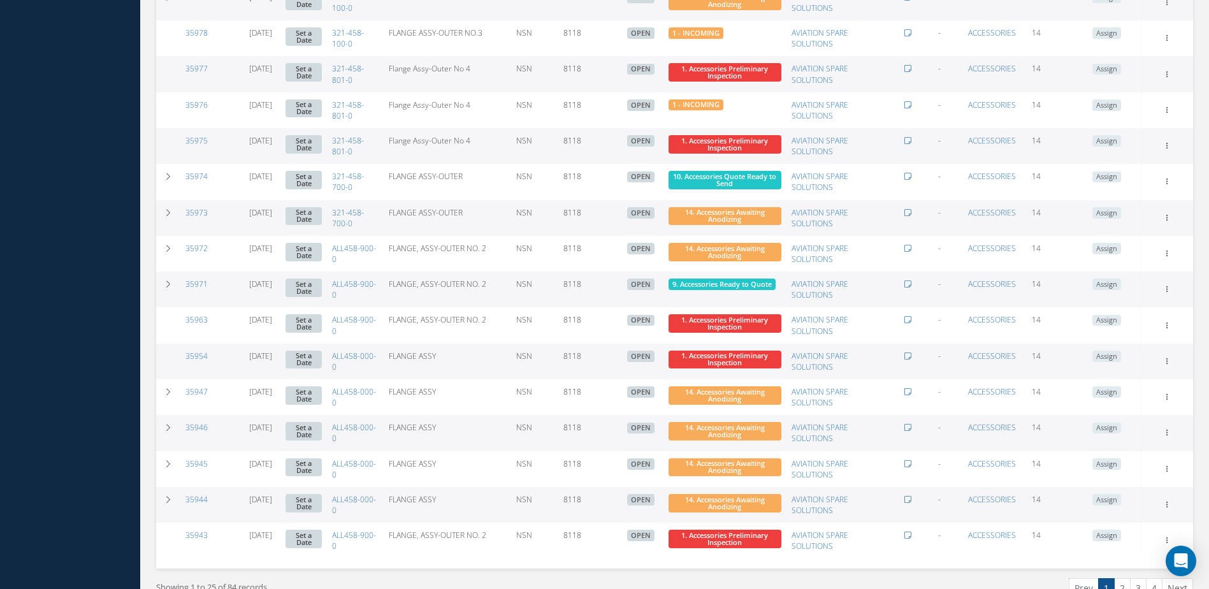
scroll to position [1023, 0]
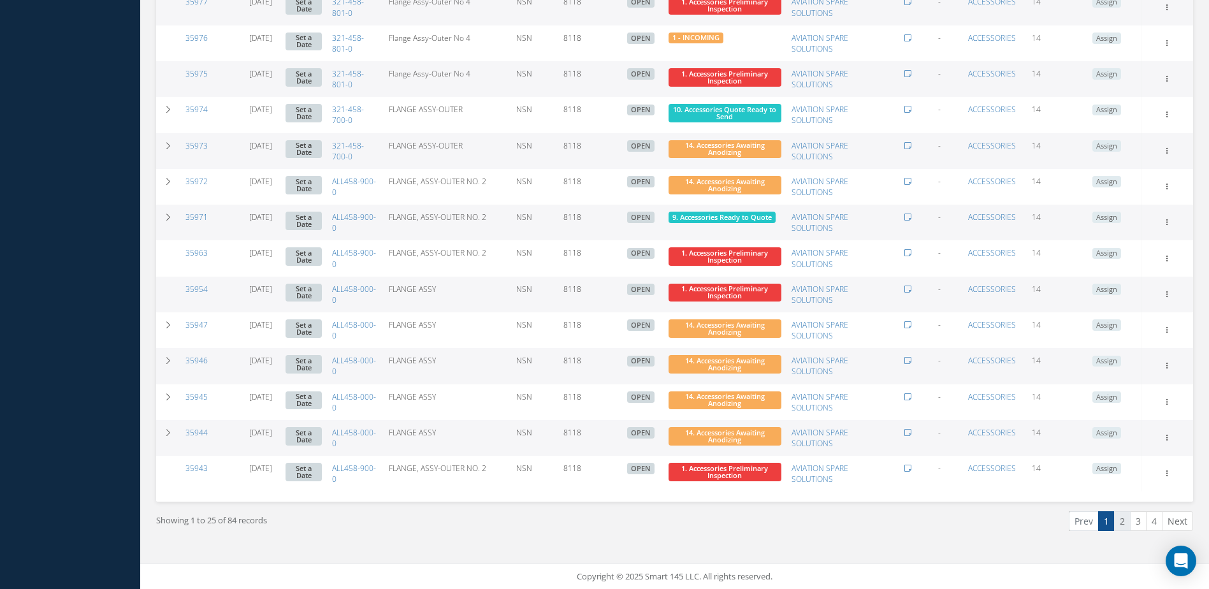
click at [1125, 520] on link "2" at bounding box center [1122, 521] width 17 height 20
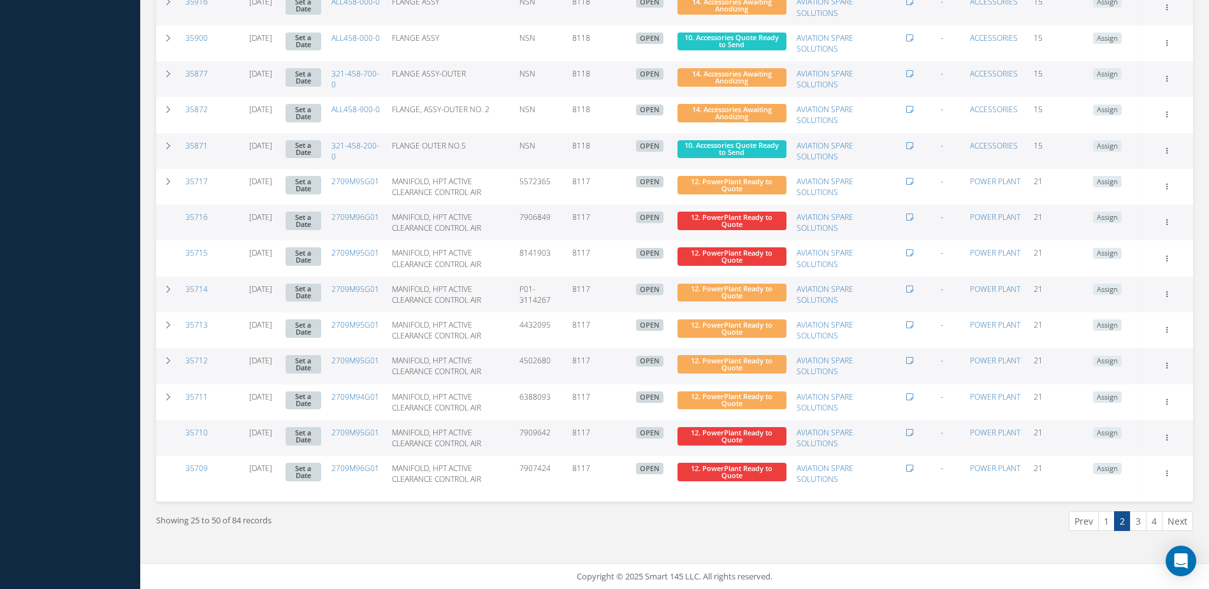
click at [1132, 525] on link "3" at bounding box center [1138, 521] width 17 height 20
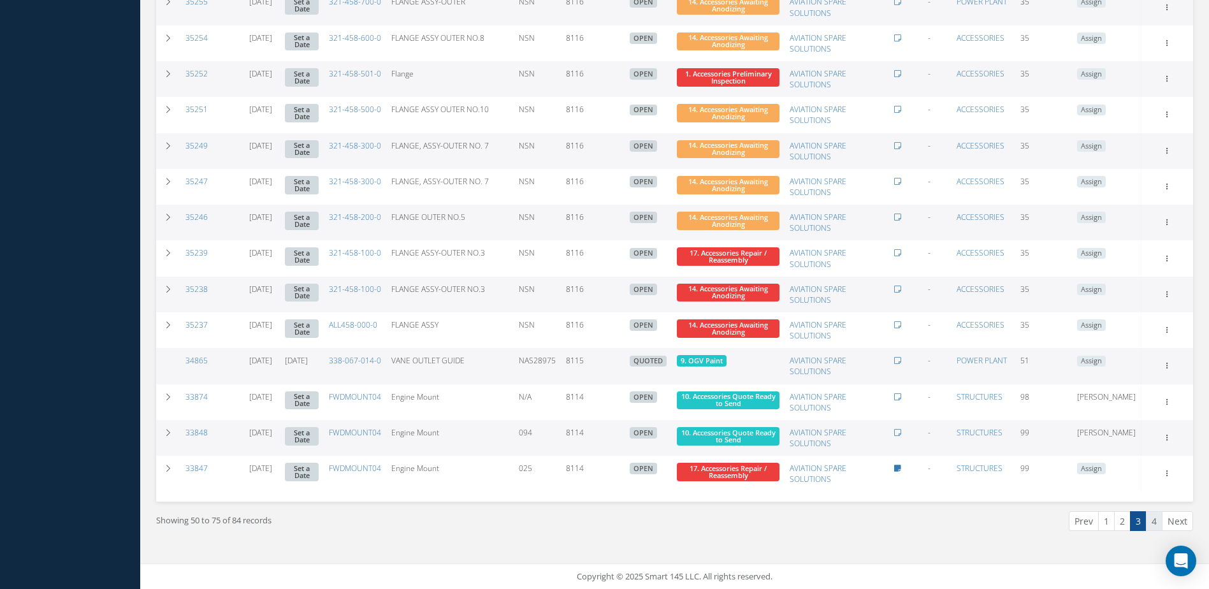
click at [1157, 523] on link "4" at bounding box center [1154, 521] width 17 height 20
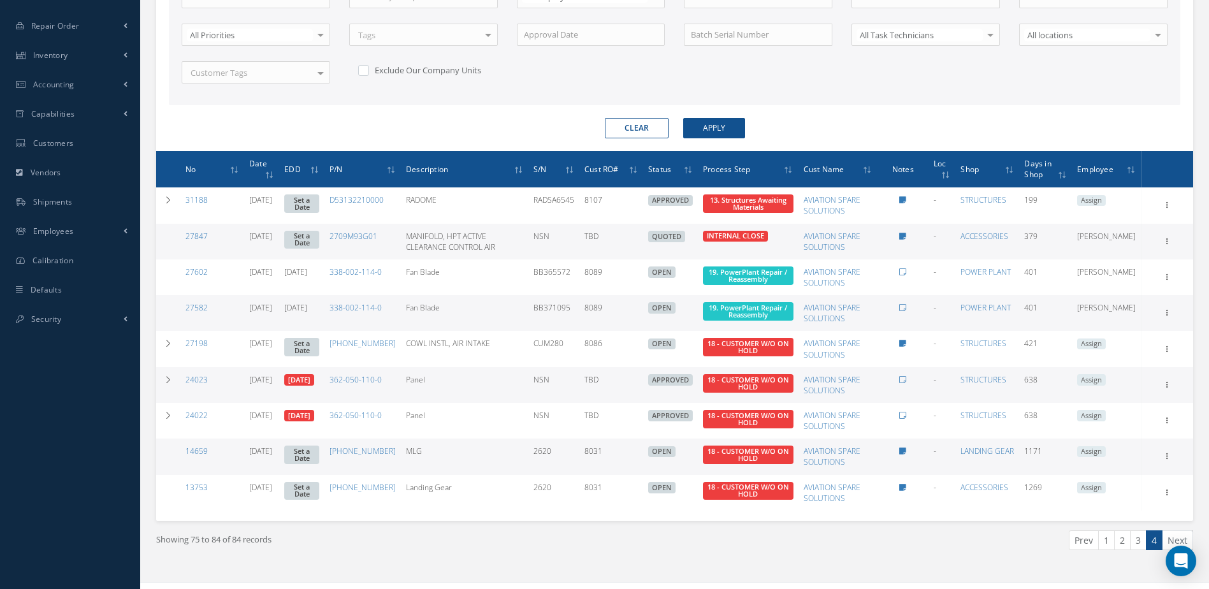
scroll to position [449, 0]
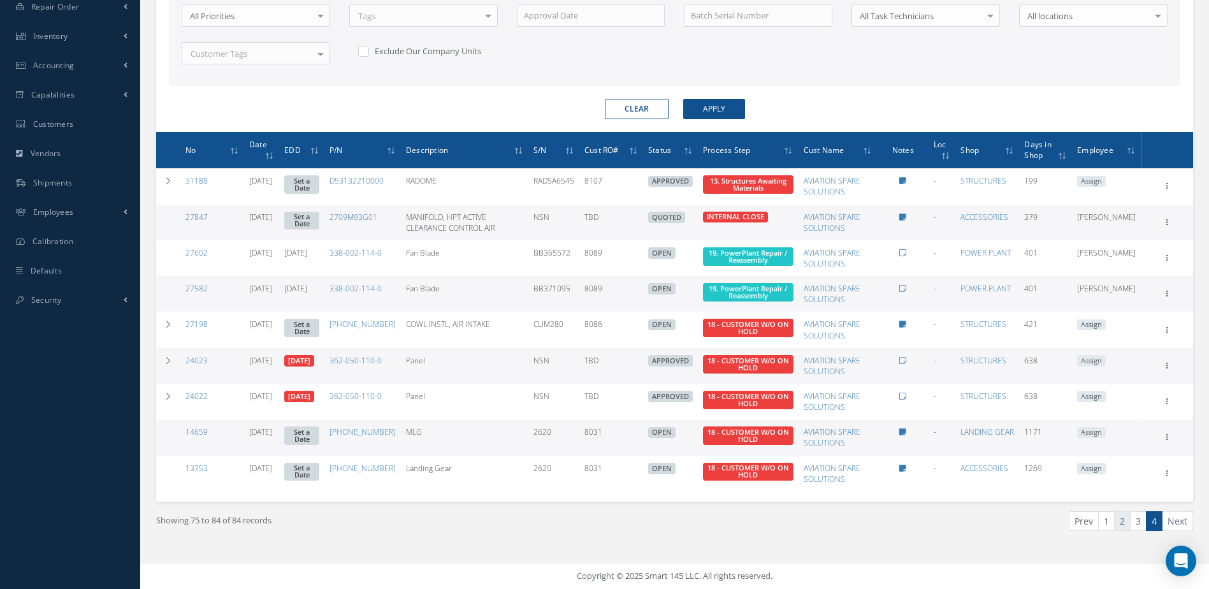
click at [1120, 528] on link "2" at bounding box center [1122, 521] width 17 height 20
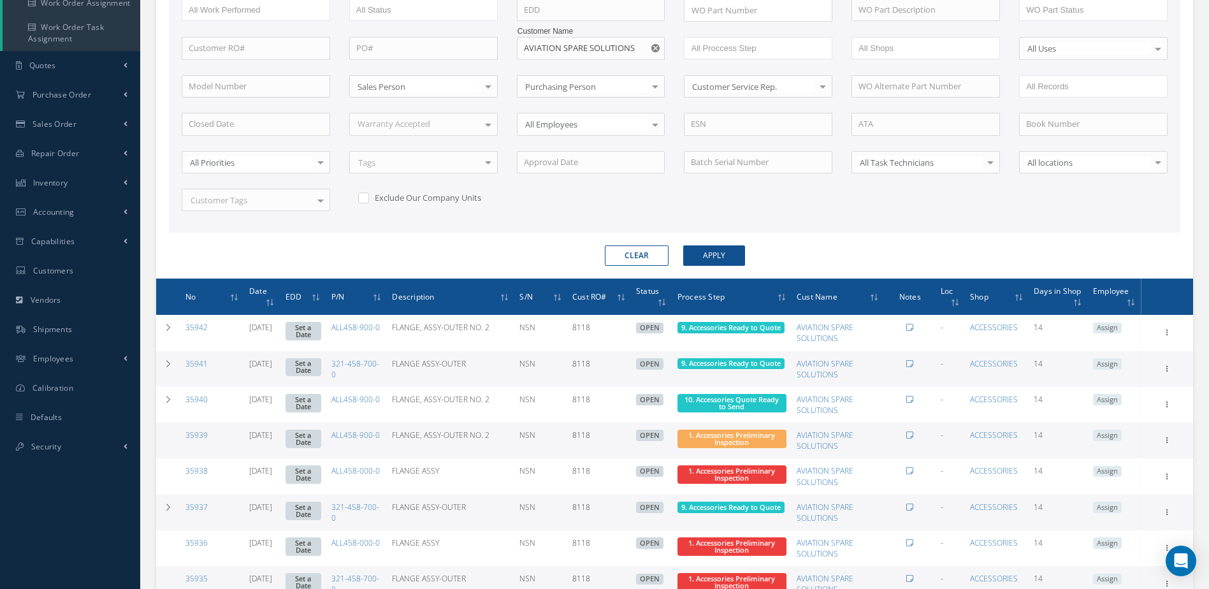
scroll to position [48, 0]
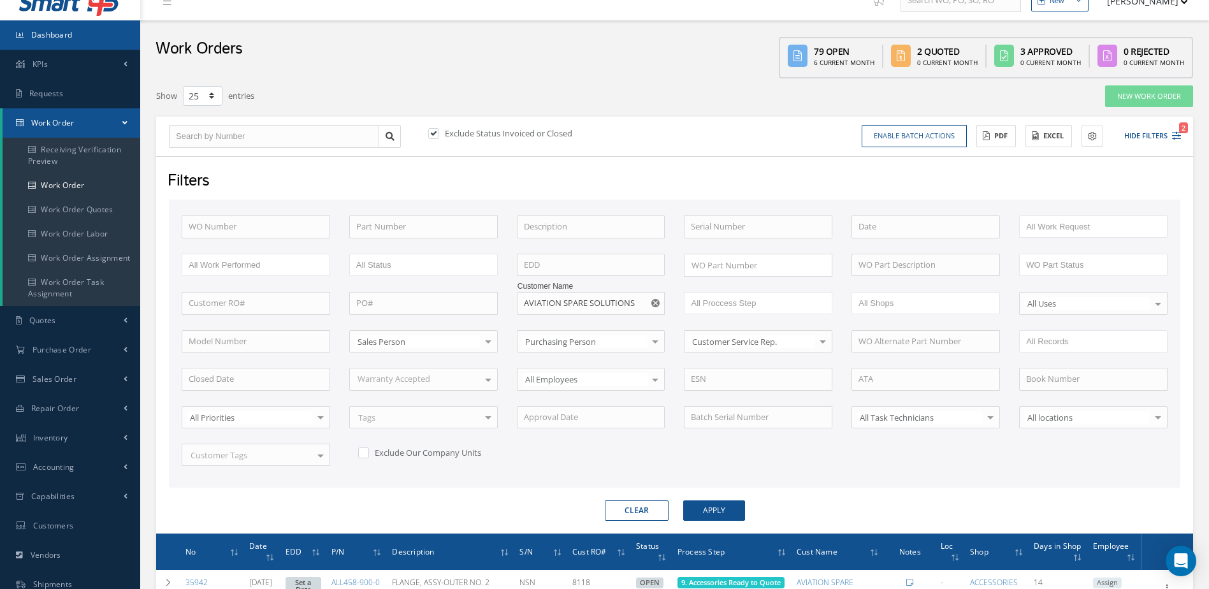
click at [104, 30] on link "Dashboard" at bounding box center [70, 34] width 140 height 29
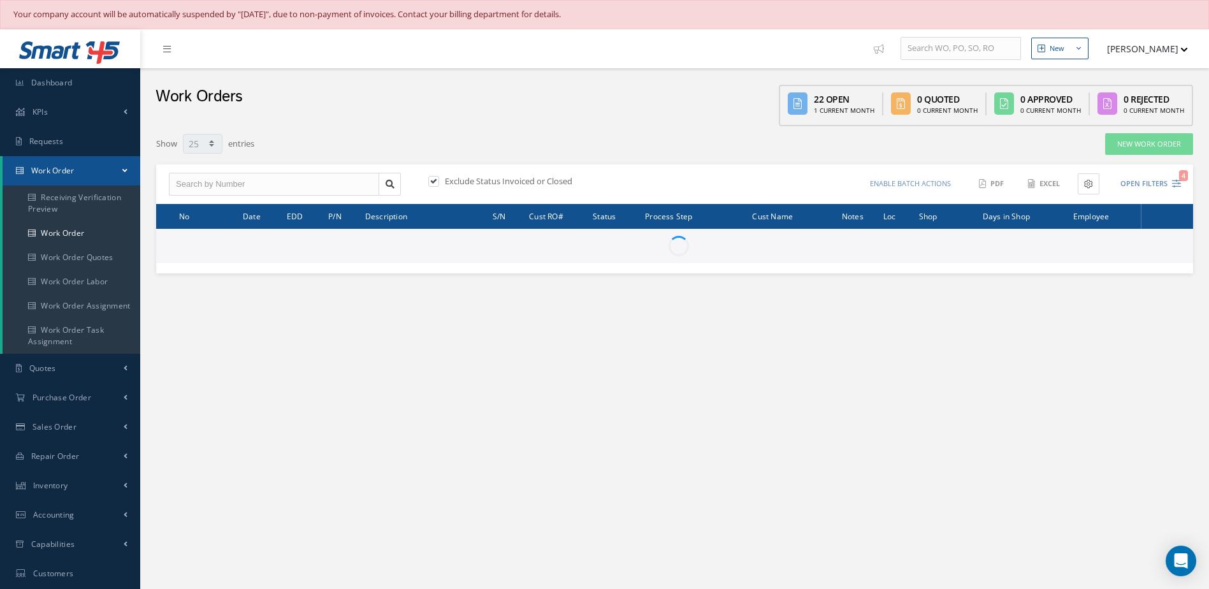
select select "25"
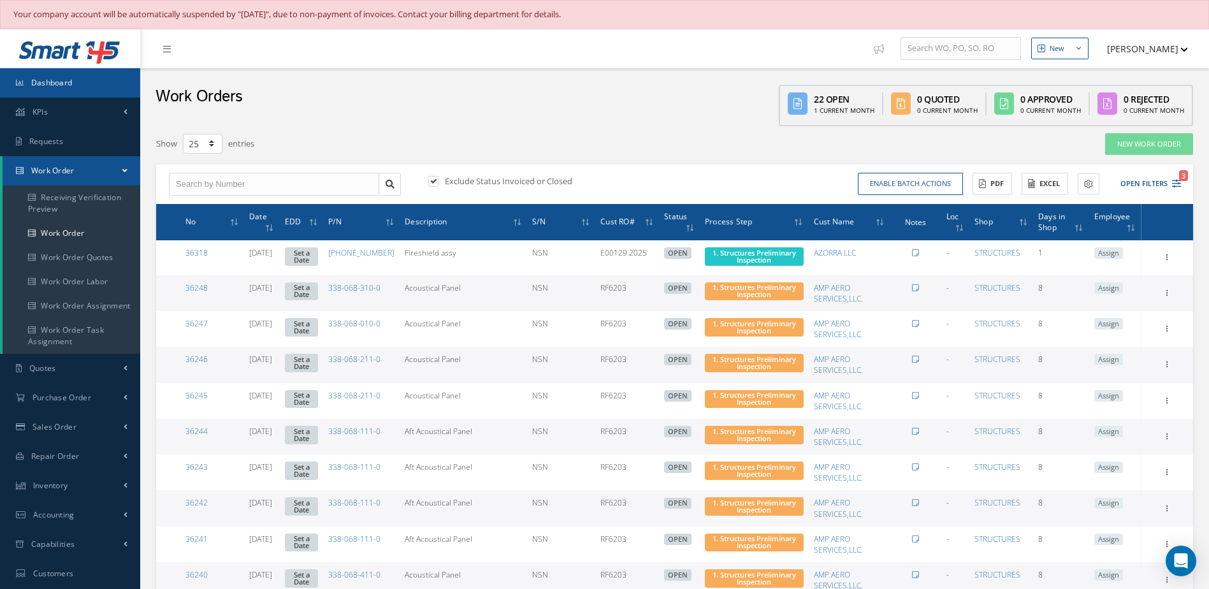
click at [54, 85] on span "Dashboard" at bounding box center [51, 82] width 41 height 11
